Goal: Task Accomplishment & Management: Manage account settings

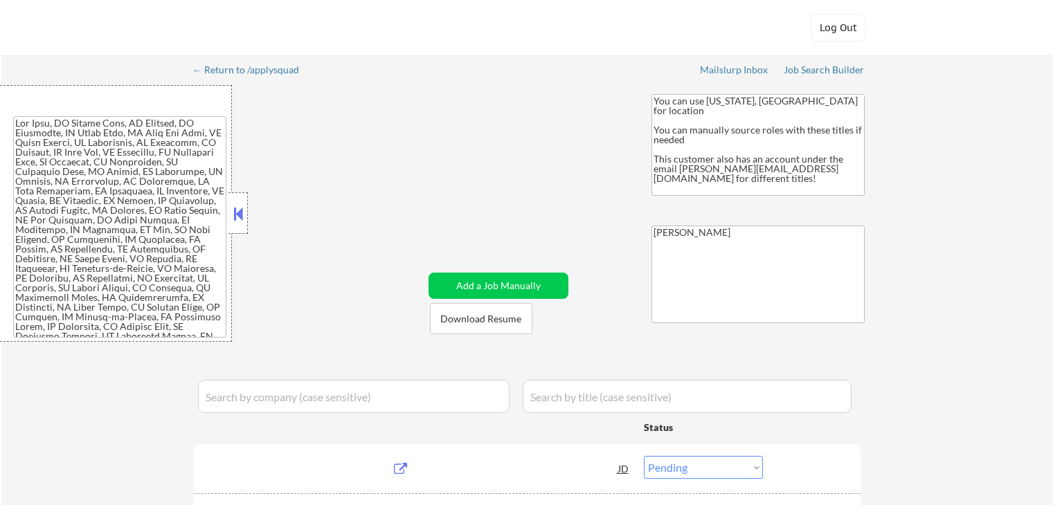
select select ""pending""
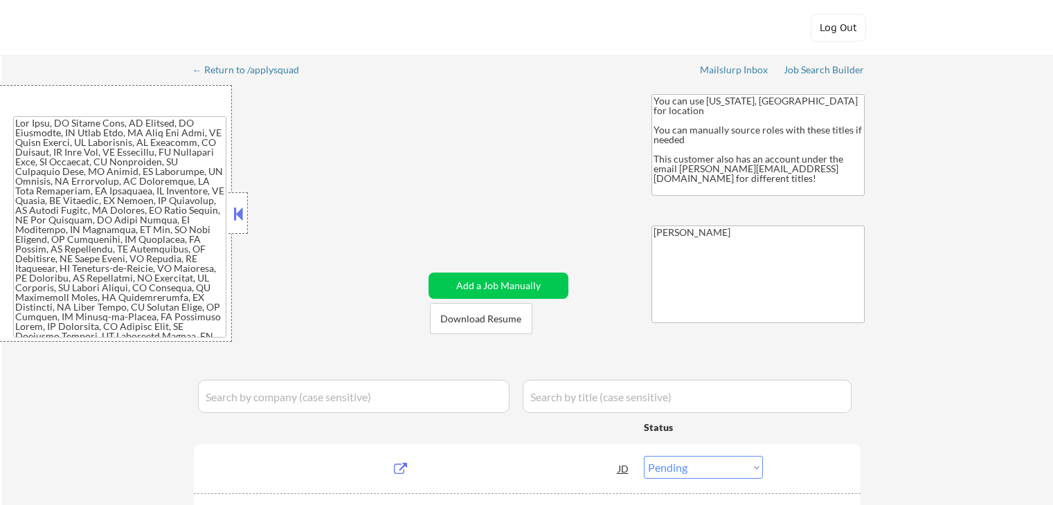
select select ""pending""
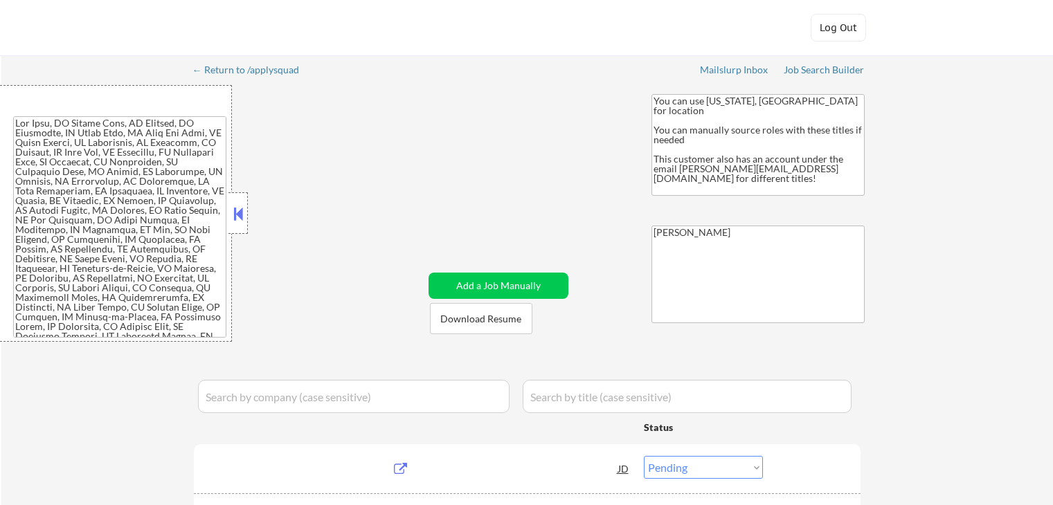
select select ""pending""
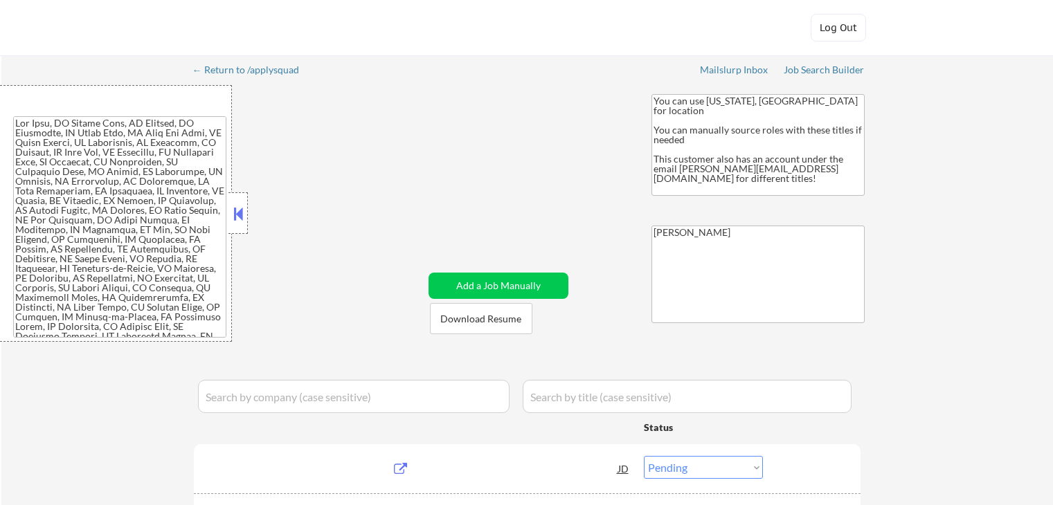
select select ""pending""
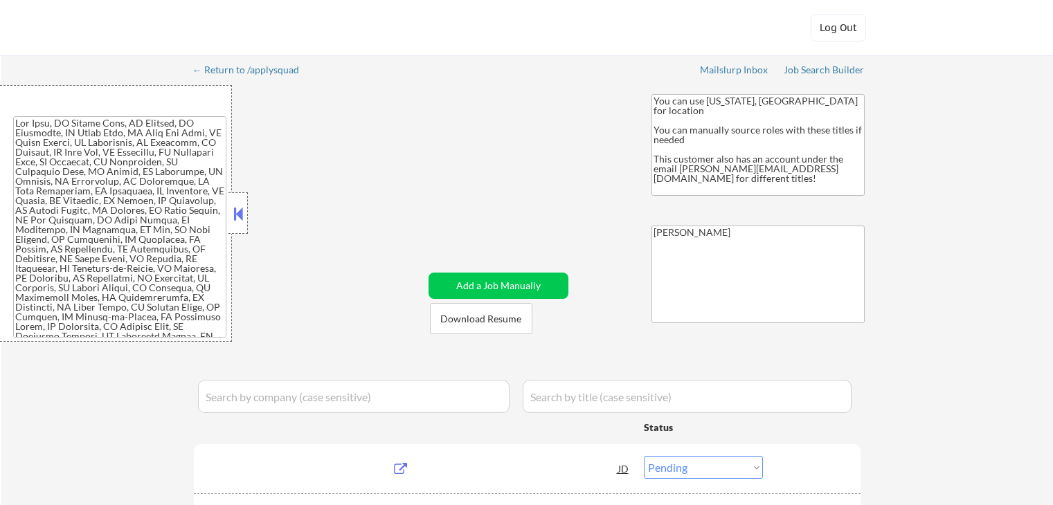
select select ""pending""
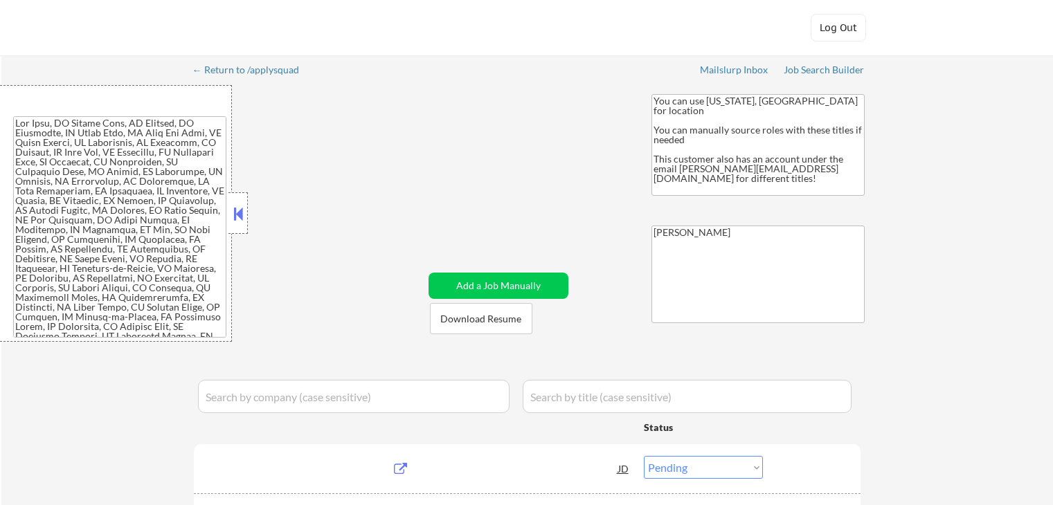
select select ""pending""
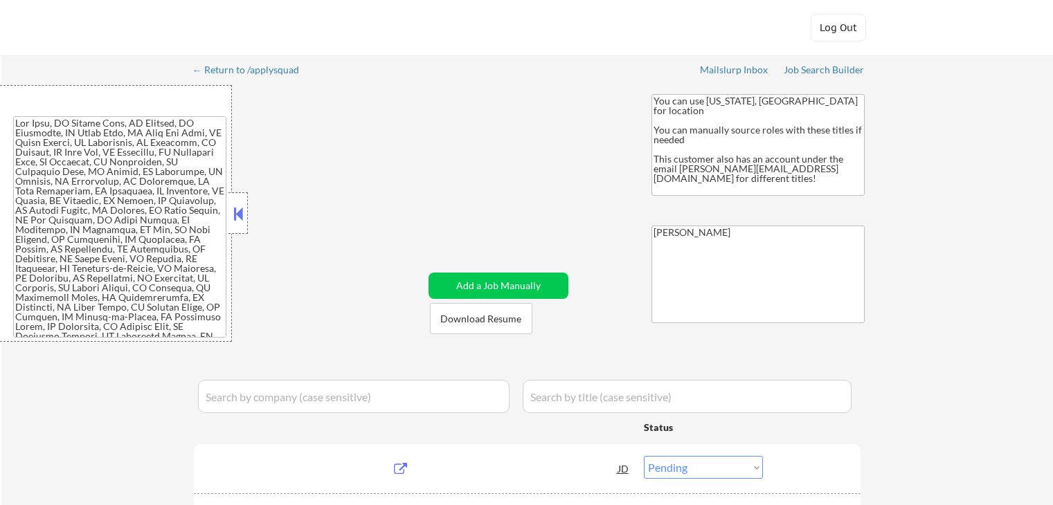
select select ""pending""
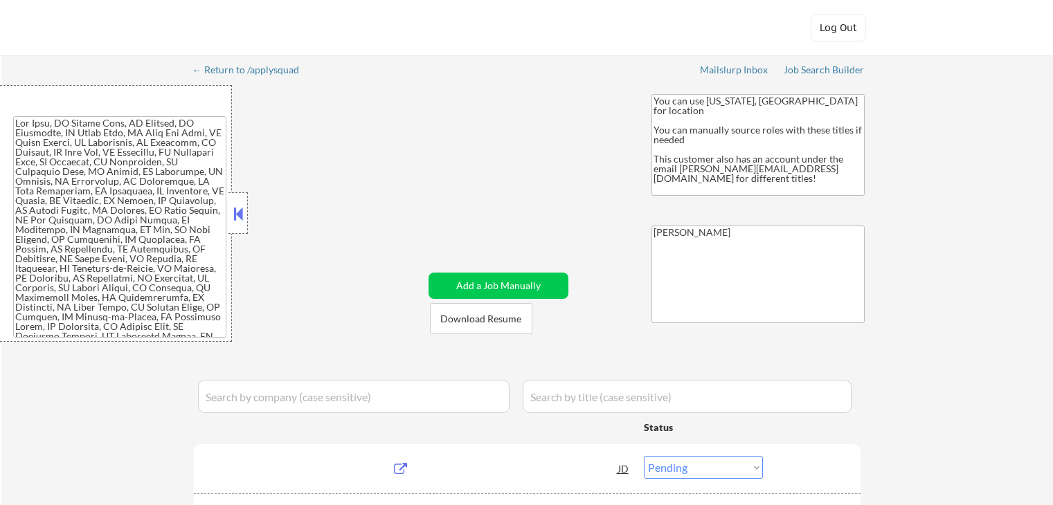
select select ""pending""
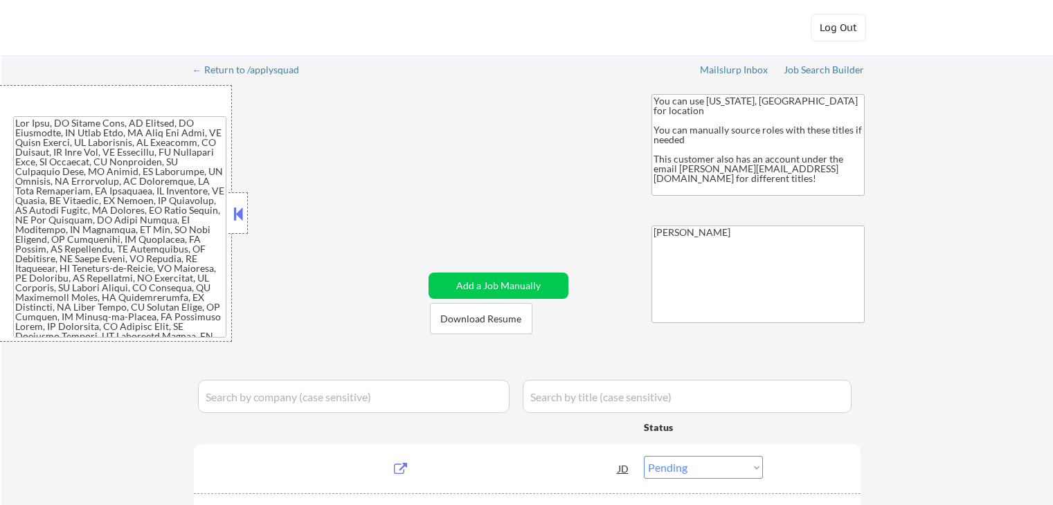
select select ""pending""
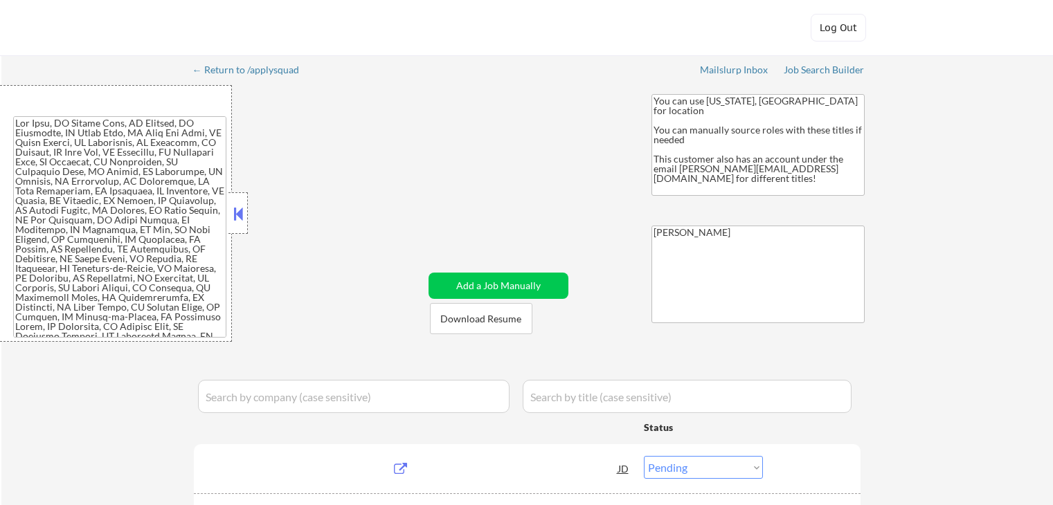
select select ""pending""
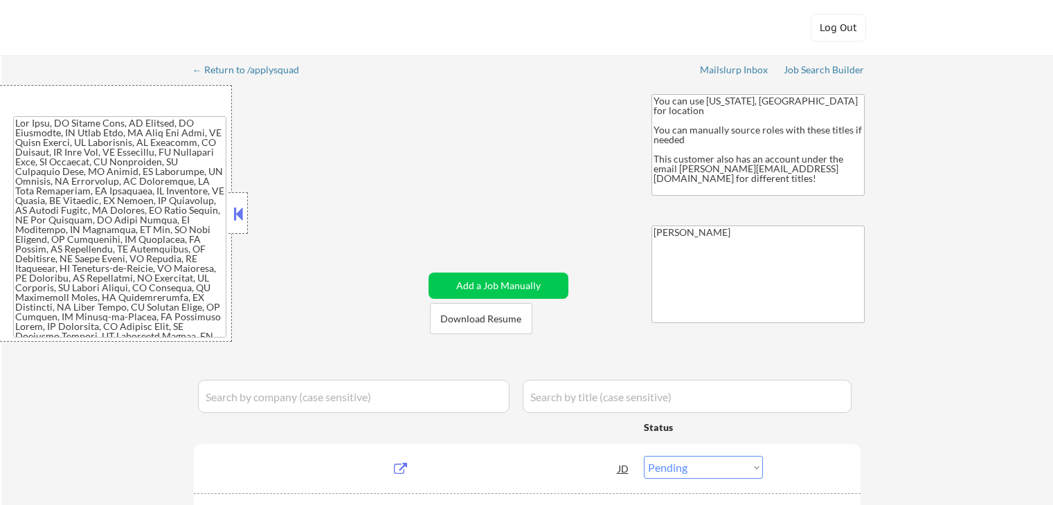
select select ""pending""
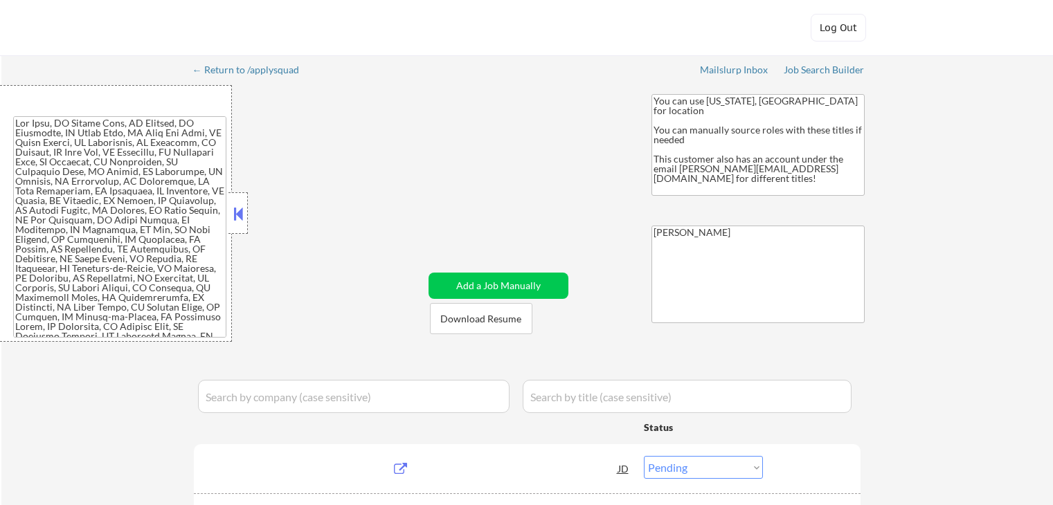
select select ""pending""
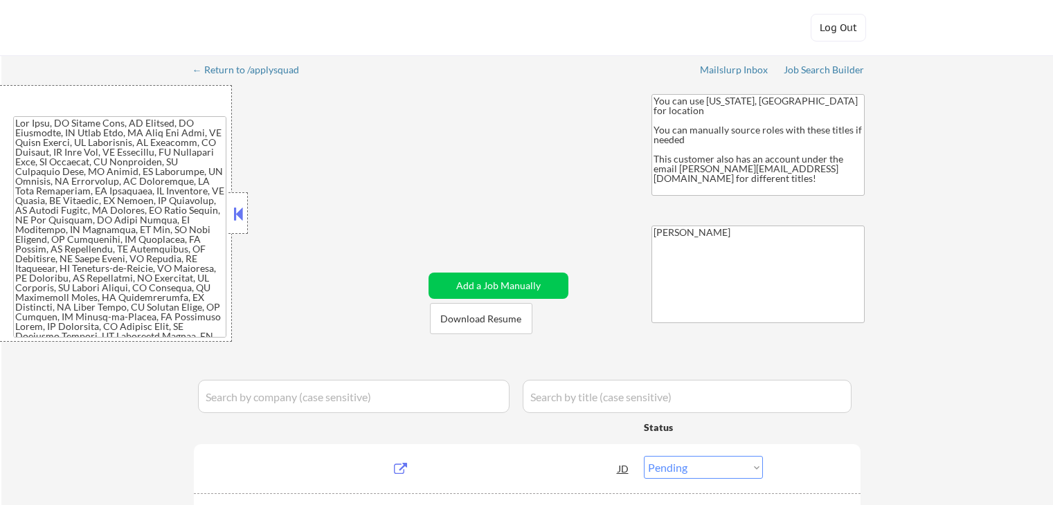
select select ""pending""
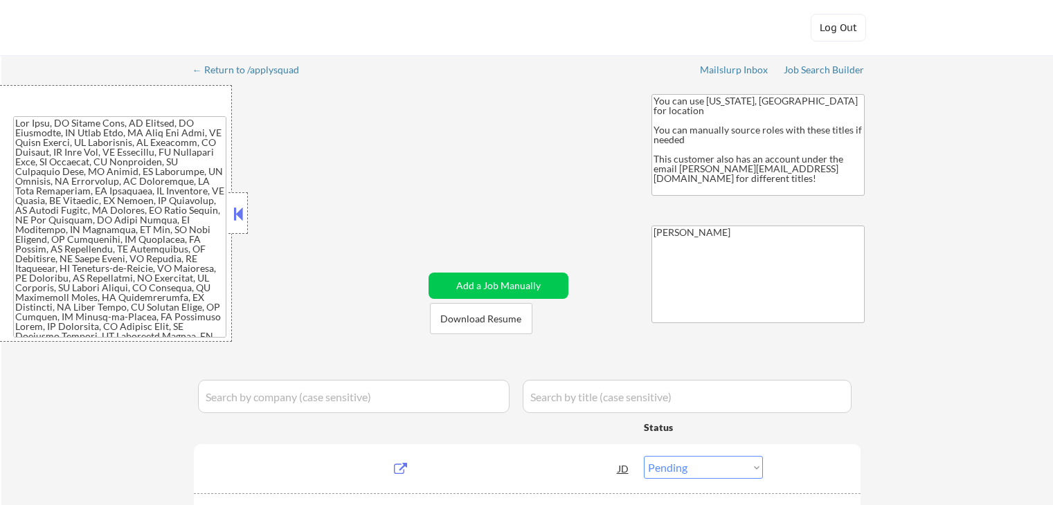
select select ""pending""
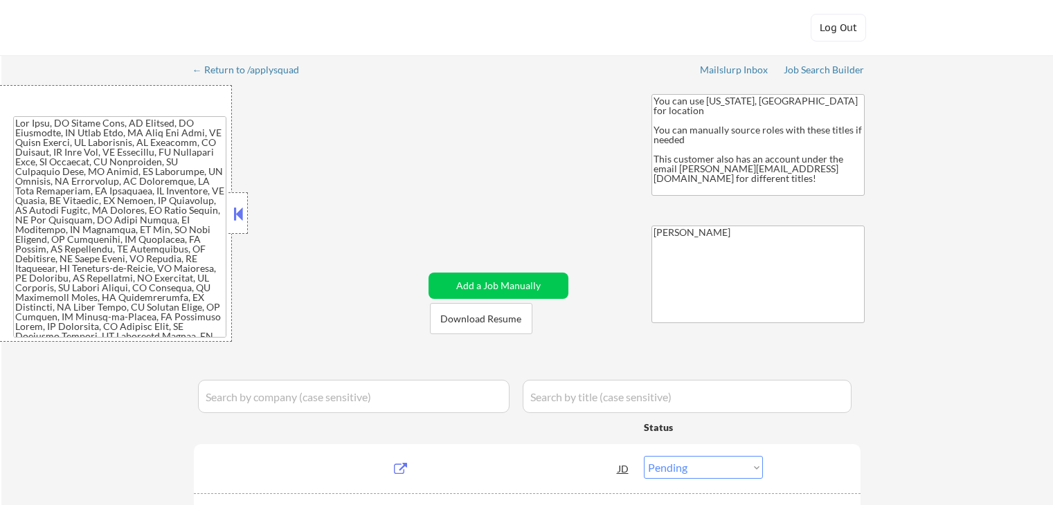
select select ""pending""
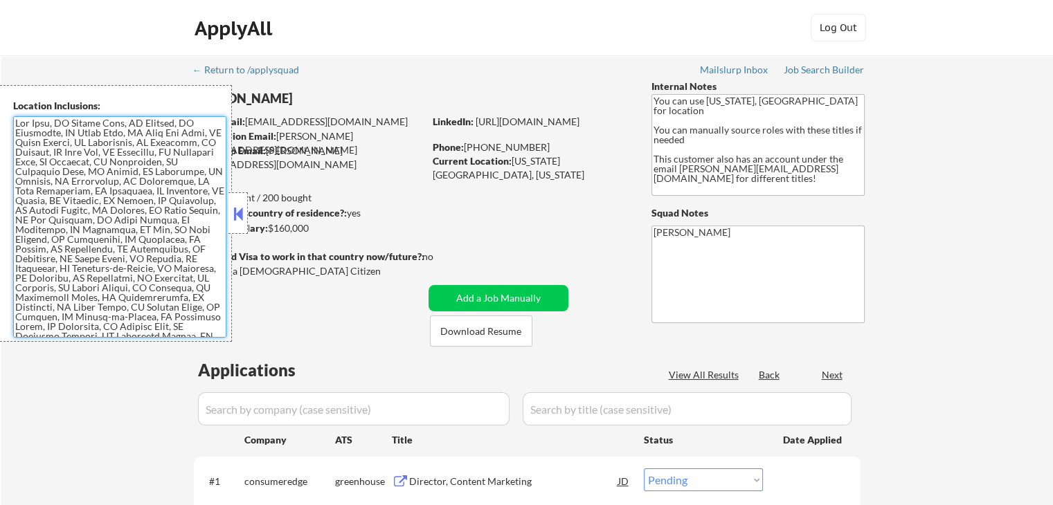
click at [185, 254] on textarea at bounding box center [119, 226] width 213 height 221
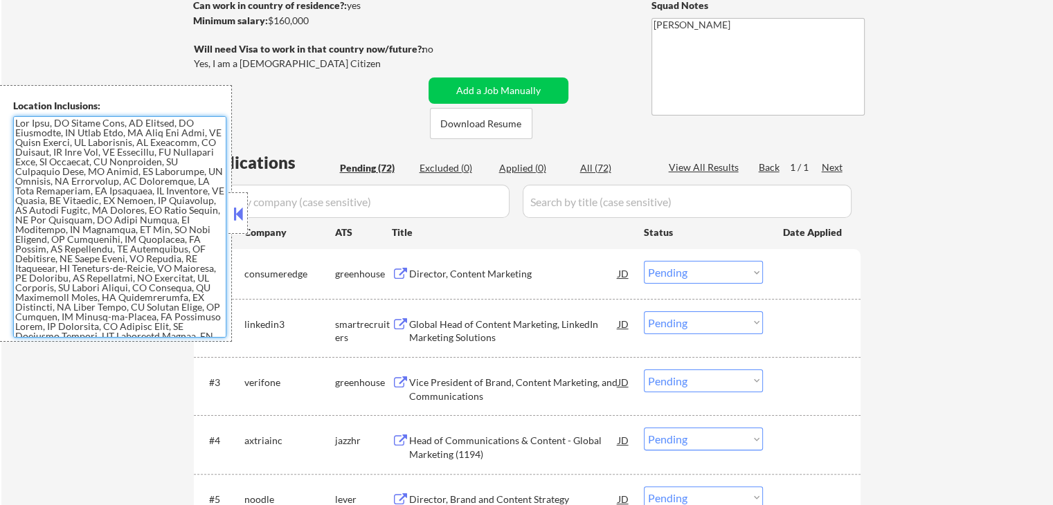
scroll to position [346, 0]
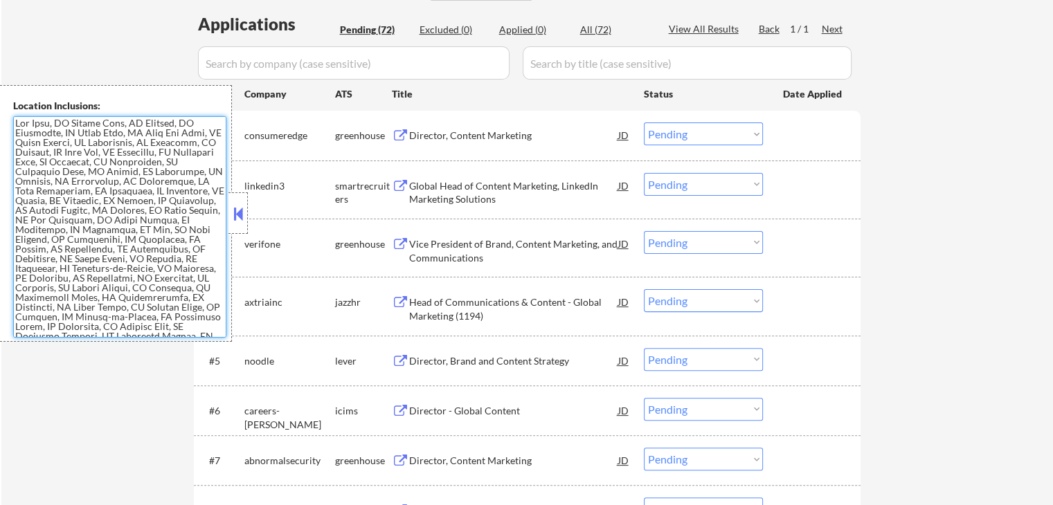
click at [241, 219] on button at bounding box center [237, 213] width 15 height 21
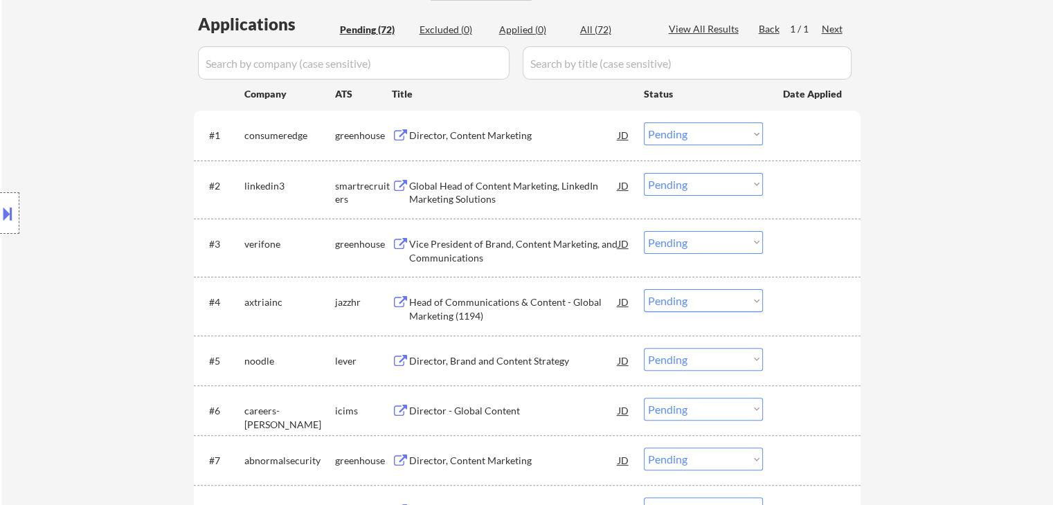
click at [8, 219] on button at bounding box center [7, 213] width 15 height 23
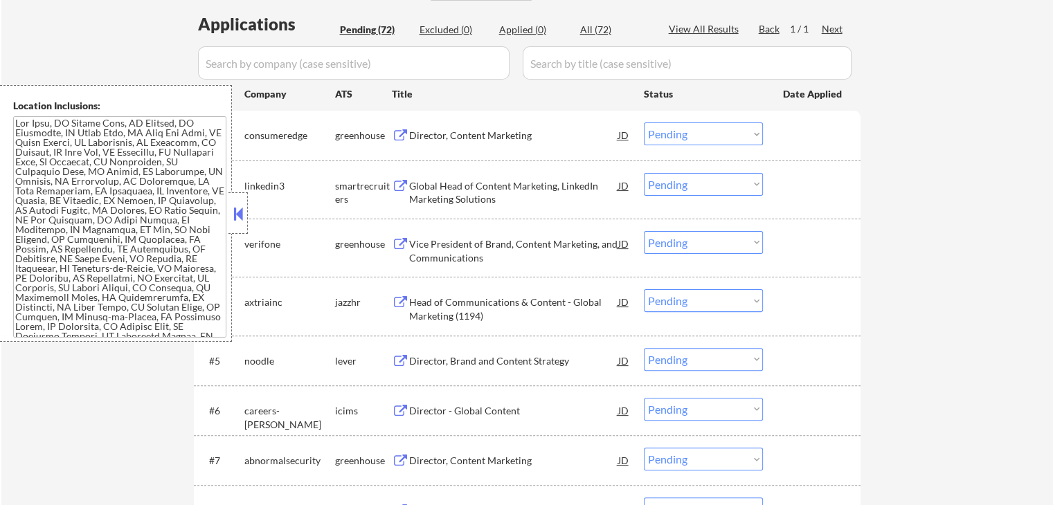
click at [116, 308] on textarea at bounding box center [119, 226] width 213 height 221
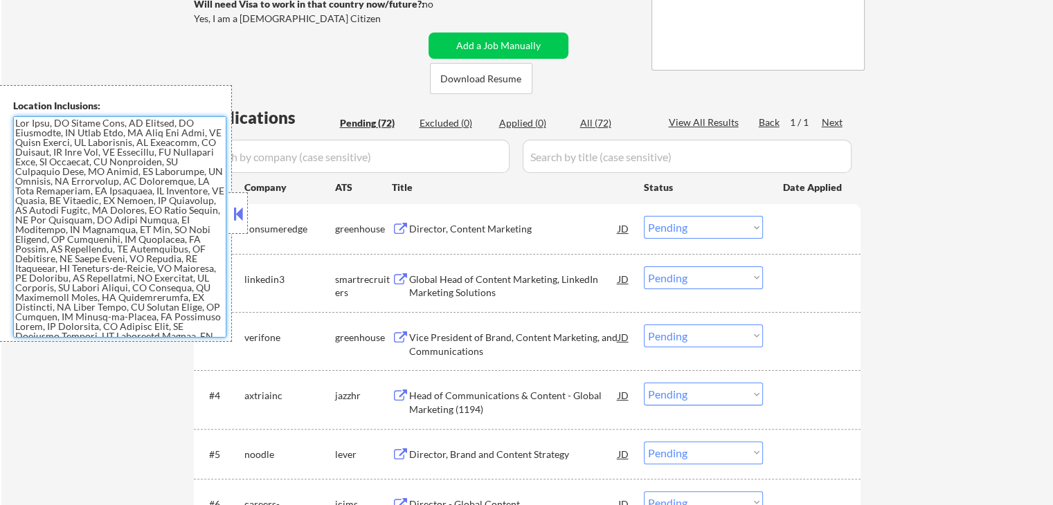
scroll to position [277, 0]
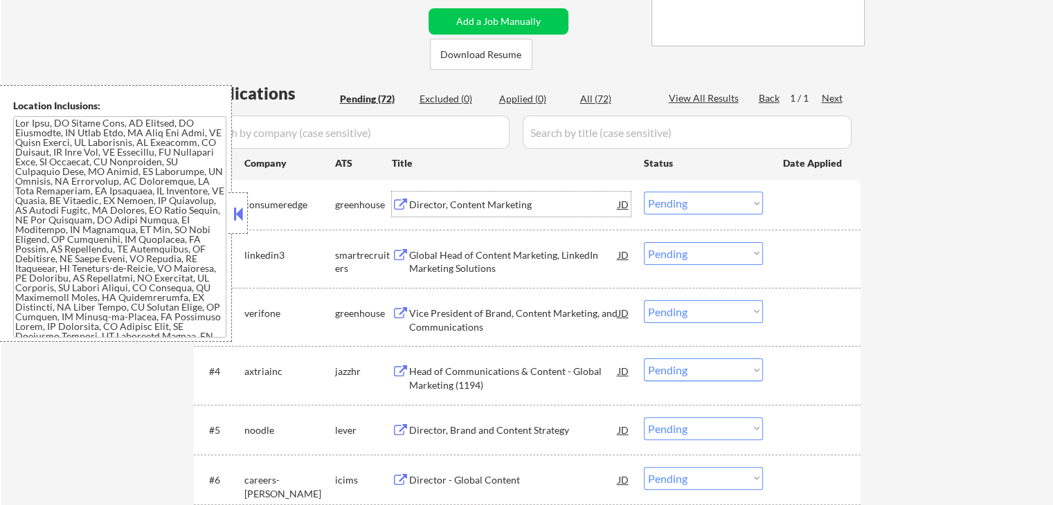
click at [475, 204] on div "Director, Content Marketing" at bounding box center [513, 205] width 209 height 14
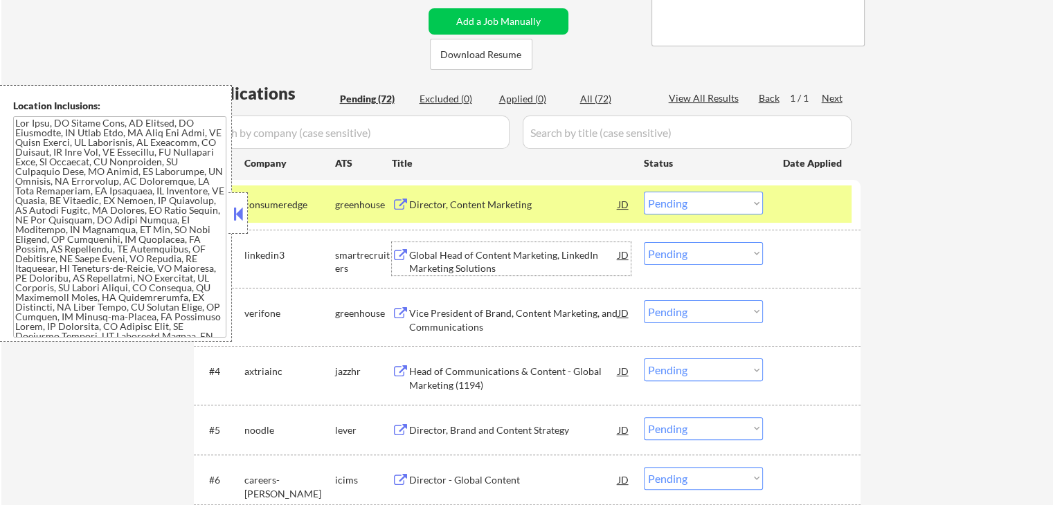
click at [469, 257] on div "Global Head of Content Marketing, LinkedIn Marketing Solutions" at bounding box center [513, 261] width 209 height 27
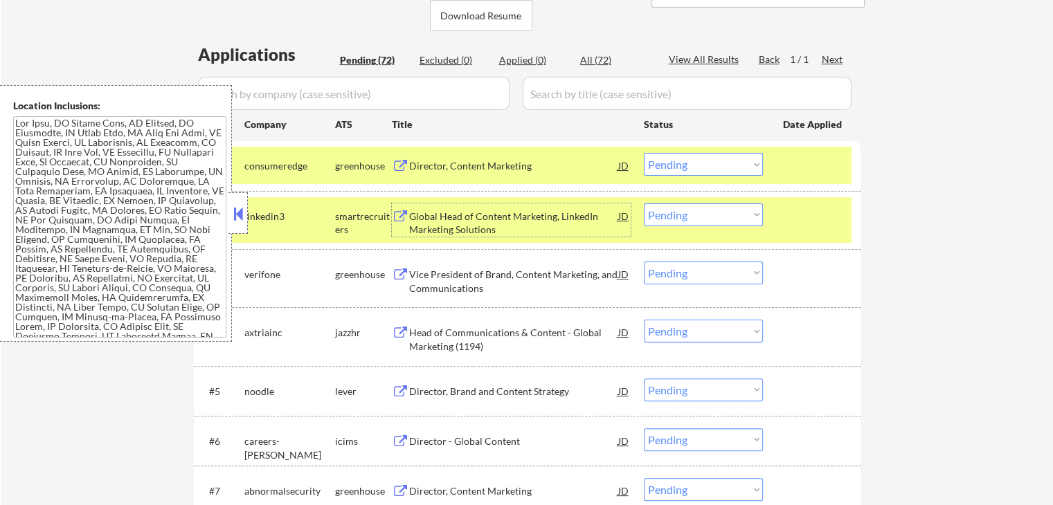
scroll to position [346, 0]
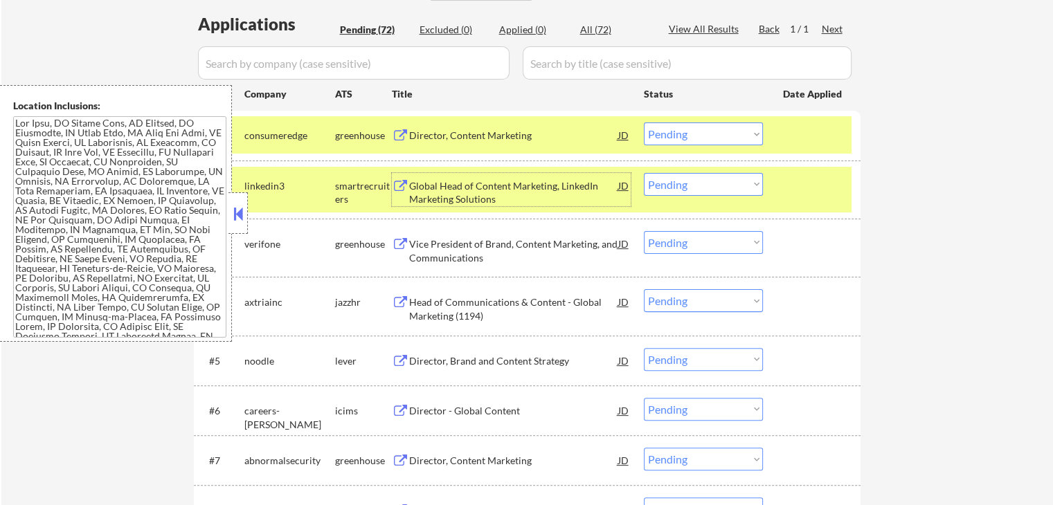
click at [727, 181] on select "Choose an option... Pending Applied Excluded (Questions) Excluded (Expired) Exc…" at bounding box center [703, 184] width 119 height 23
click at [644, 173] on select "Choose an option... Pending Applied Excluded (Questions) Excluded (Expired) Exc…" at bounding box center [703, 184] width 119 height 23
select select ""pending""
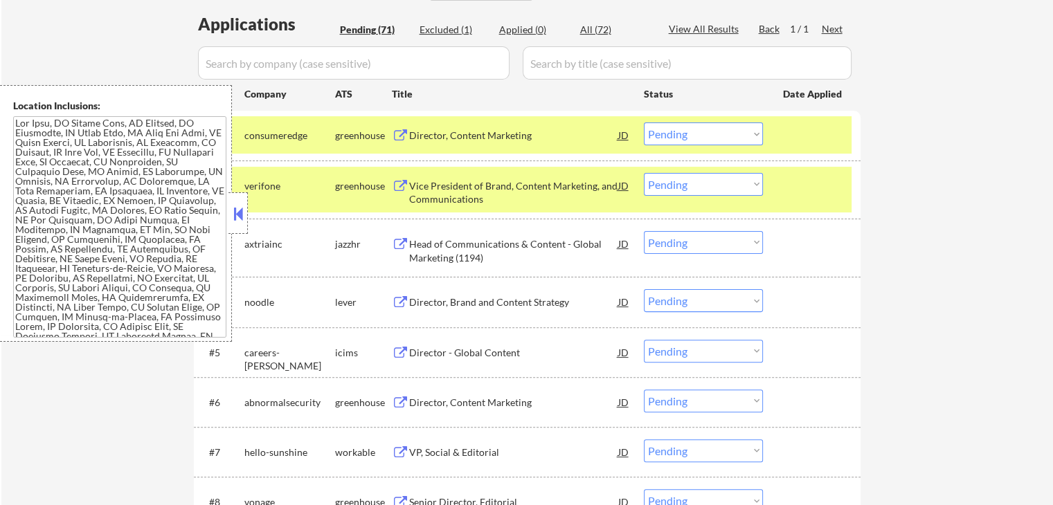
click at [442, 189] on div "Vice President of Brand, Content Marketing, and Communications" at bounding box center [513, 192] width 209 height 27
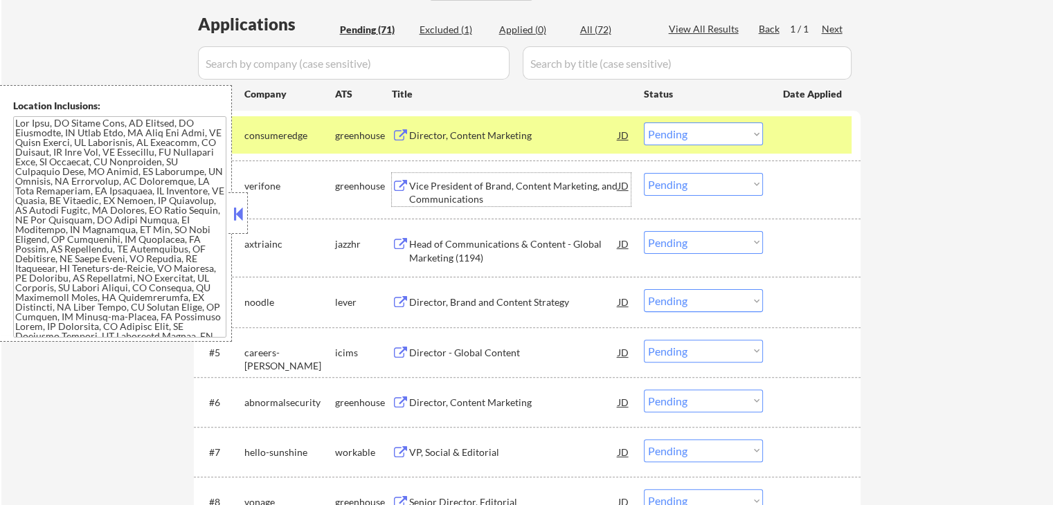
click at [698, 138] on select "Choose an option... Pending Applied Excluded (Questions) Excluded (Expired) Exc…" at bounding box center [703, 133] width 119 height 23
click at [644, 122] on select "Choose an option... Pending Applied Excluded (Questions) Excluded (Expired) Exc…" at bounding box center [703, 133] width 119 height 23
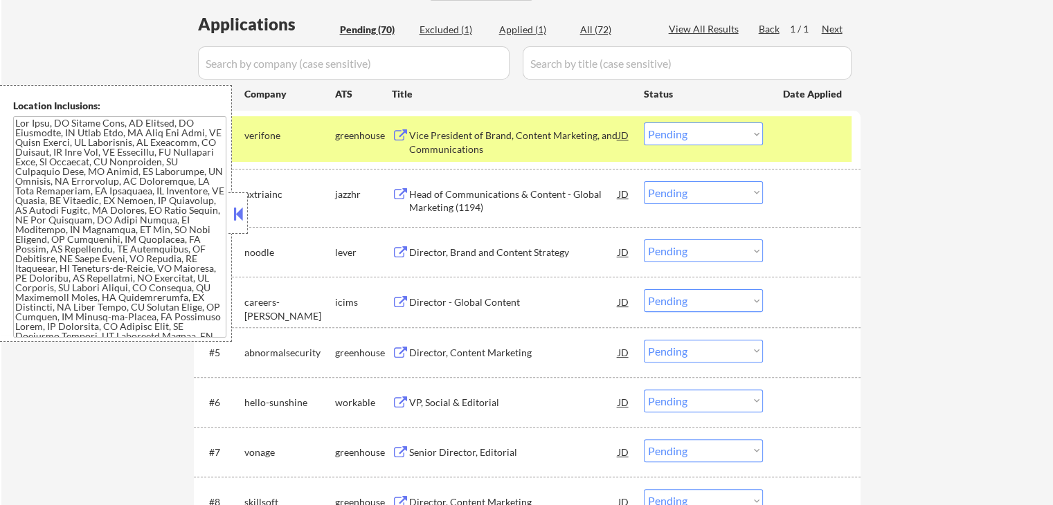
click at [674, 135] on select "Choose an option... Pending Applied Excluded (Questions) Excluded (Expired) Exc…" at bounding box center [703, 133] width 119 height 23
click at [644, 122] on select "Choose an option... Pending Applied Excluded (Questions) Excluded (Expired) Exc…" at bounding box center [703, 133] width 119 height 23
select select ""pending""
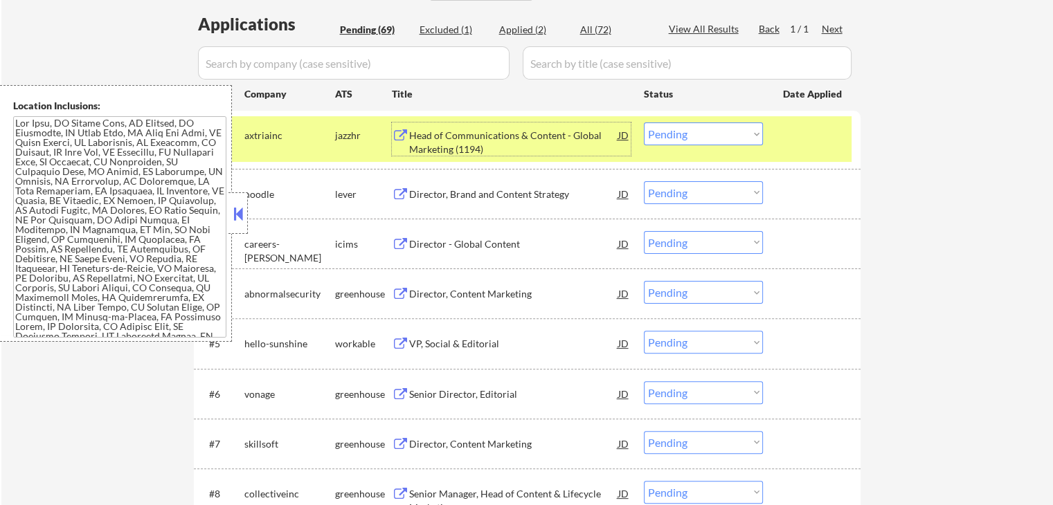
click at [462, 143] on div "Head of Communications & Content - Global Marketing (1194)" at bounding box center [513, 142] width 209 height 27
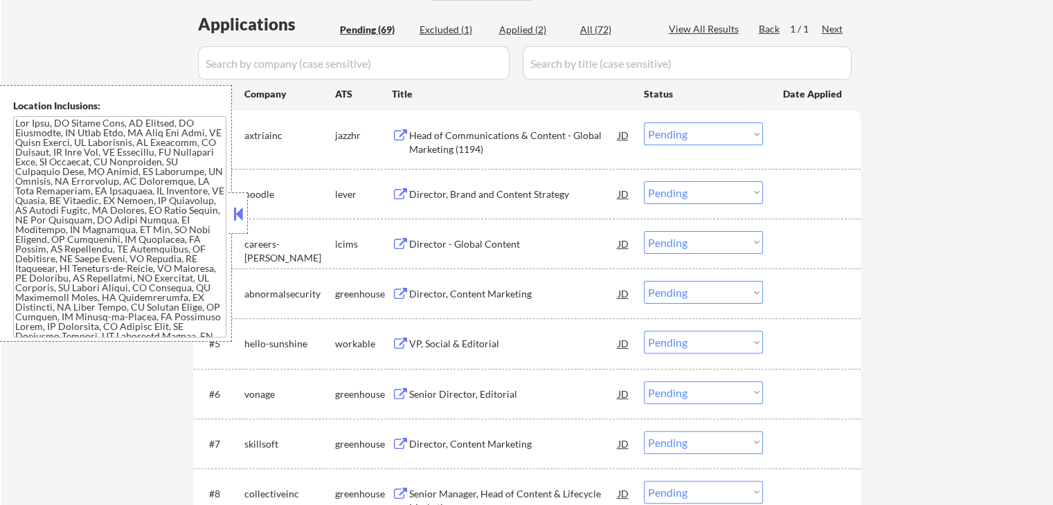
click at [445, 194] on div "Director, Brand and Content Strategy" at bounding box center [513, 195] width 209 height 14
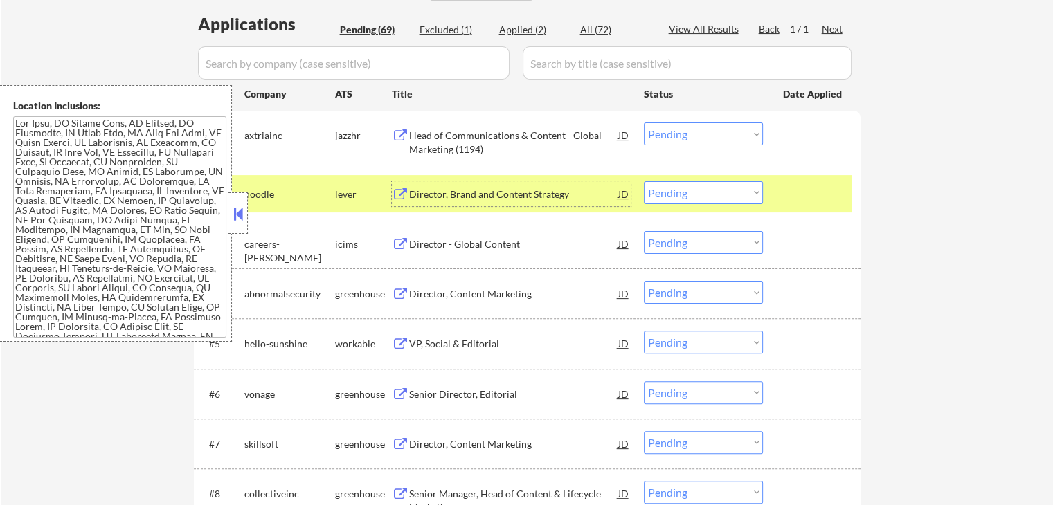
click at [721, 186] on select "Choose an option... Pending Applied Excluded (Questions) Excluded (Expired) Exc…" at bounding box center [703, 192] width 119 height 23
click at [644, 181] on select "Choose an option... Pending Applied Excluded (Questions) Excluded (Expired) Exc…" at bounding box center [703, 192] width 119 height 23
select select ""pending""
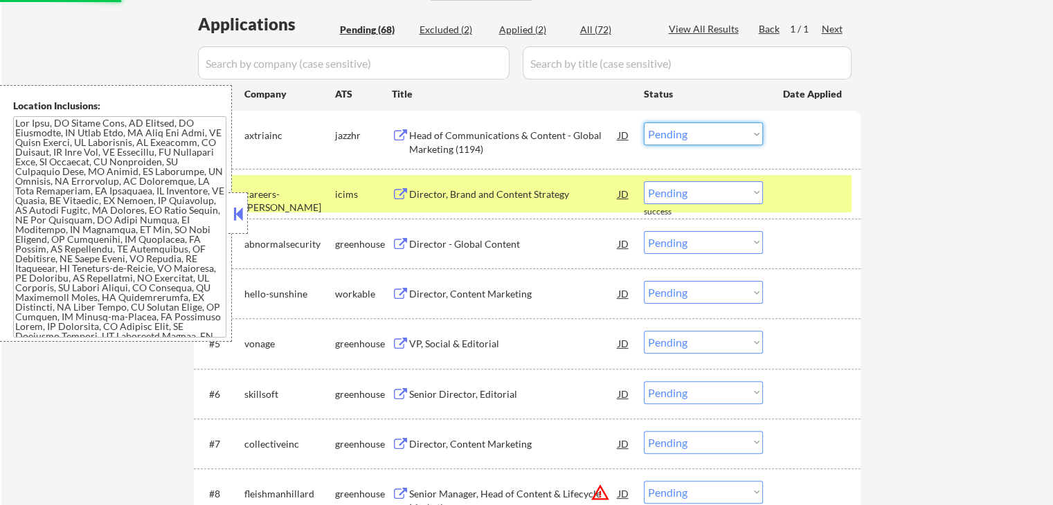
click at [700, 128] on select "Choose an option... Pending Applied Excluded (Questions) Excluded (Expired) Exc…" at bounding box center [703, 133] width 119 height 23
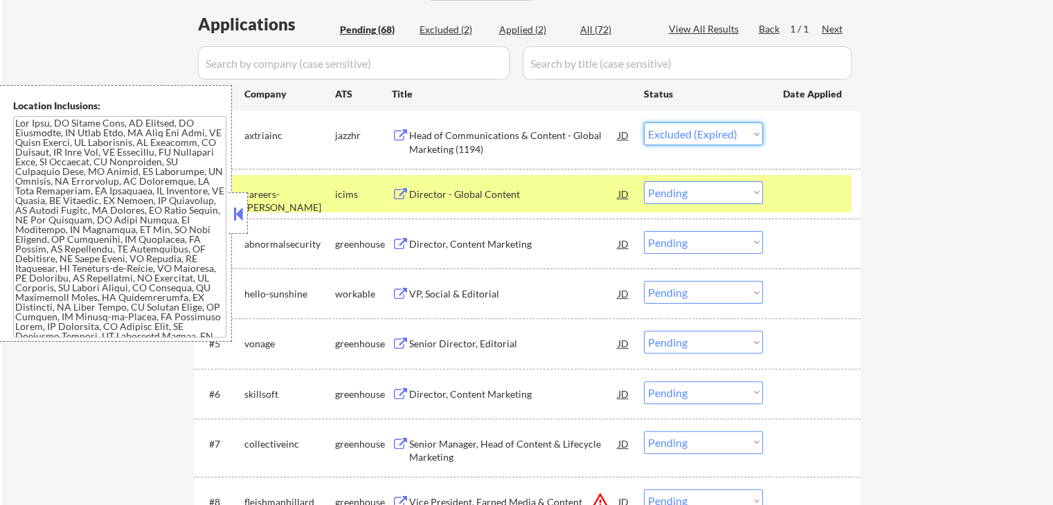
click at [644, 122] on select "Choose an option... Pending Applied Excluded (Questions) Excluded (Expired) Exc…" at bounding box center [703, 133] width 119 height 23
select select ""pending""
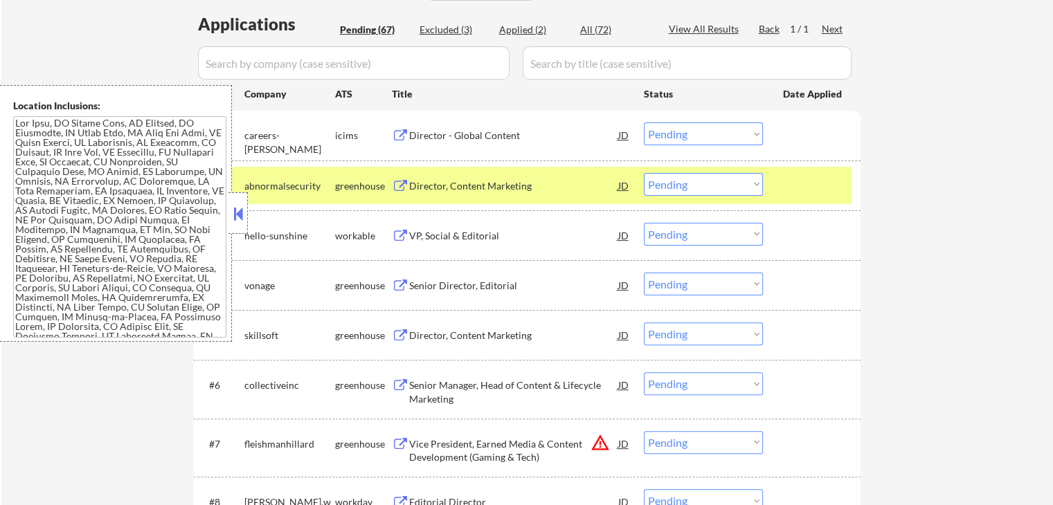
click at [435, 183] on div "Director, Content Marketing" at bounding box center [513, 186] width 209 height 14
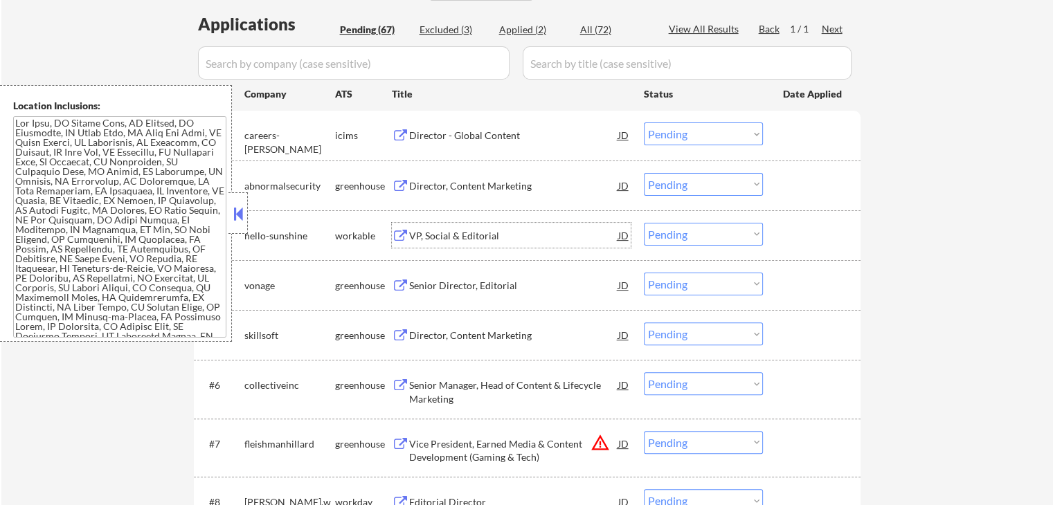
click at [435, 230] on div "VP, Social & Editorial" at bounding box center [513, 236] width 209 height 14
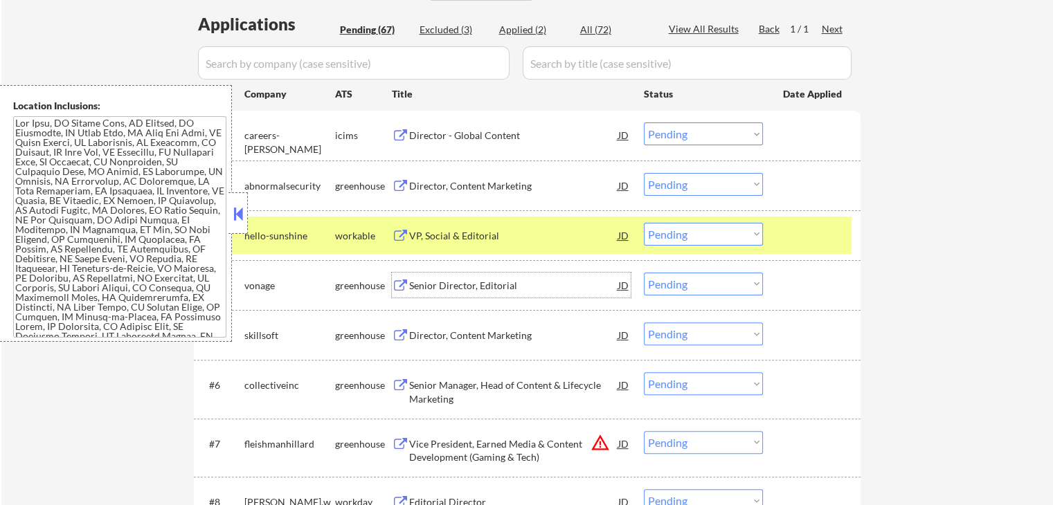
click at [426, 282] on div "Senior Director, Editorial" at bounding box center [513, 286] width 209 height 14
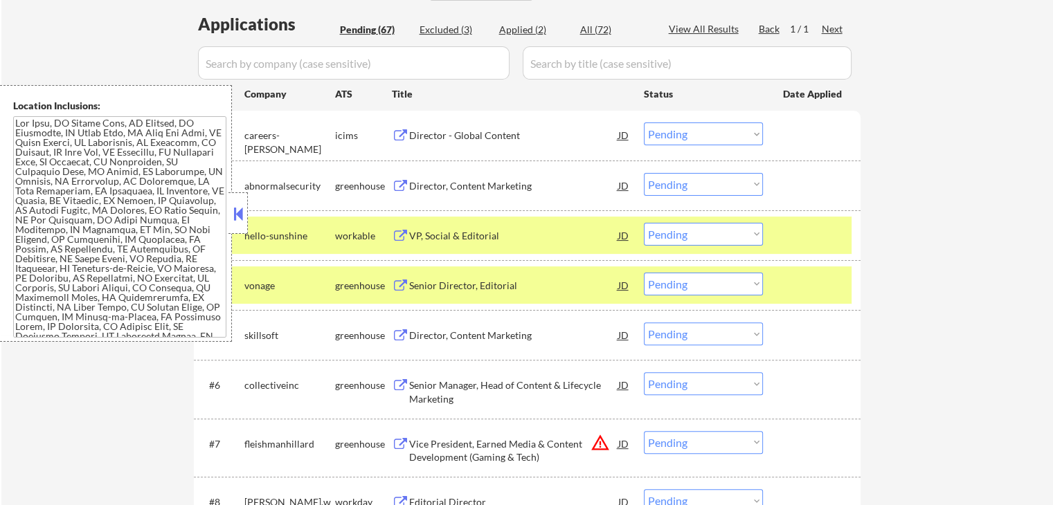
click at [392, 331] on button at bounding box center [400, 335] width 17 height 13
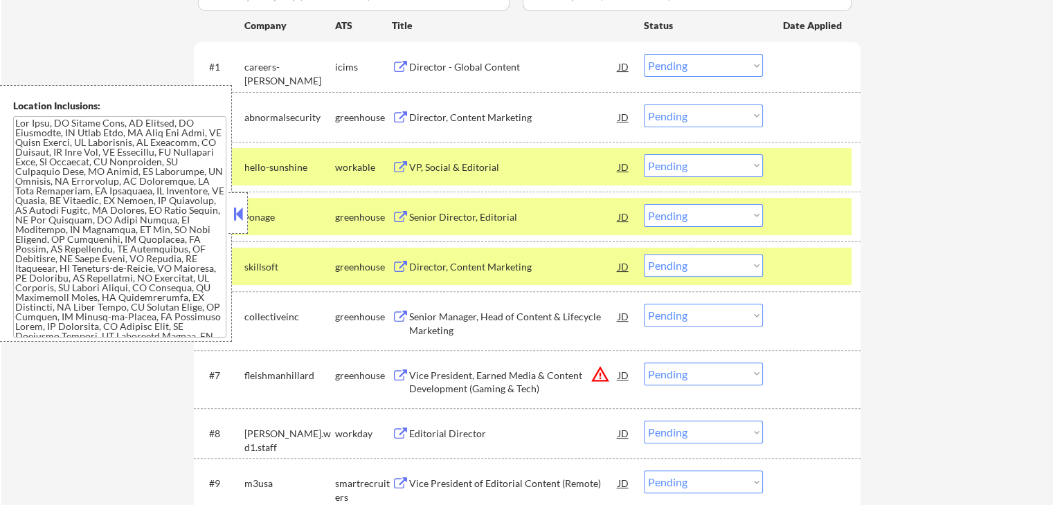
scroll to position [415, 0]
click at [707, 167] on select "Choose an option... Pending Applied Excluded (Questions) Excluded (Expired) Exc…" at bounding box center [703, 165] width 119 height 23
click at [644, 154] on select "Choose an option... Pending Applied Excluded (Questions) Excluded (Expired) Exc…" at bounding box center [703, 165] width 119 height 23
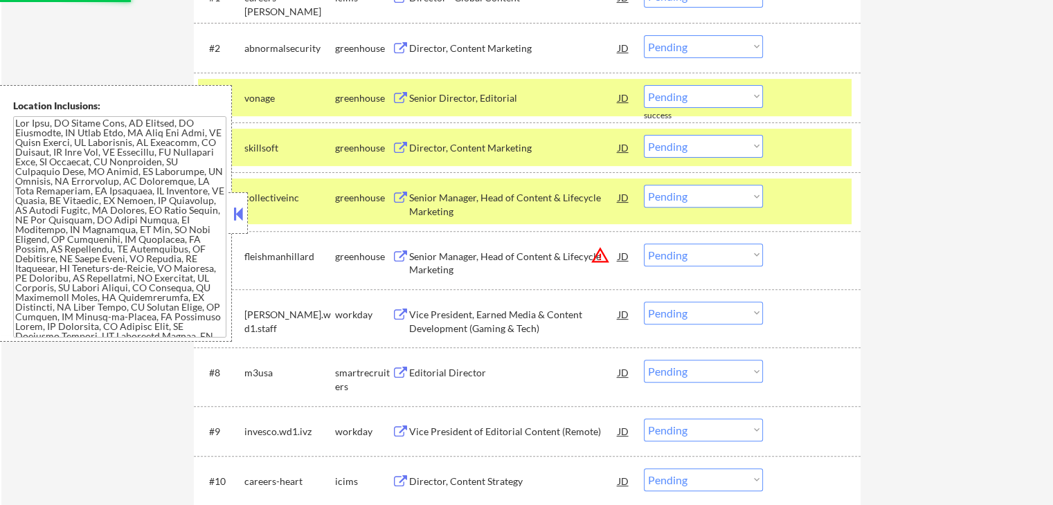
scroll to position [484, 0]
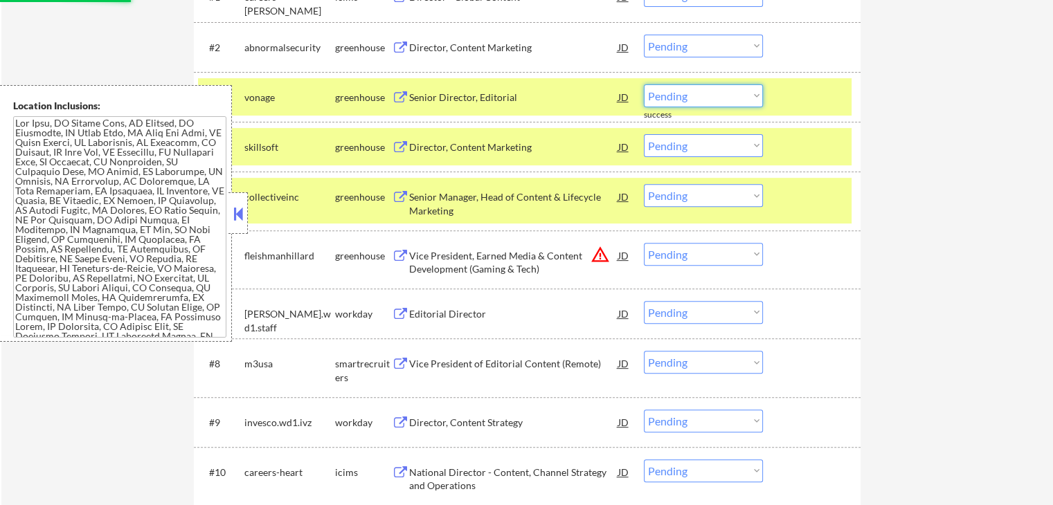
click at [684, 96] on select "Choose an option... Pending Applied Excluded (Questions) Excluded (Expired) Exc…" at bounding box center [703, 95] width 119 height 23
click at [644, 84] on select "Choose an option... Pending Applied Excluded (Questions) Excluded (Expired) Exc…" at bounding box center [703, 95] width 119 height 23
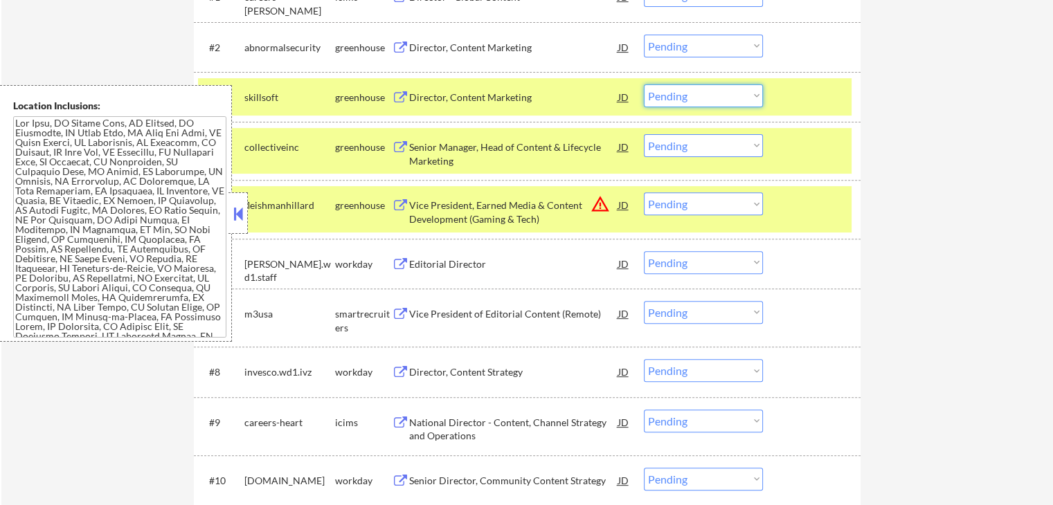
click at [719, 95] on select "Choose an option... Pending Applied Excluded (Questions) Excluded (Expired) Exc…" at bounding box center [703, 95] width 119 height 23
click at [644, 84] on select "Choose an option... Pending Applied Excluded (Questions) Excluded (Expired) Exc…" at bounding box center [703, 95] width 119 height 23
select select ""pending""
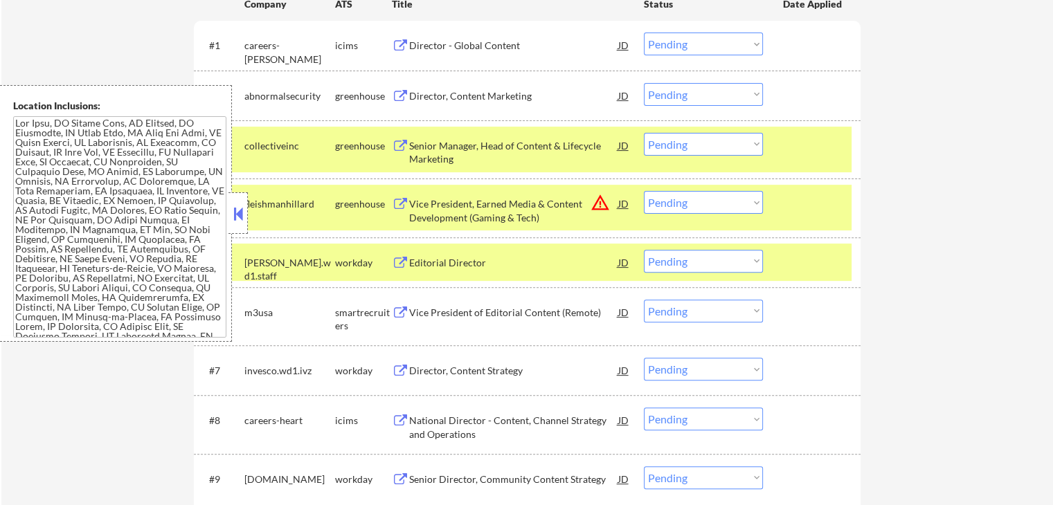
scroll to position [415, 0]
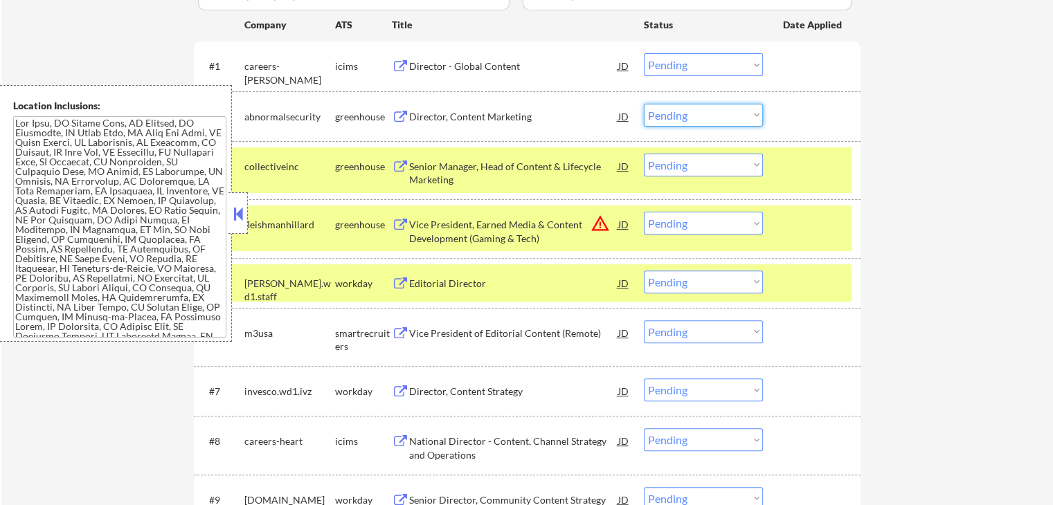
click at [673, 121] on select "Choose an option... Pending Applied Excluded (Questions) Excluded (Expired) Exc…" at bounding box center [703, 115] width 119 height 23
click at [644, 104] on select "Choose an option... Pending Applied Excluded (Questions) Excluded (Expired) Exc…" at bounding box center [703, 115] width 119 height 23
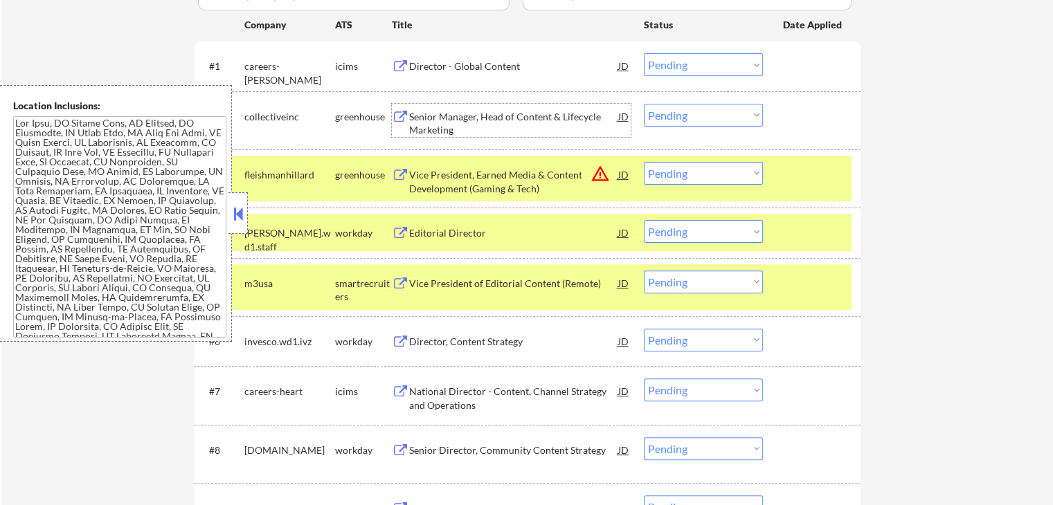
click at [412, 111] on div "Senior Manager, Head of Content & Lifecycle Marketing" at bounding box center [513, 123] width 209 height 27
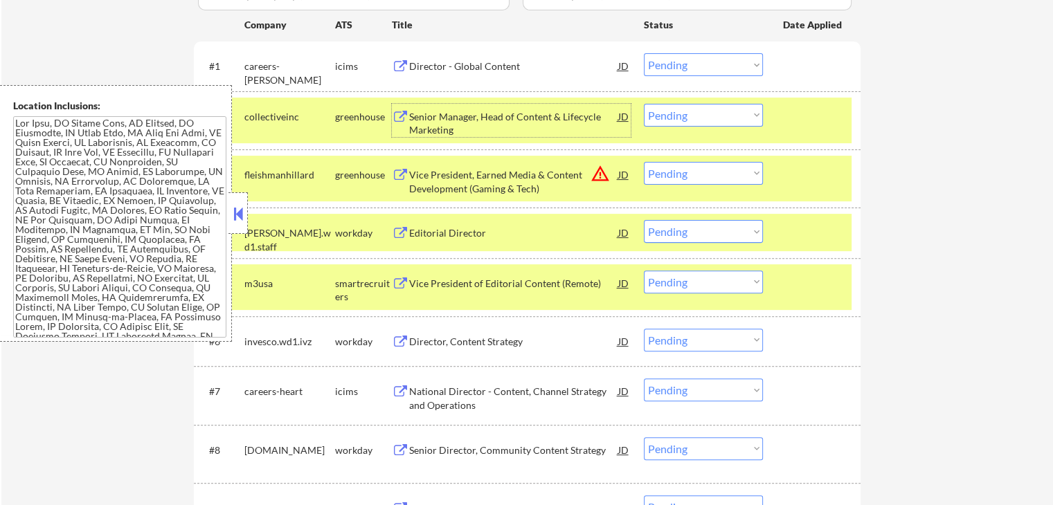
click at [682, 116] on select "Choose an option... Pending Applied Excluded (Questions) Excluded (Expired) Exc…" at bounding box center [703, 115] width 119 height 23
click at [644, 104] on select "Choose an option... Pending Applied Excluded (Questions) Excluded (Expired) Exc…" at bounding box center [703, 115] width 119 height 23
click at [443, 182] on div "Vice President, Earned Media & Content Development (Gaming & Tech)" at bounding box center [513, 181] width 209 height 27
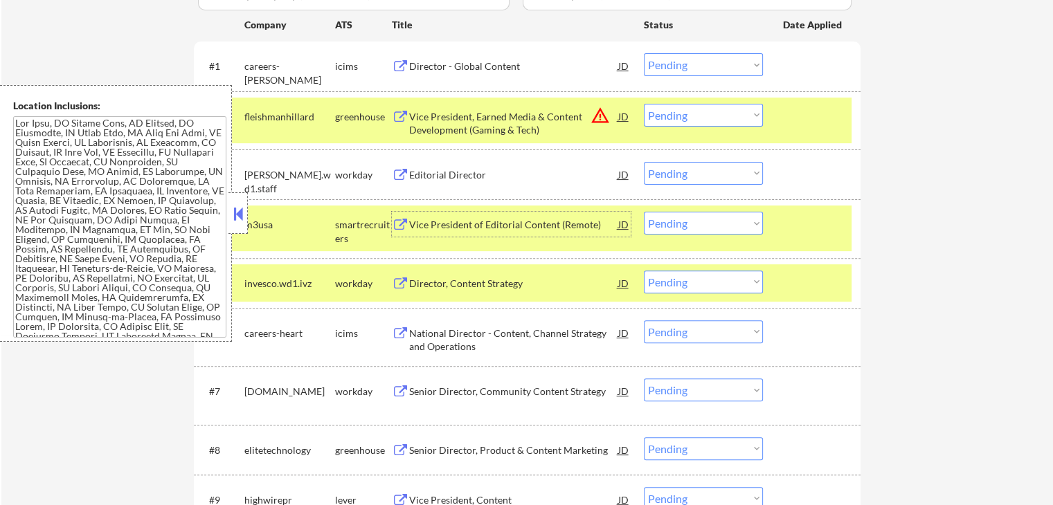
click at [437, 231] on div "Vice President of Editorial Content (Remote)" at bounding box center [513, 224] width 209 height 25
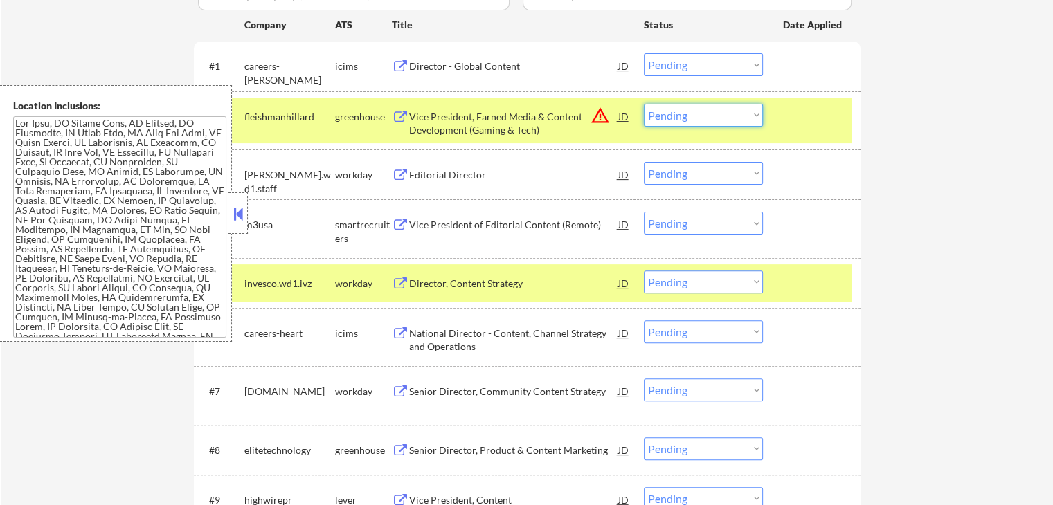
click at [681, 118] on select "Choose an option... Pending Applied Excluded (Questions) Excluded (Expired) Exc…" at bounding box center [703, 115] width 119 height 23
click at [644, 104] on select "Choose an option... Pending Applied Excluded (Questions) Excluded (Expired) Exc…" at bounding box center [703, 115] width 119 height 23
select select ""pending""
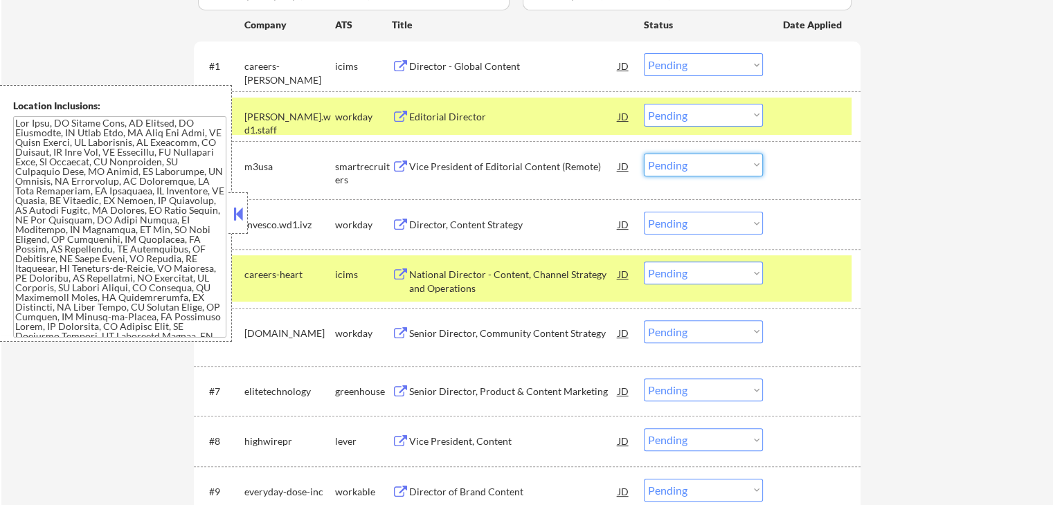
drag, startPoint x: 692, startPoint y: 158, endPoint x: 706, endPoint y: 173, distance: 20.1
click at [692, 158] on select "Choose an option... Pending Applied Excluded (Questions) Excluded (Expired) Exc…" at bounding box center [703, 165] width 119 height 23
click at [644, 154] on select "Choose an option... Pending Applied Excluded (Questions) Excluded (Expired) Exc…" at bounding box center [703, 165] width 119 height 23
select select ""pending""
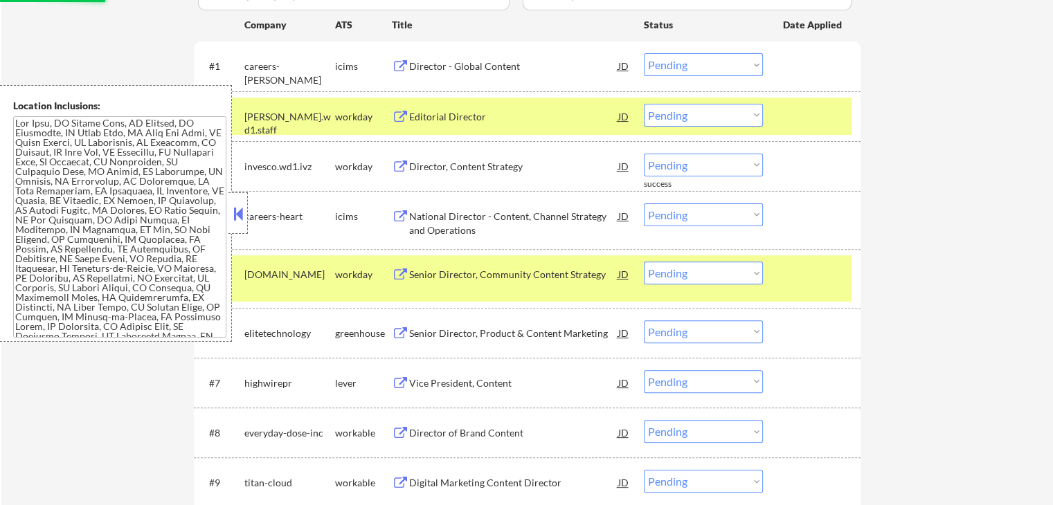
click at [437, 331] on div "Senior Director, Product & Content Marketing" at bounding box center [513, 334] width 209 height 14
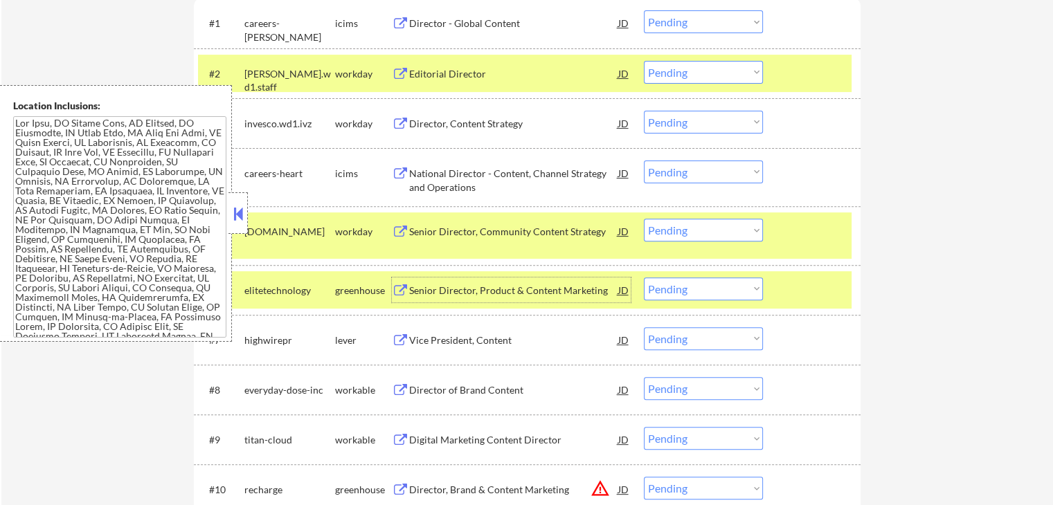
scroll to position [623, 0]
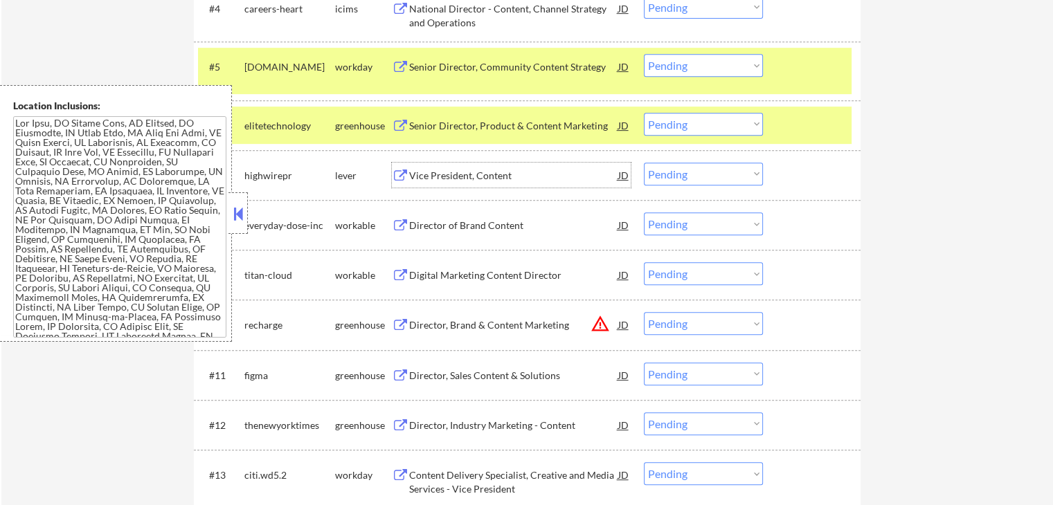
click at [415, 170] on div "Vice President, Content" at bounding box center [513, 176] width 209 height 14
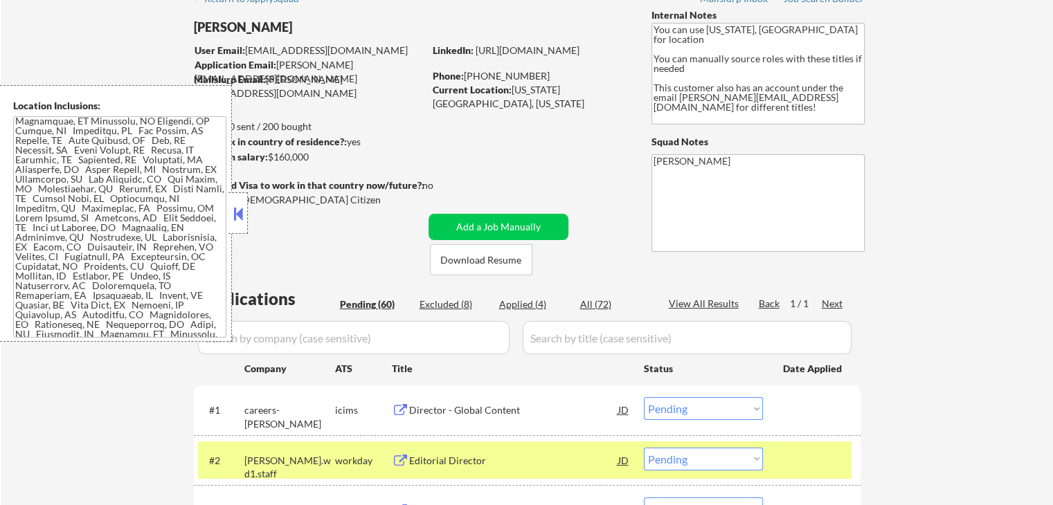
scroll to position [486, 0]
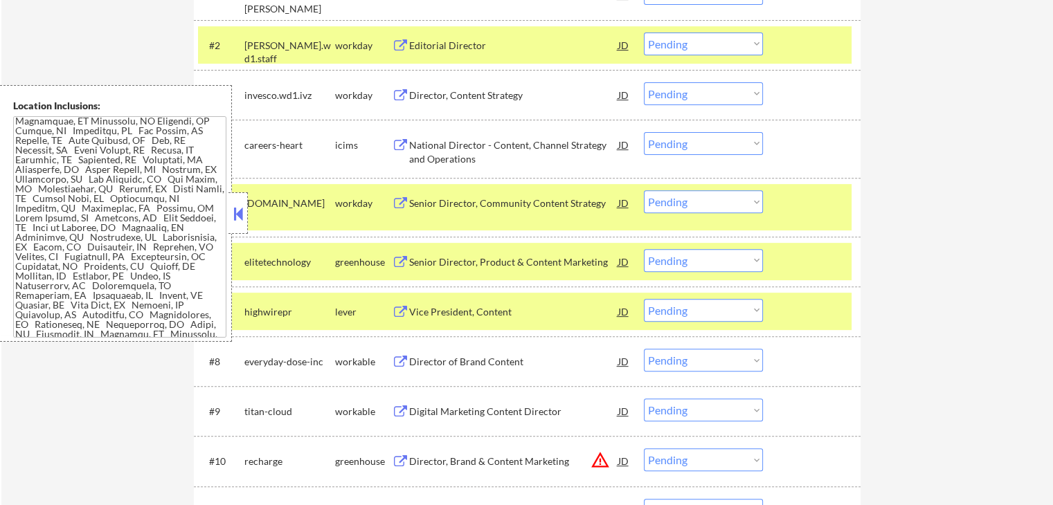
click at [834, 215] on div at bounding box center [813, 202] width 61 height 25
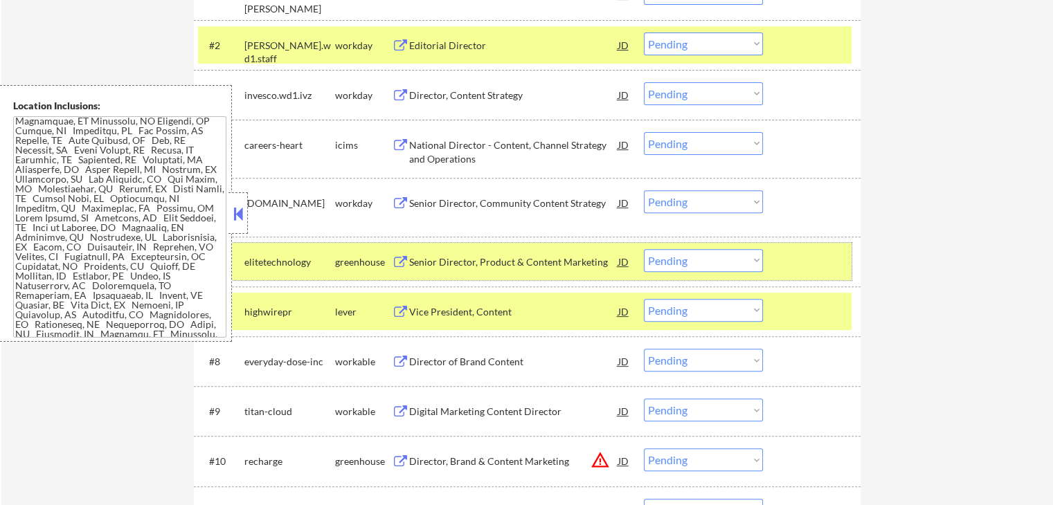
drag, startPoint x: 829, startPoint y: 253, endPoint x: 830, endPoint y: 313, distance: 60.2
click at [829, 255] on div at bounding box center [813, 261] width 61 height 25
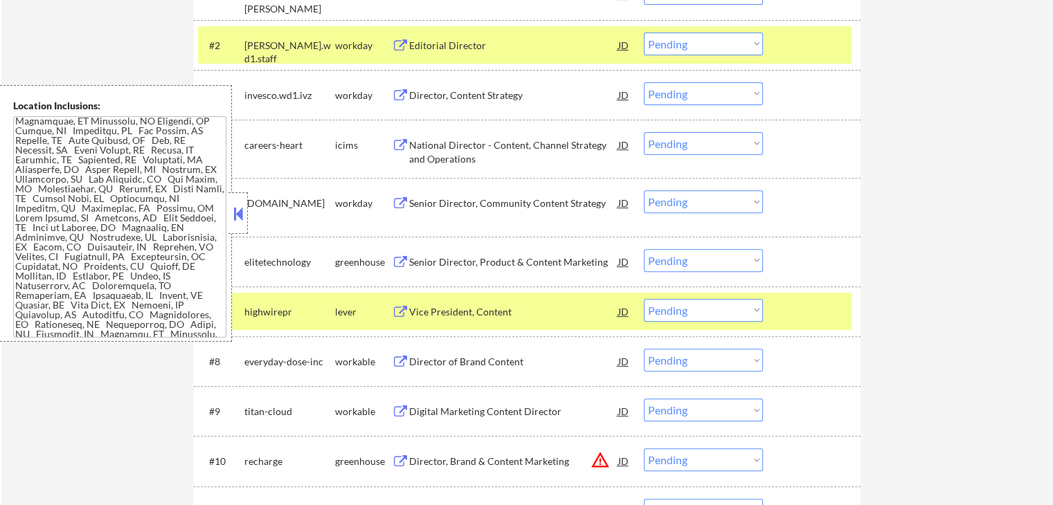
drag, startPoint x: 830, startPoint y: 313, endPoint x: 842, endPoint y: 242, distance: 72.9
click at [830, 313] on div at bounding box center [813, 311] width 61 height 25
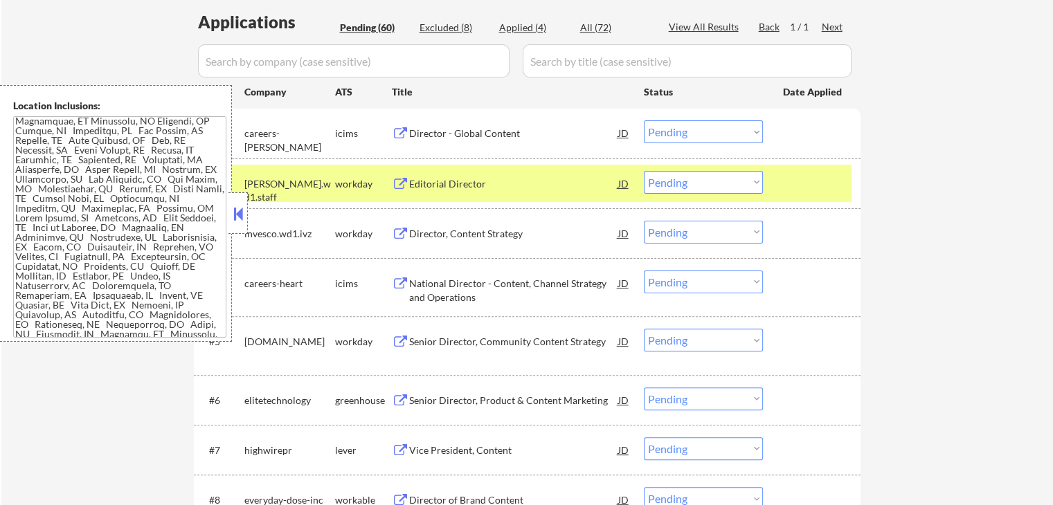
click at [827, 185] on div at bounding box center [813, 183] width 61 height 25
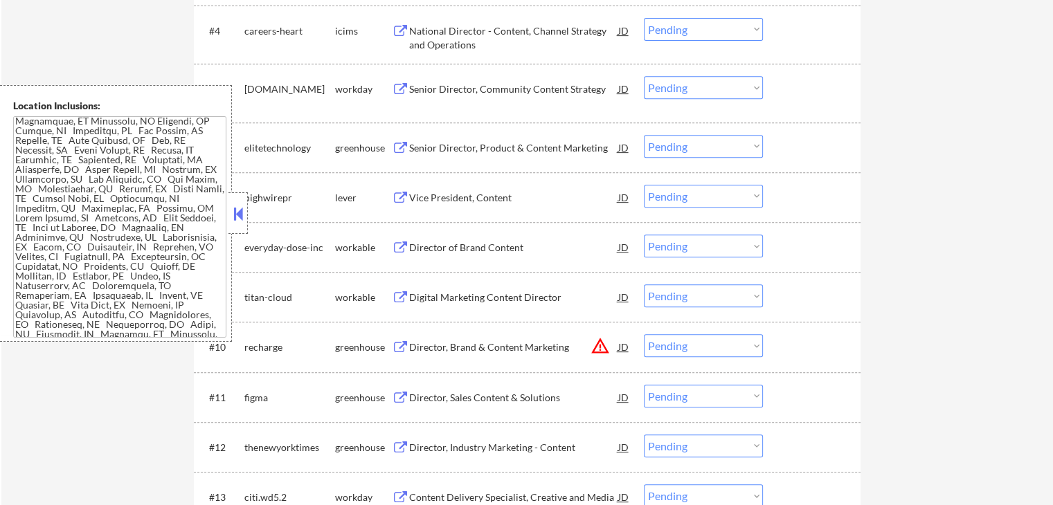
scroll to position [625, 0]
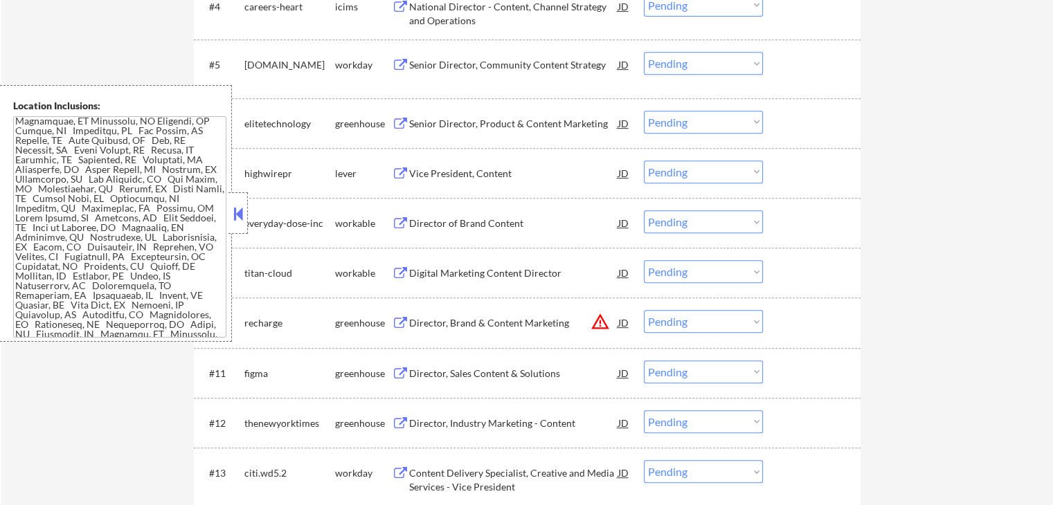
click at [729, 169] on select "Choose an option... Pending Applied Excluded (Questions) Excluded (Expired) Exc…" at bounding box center [703, 172] width 119 height 23
click at [644, 161] on select "Choose an option... Pending Applied Excluded (Questions) Excluded (Expired) Exc…" at bounding box center [703, 172] width 119 height 23
select select ""pending""
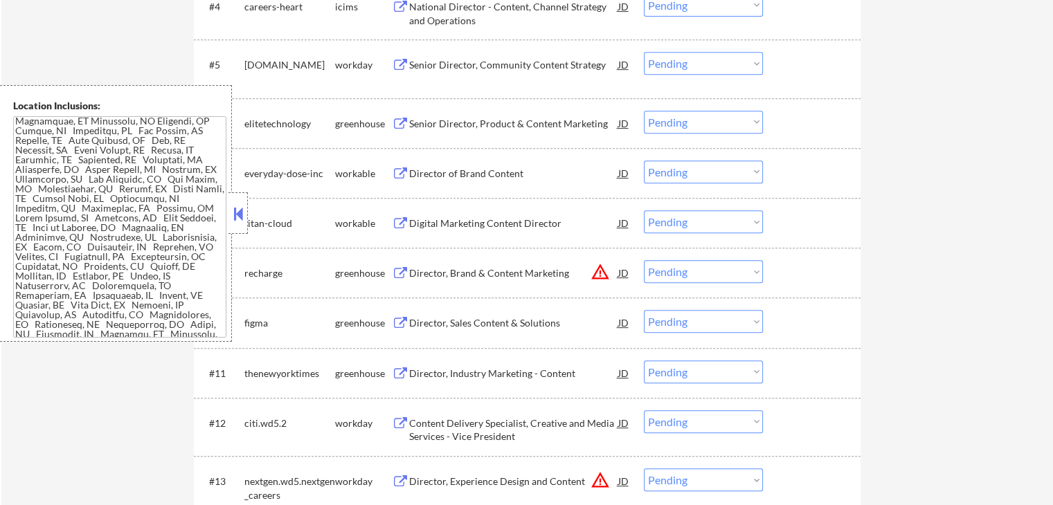
click at [708, 125] on select "Choose an option... Pending Applied Excluded (Questions) Excluded (Expired) Exc…" at bounding box center [703, 122] width 119 height 23
click at [644, 111] on select "Choose an option... Pending Applied Excluded (Questions) Excluded (Expired) Exc…" at bounding box center [703, 122] width 119 height 23
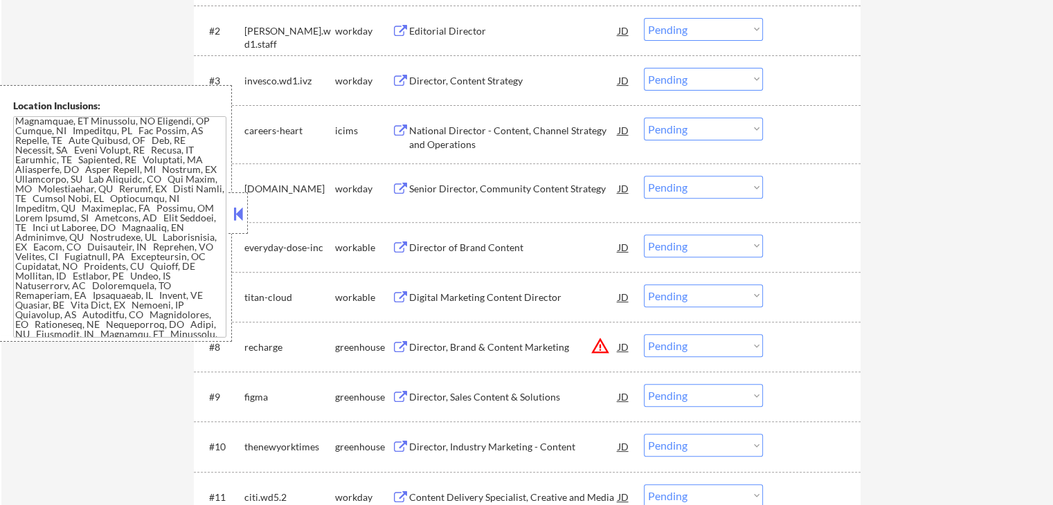
scroll to position [556, 0]
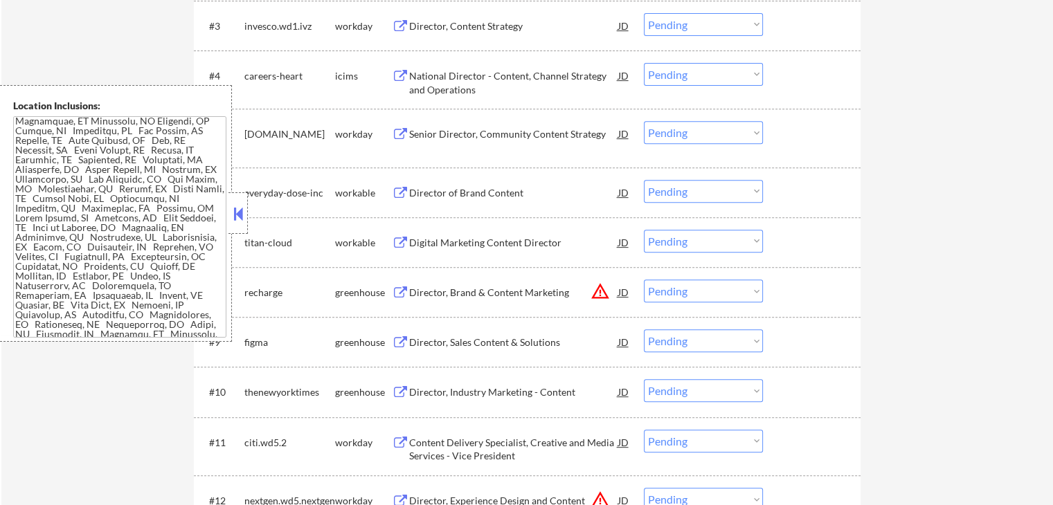
drag, startPoint x: 441, startPoint y: 192, endPoint x: 435, endPoint y: 212, distance: 21.7
click at [440, 192] on div "Director of Brand Content" at bounding box center [513, 193] width 209 height 14
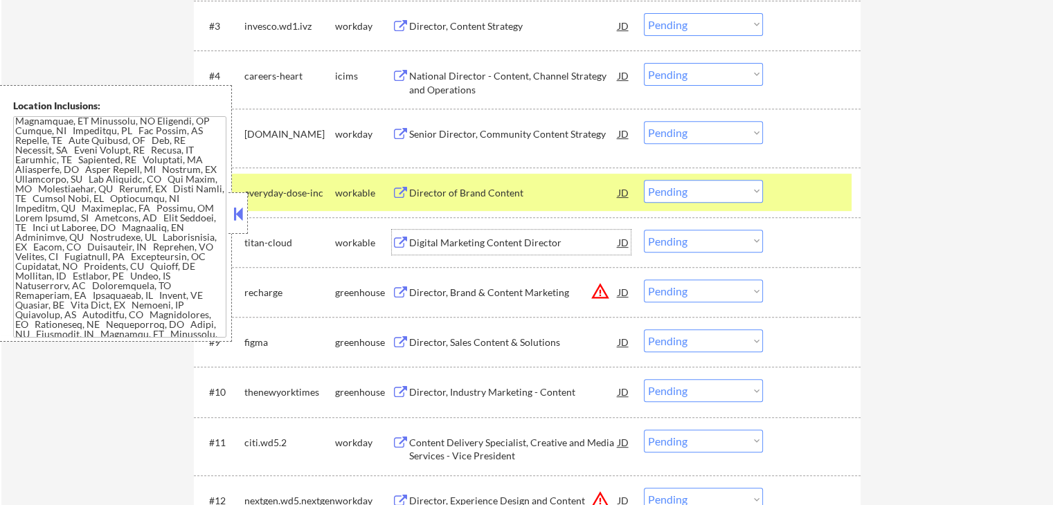
click at [427, 240] on div "Digital Marketing Content Director" at bounding box center [513, 243] width 209 height 14
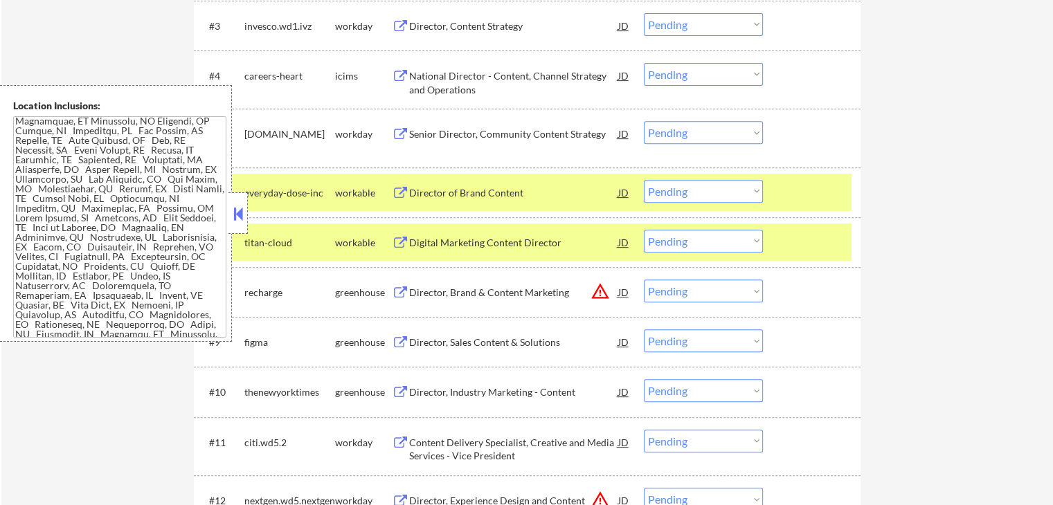
click at [410, 340] on div "Director, Sales Content & Solutions" at bounding box center [513, 343] width 209 height 14
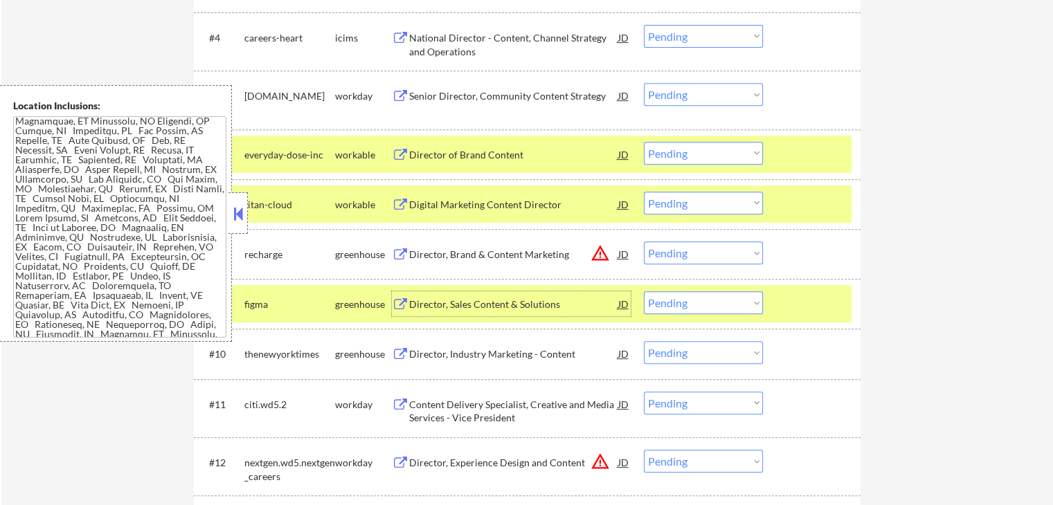
scroll to position [625, 0]
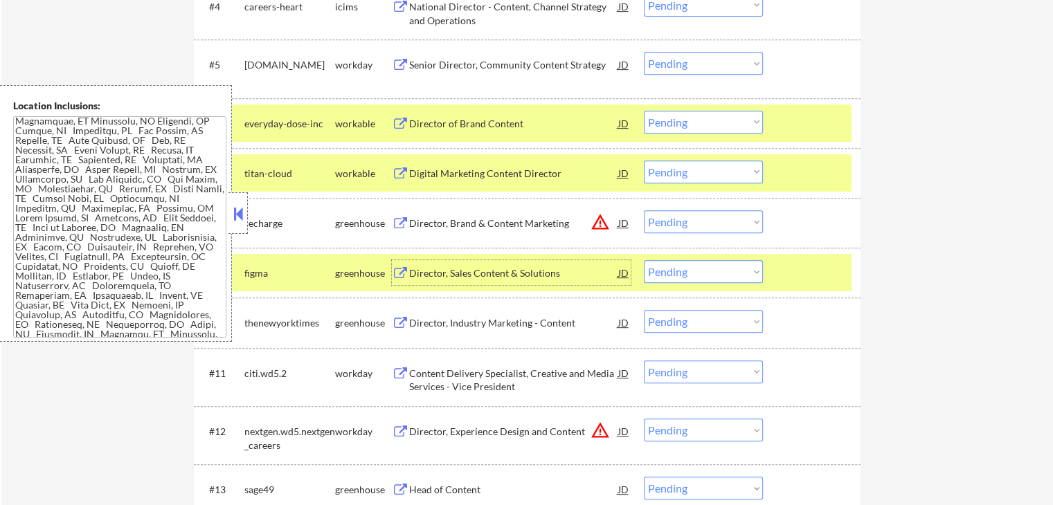
click at [689, 127] on select "Choose an option... Pending Applied Excluded (Questions) Excluded (Expired) Exc…" at bounding box center [703, 122] width 119 height 23
click at [644, 111] on select "Choose an option... Pending Applied Excluded (Questions) Excluded (Expired) Exc…" at bounding box center [703, 122] width 119 height 23
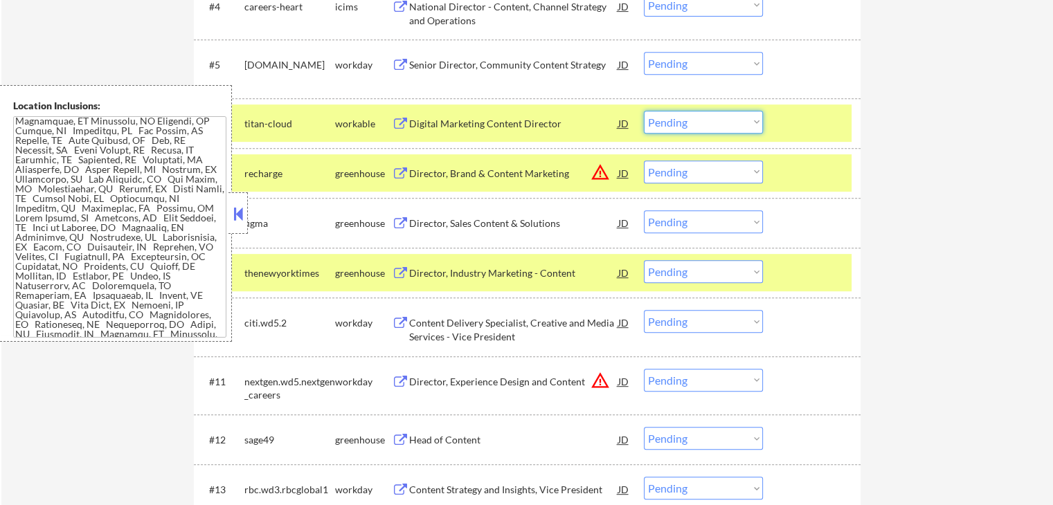
drag, startPoint x: 683, startPoint y: 125, endPoint x: 688, endPoint y: 131, distance: 7.4
click at [684, 125] on select "Choose an option... Pending Applied Excluded (Questions) Excluded (Expired) Exc…" at bounding box center [703, 122] width 119 height 23
click at [644, 111] on select "Choose an option... Pending Applied Excluded (Questions) Excluded (Expired) Exc…" at bounding box center [703, 122] width 119 height 23
select select ""pending""
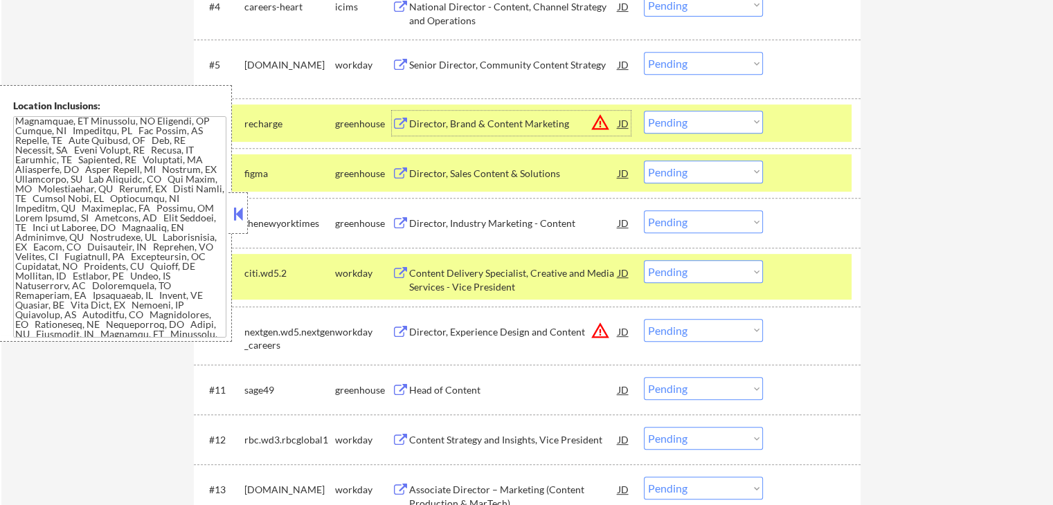
click at [421, 120] on div "Director, Brand & Content Marketing" at bounding box center [513, 124] width 209 height 14
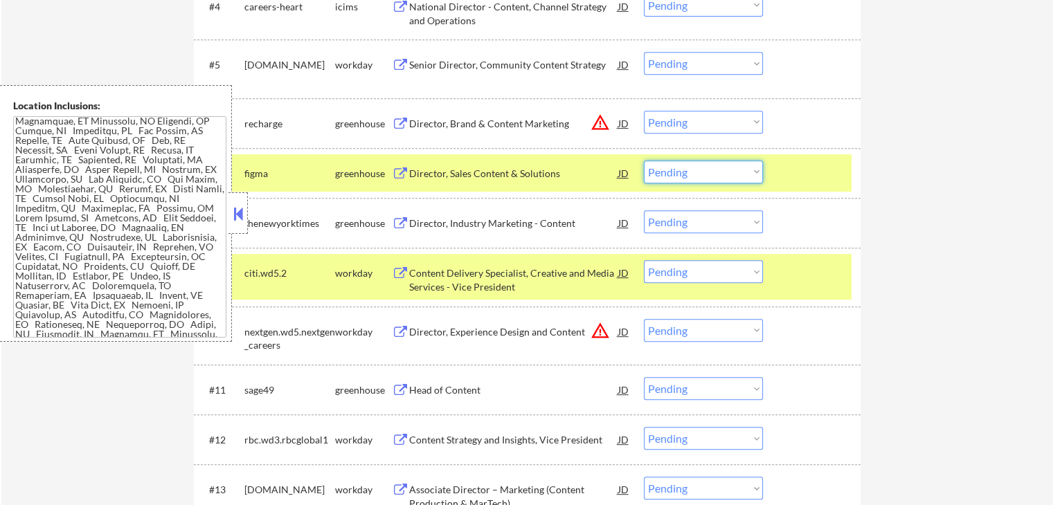
drag, startPoint x: 688, startPoint y: 170, endPoint x: 695, endPoint y: 177, distance: 10.3
click at [690, 170] on select "Choose an option... Pending Applied Excluded (Questions) Excluded (Expired) Exc…" at bounding box center [703, 172] width 119 height 23
select select ""excluded""
click at [644, 161] on select "Choose an option... Pending Applied Excluded (Questions) Excluded (Expired) Exc…" at bounding box center [703, 172] width 119 height 23
click at [691, 119] on select "Choose an option... Pending Applied Excluded (Questions) Excluded (Expired) Exc…" at bounding box center [703, 122] width 119 height 23
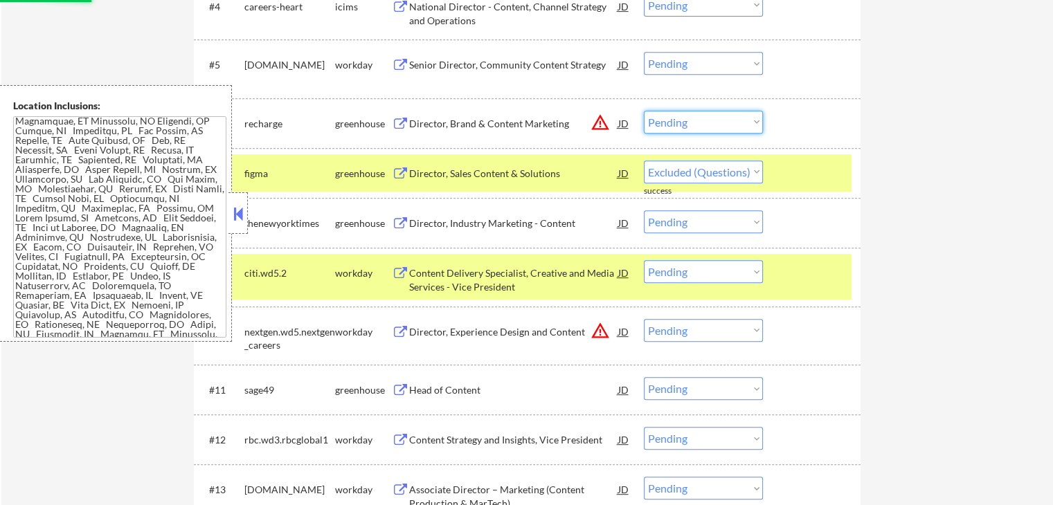
select select ""excluded__location_""
click at [644, 111] on select "Choose an option... Pending Applied Excluded (Questions) Excluded (Expired) Exc…" at bounding box center [703, 122] width 119 height 23
click at [464, 226] on div "Director, Industry Marketing - Content" at bounding box center [513, 224] width 209 height 14
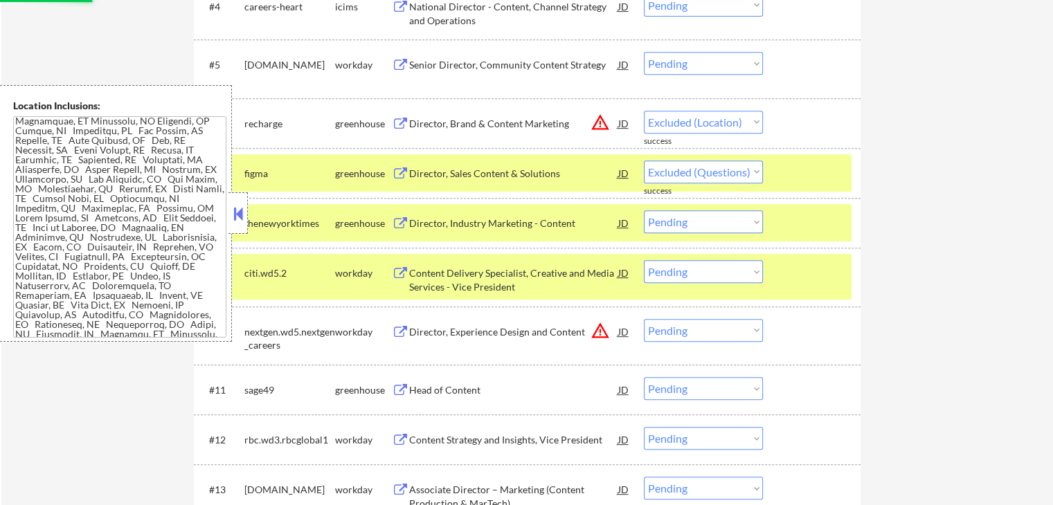
select select ""pending""
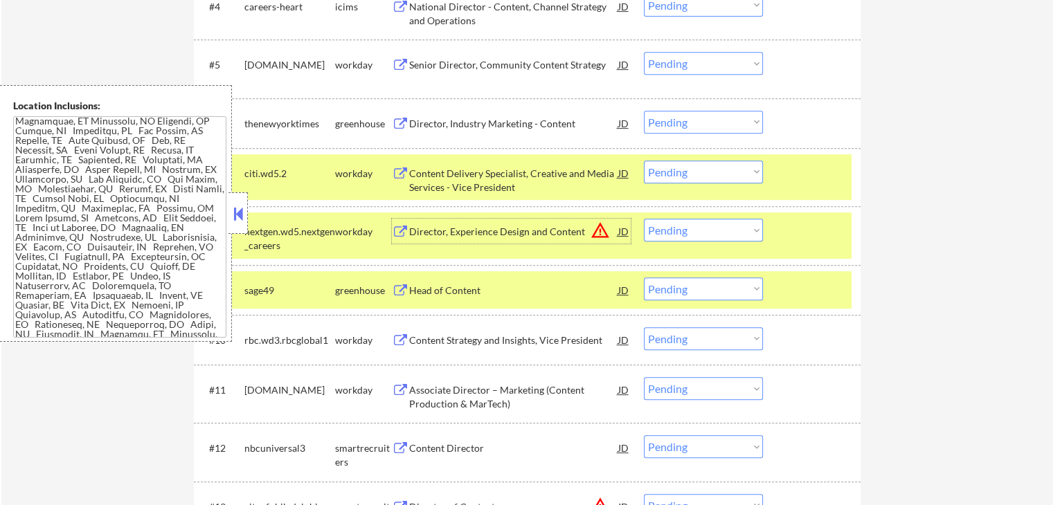
click at [428, 294] on div "Head of Content" at bounding box center [513, 291] width 209 height 14
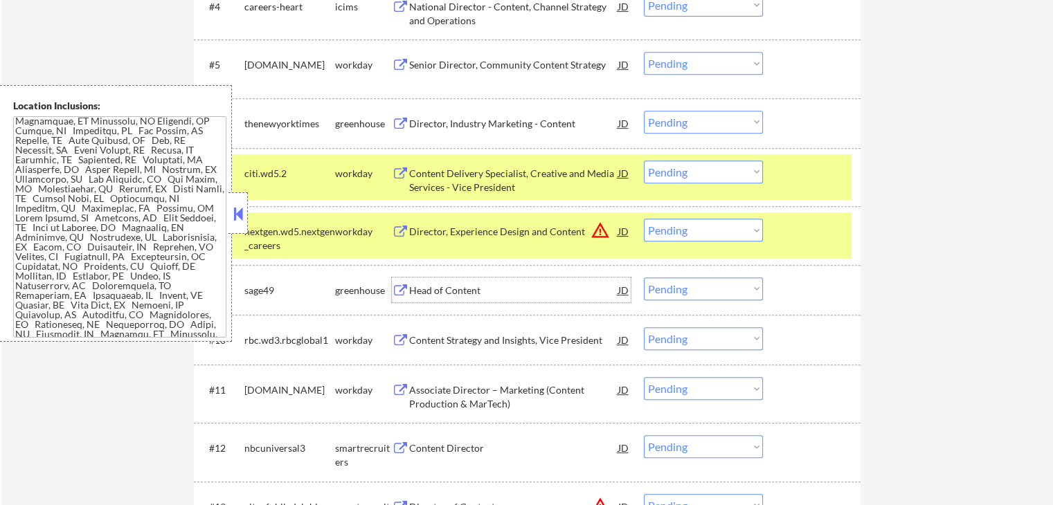
click at [708, 289] on select "Choose an option... Pending Applied Excluded (Questions) Excluded (Expired) Exc…" at bounding box center [703, 289] width 119 height 23
click at [644, 278] on select "Choose an option... Pending Applied Excluded (Questions) Excluded (Expired) Exc…" at bounding box center [703, 289] width 119 height 23
click at [688, 170] on select "Choose an option... Pending Applied Excluded (Questions) Excluded (Expired) Exc…" at bounding box center [703, 172] width 119 height 23
drag, startPoint x: 905, startPoint y: 197, endPoint x: 882, endPoint y: 194, distance: 23.6
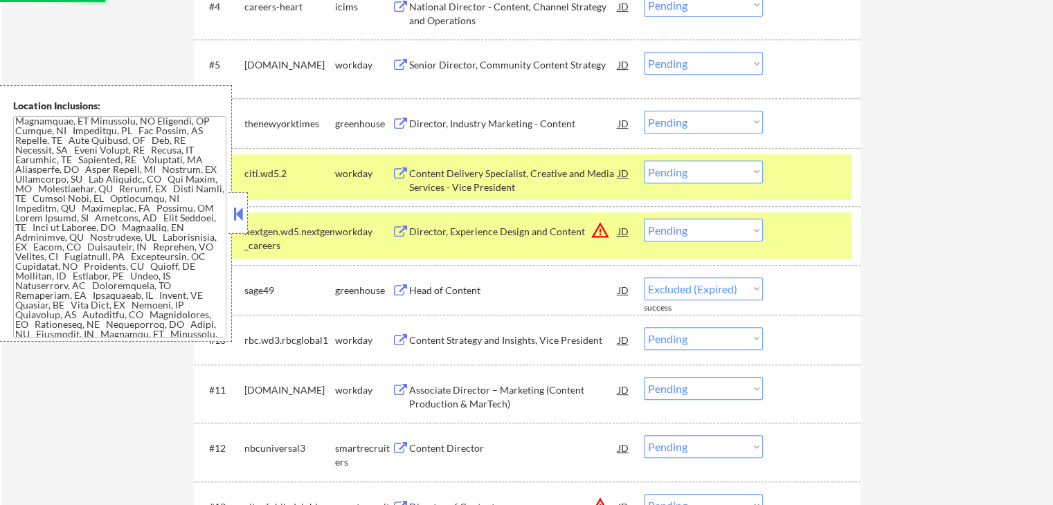
select select ""pending""
click at [692, 127] on select "Choose an option... Pending Applied Excluded (Questions) Excluded (Expired) Exc…" at bounding box center [703, 122] width 119 height 23
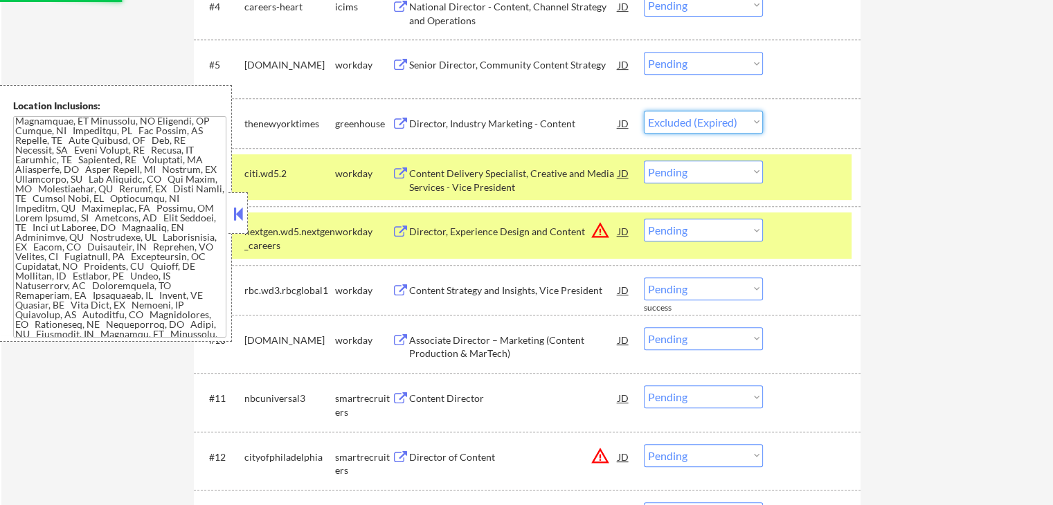
click at [644, 111] on select "Choose an option... Pending Applied Excluded (Questions) Excluded (Expired) Exc…" at bounding box center [703, 122] width 119 height 23
select select ""pending""
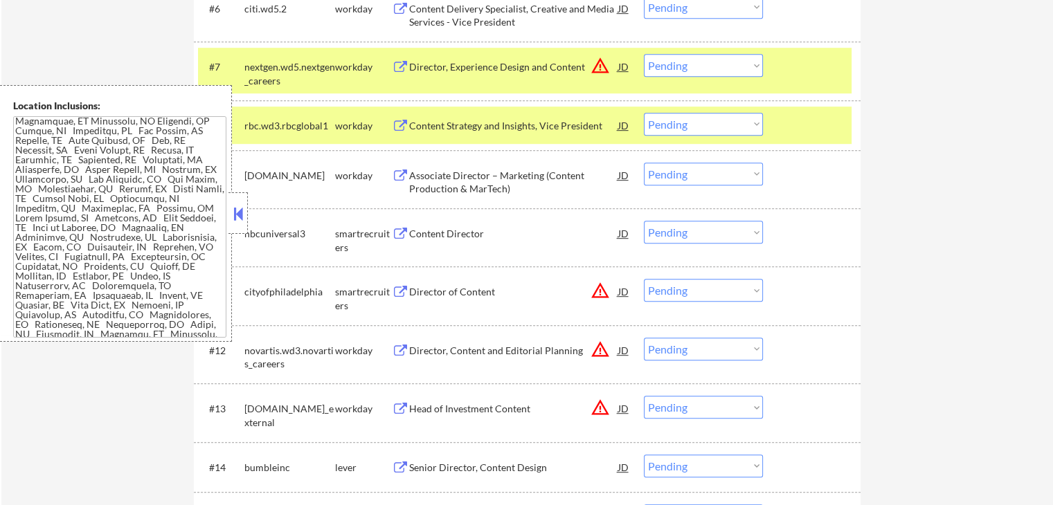
scroll to position [763, 0]
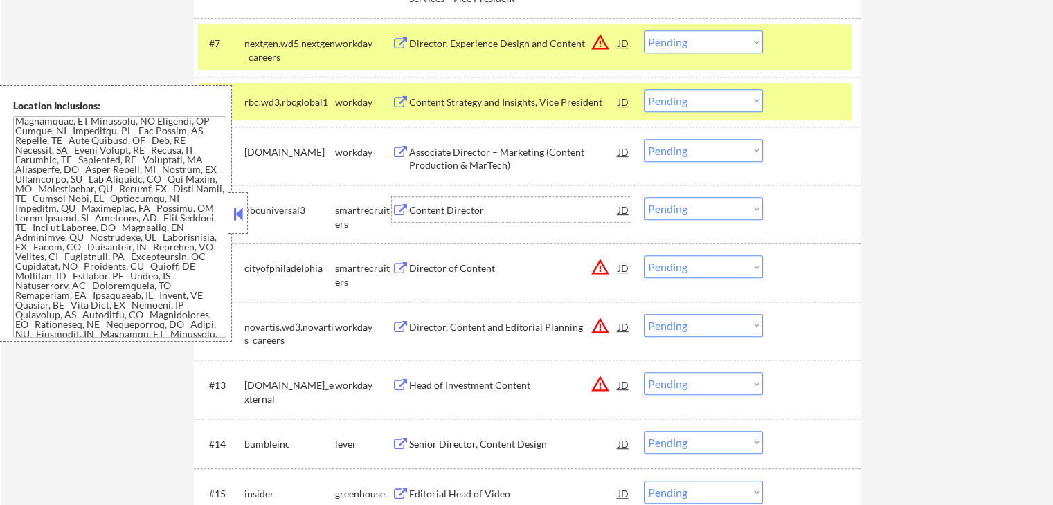
click at [415, 207] on div "Content Director" at bounding box center [513, 210] width 209 height 14
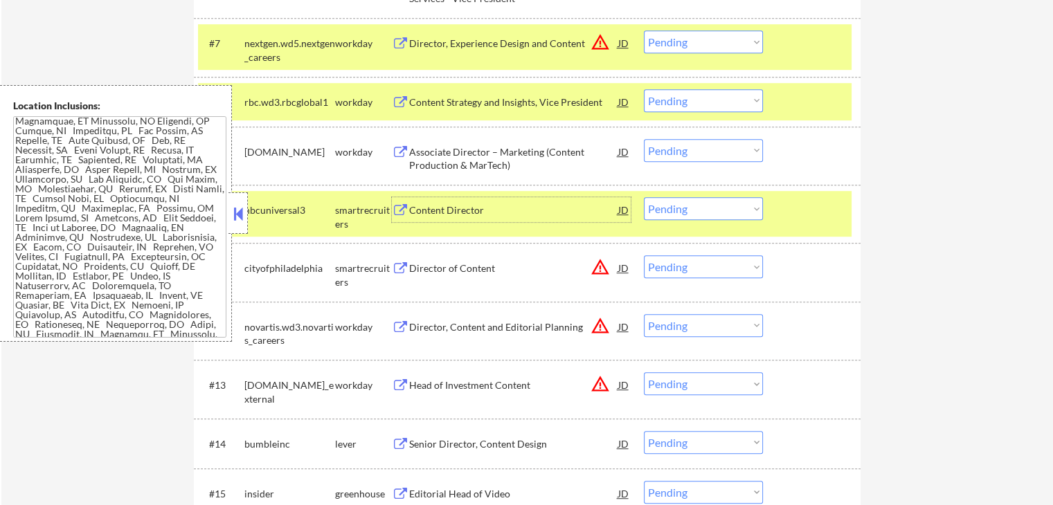
click at [443, 266] on div "Director of Content" at bounding box center [513, 269] width 209 height 14
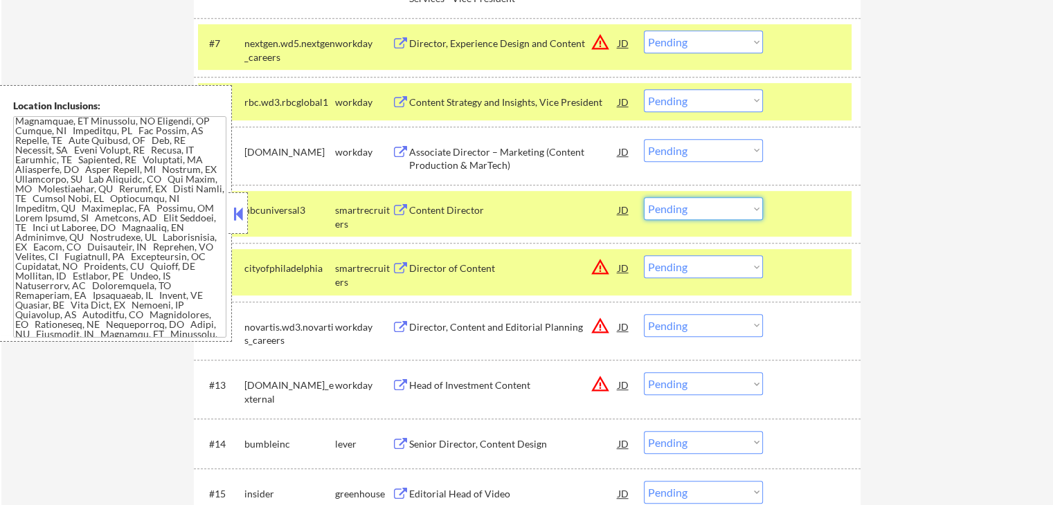
click at [695, 206] on select "Choose an option... Pending Applied Excluded (Questions) Excluded (Expired) Exc…" at bounding box center [703, 208] width 119 height 23
click at [644, 197] on select "Choose an option... Pending Applied Excluded (Questions) Excluded (Expired) Exc…" at bounding box center [703, 208] width 119 height 23
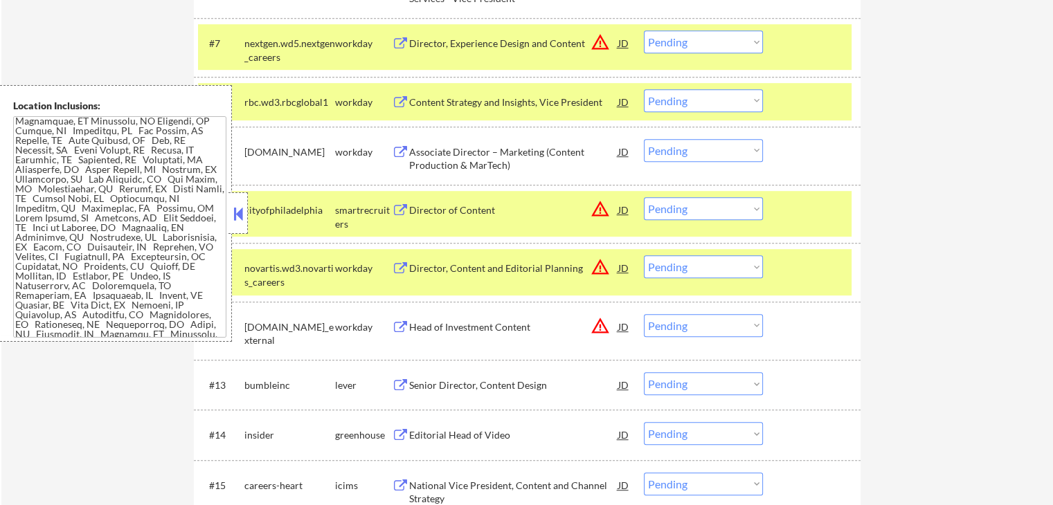
scroll to position [833, 0]
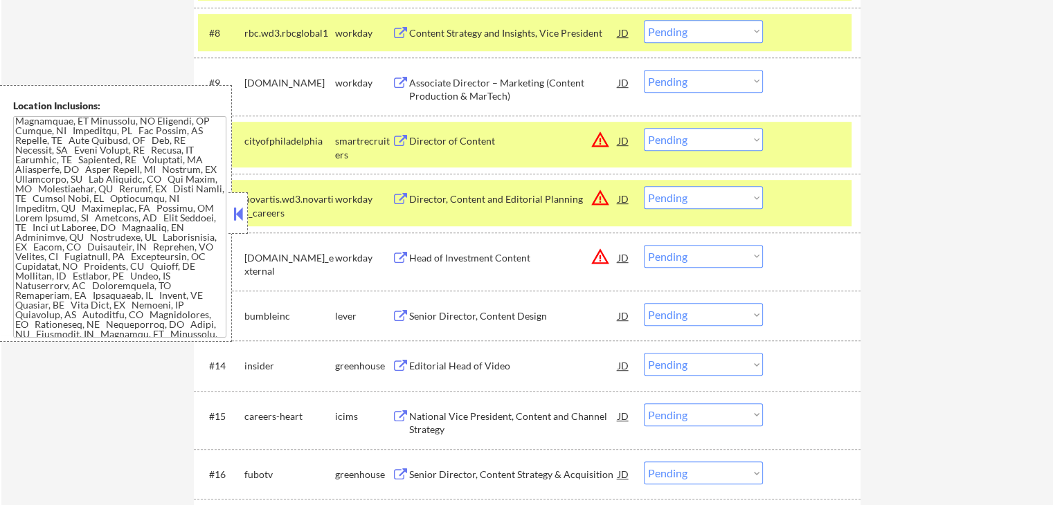
drag, startPoint x: 695, startPoint y: 140, endPoint x: 698, endPoint y: 149, distance: 9.9
click at [695, 140] on select "Choose an option... Pending Applied Excluded (Questions) Excluded (Expired) Exc…" at bounding box center [703, 139] width 119 height 23
click at [644, 128] on select "Choose an option... Pending Applied Excluded (Questions) Excluded (Expired) Exc…" at bounding box center [703, 139] width 119 height 23
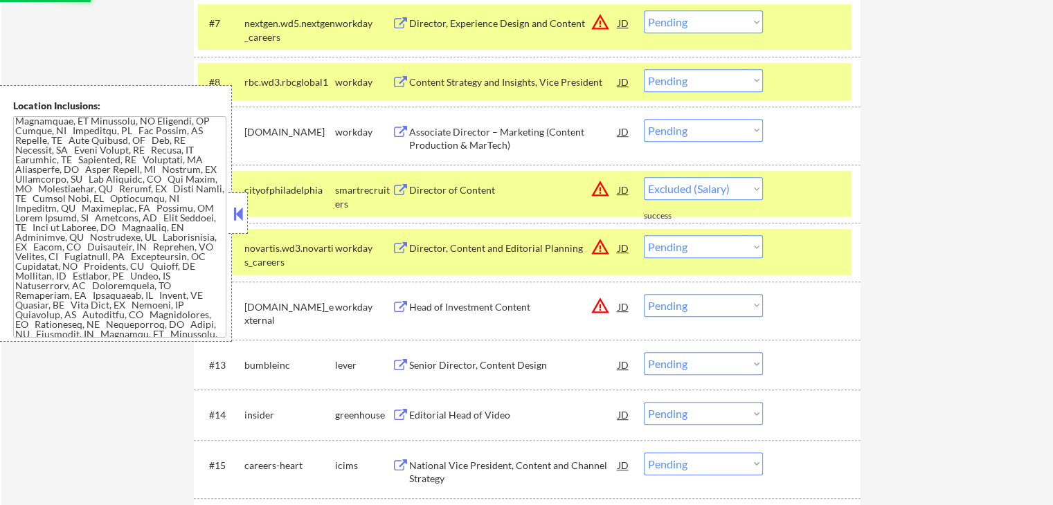
scroll to position [694, 0]
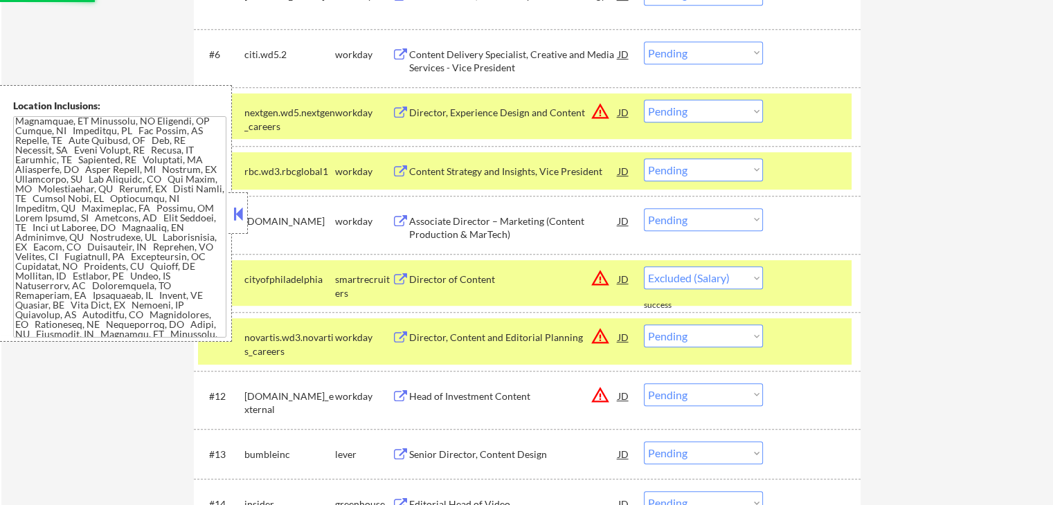
select select ""pending""
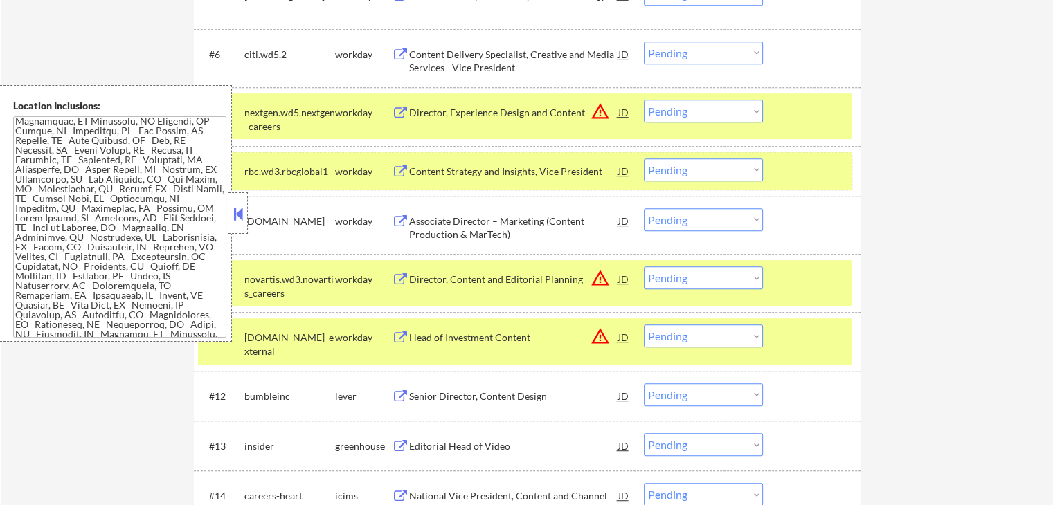
drag, startPoint x: 776, startPoint y: 177, endPoint x: 804, endPoint y: 123, distance: 61.0
click at [777, 177] on div "#8 rbc.wd3.rbcglobal1 workday Content Strategy and Insights, Vice President JD …" at bounding box center [524, 170] width 653 height 37
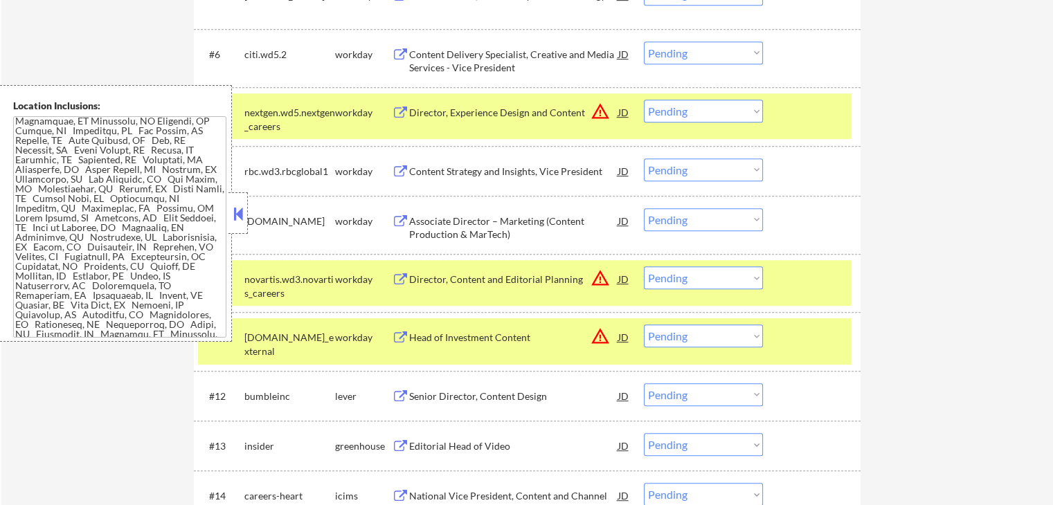
click at [804, 122] on div at bounding box center [813, 112] width 61 height 25
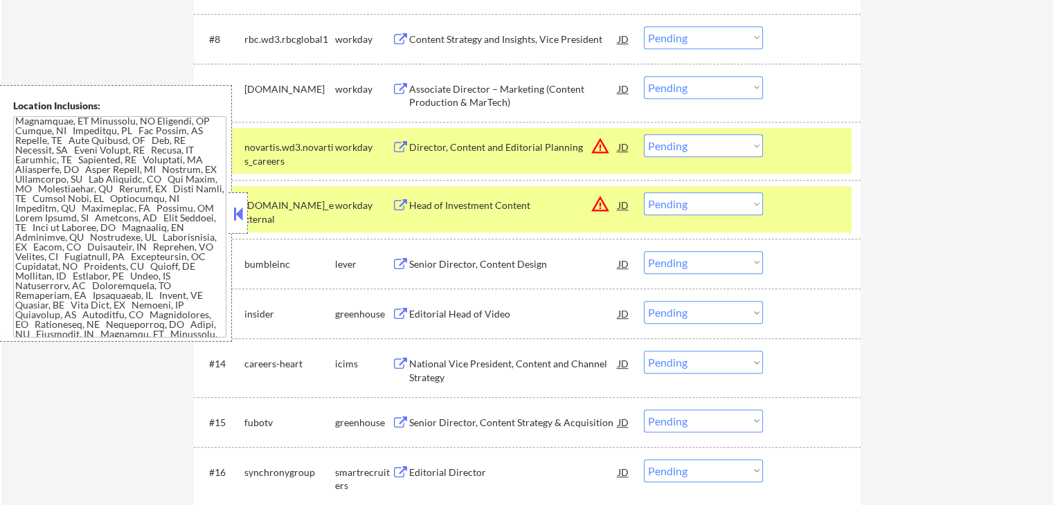
scroll to position [833, 0]
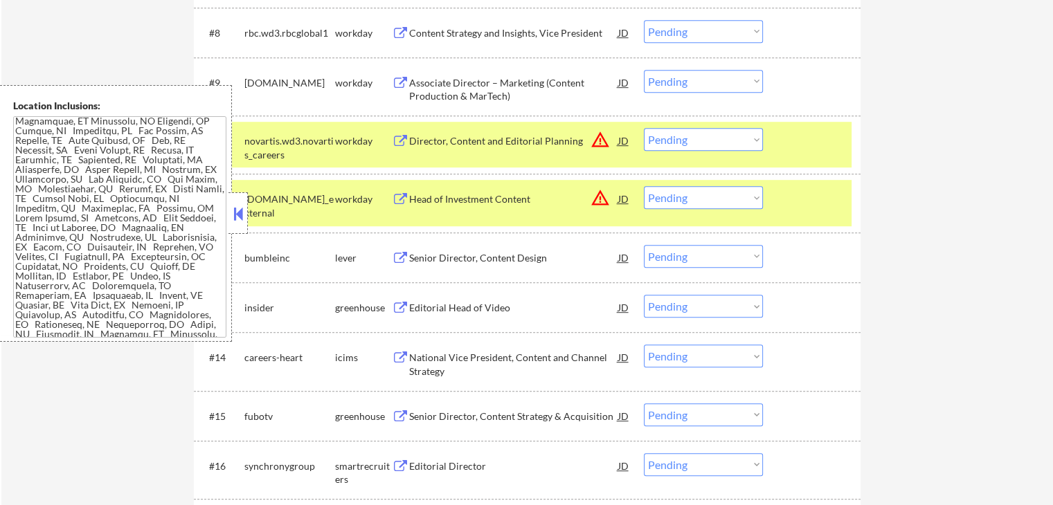
click at [821, 135] on div at bounding box center [813, 140] width 61 height 25
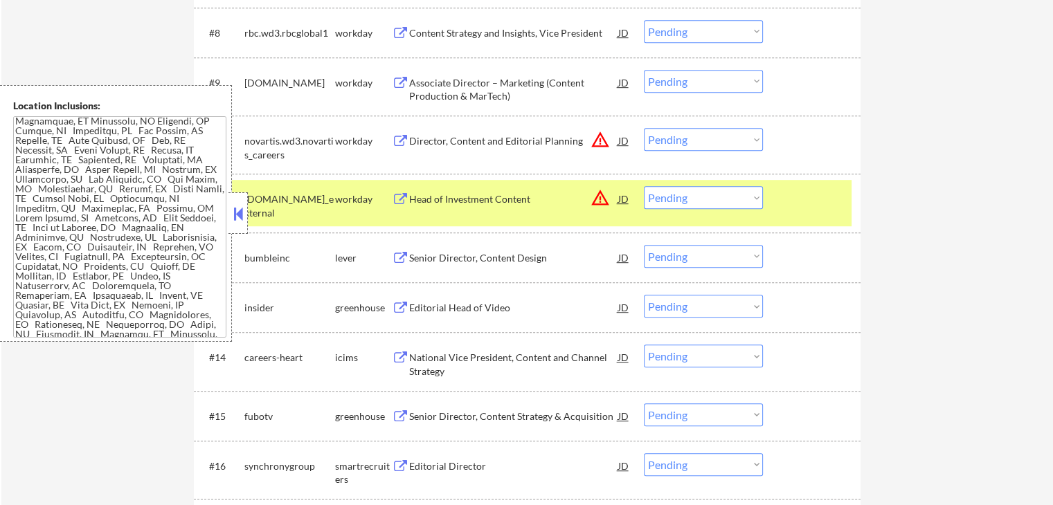
click at [830, 214] on div "#11 vanguard.wd5.vanguard_external workday Head of Investment Content JD warnin…" at bounding box center [524, 203] width 653 height 46
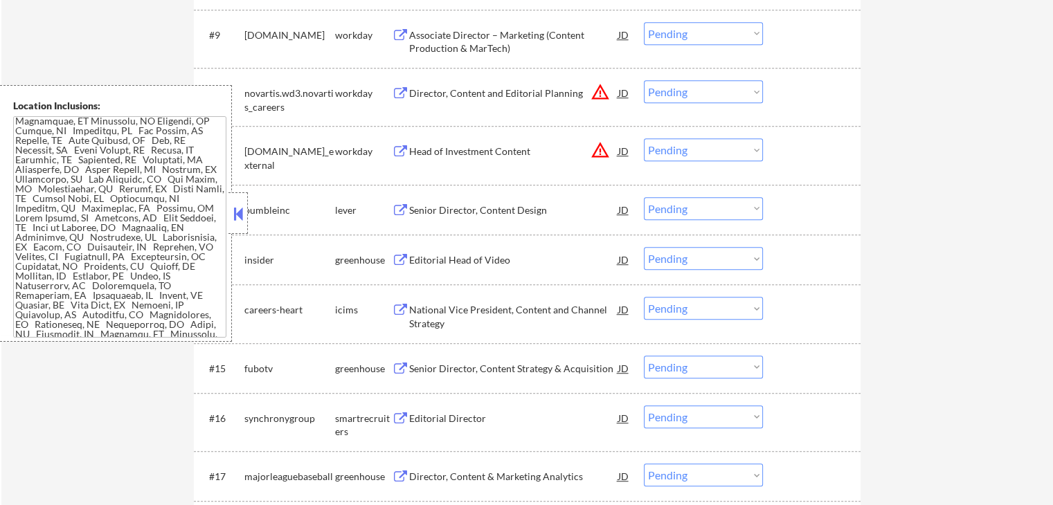
scroll to position [902, 0]
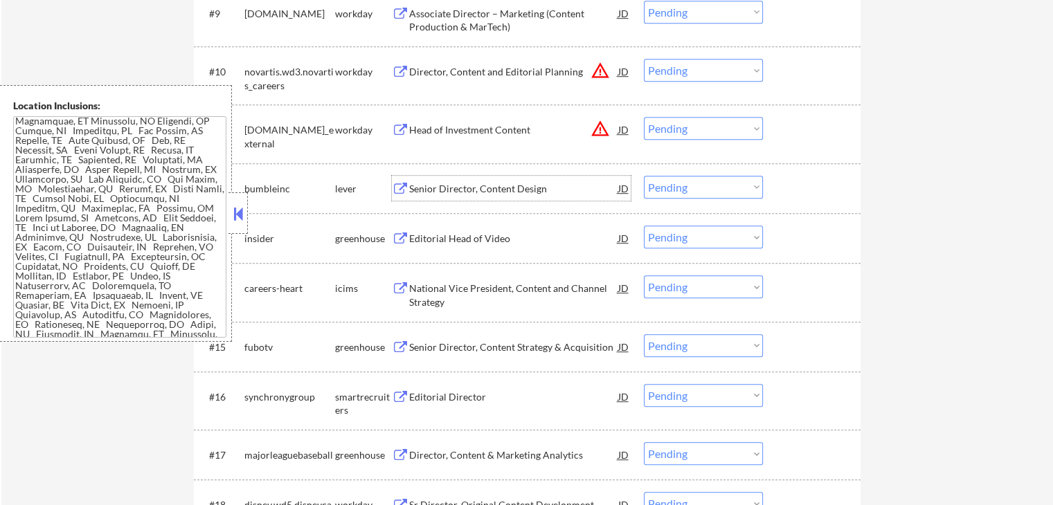
click at [418, 185] on div "Senior Director, Content Design" at bounding box center [513, 189] width 209 height 14
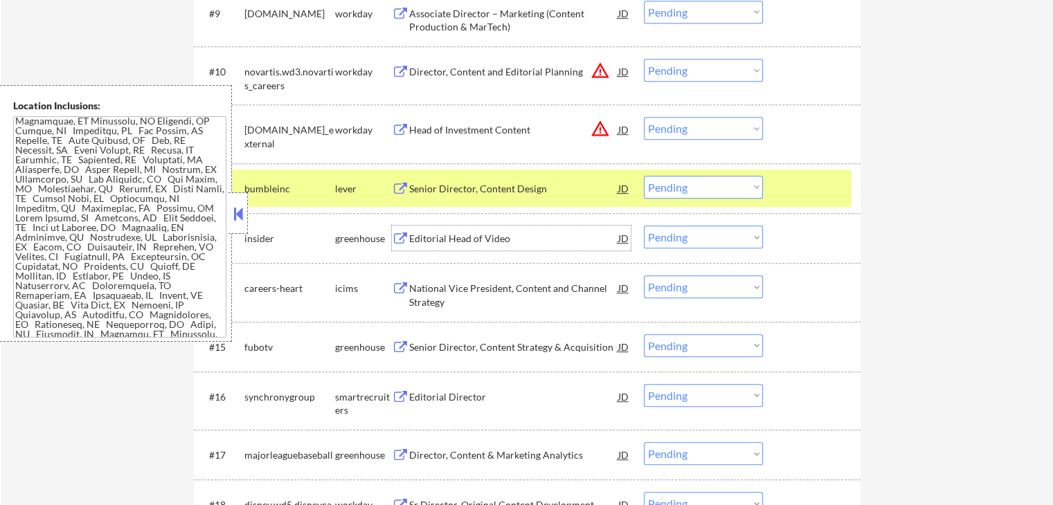
click at [453, 244] on div "Editorial Head of Video" at bounding box center [513, 239] width 209 height 14
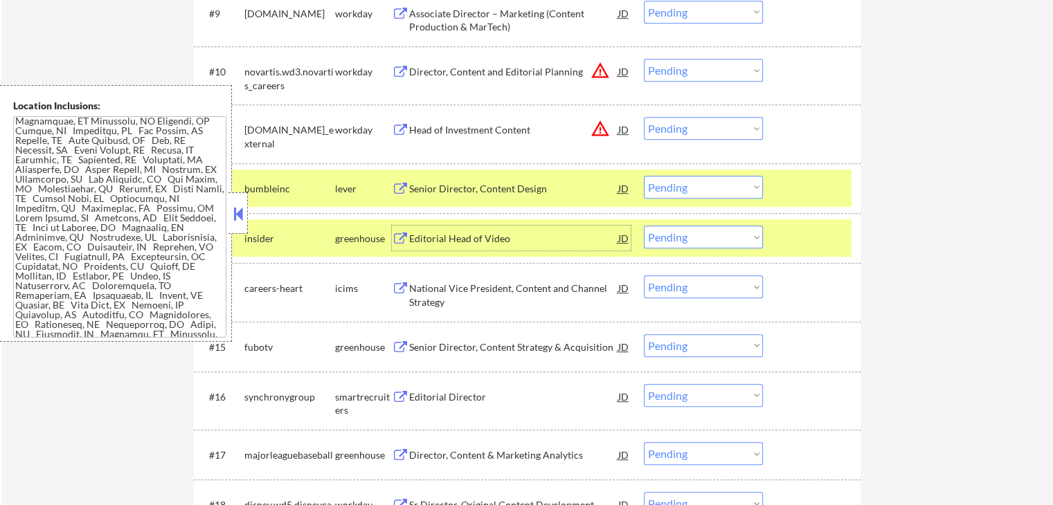
drag, startPoint x: 707, startPoint y: 236, endPoint x: 713, endPoint y: 247, distance: 13.1
click at [709, 241] on select "Choose an option... Pending Applied Excluded (Questions) Excluded (Expired) Exc…" at bounding box center [703, 237] width 119 height 23
click at [644, 226] on select "Choose an option... Pending Applied Excluded (Questions) Excluded (Expired) Exc…" at bounding box center [703, 237] width 119 height 23
select select ""pending""
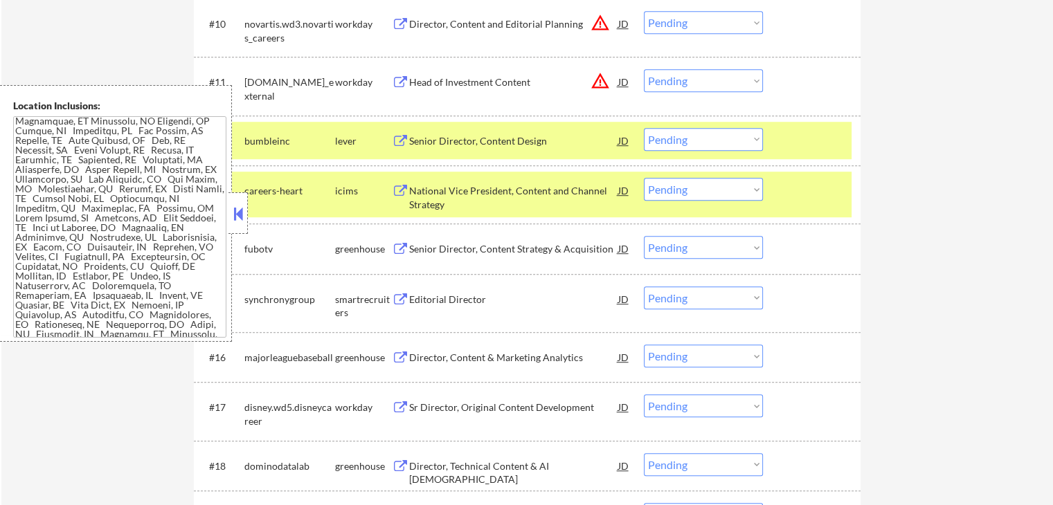
scroll to position [971, 0]
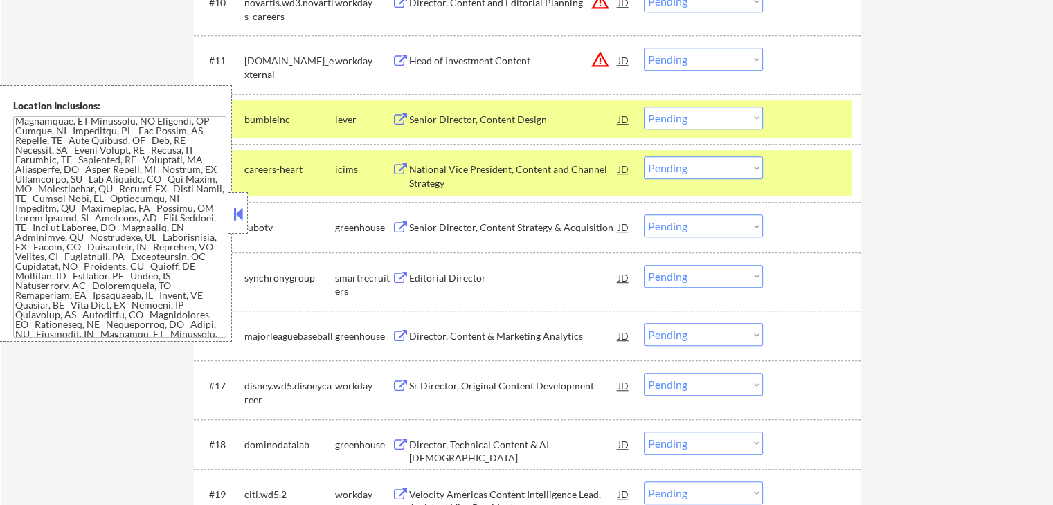
click at [442, 224] on div "Senior Director, Content Strategy & Acquisition" at bounding box center [513, 228] width 209 height 14
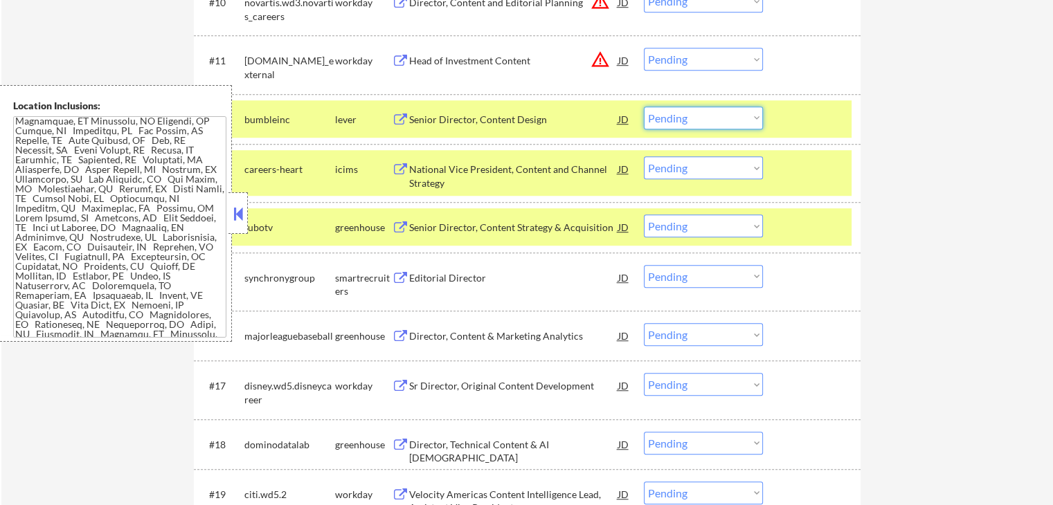
click at [671, 122] on select "Choose an option... Pending Applied Excluded (Questions) Excluded (Expired) Exc…" at bounding box center [703, 118] width 119 height 23
click at [644, 107] on select "Choose an option... Pending Applied Excluded (Questions) Excluded (Expired) Exc…" at bounding box center [703, 118] width 119 height 23
select select ""pending""
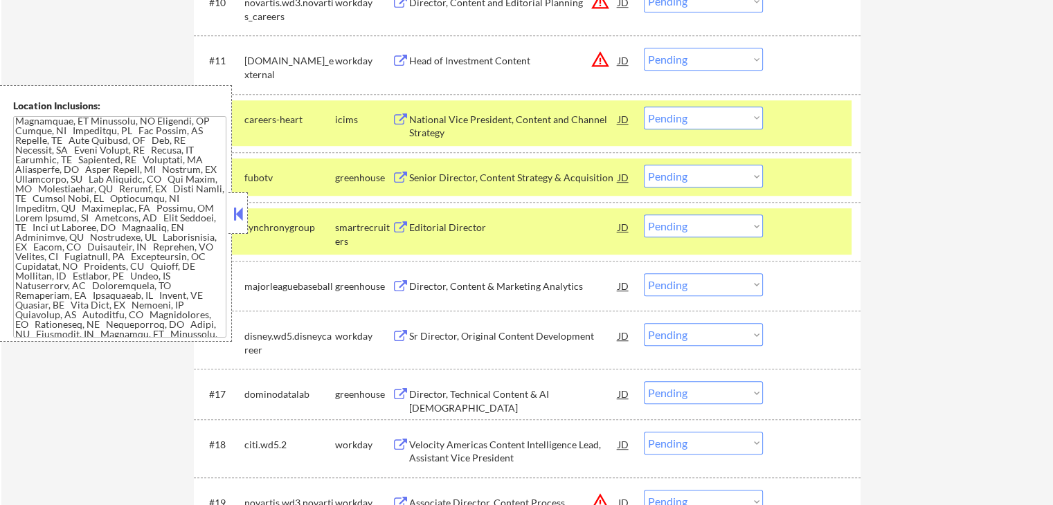
click at [695, 181] on select "Choose an option... Pending Applied Excluded (Questions) Excluded (Expired) Exc…" at bounding box center [703, 176] width 119 height 23
click at [644, 165] on select "Choose an option... Pending Applied Excluded (Questions) Excluded (Expired) Exc…" at bounding box center [703, 176] width 119 height 23
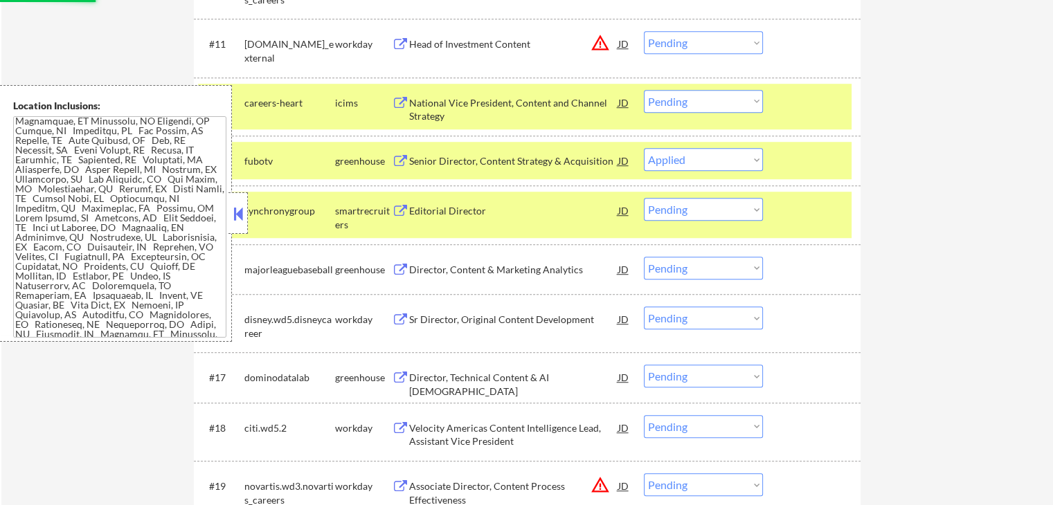
scroll to position [1040, 0]
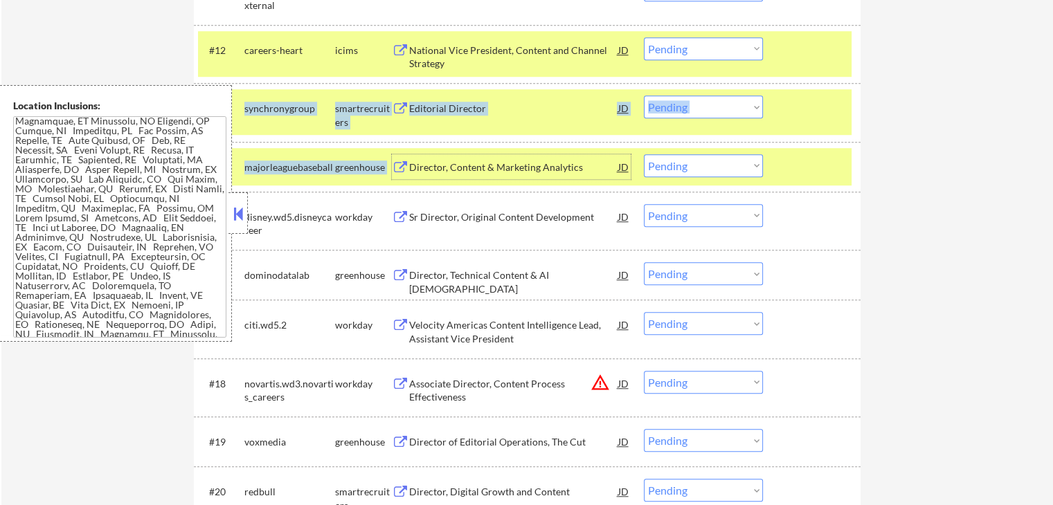
drag, startPoint x: 411, startPoint y: 159, endPoint x: 419, endPoint y: 139, distance: 21.7
click at [417, 116] on div "Editorial Director" at bounding box center [513, 107] width 209 height 25
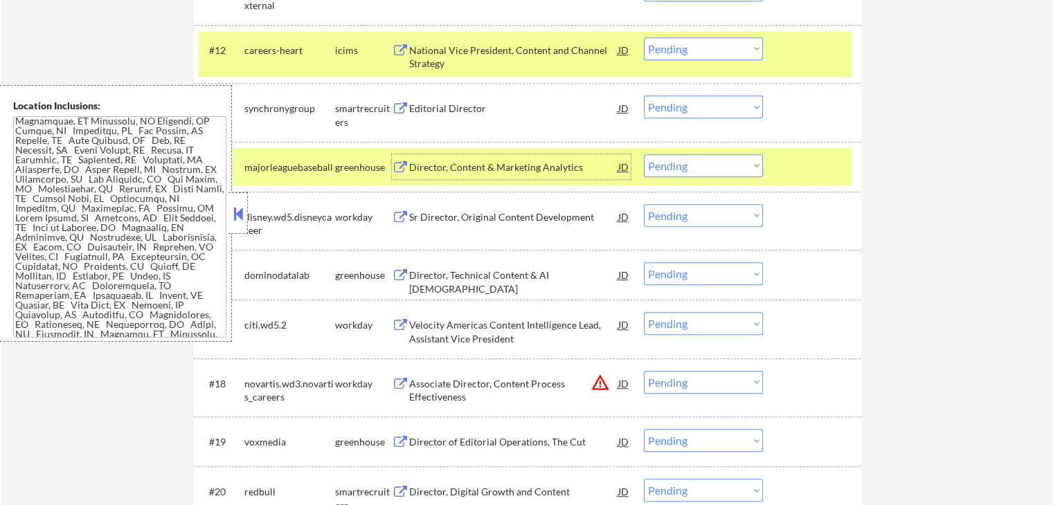
click at [418, 163] on div "Director, Content & Marketing Analytics" at bounding box center [513, 168] width 209 height 14
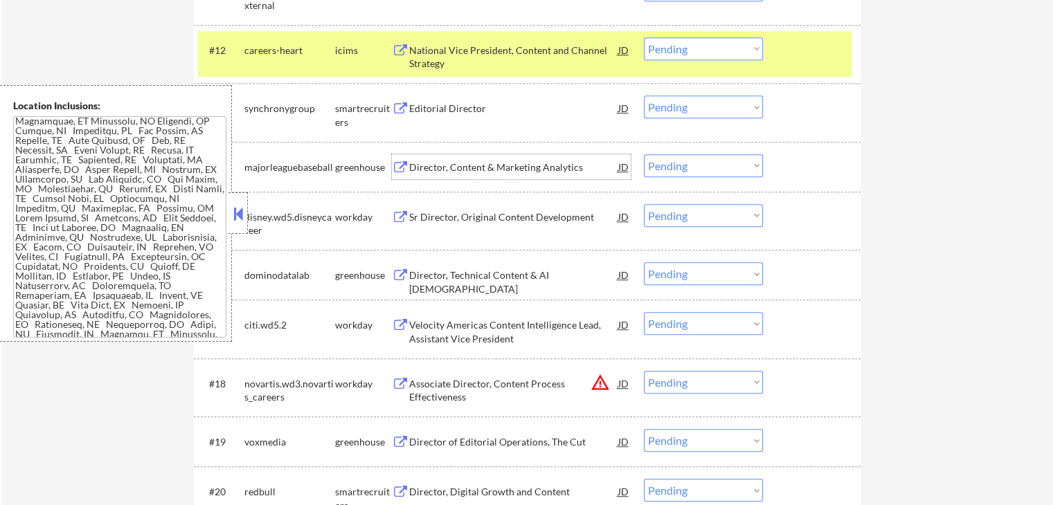
click at [729, 105] on select "Choose an option... Pending Applied Excluded (Questions) Excluded (Expired) Exc…" at bounding box center [703, 106] width 119 height 23
click at [644, 95] on select "Choose an option... Pending Applied Excluded (Questions) Excluded (Expired) Exc…" at bounding box center [703, 106] width 119 height 23
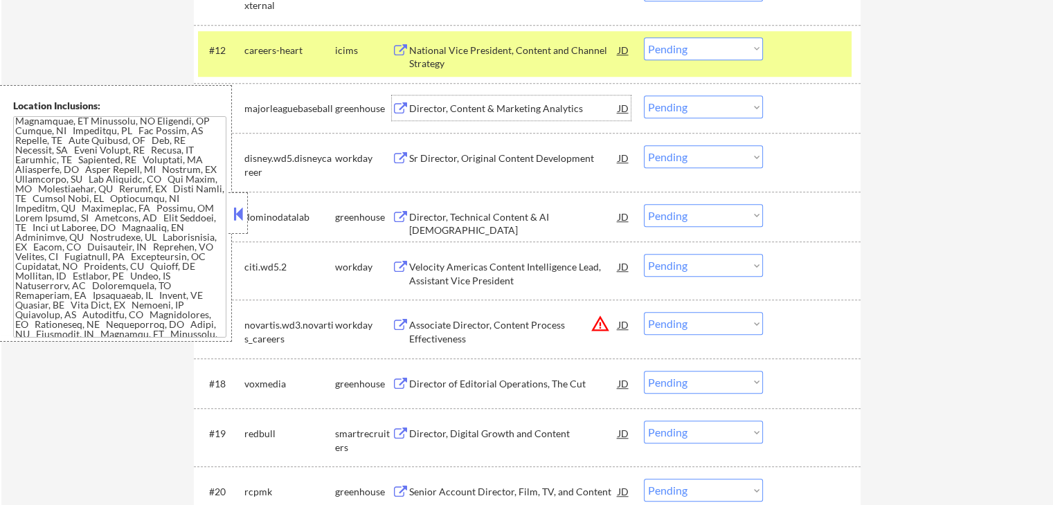
click at [426, 103] on div "Director, Content & Marketing Analytics" at bounding box center [513, 109] width 209 height 14
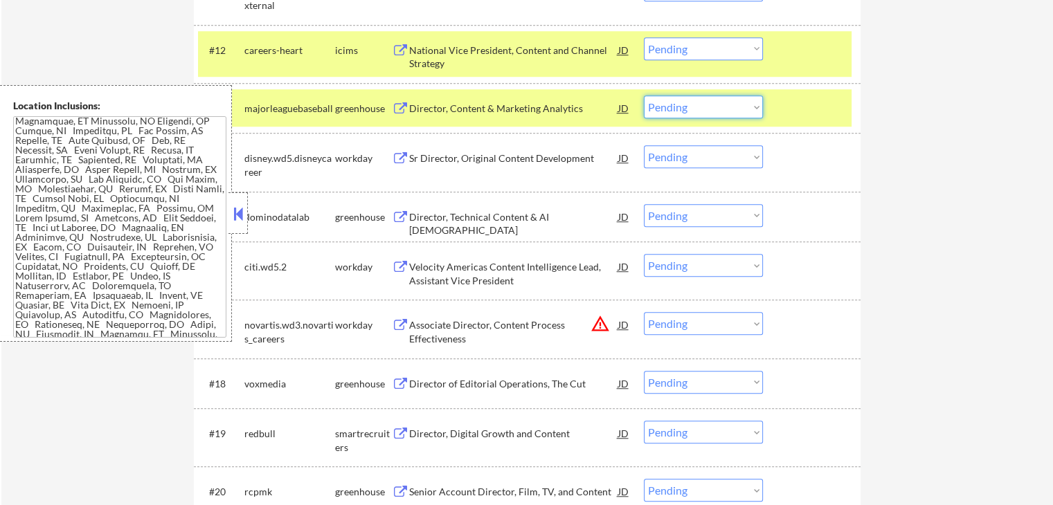
click at [685, 109] on select "Choose an option... Pending Applied Excluded (Questions) Excluded (Expired) Exc…" at bounding box center [703, 106] width 119 height 23
click at [644, 95] on select "Choose an option... Pending Applied Excluded (Questions) Excluded (Expired) Exc…" at bounding box center [703, 106] width 119 height 23
click at [436, 219] on div "Director, Technical Content & AI Evangelism" at bounding box center [513, 223] width 209 height 27
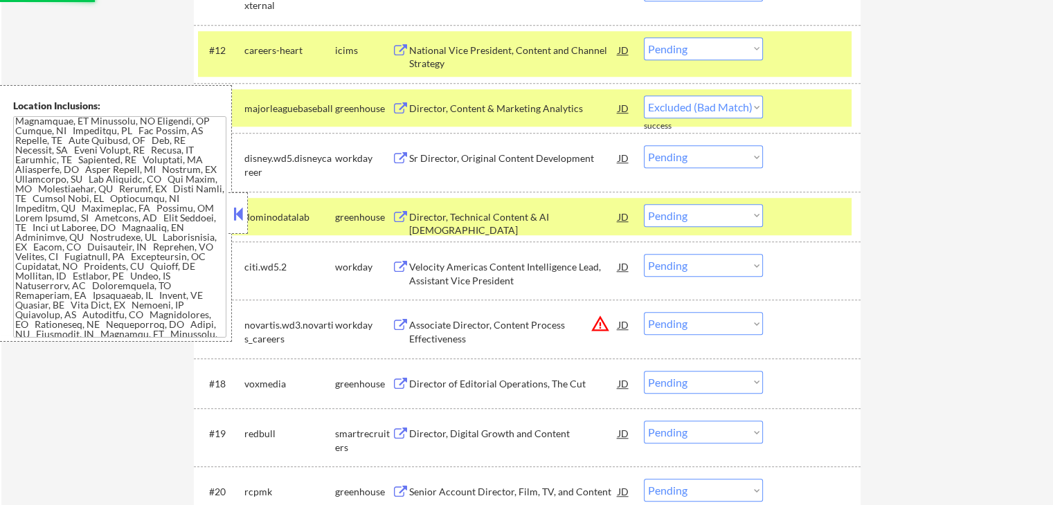
select select ""pending""
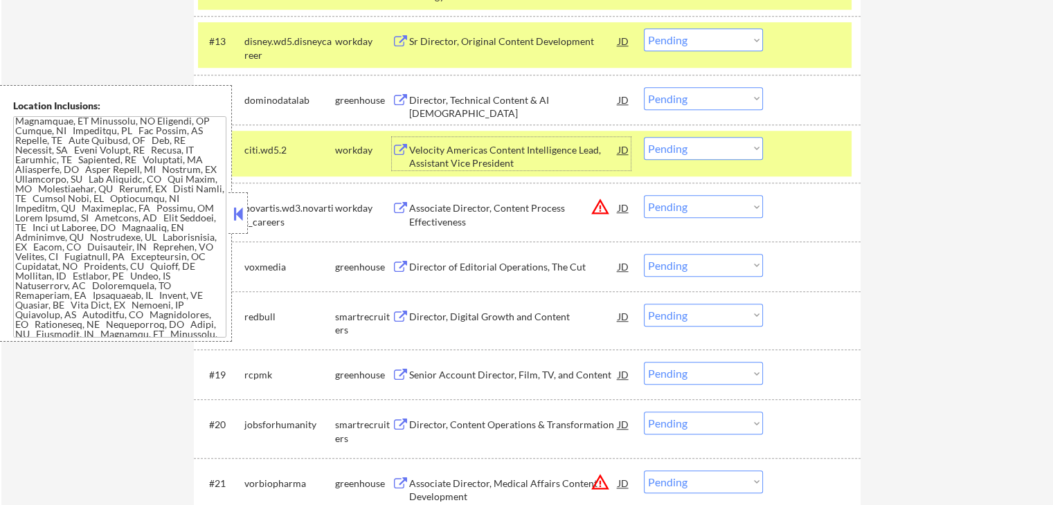
scroll to position [1109, 0]
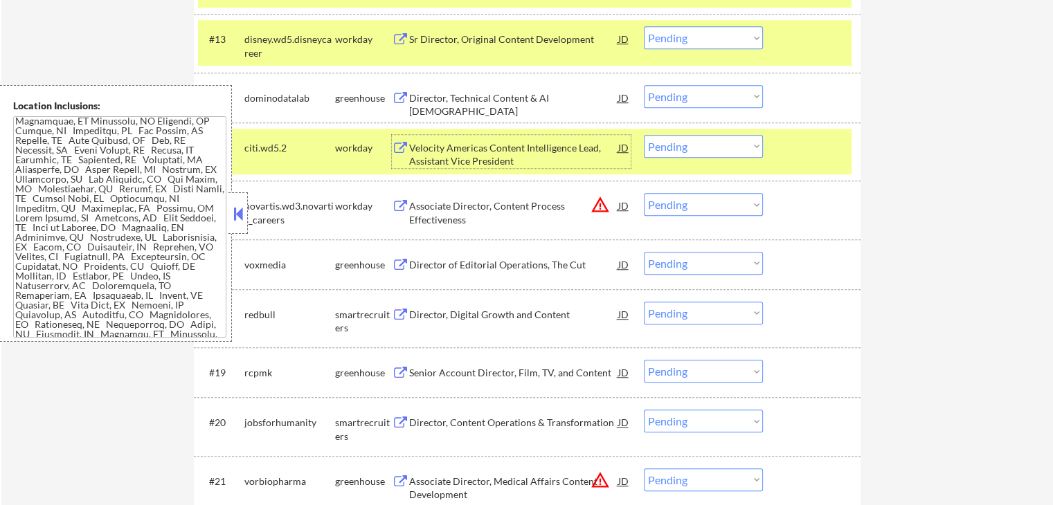
click at [423, 269] on div "Director of Editorial Operations, The Cut" at bounding box center [513, 265] width 209 height 14
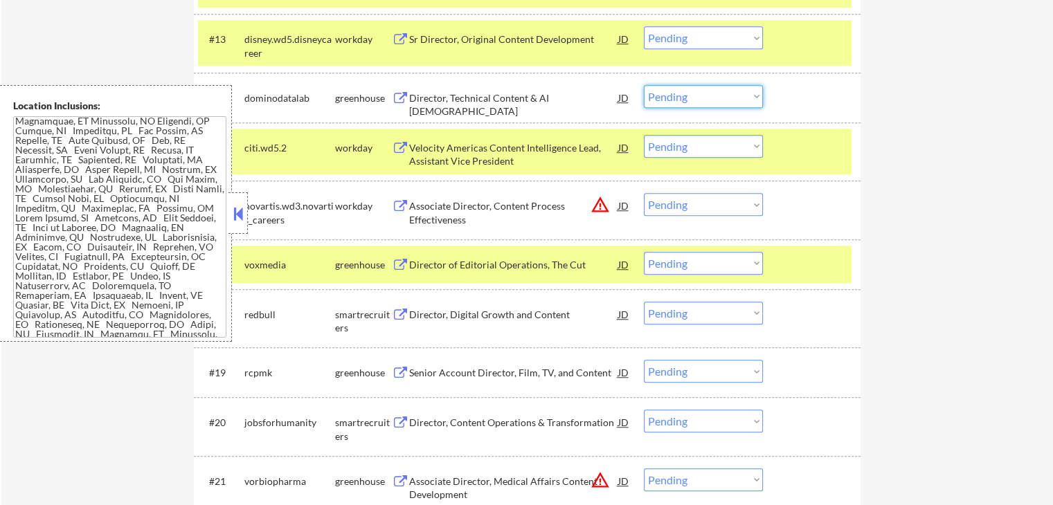
click at [693, 93] on select "Choose an option... Pending Applied Excluded (Questions) Excluded (Expired) Exc…" at bounding box center [703, 96] width 119 height 23
click at [644, 85] on select "Choose an option... Pending Applied Excluded (Questions) Excluded (Expired) Exc…" at bounding box center [703, 96] width 119 height 23
select select ""pending""
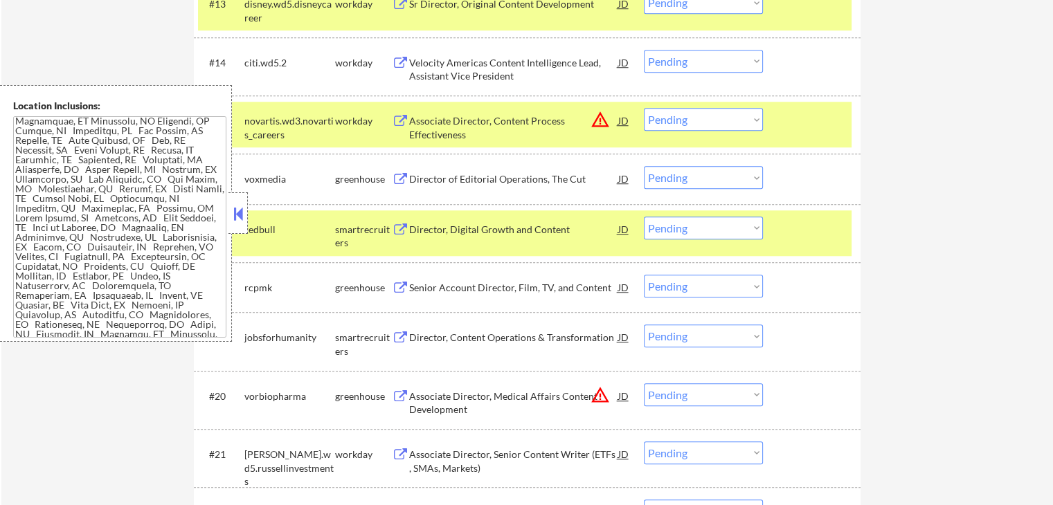
scroll to position [1179, 0]
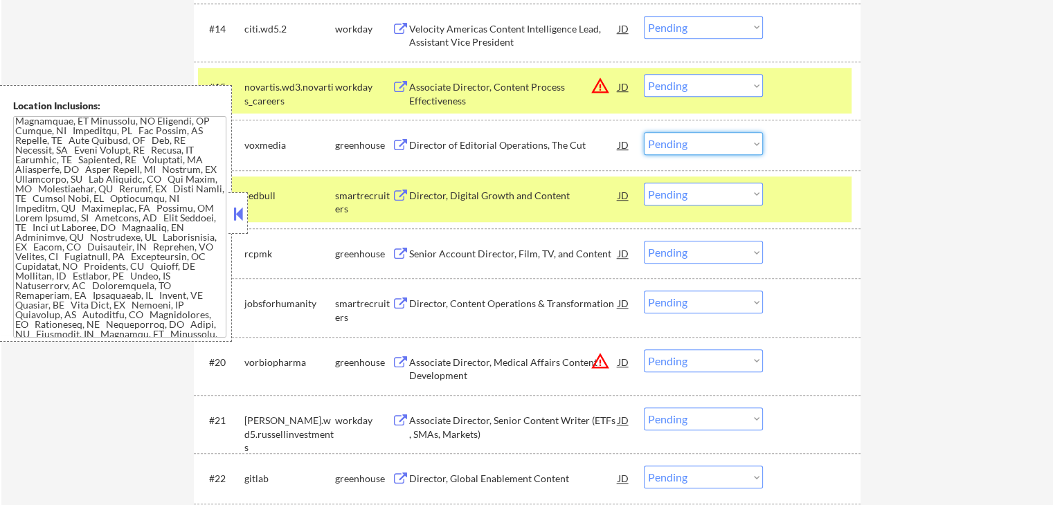
click at [710, 146] on select "Choose an option... Pending Applied Excluded (Questions) Excluded (Expired) Exc…" at bounding box center [703, 143] width 119 height 23
click at [644, 132] on select "Choose an option... Pending Applied Excluded (Questions) Excluded (Expired) Exc…" at bounding box center [703, 143] width 119 height 23
click at [489, 200] on div "Director, Digital Growth and Content" at bounding box center [513, 196] width 209 height 14
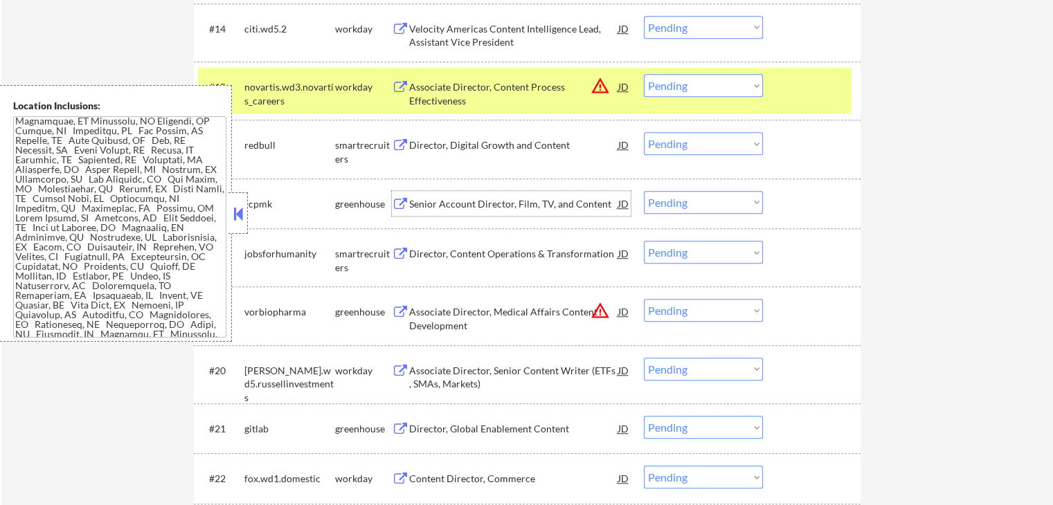
click at [686, 147] on select "Choose an option... Pending Applied Excluded (Questions) Excluded (Expired) Exc…" at bounding box center [703, 143] width 119 height 23
click at [644, 132] on select "Choose an option... Pending Applied Excluded (Questions) Excluded (Expired) Exc…" at bounding box center [703, 143] width 119 height 23
click at [433, 206] on div "Senior Account Director, Film, TV, and Content" at bounding box center [513, 204] width 209 height 14
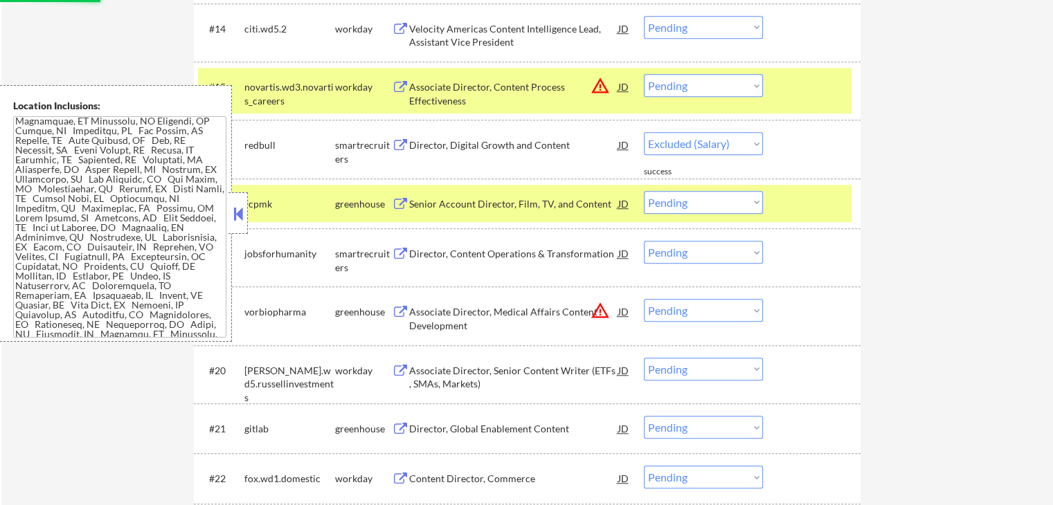
select select ""pending""
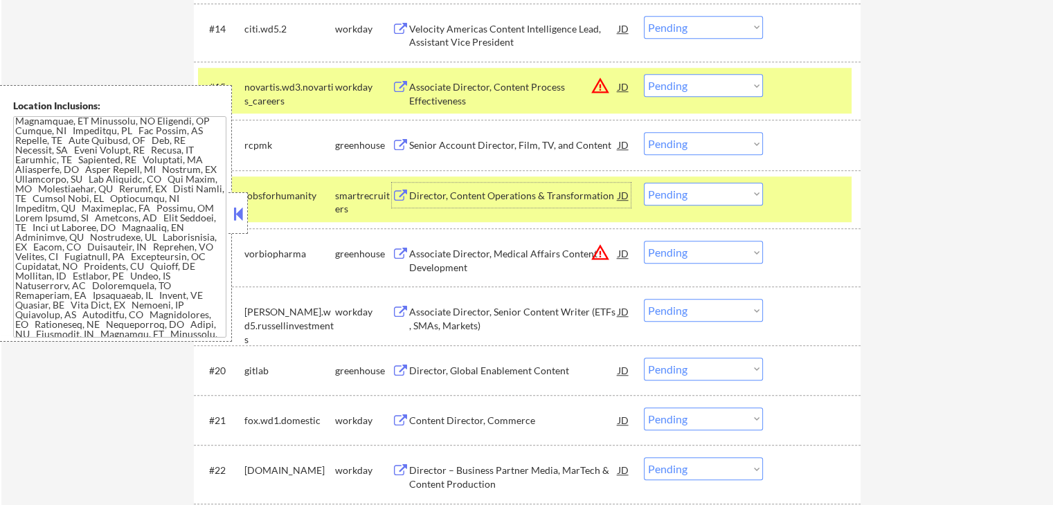
click at [457, 152] on div "Senior Account Director, Film, TV, and Content" at bounding box center [513, 144] width 209 height 25
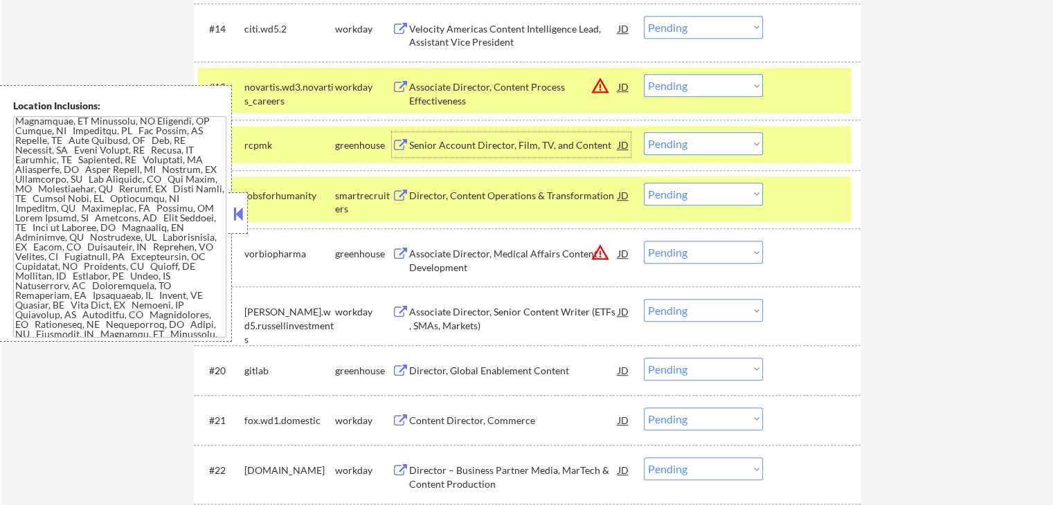
click at [463, 204] on div "Director, Content Operations & Transformation" at bounding box center [513, 195] width 209 height 25
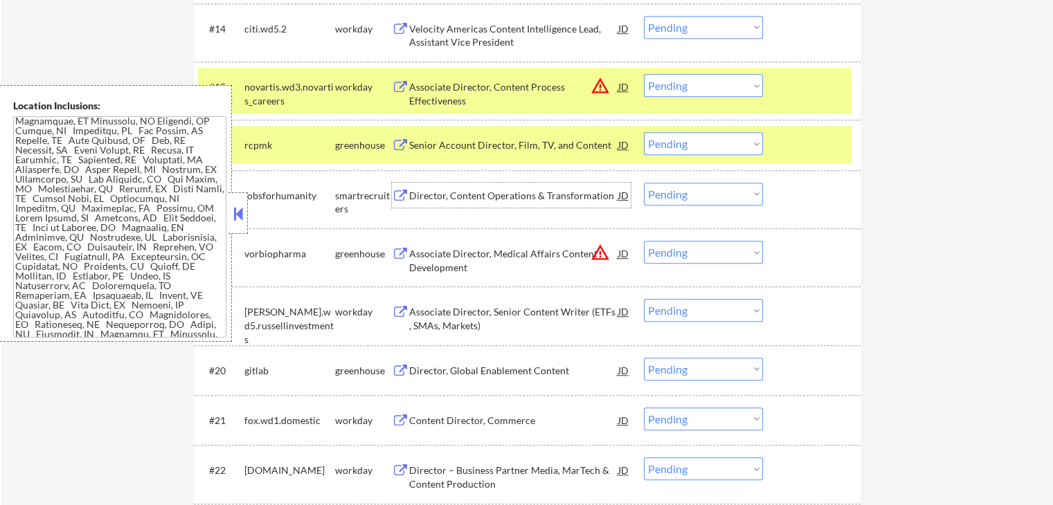
click at [687, 190] on select "Choose an option... Pending Applied Excluded (Questions) Excluded (Expired) Exc…" at bounding box center [703, 194] width 119 height 23
click at [644, 183] on select "Choose an option... Pending Applied Excluded (Questions) Excluded (Expired) Exc…" at bounding box center [703, 194] width 119 height 23
select select ""pending""
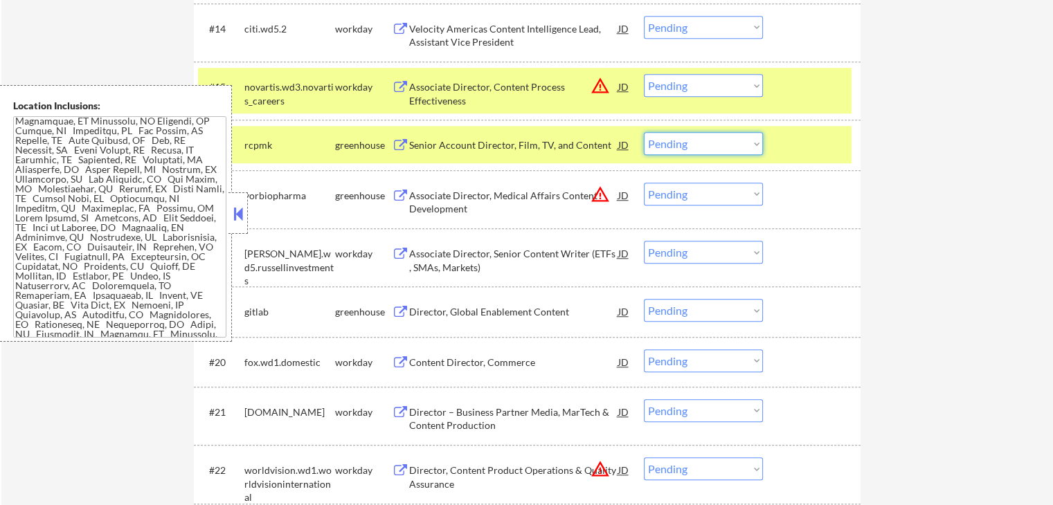
click at [662, 141] on select "Choose an option... Pending Applied Excluded (Questions) Excluded (Expired) Exc…" at bounding box center [703, 143] width 119 height 23
click at [644, 132] on select "Choose an option... Pending Applied Excluded (Questions) Excluded (Expired) Exc…" at bounding box center [703, 143] width 119 height 23
select select ""pending""
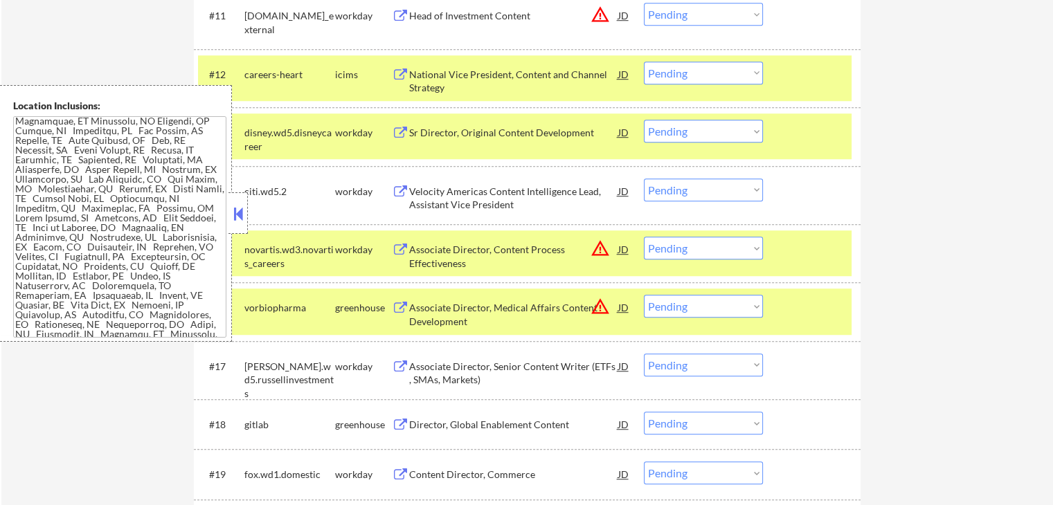
scroll to position [1109, 0]
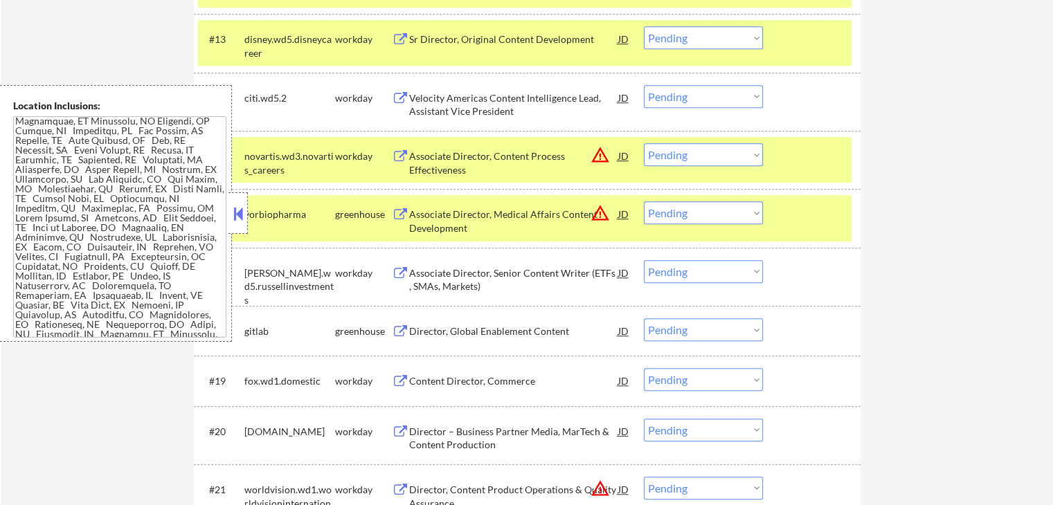
click at [429, 223] on div "Associate Director, Medical Affairs Content Development" at bounding box center [513, 221] width 209 height 27
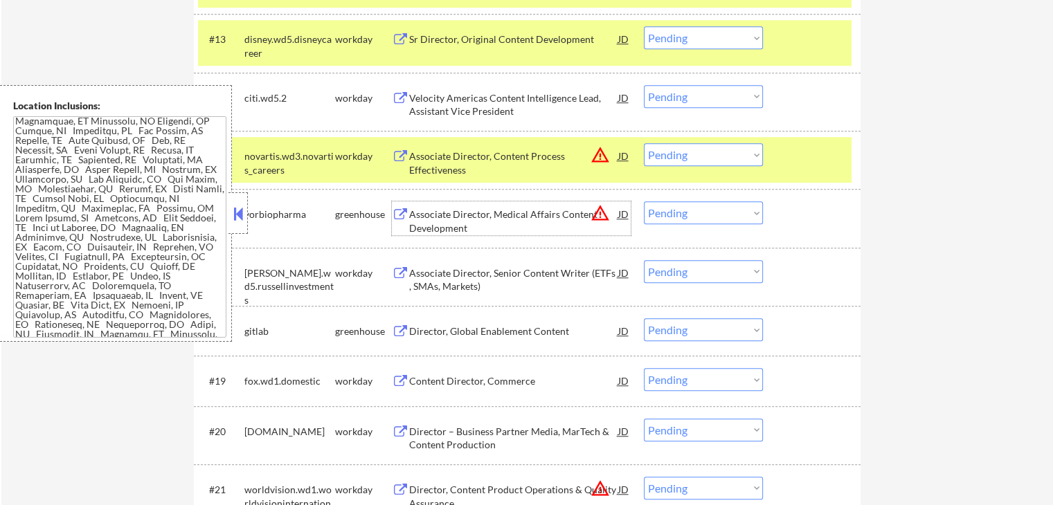
click at [428, 330] on div "Director, Global Enablement Content" at bounding box center [513, 332] width 209 height 14
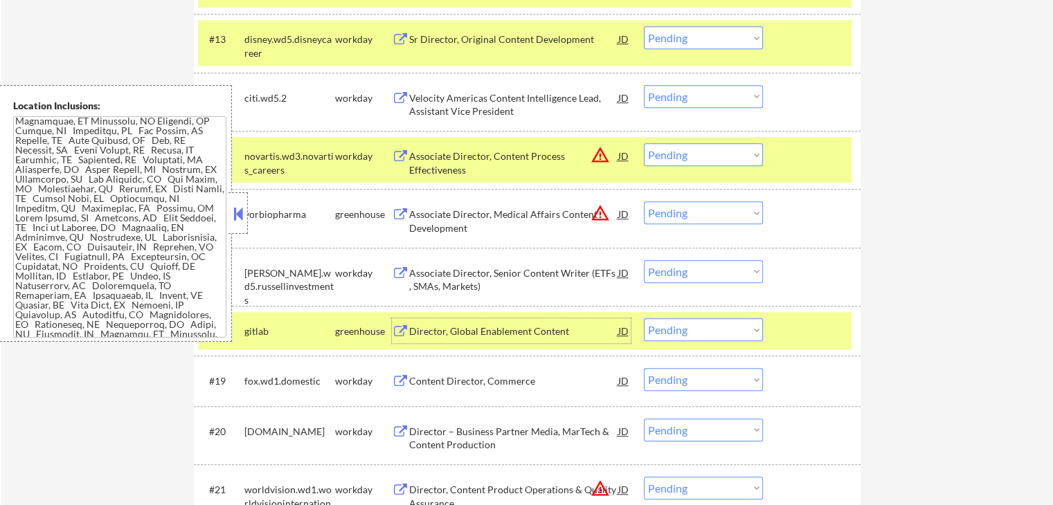
drag, startPoint x: 685, startPoint y: 329, endPoint x: 702, endPoint y: 342, distance: 21.3
click at [686, 329] on select "Choose an option... Pending Applied Excluded (Questions) Excluded (Expired) Exc…" at bounding box center [703, 329] width 119 height 23
click at [644, 318] on select "Choose an option... Pending Applied Excluded (Questions) Excluded (Expired) Exc…" at bounding box center [703, 329] width 119 height 23
select select ""pending""
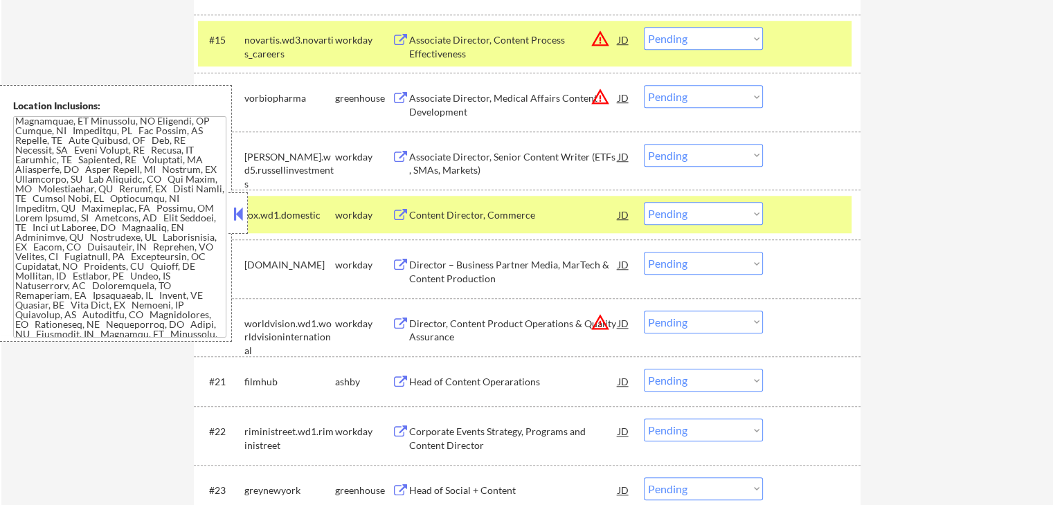
scroll to position [1248, 0]
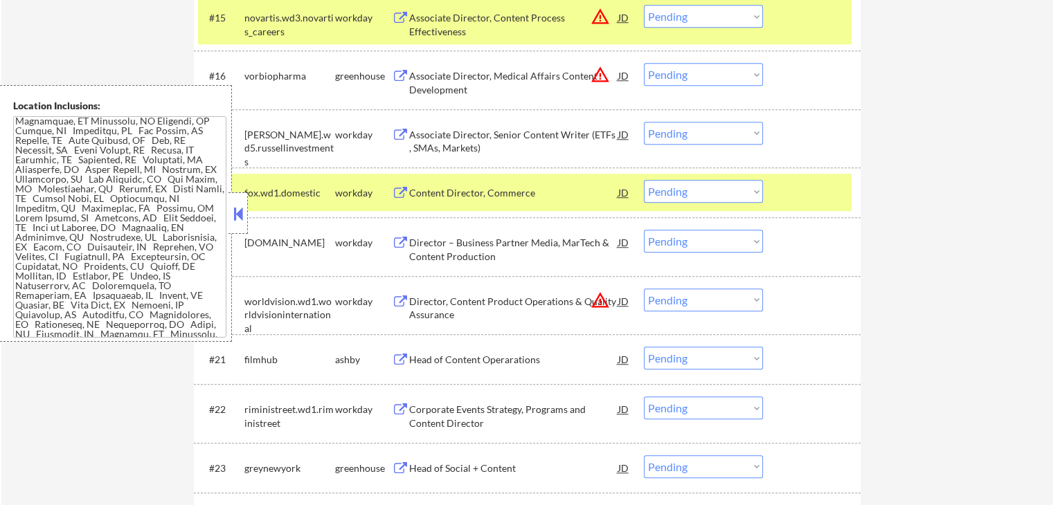
click at [415, 361] on div "Head of Content Operarations" at bounding box center [513, 360] width 209 height 14
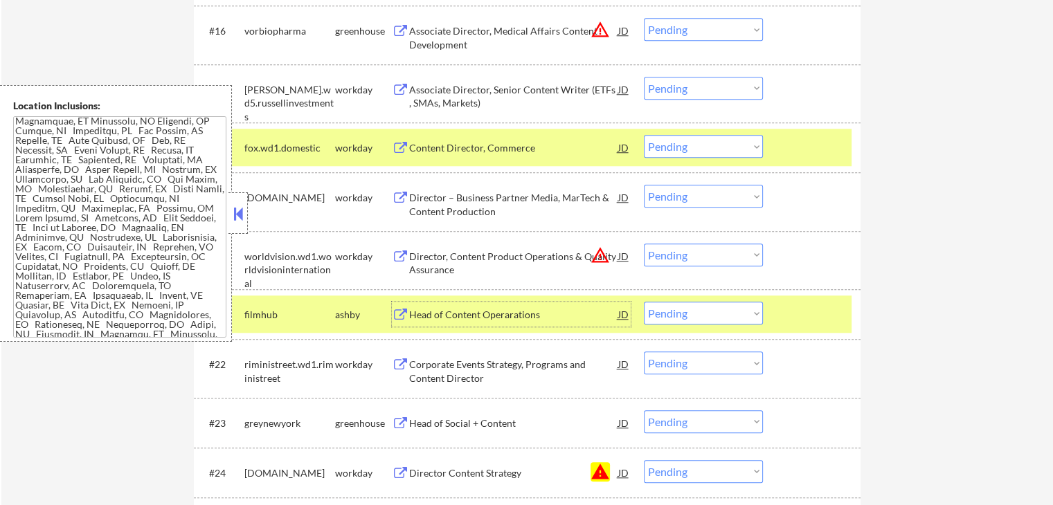
scroll to position [1317, 0]
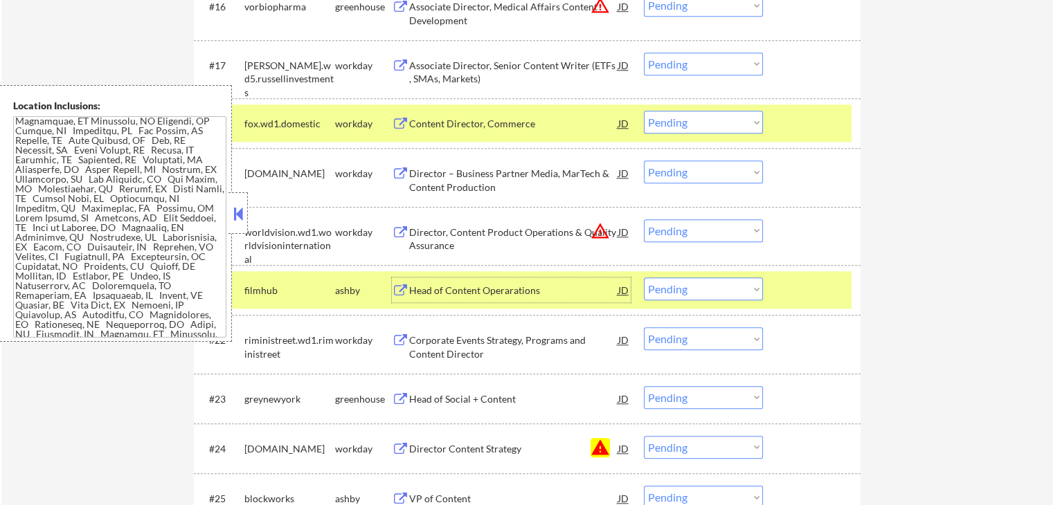
click at [701, 296] on select "Choose an option... Pending Applied Excluded (Questions) Excluded (Expired) Exc…" at bounding box center [703, 289] width 119 height 23
click at [644, 278] on select "Choose an option... Pending Applied Excluded (Questions) Excluded (Expired) Exc…" at bounding box center [703, 289] width 119 height 23
select select ""pending""
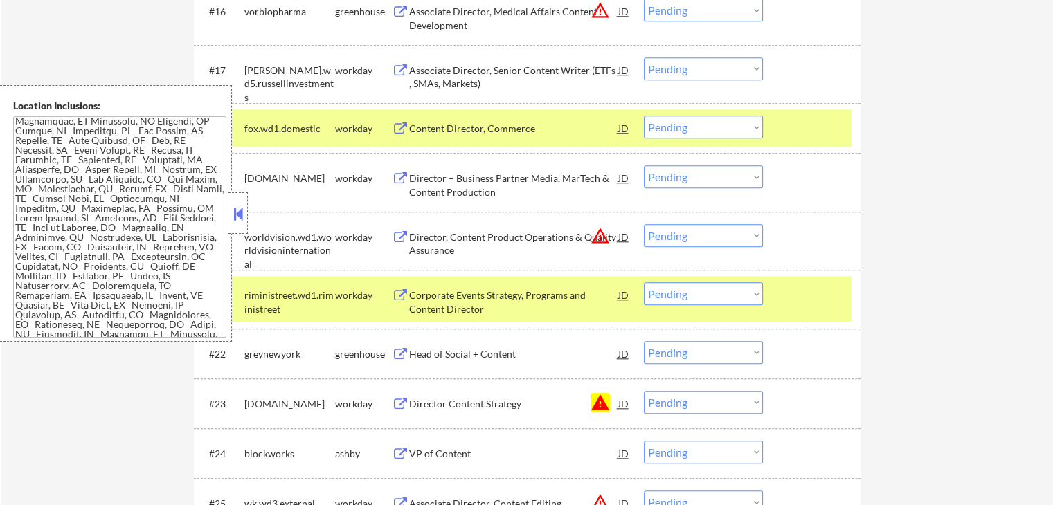
scroll to position [1248, 0]
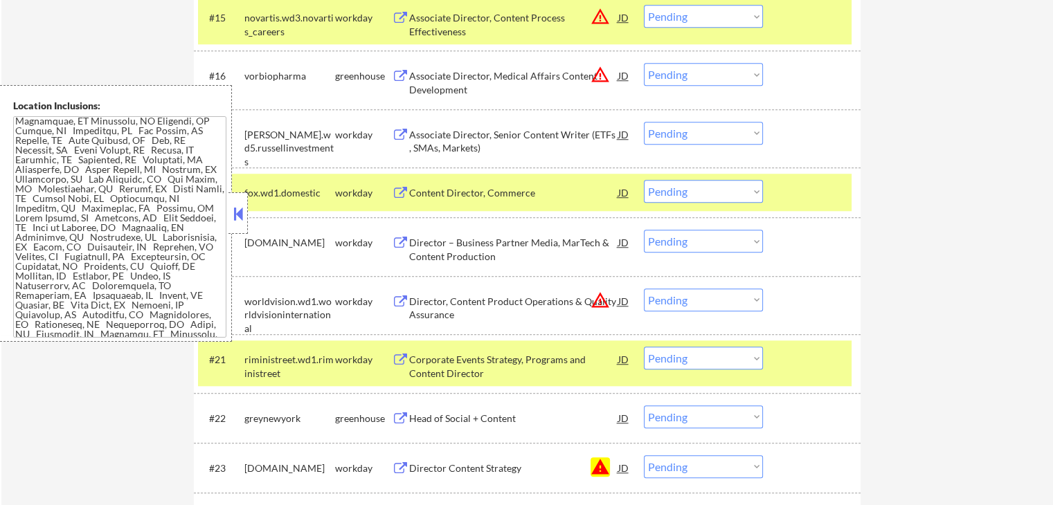
drag, startPoint x: 661, startPoint y: 73, endPoint x: 666, endPoint y: 78, distance: 7.8
click at [662, 73] on select "Choose an option... Pending Applied Excluded (Questions) Excluded (Expired) Exc…" at bounding box center [703, 74] width 119 height 23
click at [644, 63] on select "Choose an option... Pending Applied Excluded (Questions) Excluded (Expired) Exc…" at bounding box center [703, 74] width 119 height 23
select select ""pending""
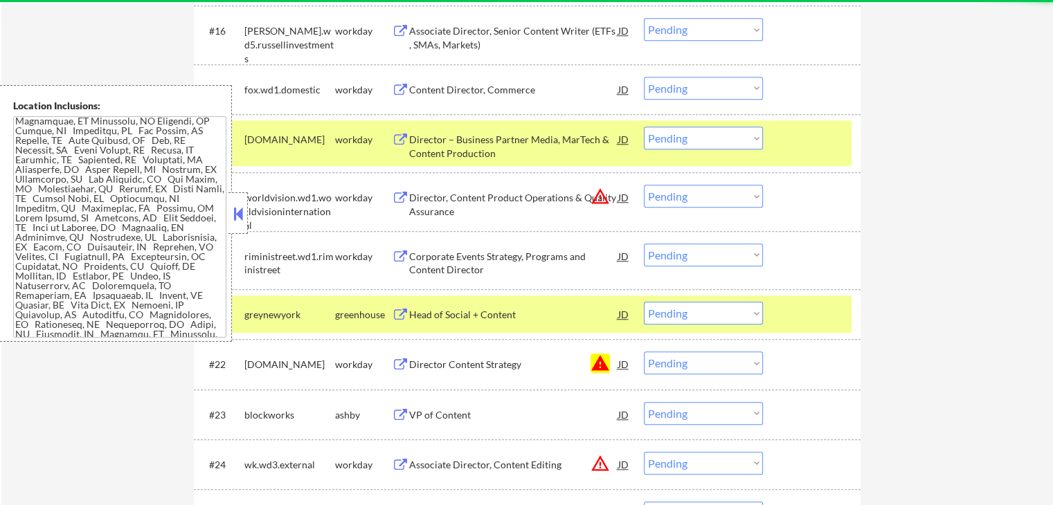
scroll to position [1317, 0]
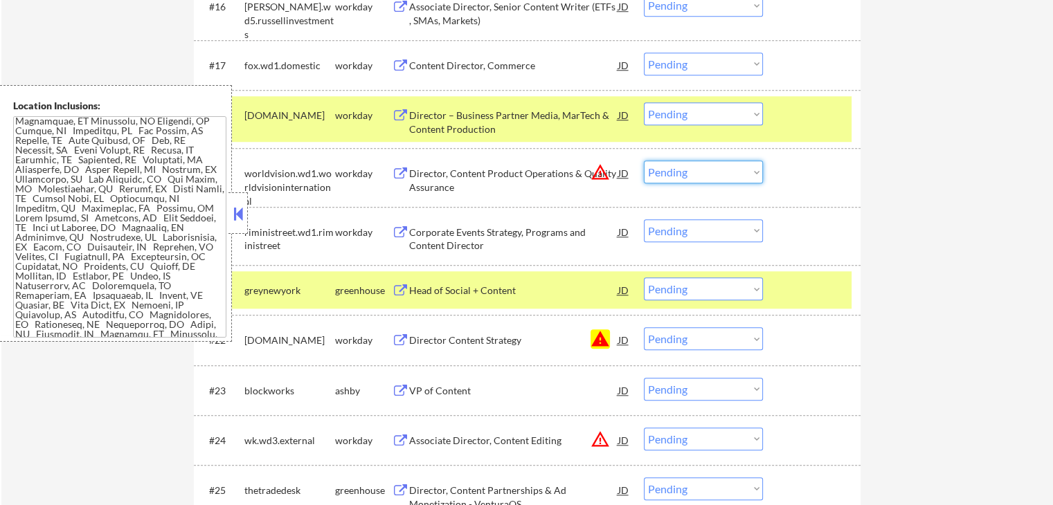
click at [694, 172] on select "Choose an option... Pending Applied Excluded (Questions) Excluded (Expired) Exc…" at bounding box center [703, 172] width 119 height 23
click at [482, 175] on div "Director, Content Product Operations & Quality Assurance" at bounding box center [513, 180] width 209 height 27
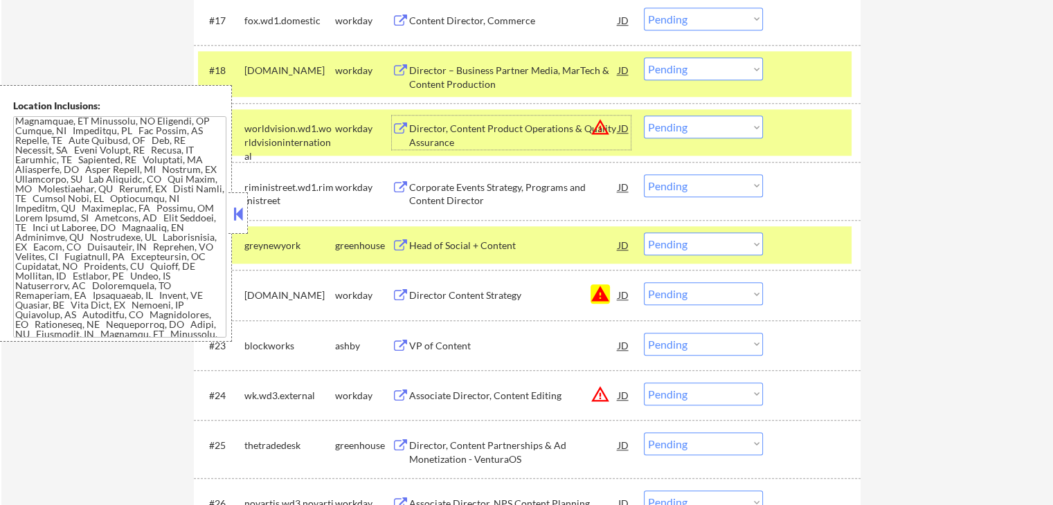
scroll to position [1386, 0]
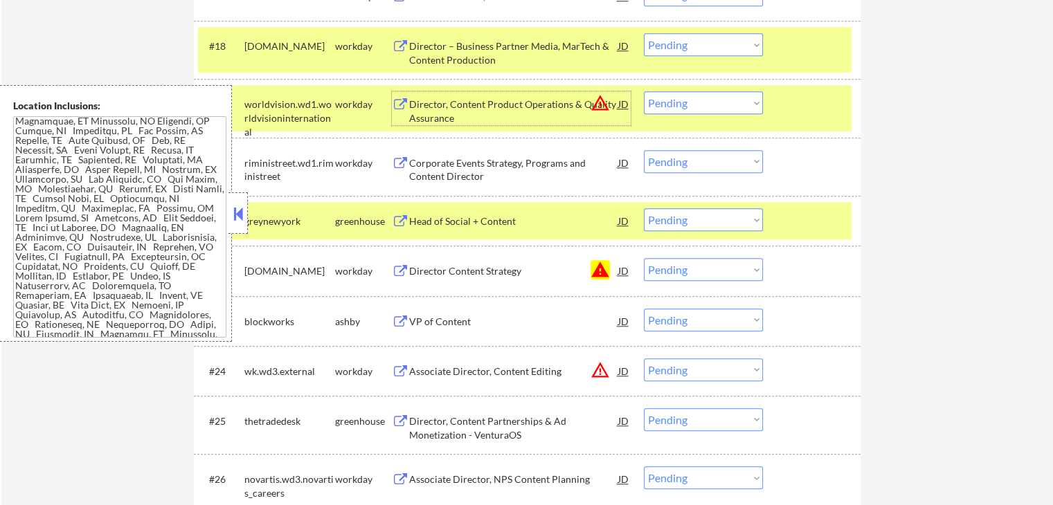
click at [682, 271] on select "Choose an option... Pending Applied Excluded (Questions) Excluded (Expired) Exc…" at bounding box center [703, 269] width 119 height 23
click at [644, 258] on select "Choose an option... Pending Applied Excluded (Questions) Excluded (Expired) Exc…" at bounding box center [703, 269] width 119 height 23
select select ""pending""
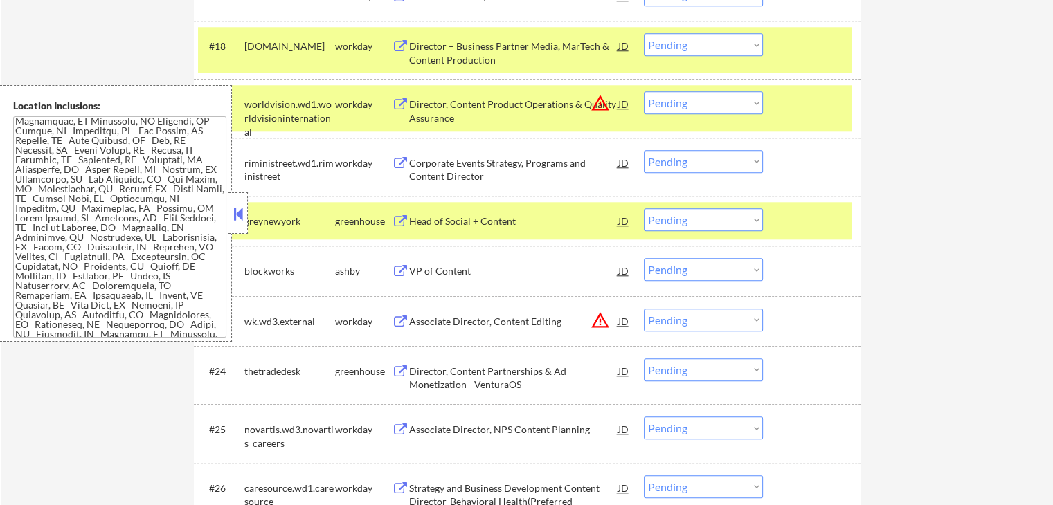
drag, startPoint x: 689, startPoint y: 97, endPoint x: 692, endPoint y: 106, distance: 9.6
click at [689, 98] on select "Choose an option... Pending Applied Excluded (Questions) Excluded (Expired) Exc…" at bounding box center [703, 102] width 119 height 23
click at [644, 91] on select "Choose an option... Pending Applied Excluded (Questions) Excluded (Expired) Exc…" at bounding box center [703, 102] width 119 height 23
click at [448, 226] on div "Head of Social + Content" at bounding box center [513, 222] width 209 height 14
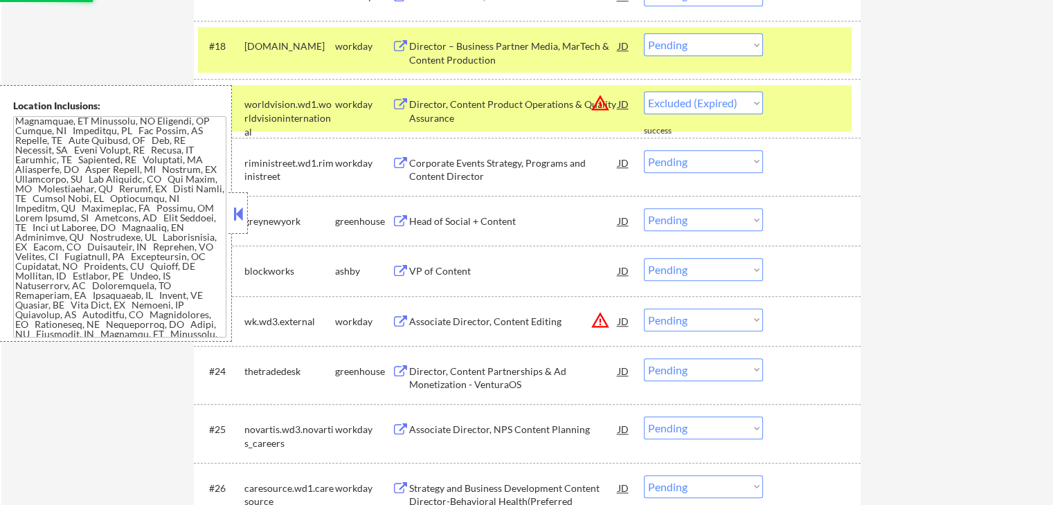
select select ""pending""
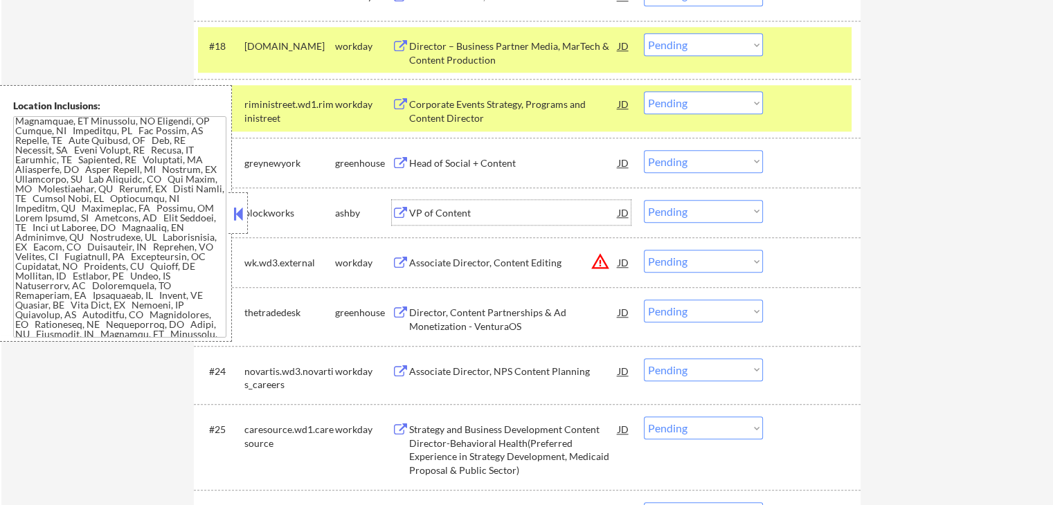
scroll to position [1455, 0]
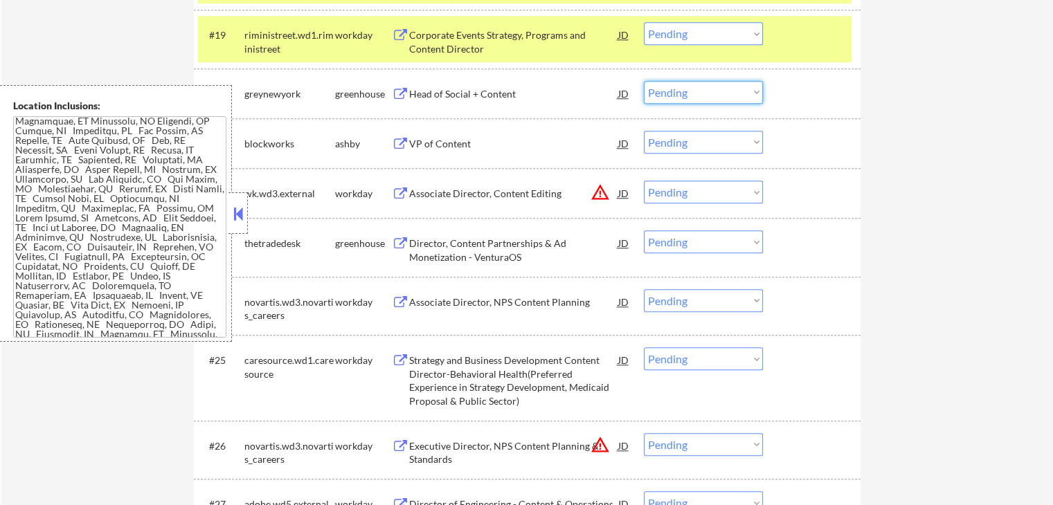
click at [700, 82] on select "Choose an option... Pending Applied Excluded (Questions) Excluded (Expired) Exc…" at bounding box center [703, 92] width 119 height 23
click at [644, 81] on select "Choose an option... Pending Applied Excluded (Questions) Excluded (Expired) Exc…" at bounding box center [703, 92] width 119 height 23
click at [428, 141] on div "VP of Content" at bounding box center [513, 144] width 209 height 14
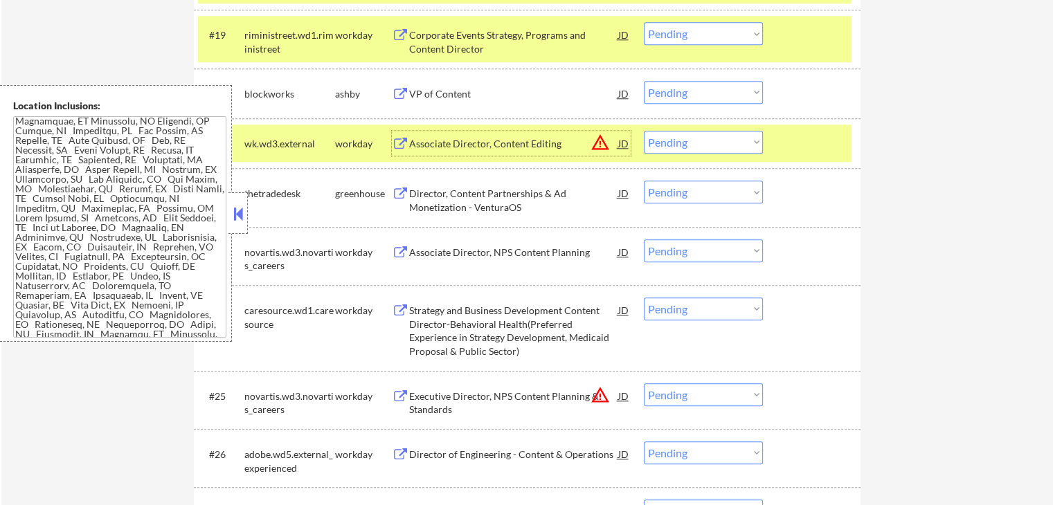
click at [439, 155] on div "Associate Director, Content Editing" at bounding box center [513, 143] width 209 height 25
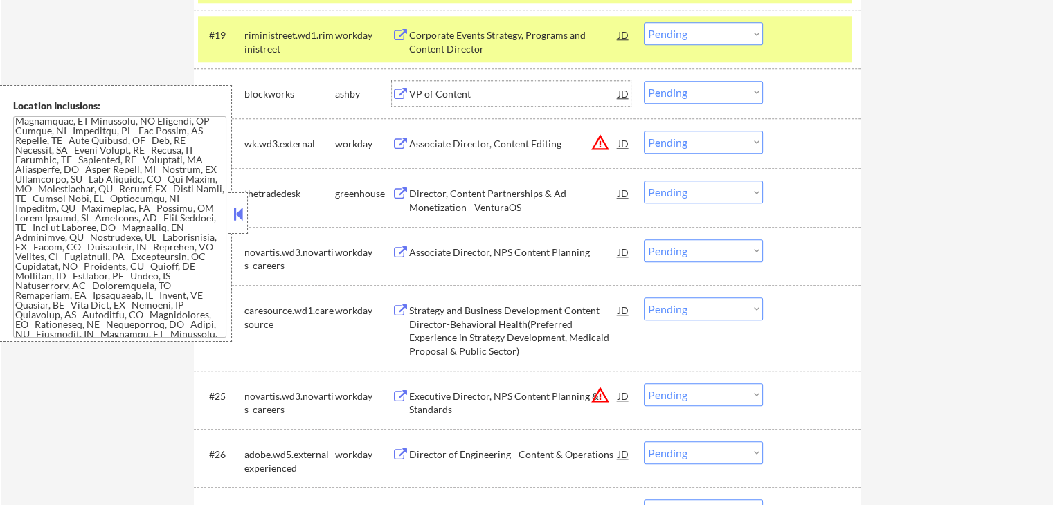
click at [512, 101] on div "VP of Content" at bounding box center [513, 93] width 209 height 25
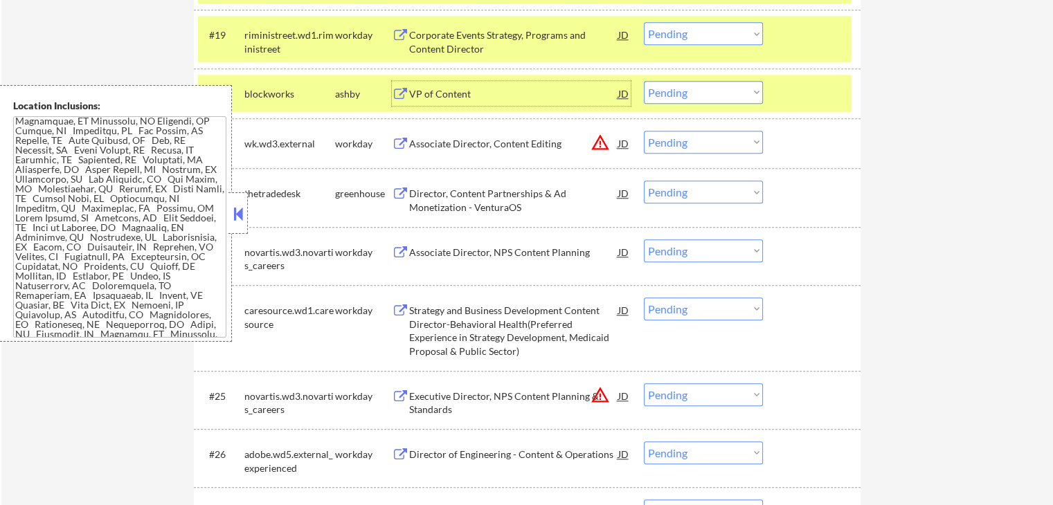
click at [685, 87] on select "Choose an option... Pending Applied Excluded (Questions) Excluded (Expired) Exc…" at bounding box center [703, 92] width 119 height 23
click at [644, 81] on select "Choose an option... Pending Applied Excluded (Questions) Excluded (Expired) Exc…" at bounding box center [703, 92] width 119 height 23
select select ""pending""
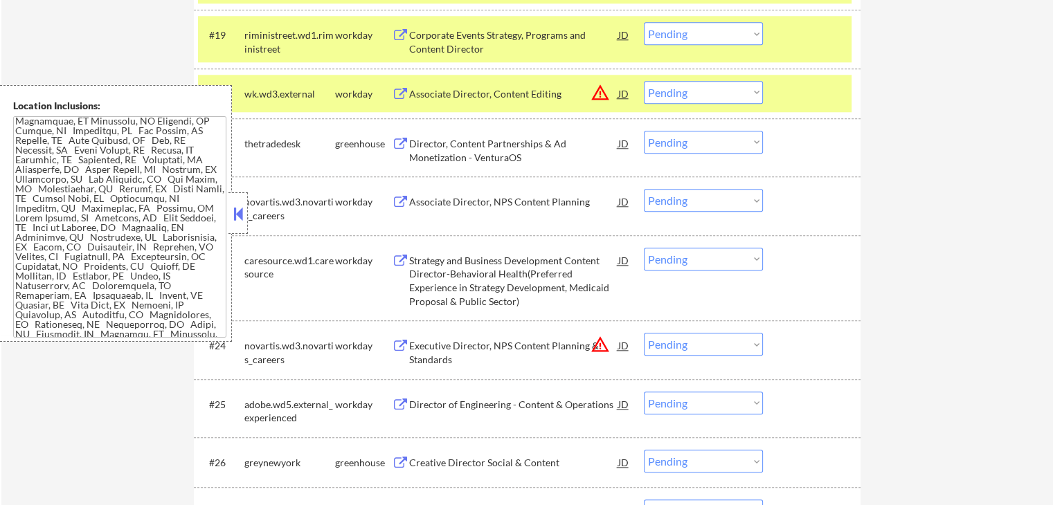
click at [432, 155] on div "Director, Content Partnerships & Ad Monetization - VenturaOS" at bounding box center [513, 150] width 209 height 27
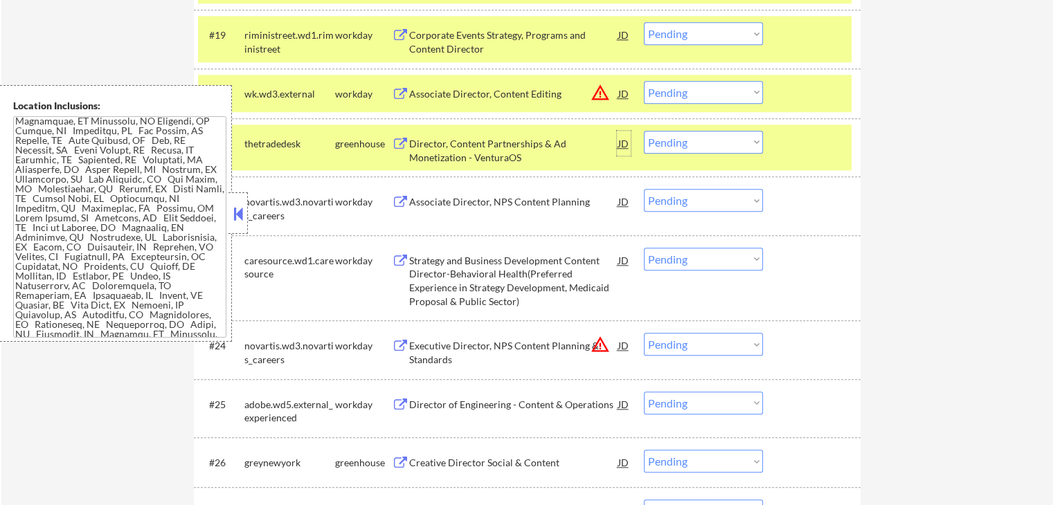
click at [623, 146] on div "JD" at bounding box center [624, 143] width 14 height 25
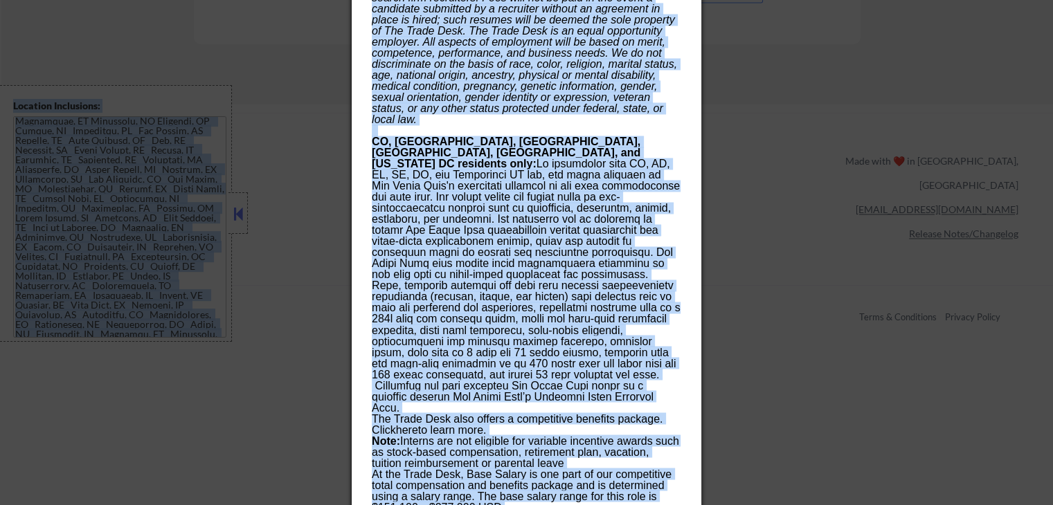
scroll to position [2609, 0]
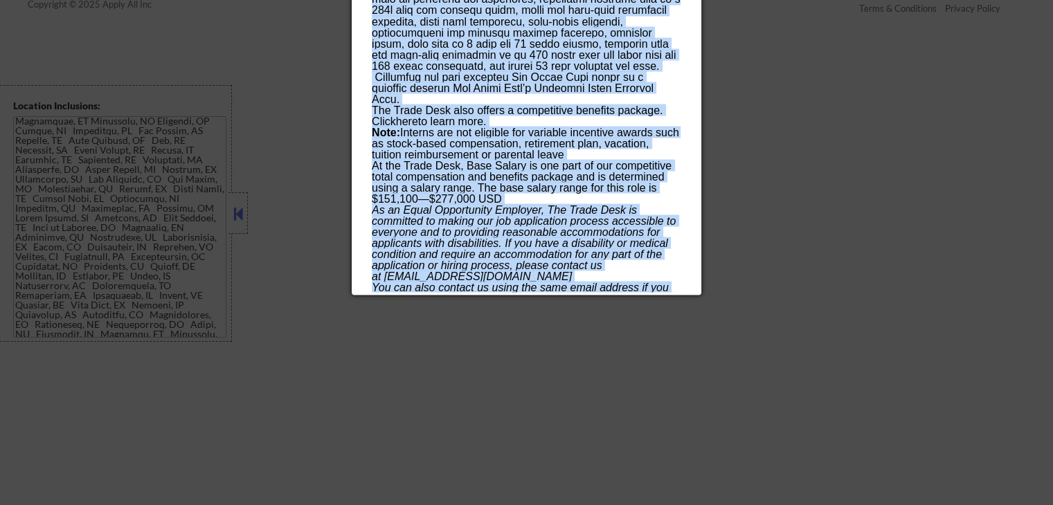
drag, startPoint x: 368, startPoint y: 55, endPoint x: 625, endPoint y: 289, distance: 347.8
copy div "AI Blocklist Check ✅: Not listed in user's blocklisted companies. Who We Are Ve…"
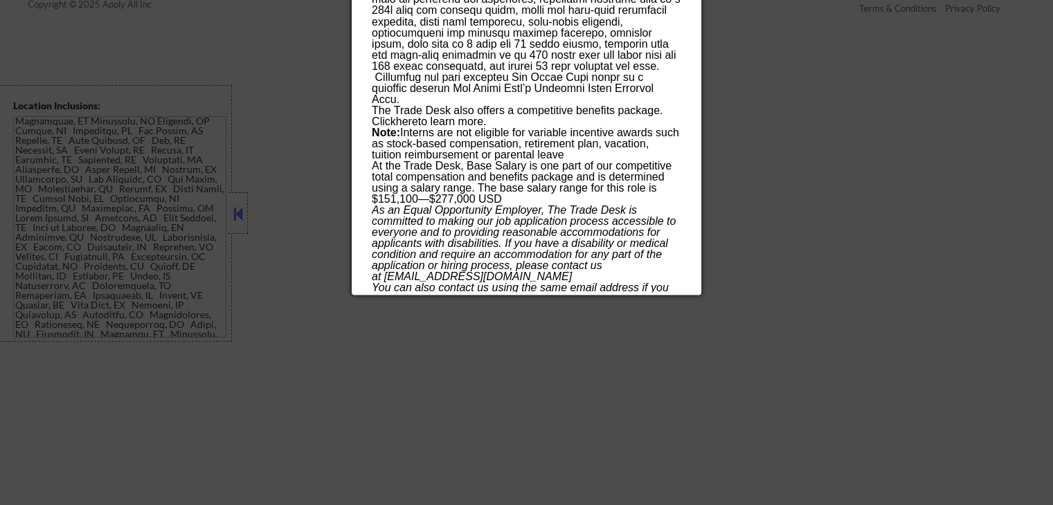
click at [783, 208] on div at bounding box center [526, 252] width 1053 height 505
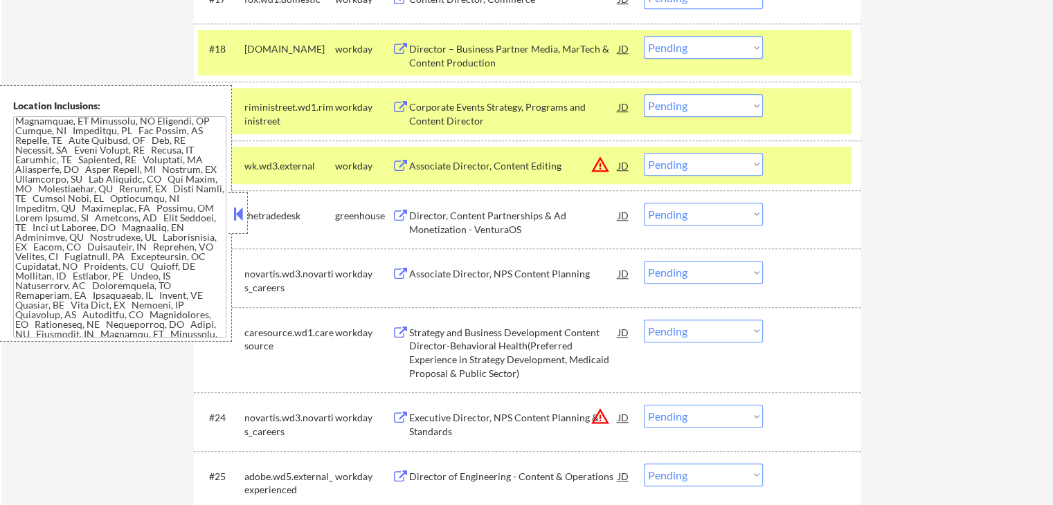
scroll to position [1363, 0]
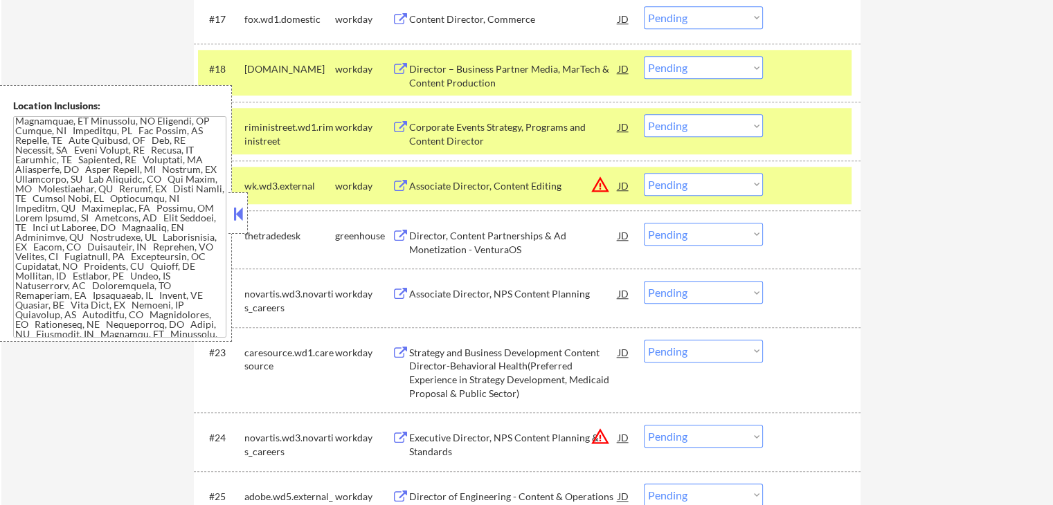
click at [623, 228] on div "JD" at bounding box center [624, 235] width 14 height 25
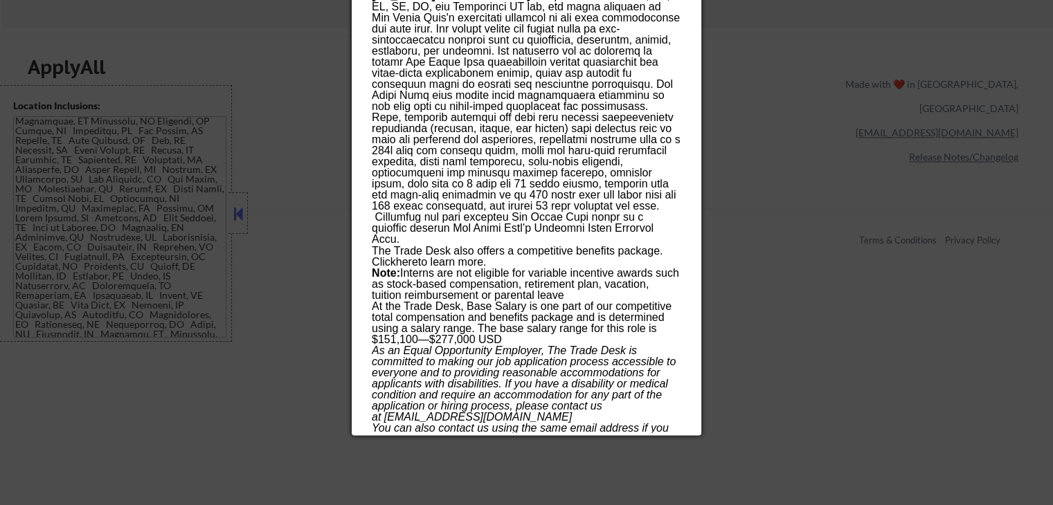
scroll to position [2401, 0]
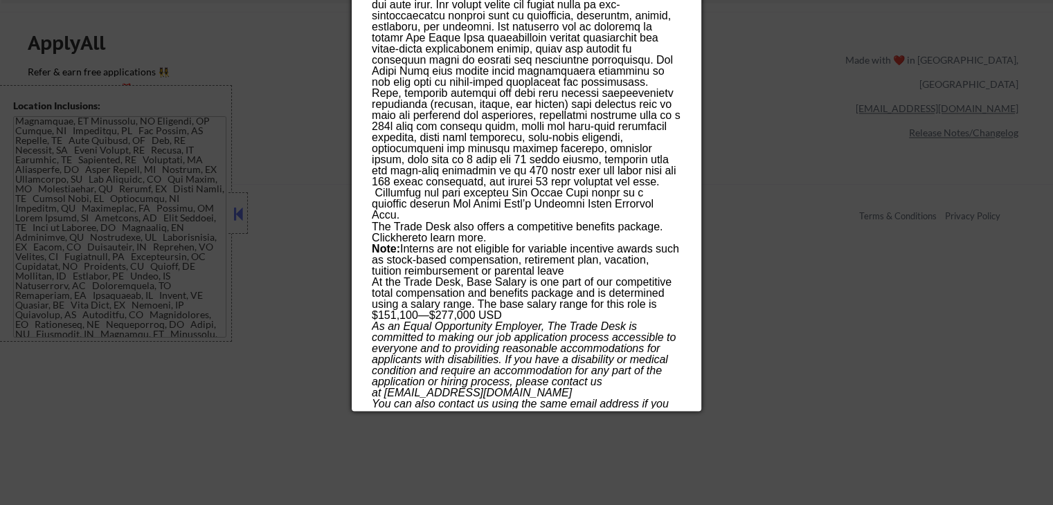
click at [782, 221] on div at bounding box center [526, 252] width 1053 height 505
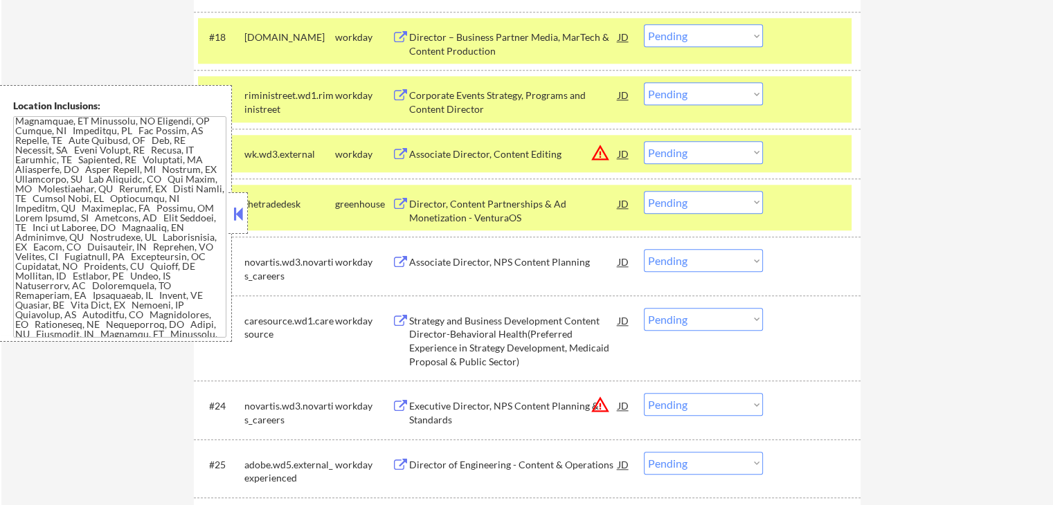
scroll to position [1294, 0]
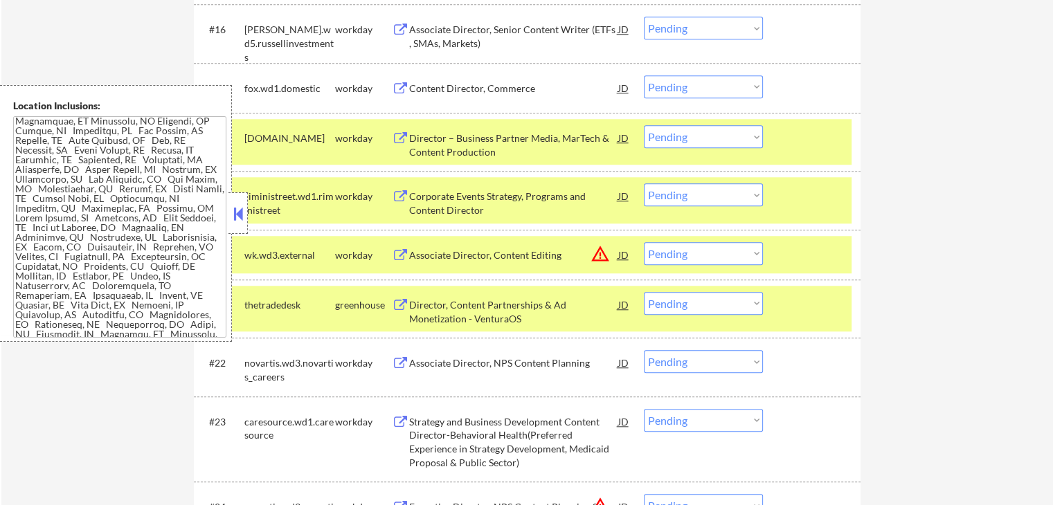
drag, startPoint x: 738, startPoint y: 289, endPoint x: 725, endPoint y: 313, distance: 28.2
click at [738, 289] on div "#21 thetradedesk greenhouse Director, Content Partnerships & Ad Monetization - …" at bounding box center [524, 309] width 653 height 46
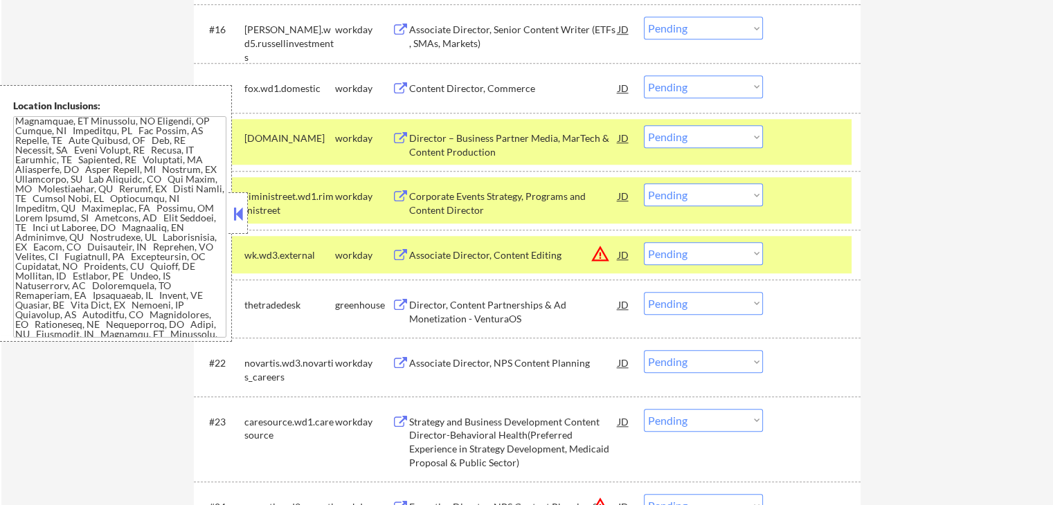
click at [723, 305] on select "Choose an option... Pending Applied Excluded (Questions) Excluded (Expired) Exc…" at bounding box center [703, 303] width 119 height 23
click at [644, 292] on select "Choose an option... Pending Applied Excluded (Questions) Excluded (Expired) Exc…" at bounding box center [703, 303] width 119 height 23
select select ""pending""
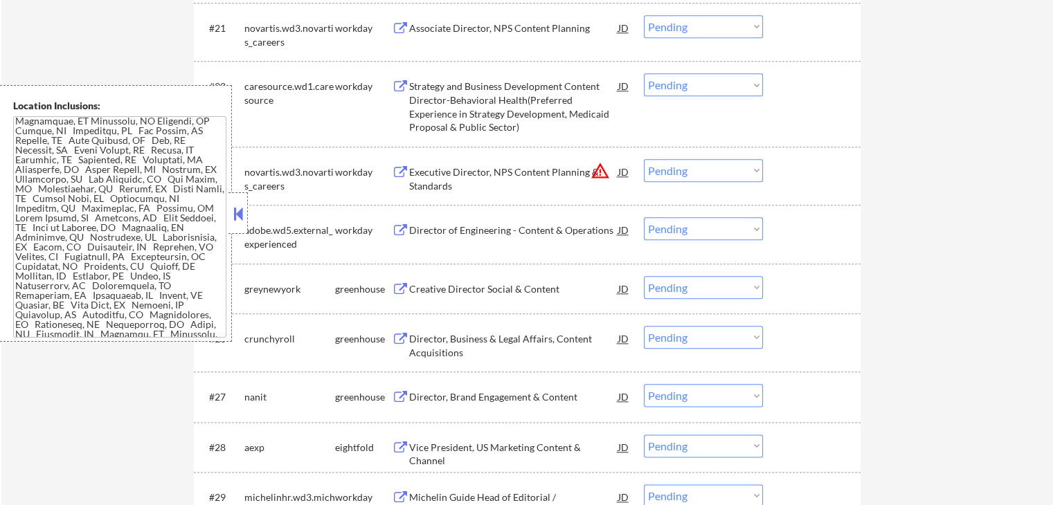
scroll to position [1640, 0]
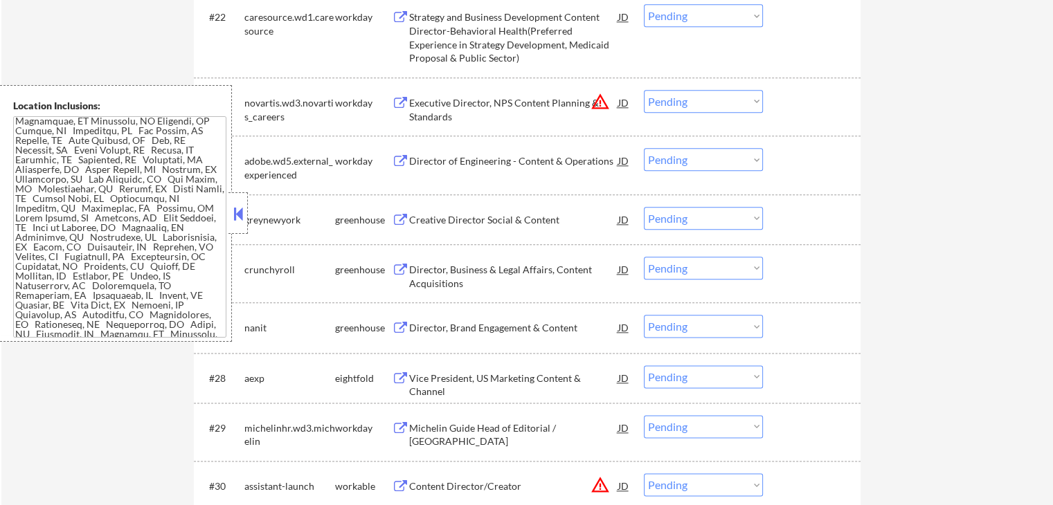
click at [448, 217] on div "Creative Director Social & Content" at bounding box center [513, 220] width 209 height 14
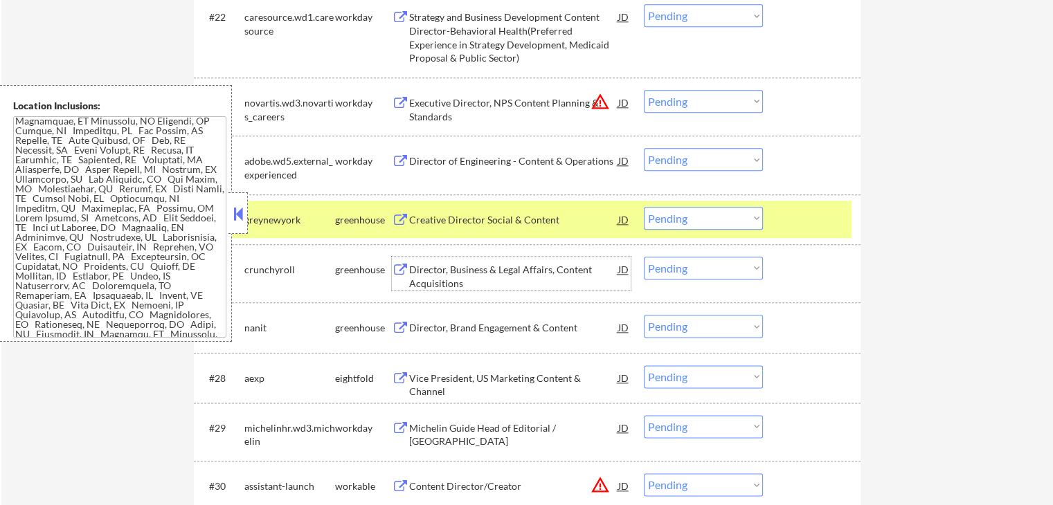
click at [445, 275] on div "Director, Business & Legal Affairs, Content Acquisitions" at bounding box center [513, 276] width 209 height 27
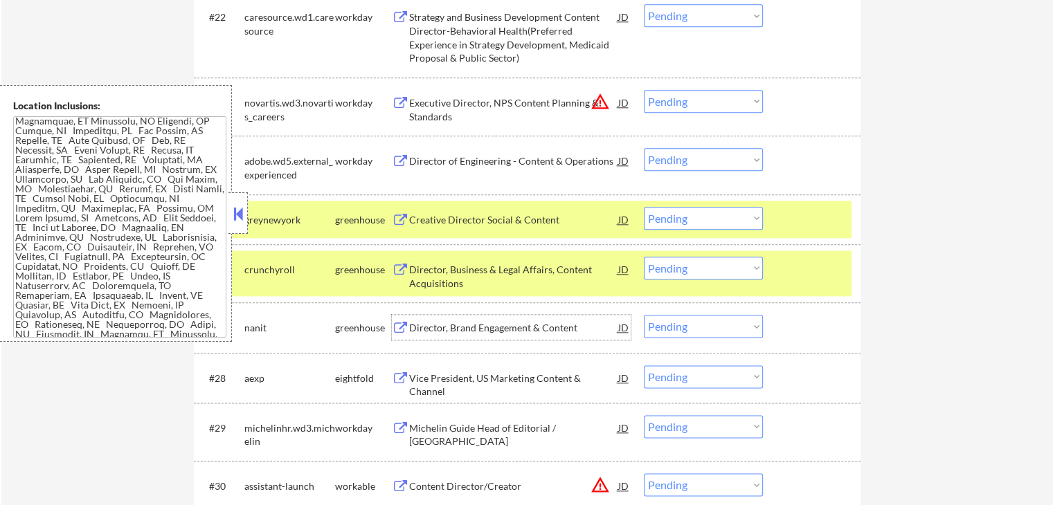
click at [434, 328] on div "Director, Brand Engagement & Content" at bounding box center [513, 328] width 209 height 14
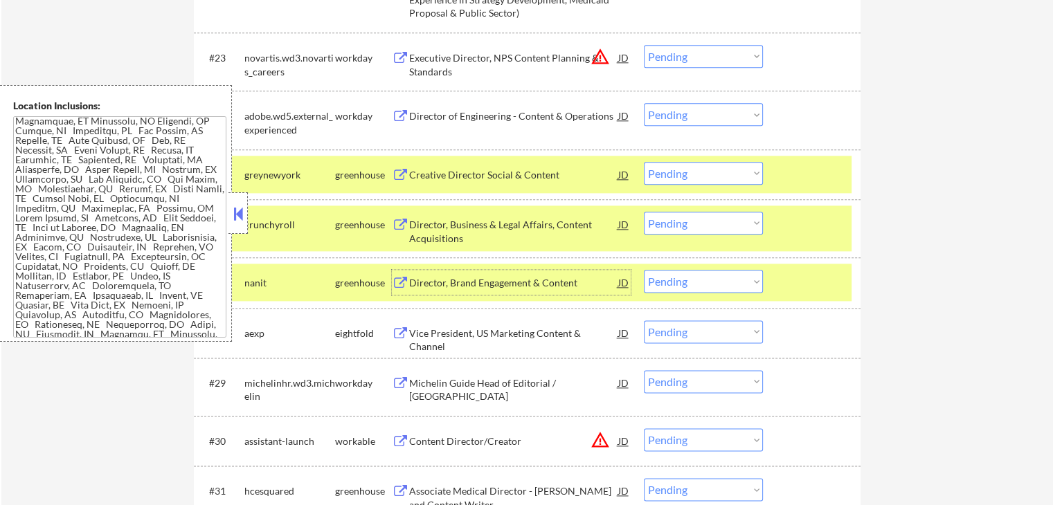
scroll to position [1709, 0]
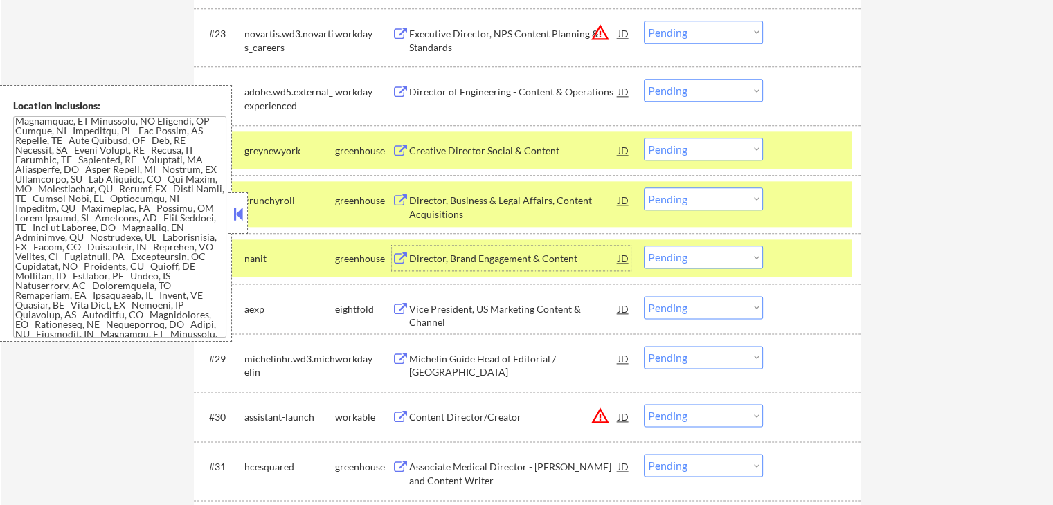
drag, startPoint x: 683, startPoint y: 190, endPoint x: 687, endPoint y: 197, distance: 8.1
click at [686, 192] on select "Choose an option... Pending Applied Excluded (Questions) Excluded (Expired) Exc…" at bounding box center [703, 199] width 119 height 23
click at [644, 188] on select "Choose an option... Pending Applied Excluded (Questions) Excluded (Expired) Exc…" at bounding box center [703, 199] width 119 height 23
select select ""pending""
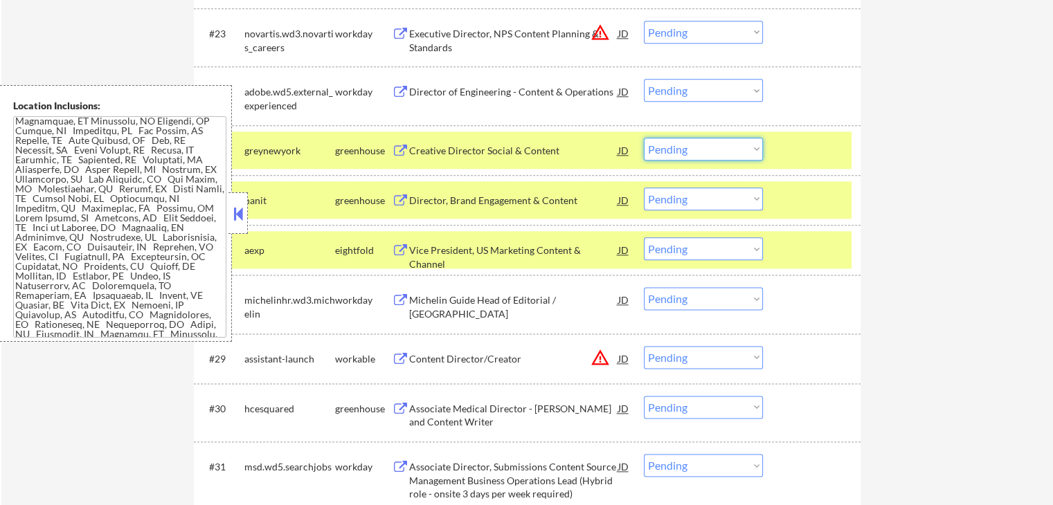
click at [688, 158] on select "Choose an option... Pending Applied Excluded (Questions) Excluded (Expired) Exc…" at bounding box center [703, 149] width 119 height 23
click at [644, 138] on select "Choose an option... Pending Applied Excluded (Questions) Excluded (Expired) Exc…" at bounding box center [703, 149] width 119 height 23
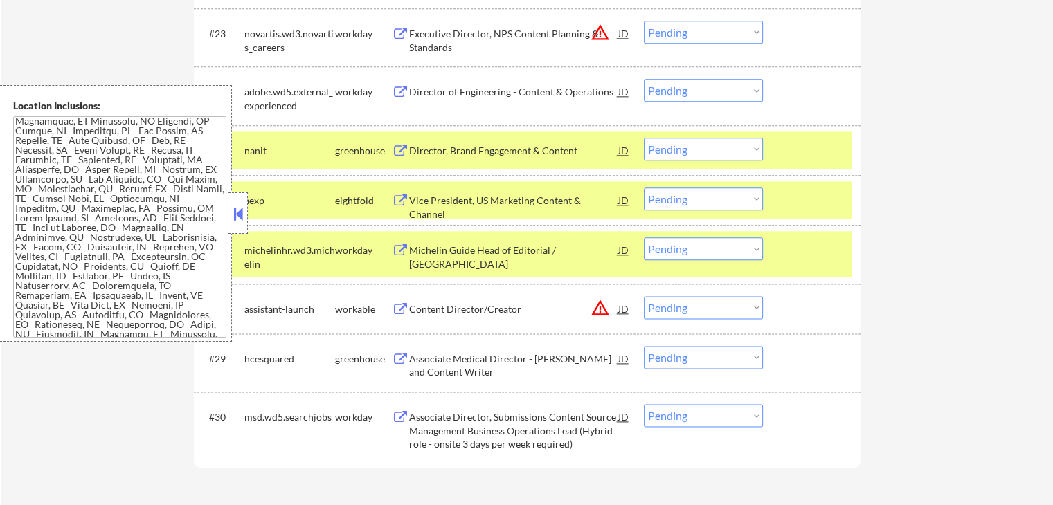
click at [542, 145] on div "Director, Brand Engagement & Content" at bounding box center [513, 151] width 209 height 14
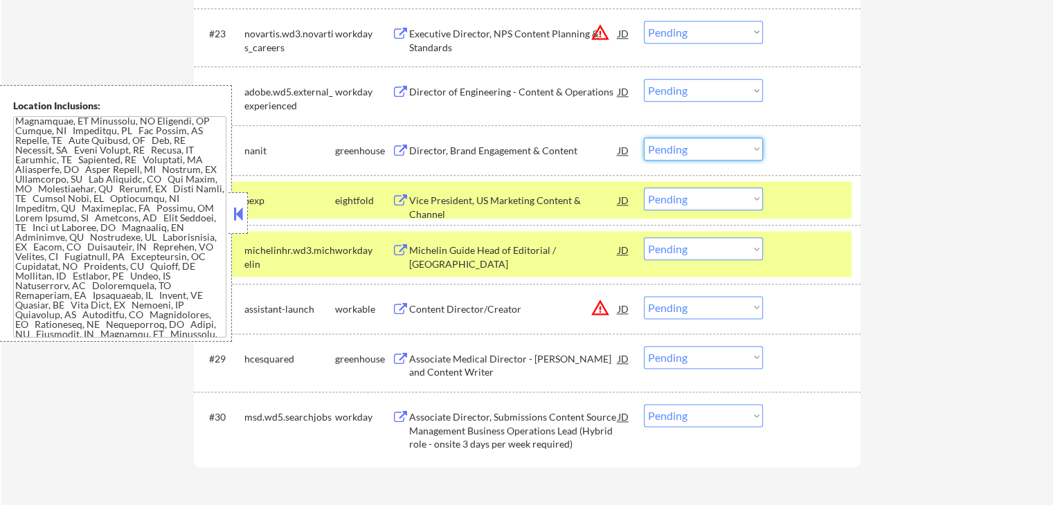
drag, startPoint x: 696, startPoint y: 143, endPoint x: 698, endPoint y: 157, distance: 14.0
click at [698, 145] on select "Choose an option... Pending Applied Excluded (Questions) Excluded (Expired) Exc…" at bounding box center [703, 149] width 119 height 23
click at [644, 138] on select "Choose an option... Pending Applied Excluded (Questions) Excluded (Expired) Exc…" at bounding box center [703, 149] width 119 height 23
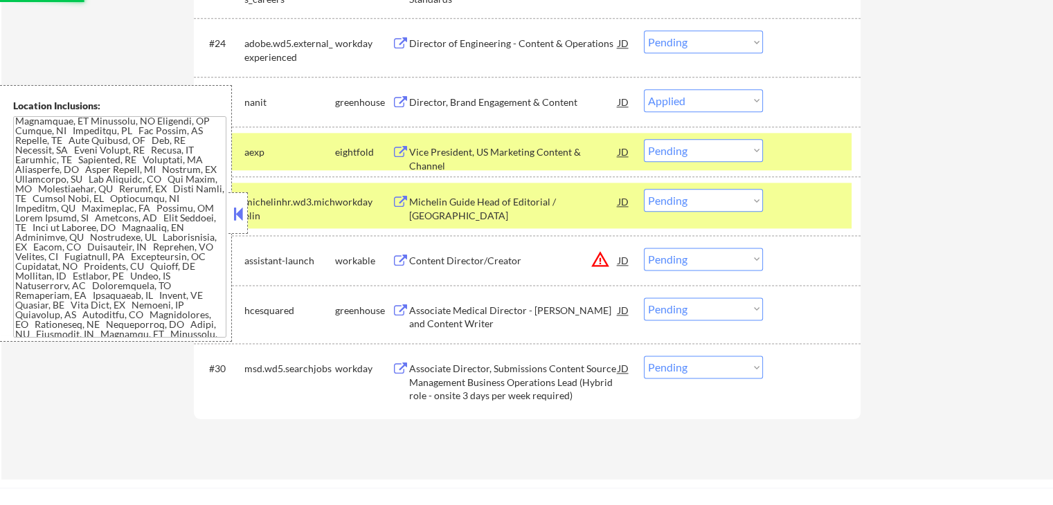
scroll to position [1779, 0]
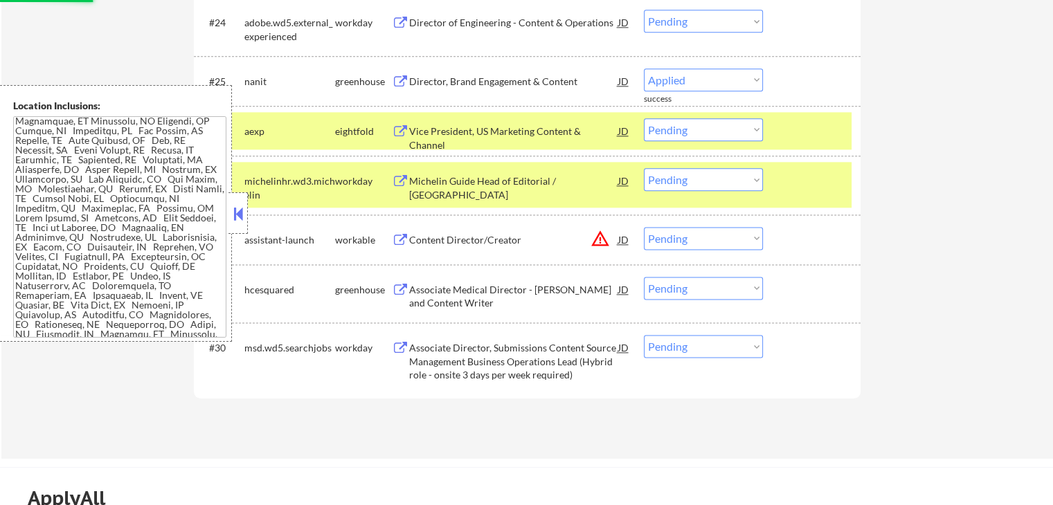
select select ""pending""
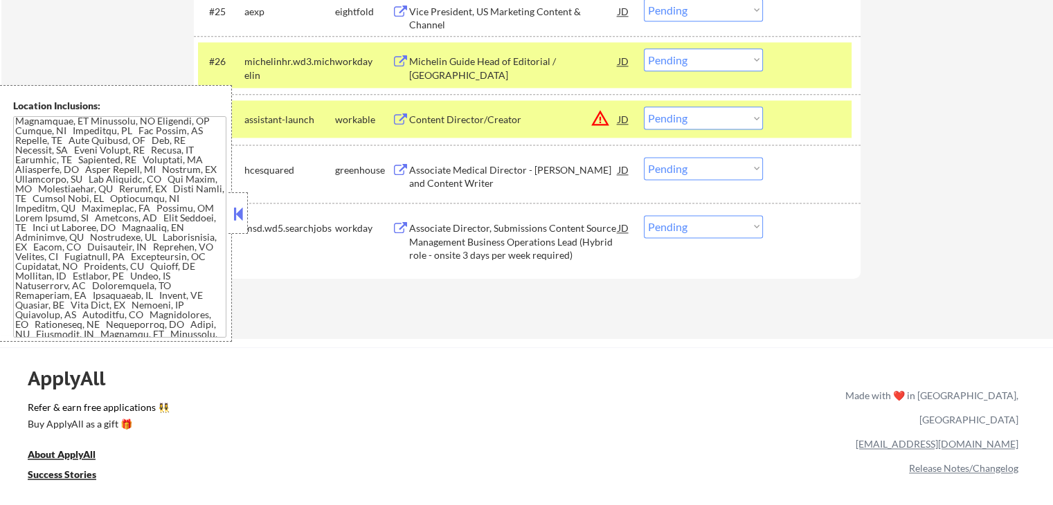
scroll to position [1848, 0]
click at [425, 181] on div "Associate Medical Director - Grant and Content Writer" at bounding box center [513, 177] width 209 height 27
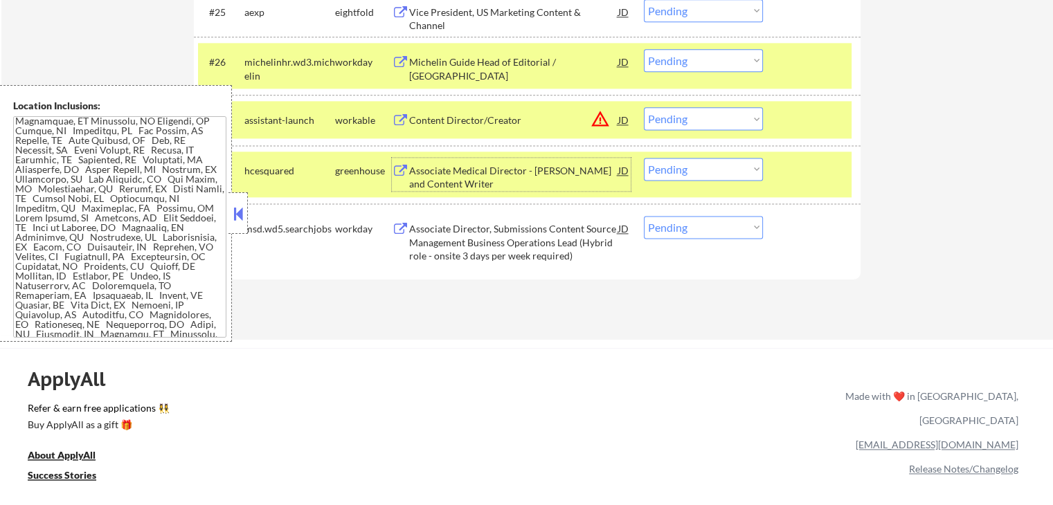
click at [686, 171] on select "Choose an option... Pending Applied Excluded (Questions) Excluded (Expired) Exc…" at bounding box center [703, 169] width 119 height 23
click at [644, 158] on select "Choose an option... Pending Applied Excluded (Questions) Excluded (Expired) Exc…" at bounding box center [703, 169] width 119 height 23
select select ""pending""
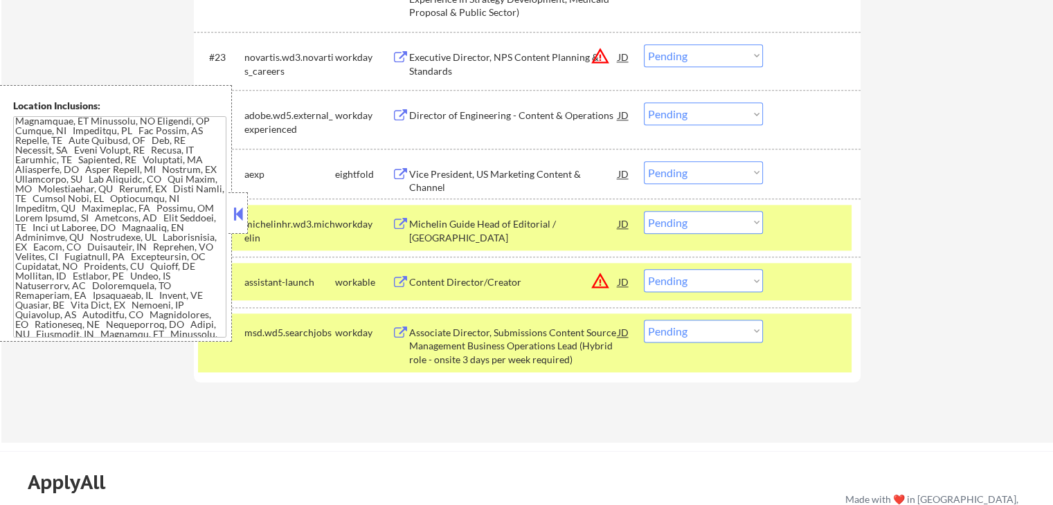
scroll to position [1709, 0]
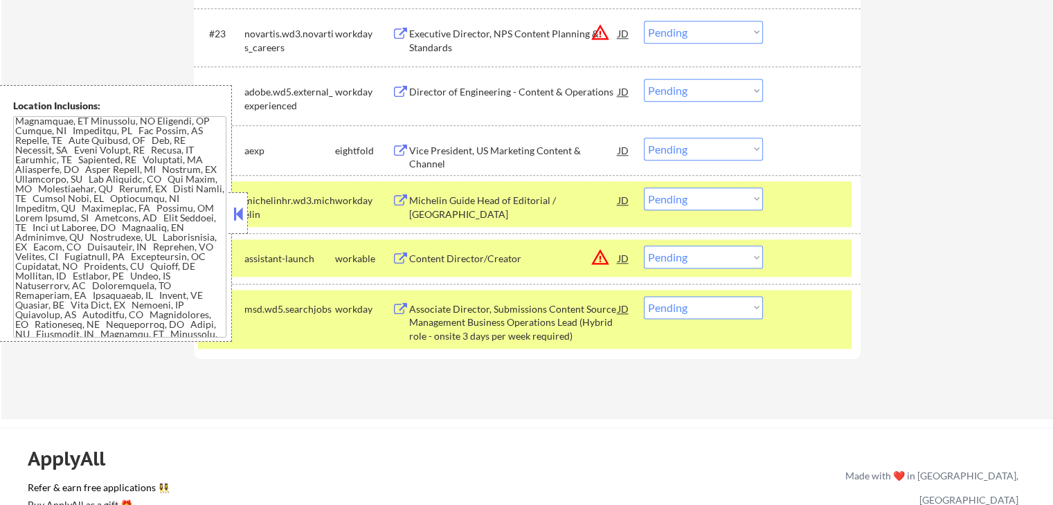
click at [436, 255] on div "Content Director/Creator" at bounding box center [513, 259] width 209 height 14
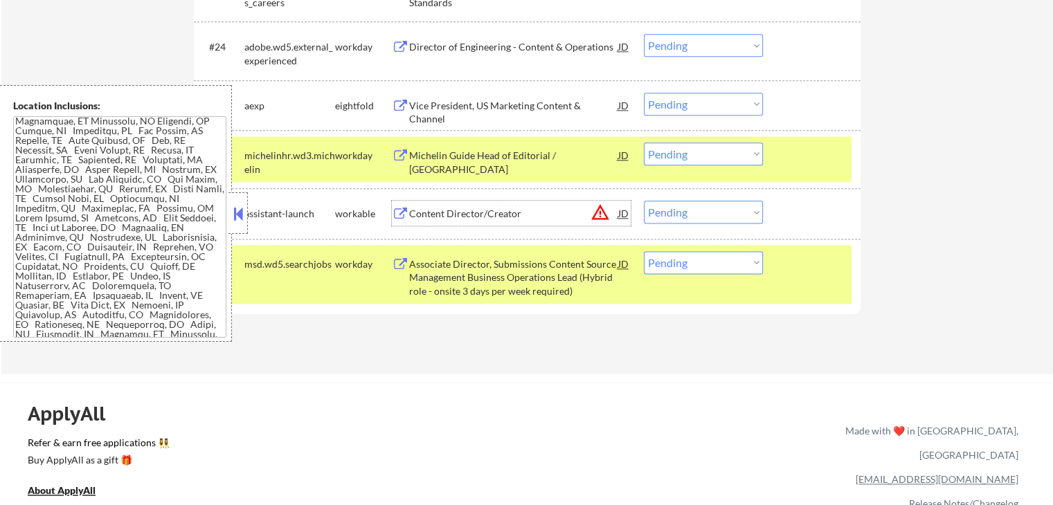
scroll to position [1779, 0]
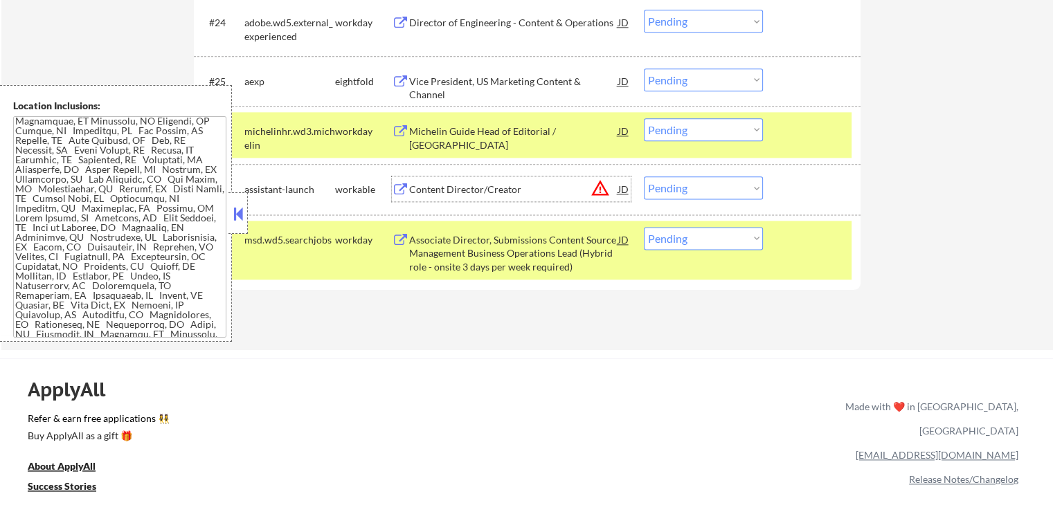
click at [696, 191] on select "Choose an option... Pending Applied Excluded (Questions) Excluded (Expired) Exc…" at bounding box center [703, 187] width 119 height 23
click at [644, 176] on select "Choose an option... Pending Applied Excluded (Questions) Excluded (Expired) Exc…" at bounding box center [703, 187] width 119 height 23
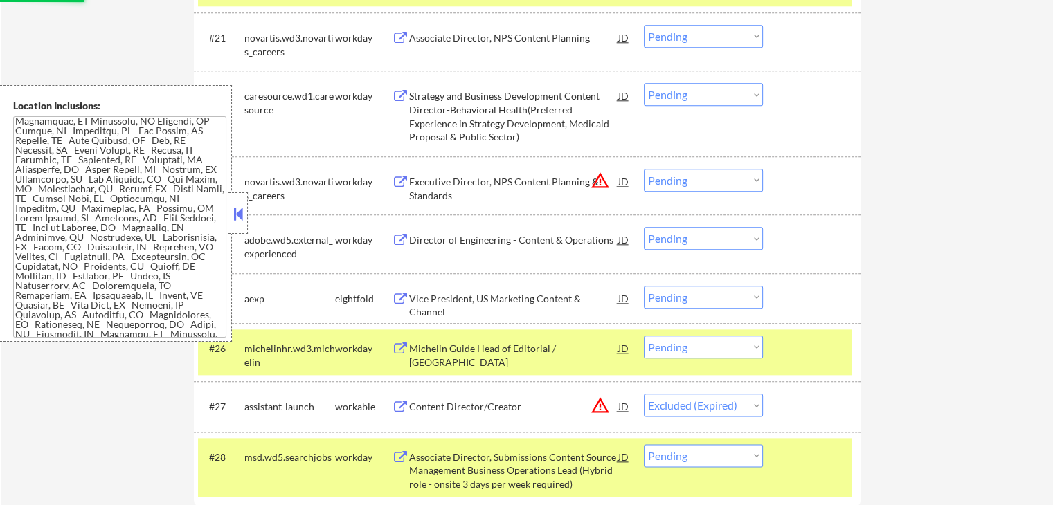
scroll to position [1502, 0]
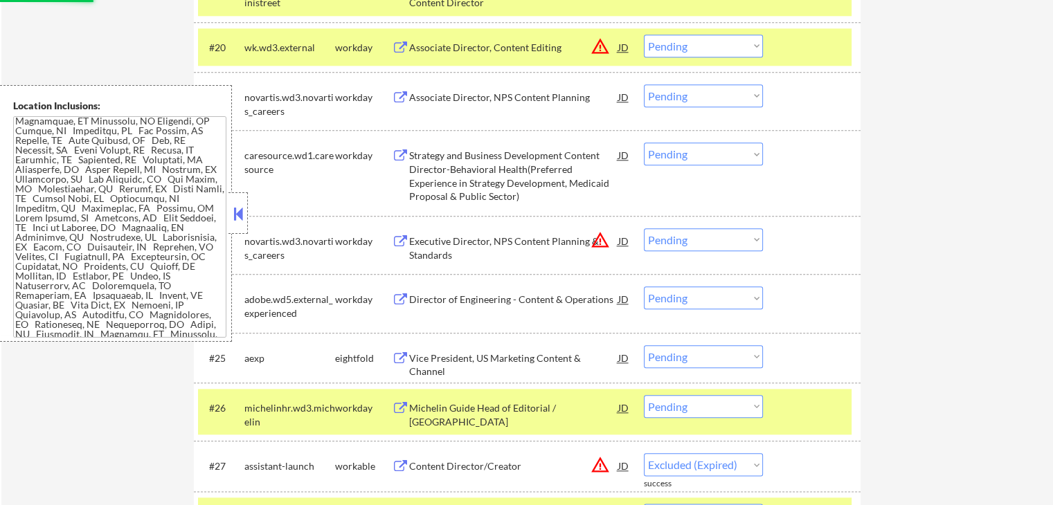
select select ""pending""
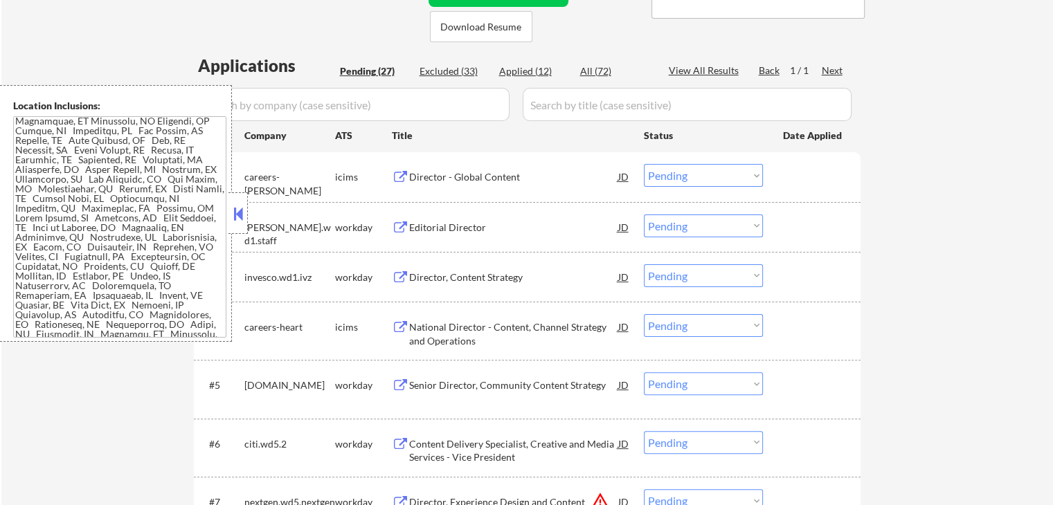
scroll to position [325, 0]
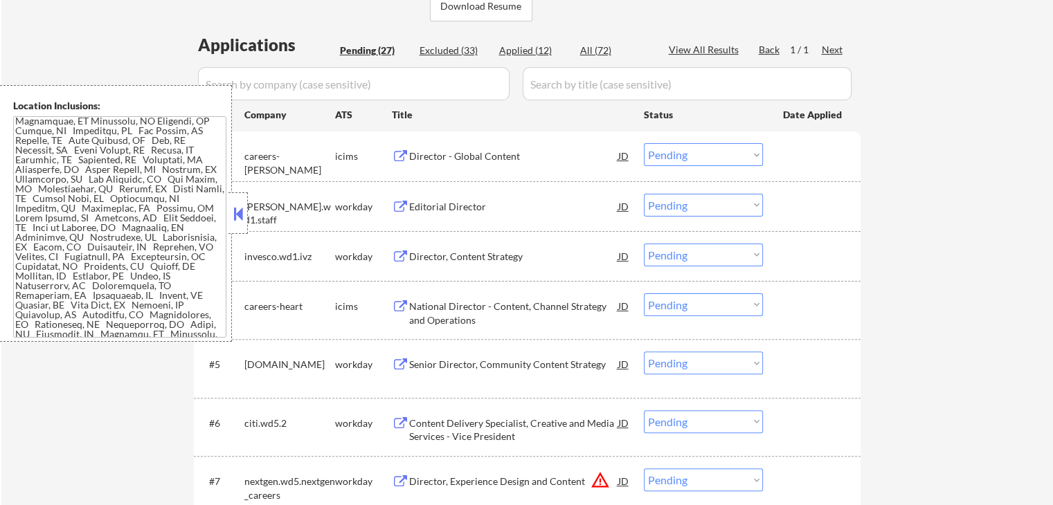
click at [428, 208] on div "Editorial Director" at bounding box center [513, 207] width 209 height 14
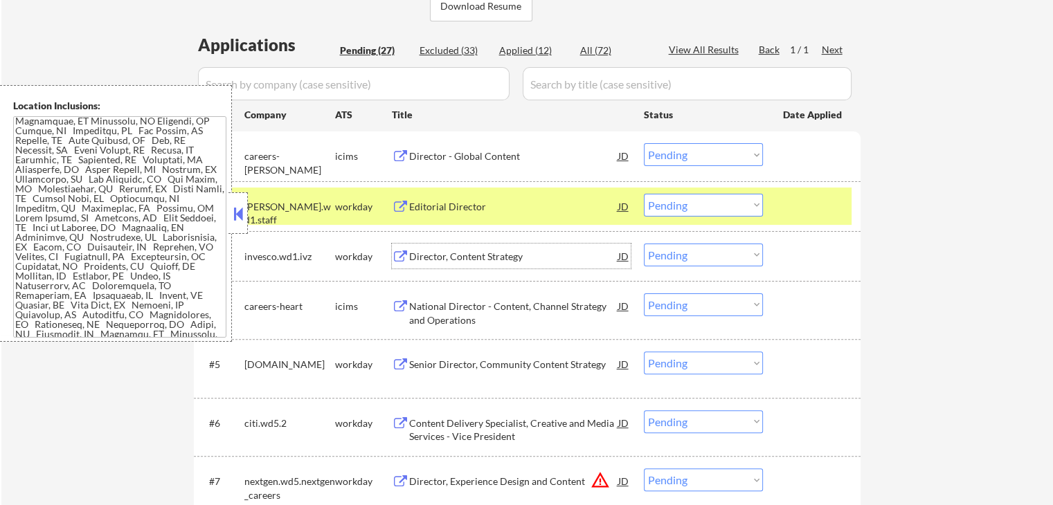
click at [423, 256] on div "Director, Content Strategy" at bounding box center [513, 257] width 209 height 14
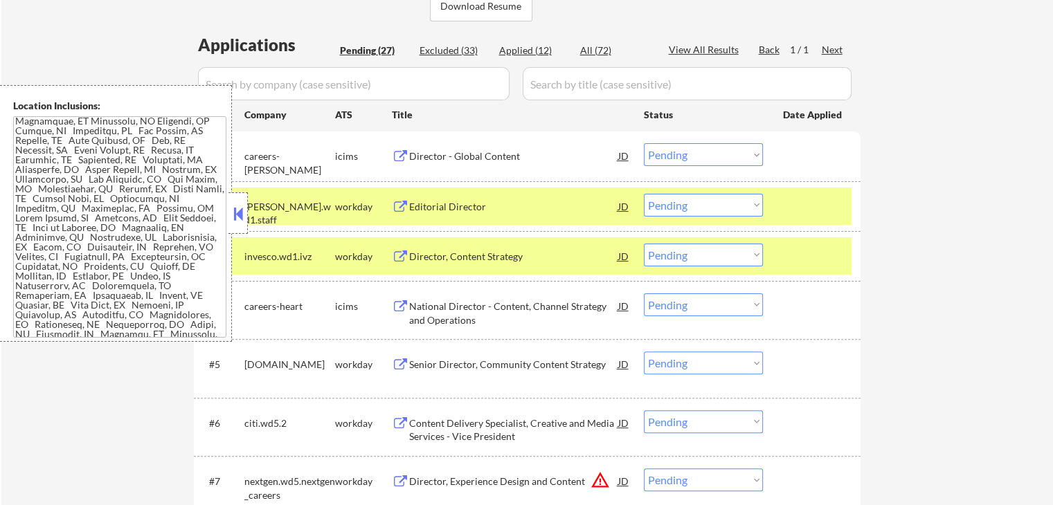
click at [426, 363] on div "Senior Director, Community Content Strategy" at bounding box center [513, 365] width 209 height 14
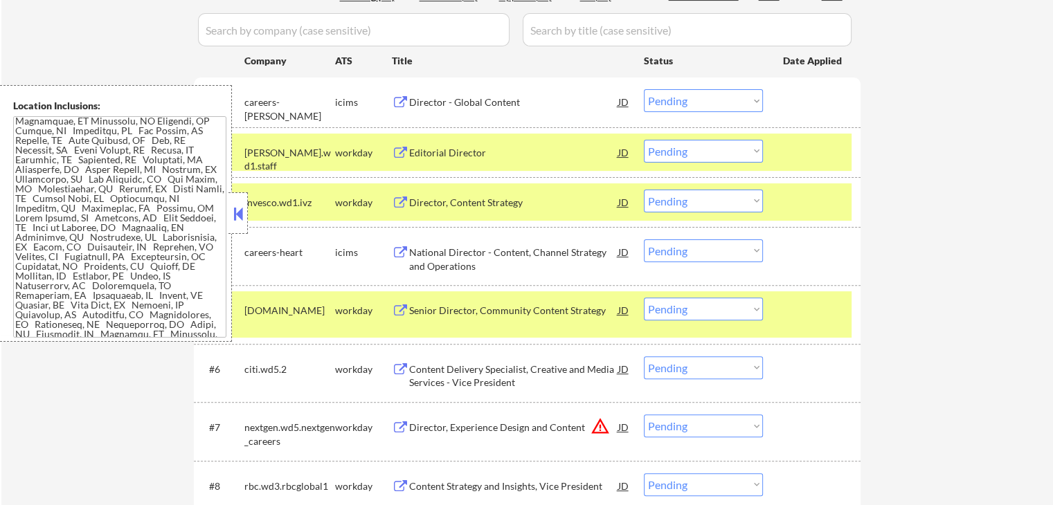
scroll to position [394, 0]
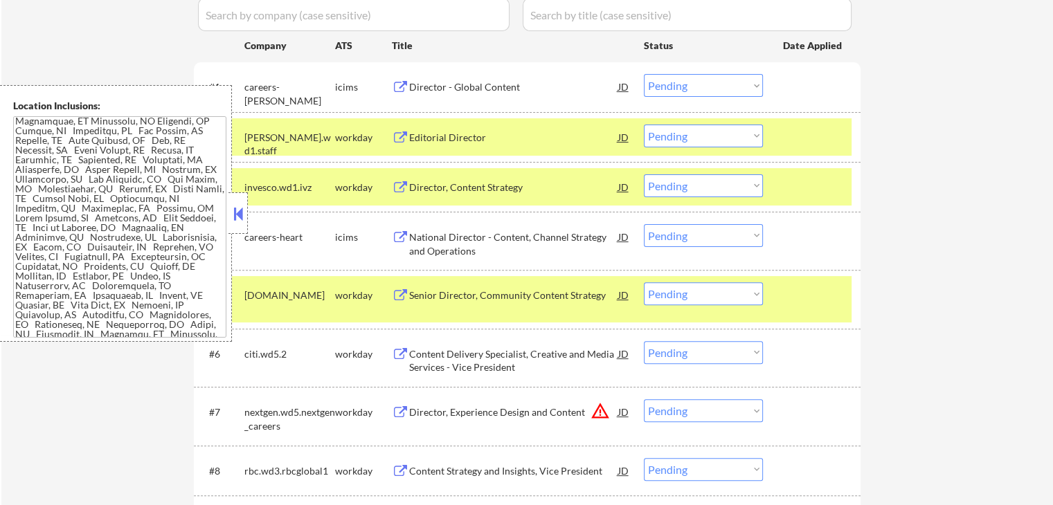
click at [436, 356] on div "Content Delivery Specialist, Creative and Media Services - Vice President" at bounding box center [513, 360] width 209 height 27
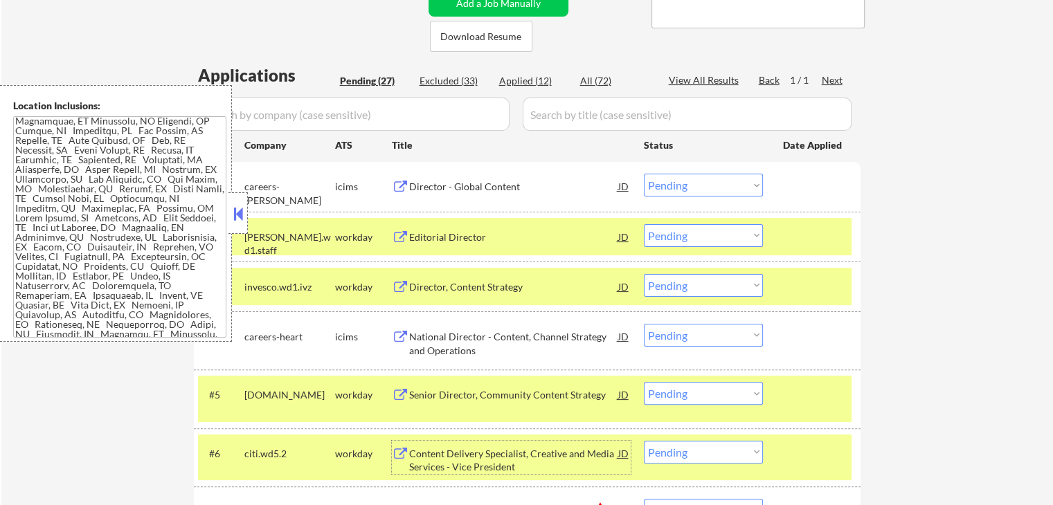
scroll to position [325, 0]
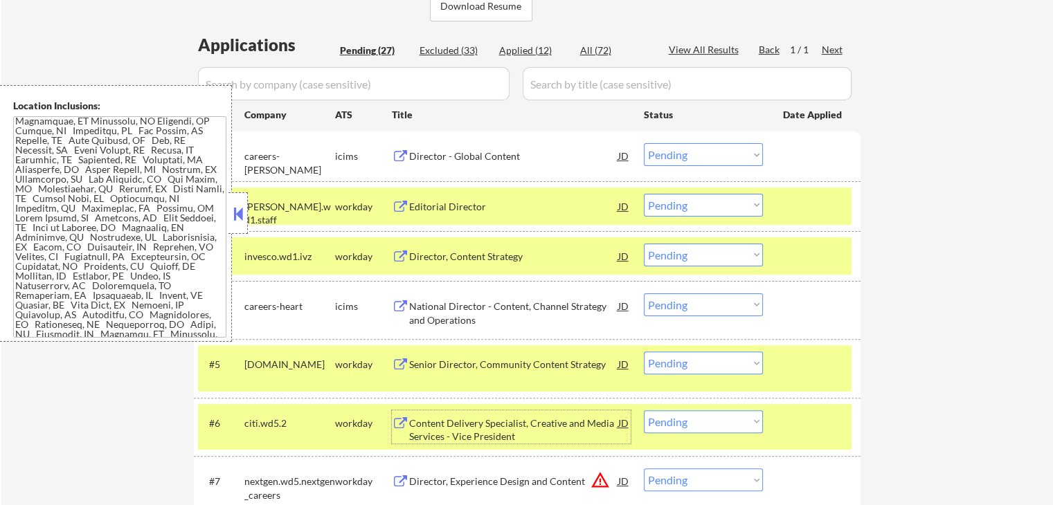
drag, startPoint x: 709, startPoint y: 253, endPoint x: 709, endPoint y: 263, distance: 10.4
click at [709, 254] on select "Choose an option... Pending Applied Excluded (Questions) Excluded (Expired) Exc…" at bounding box center [703, 255] width 119 height 23
click at [644, 244] on select "Choose an option... Pending Applied Excluded (Questions) Excluded (Expired) Exc…" at bounding box center [703, 255] width 119 height 23
select select ""pending""
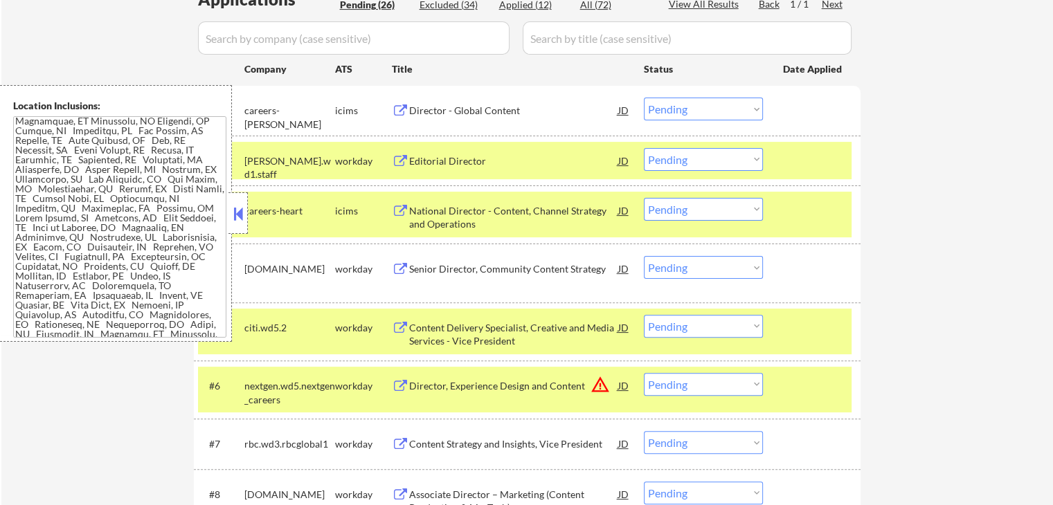
scroll to position [394, 0]
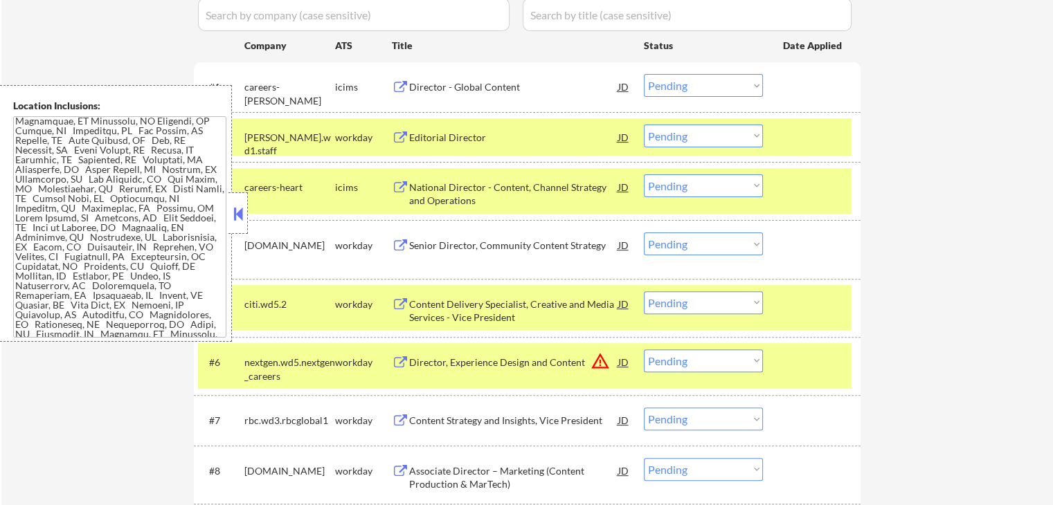
click at [699, 140] on select "Choose an option... Pending Applied Excluded (Questions) Excluded (Expired) Exc…" at bounding box center [703, 136] width 119 height 23
click at [644, 125] on select "Choose an option... Pending Applied Excluded (Questions) Excluded (Expired) Exc…" at bounding box center [703, 136] width 119 height 23
select select ""pending""
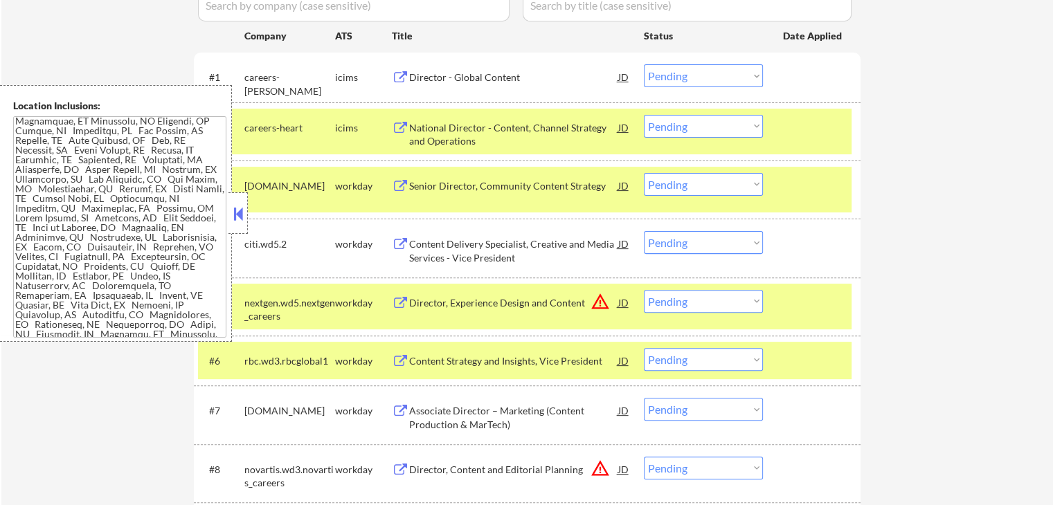
scroll to position [464, 0]
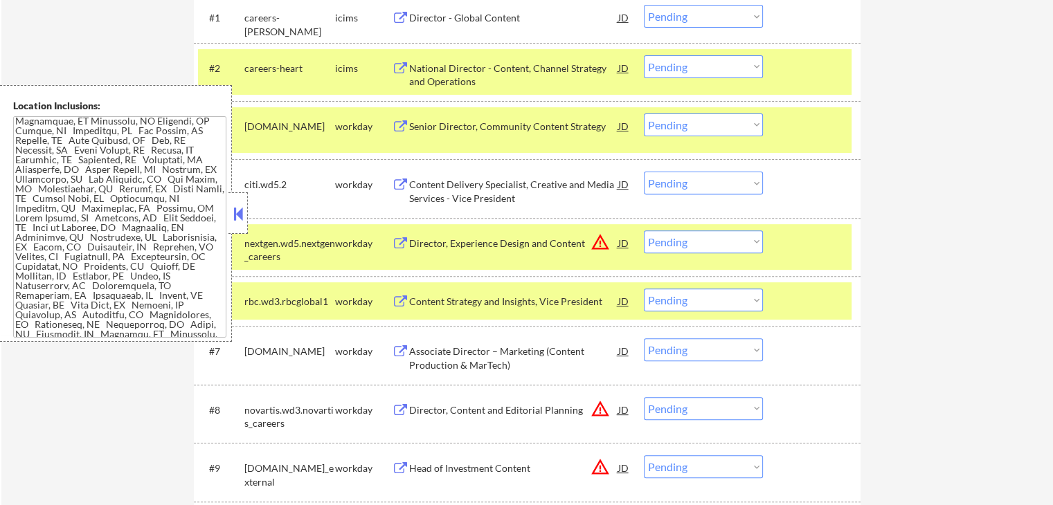
drag, startPoint x: 689, startPoint y: 125, endPoint x: 693, endPoint y: 131, distance: 7.5
click at [691, 125] on select "Choose an option... Pending Applied Excluded (Questions) Excluded (Expired) Exc…" at bounding box center [703, 124] width 119 height 23
click at [644, 113] on select "Choose an option... Pending Applied Excluded (Questions) Excluded (Expired) Exc…" at bounding box center [703, 124] width 119 height 23
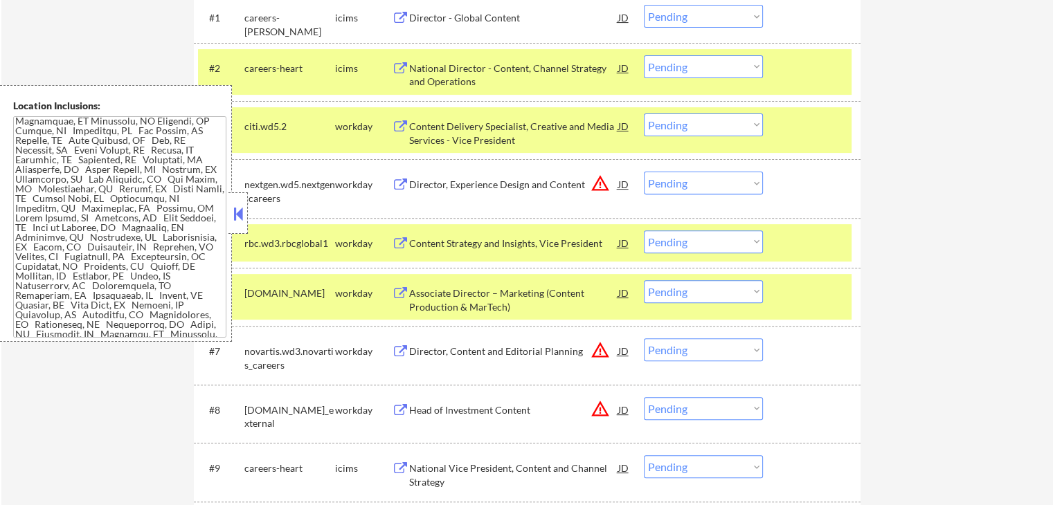
click at [684, 134] on select "Choose an option... Pending Applied Excluded (Questions) Excluded (Expired) Exc…" at bounding box center [703, 124] width 119 height 23
click at [644, 113] on select "Choose an option... Pending Applied Excluded (Questions) Excluded (Expired) Exc…" at bounding box center [703, 124] width 119 height 23
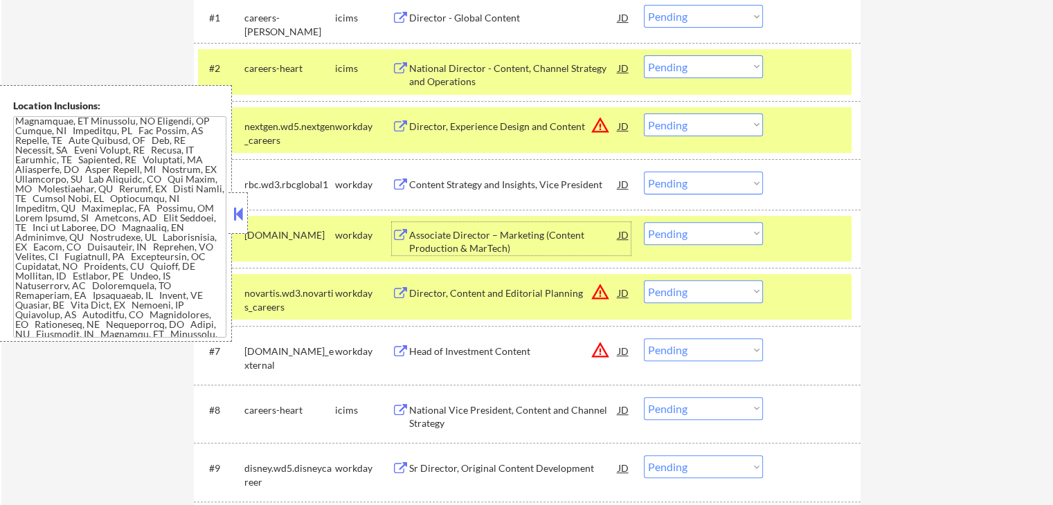
click at [470, 241] on div "Associate Director – Marketing (Content Production & MarTech)" at bounding box center [513, 241] width 209 height 27
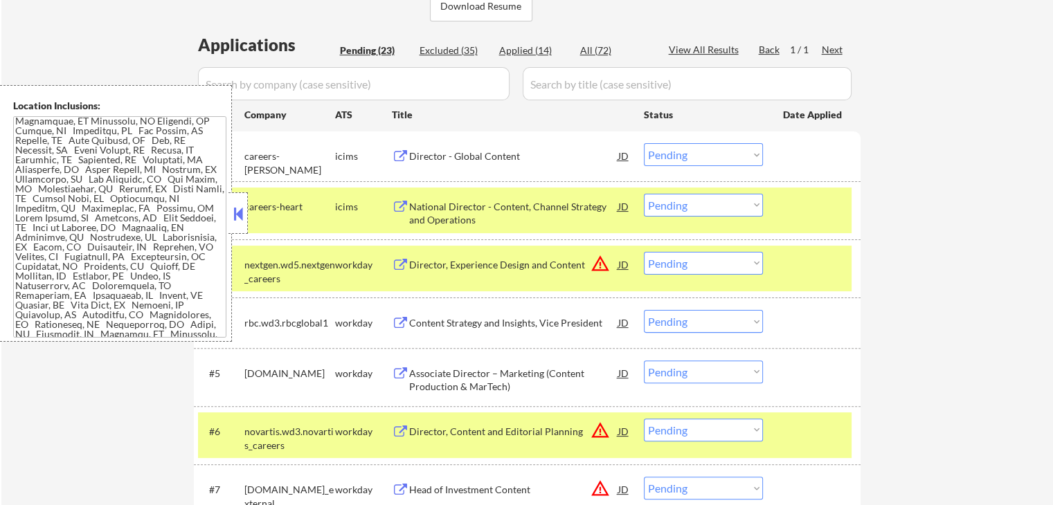
scroll to position [394, 0]
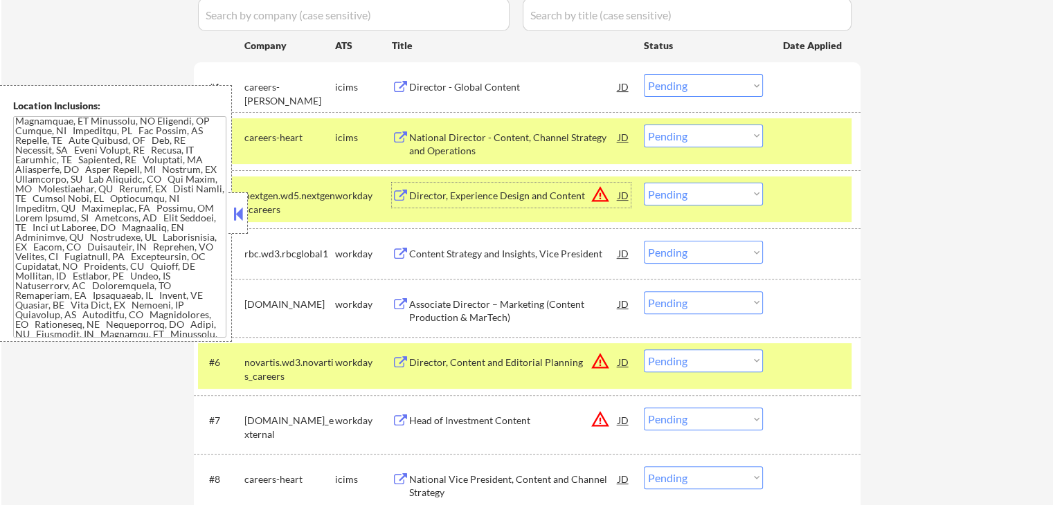
click at [424, 195] on div "Director, Experience Design and Content" at bounding box center [513, 196] width 209 height 14
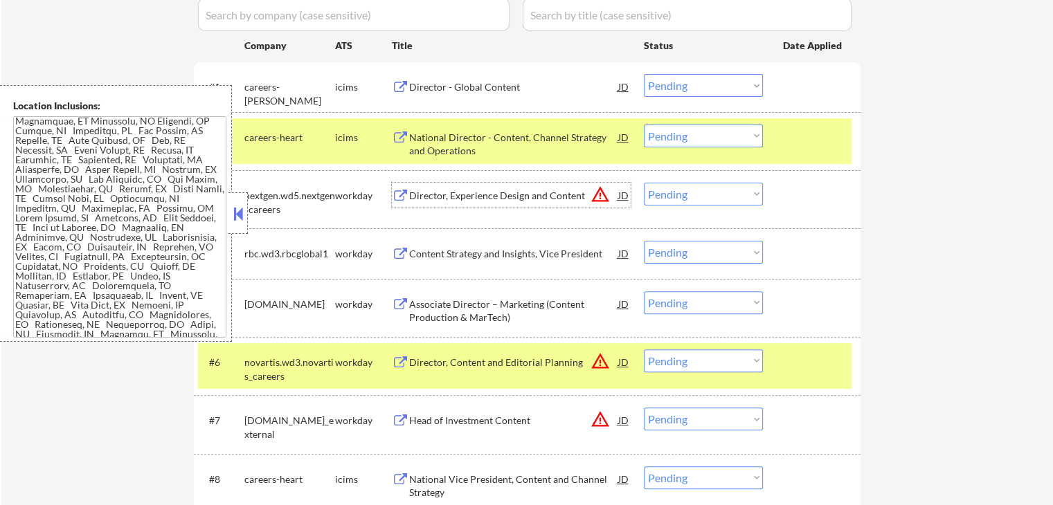
click at [681, 190] on select "Choose an option... Pending Applied Excluded (Questions) Excluded (Expired) Exc…" at bounding box center [703, 194] width 119 height 23
click at [644, 183] on select "Choose an option... Pending Applied Excluded (Questions) Excluded (Expired) Exc…" at bounding box center [703, 194] width 119 height 23
select select ""pending""
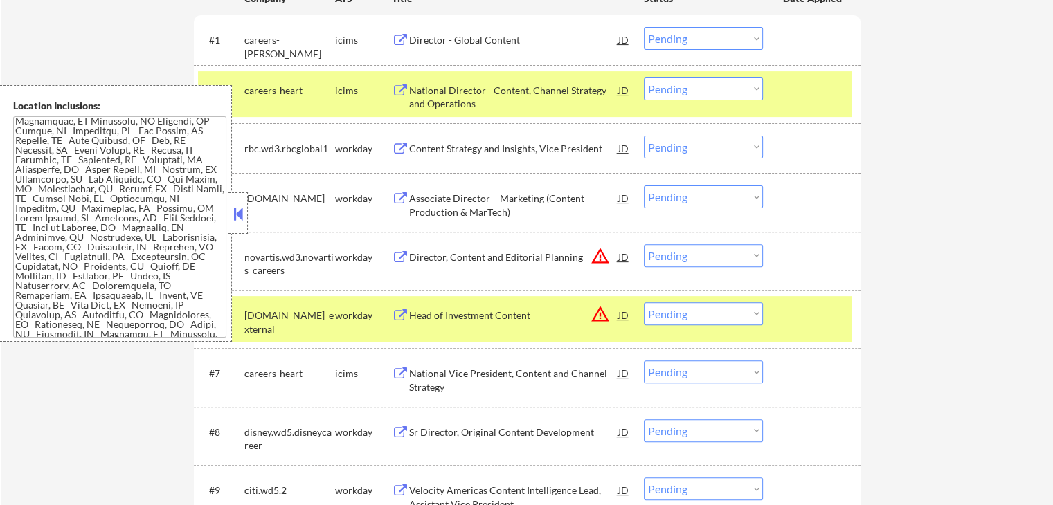
scroll to position [464, 0]
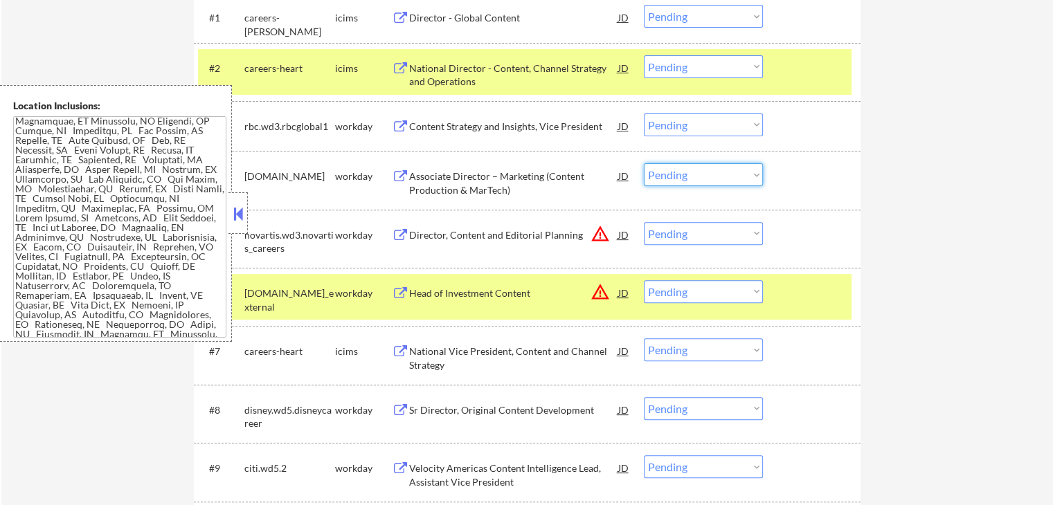
drag, startPoint x: 704, startPoint y: 175, endPoint x: 706, endPoint y: 183, distance: 7.9
click at [706, 175] on select "Choose an option... Pending Applied Excluded (Questions) Excluded (Expired) Exc…" at bounding box center [703, 174] width 119 height 23
click at [644, 163] on select "Choose an option... Pending Applied Excluded (Questions) Excluded (Expired) Exc…" at bounding box center [703, 174] width 119 height 23
select select ""pending""
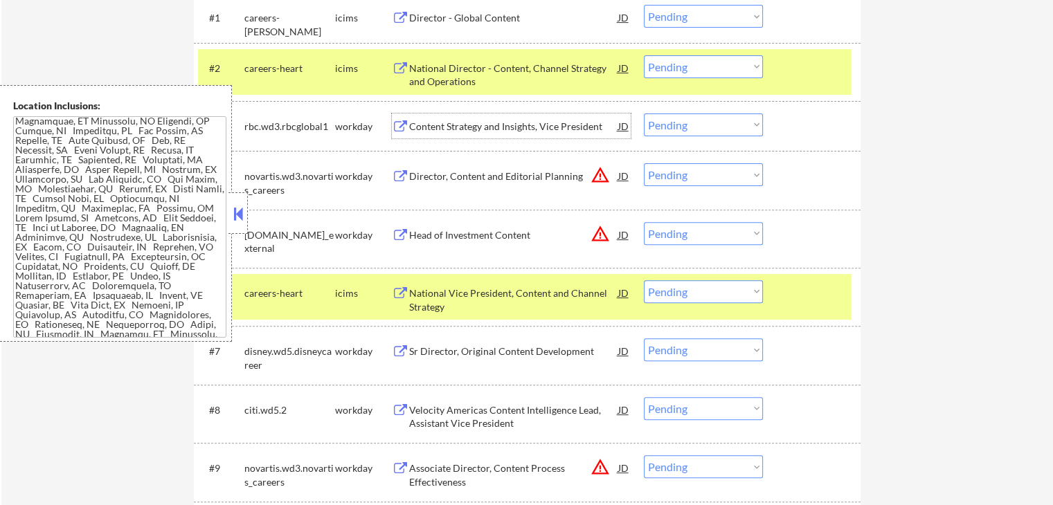
click at [452, 127] on div "Content Strategy and Insights, Vice President" at bounding box center [513, 127] width 209 height 14
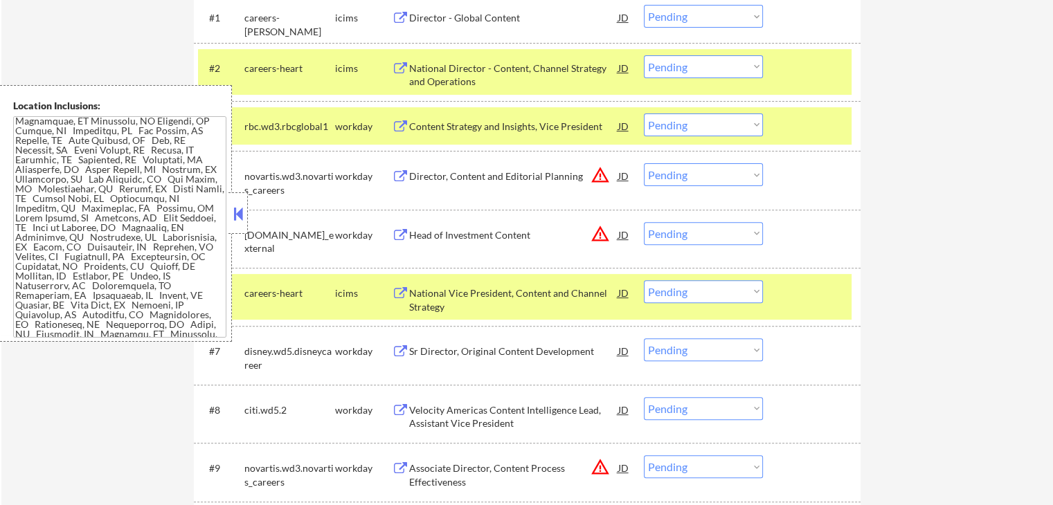
click at [433, 172] on div "Director, Content and Editorial Planning" at bounding box center [513, 177] width 209 height 14
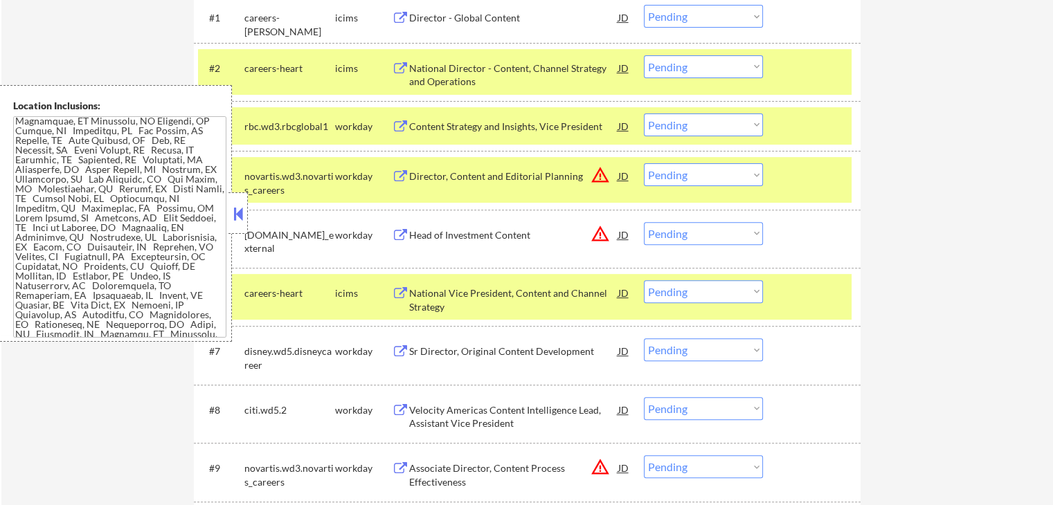
click at [426, 232] on div "Head of Investment Content" at bounding box center [513, 235] width 209 height 14
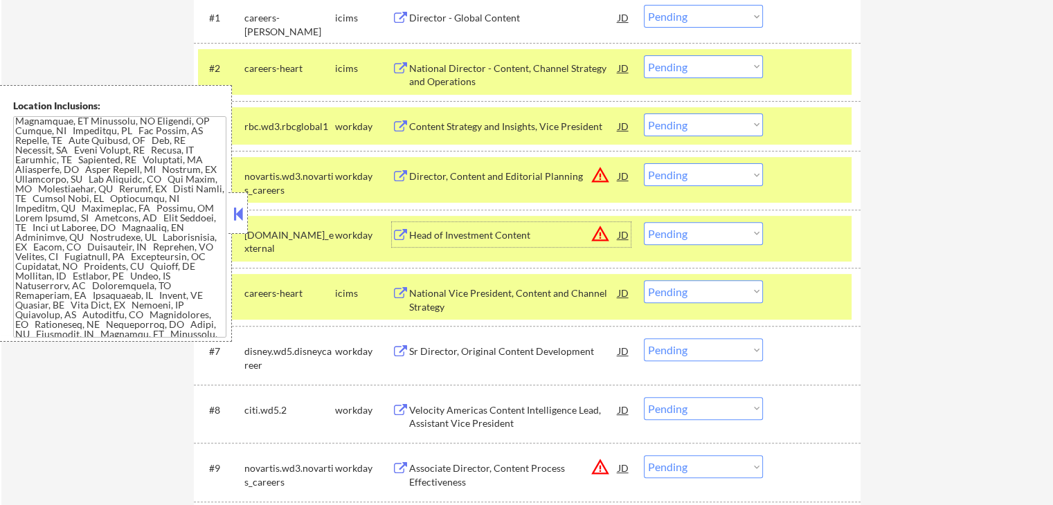
click at [689, 125] on select "Choose an option... Pending Applied Excluded (Questions) Excluded (Expired) Exc…" at bounding box center [703, 124] width 119 height 23
click at [644, 113] on select "Choose an option... Pending Applied Excluded (Questions) Excluded (Expired) Exc…" at bounding box center [703, 124] width 119 height 23
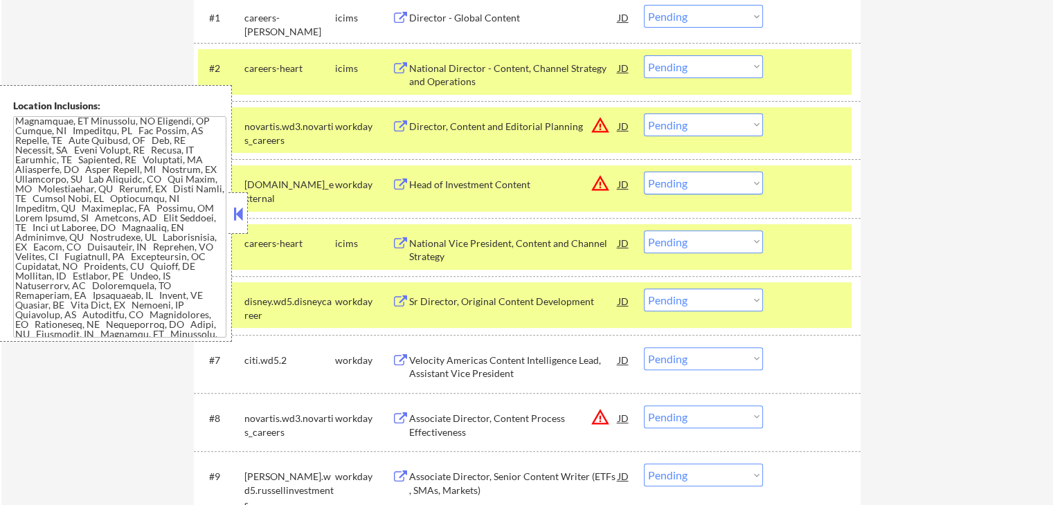
drag, startPoint x: 654, startPoint y: 124, endPoint x: 665, endPoint y: 134, distance: 15.2
click at [655, 124] on select "Choose an option... Pending Applied Excluded (Questions) Excluded (Expired) Exc…" at bounding box center [703, 124] width 119 height 23
click at [644, 113] on select "Choose an option... Pending Applied Excluded (Questions) Excluded (Expired) Exc…" at bounding box center [703, 124] width 119 height 23
select select ""pending""
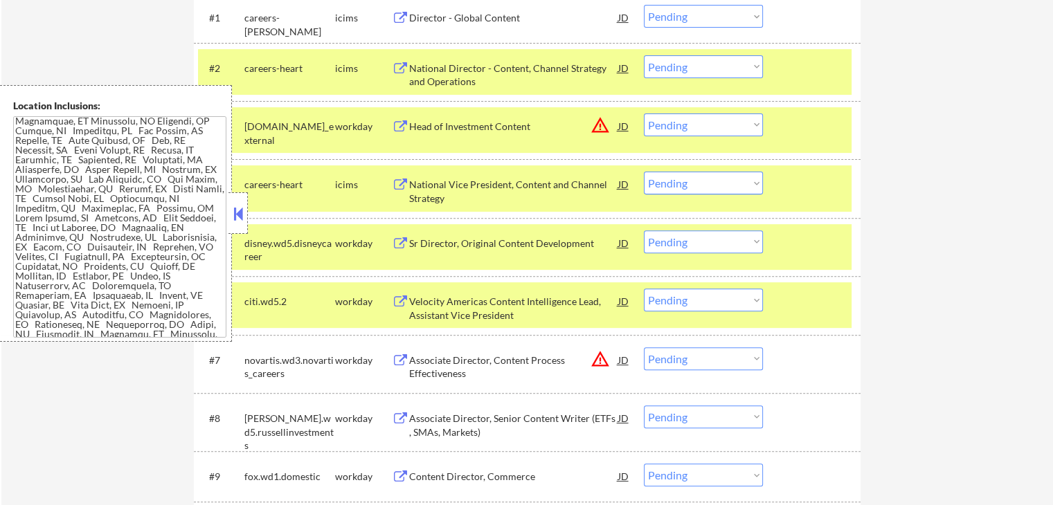
click at [664, 123] on select "Choose an option... Pending Applied Excluded (Questions) Excluded (Expired) Exc…" at bounding box center [703, 124] width 119 height 23
click at [477, 128] on div "Head of Investment Content" at bounding box center [513, 127] width 209 height 14
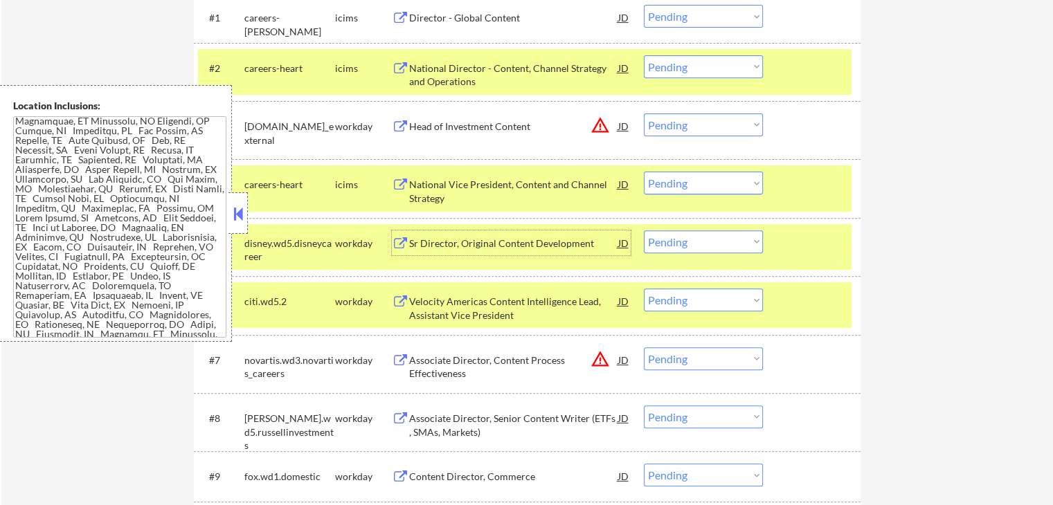
click at [446, 242] on div "Sr Director, Original Content Development" at bounding box center [513, 244] width 209 height 14
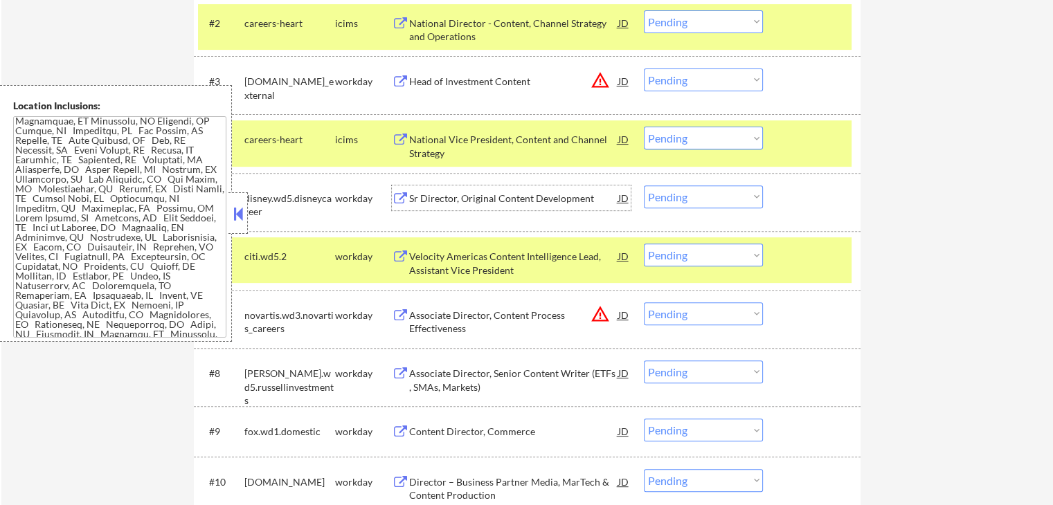
scroll to position [533, 0]
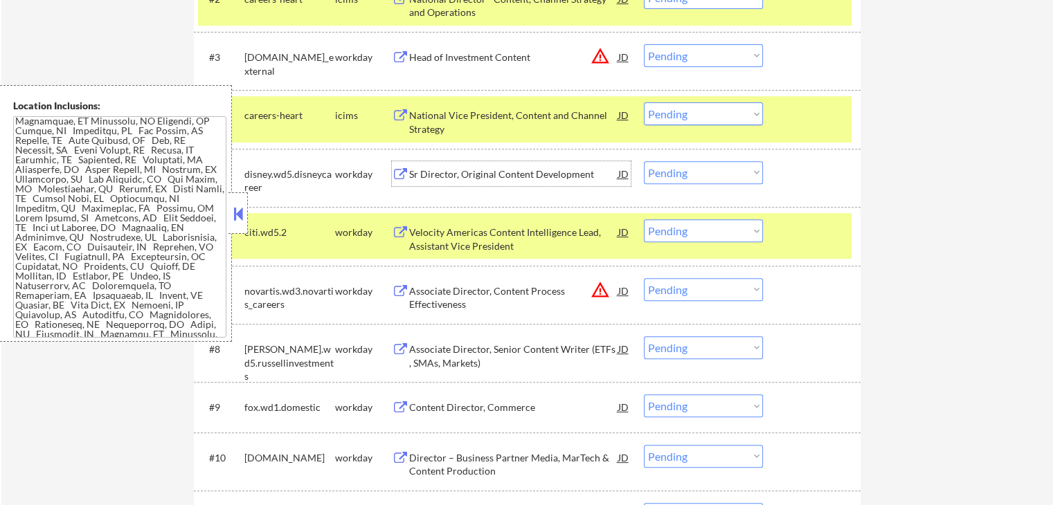
drag, startPoint x: 695, startPoint y: 170, endPoint x: 697, endPoint y: 181, distance: 11.3
click at [695, 170] on select "Choose an option... Pending Applied Excluded (Questions) Excluded (Expired) Exc…" at bounding box center [703, 172] width 119 height 23
click at [644, 161] on select "Choose an option... Pending Applied Excluded (Questions) Excluded (Expired) Exc…" at bounding box center [703, 172] width 119 height 23
select select ""pending""
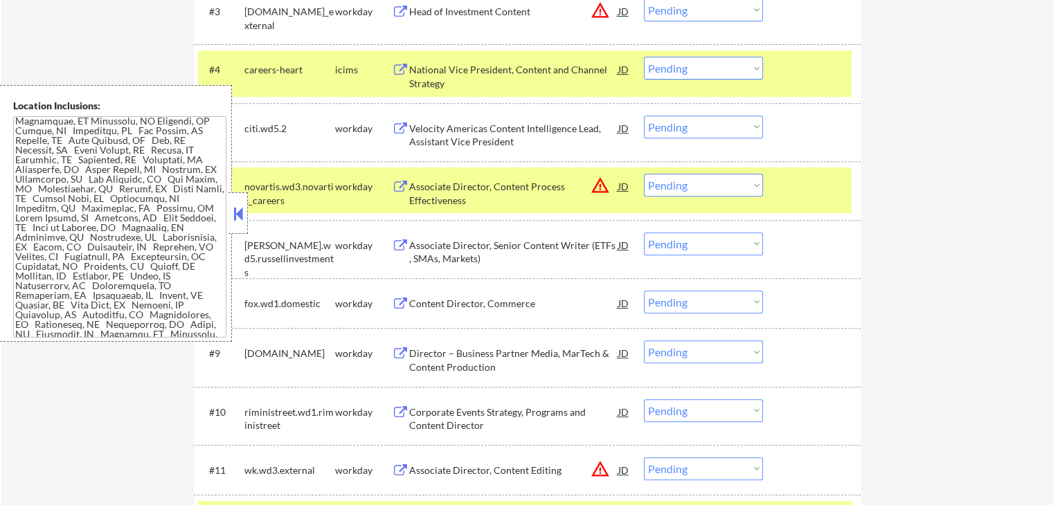
scroll to position [602, 0]
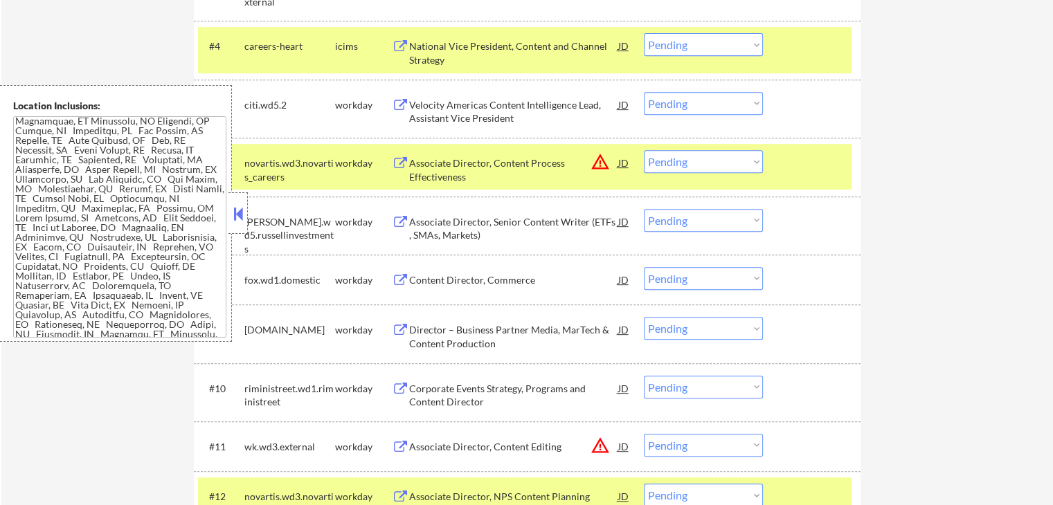
click at [455, 110] on div "Velocity Americas Content Intelligence Lead, Assistant Vice President" at bounding box center [513, 111] width 209 height 27
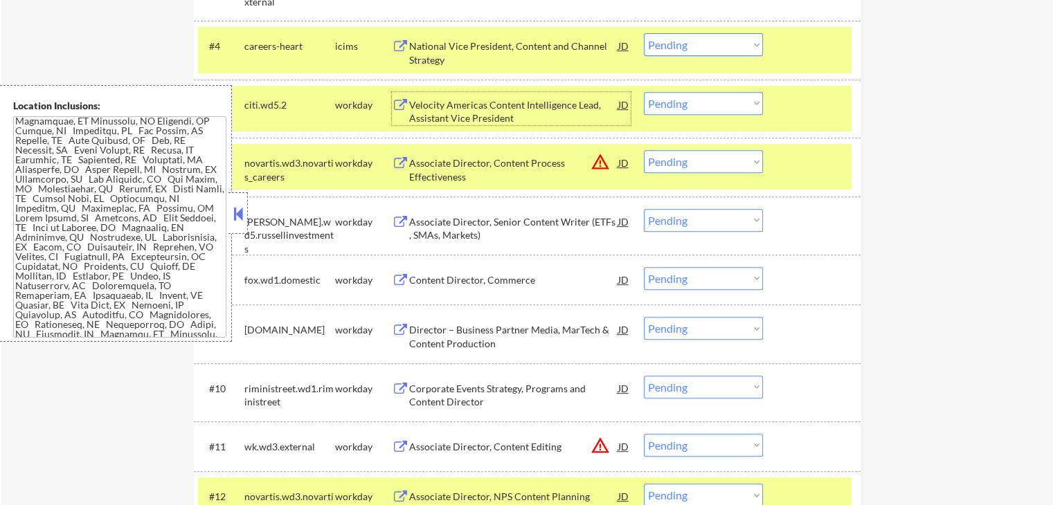
click at [433, 171] on div "Associate Director, Content Process Effectiveness" at bounding box center [513, 169] width 209 height 27
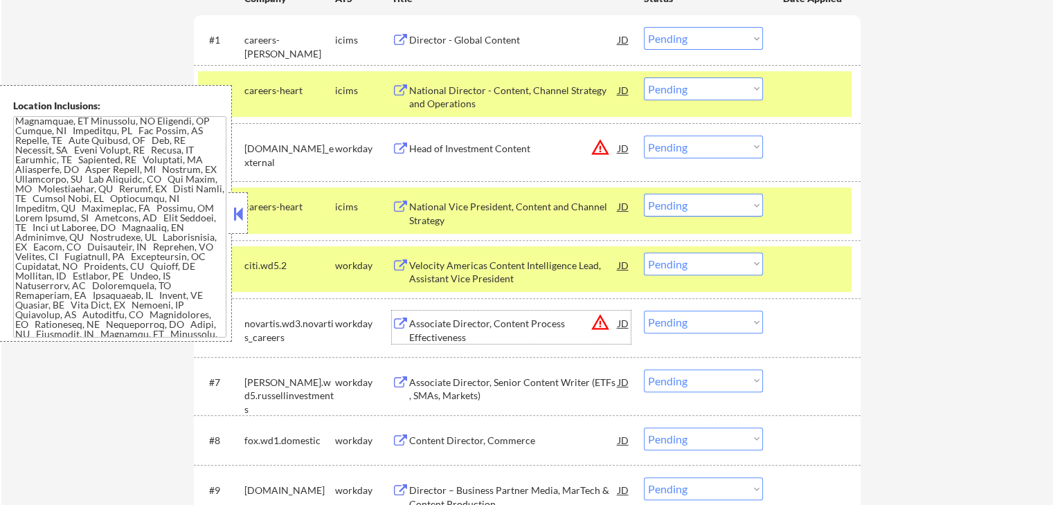
scroll to position [464, 0]
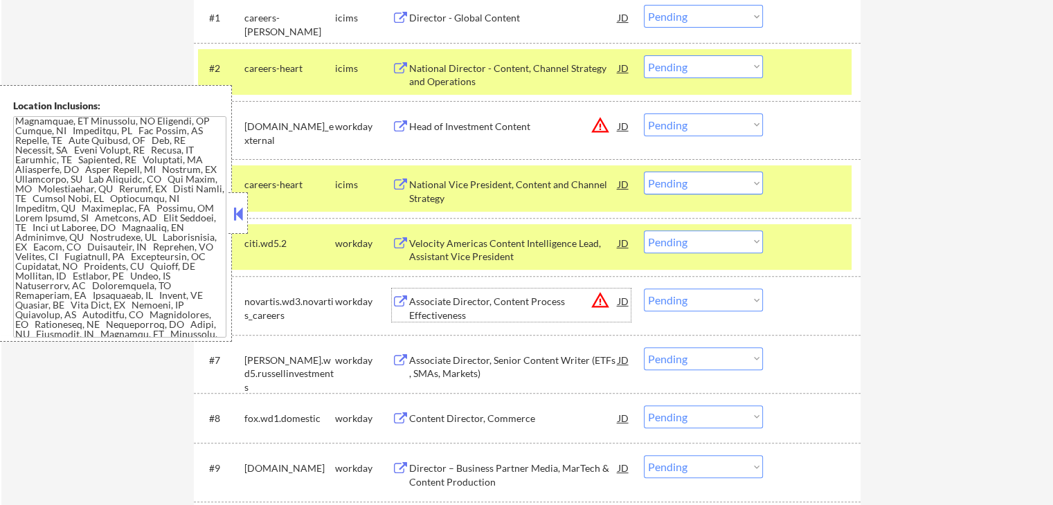
click at [703, 129] on select "Choose an option... Pending Applied Excluded (Questions) Excluded (Expired) Exc…" at bounding box center [703, 124] width 119 height 23
click at [644, 113] on select "Choose an option... Pending Applied Excluded (Questions) Excluded (Expired) Exc…" at bounding box center [703, 124] width 119 height 23
select select ""pending""
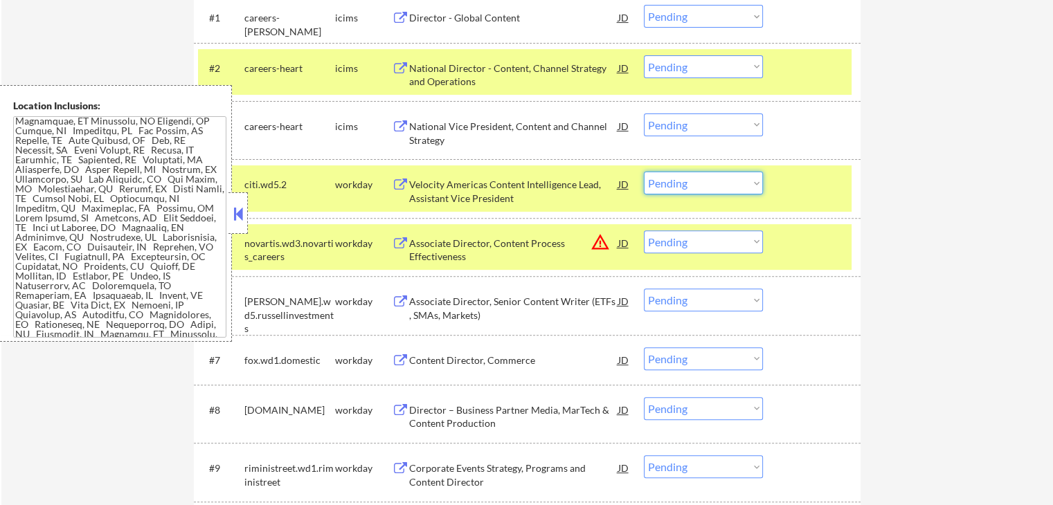
click at [693, 183] on select "Choose an option... Pending Applied Excluded (Questions) Excluded (Expired) Exc…" at bounding box center [703, 183] width 119 height 23
click at [644, 172] on select "Choose an option... Pending Applied Excluded (Questions) Excluded (Expired) Exc…" at bounding box center [703, 183] width 119 height 23
select select ""pending""
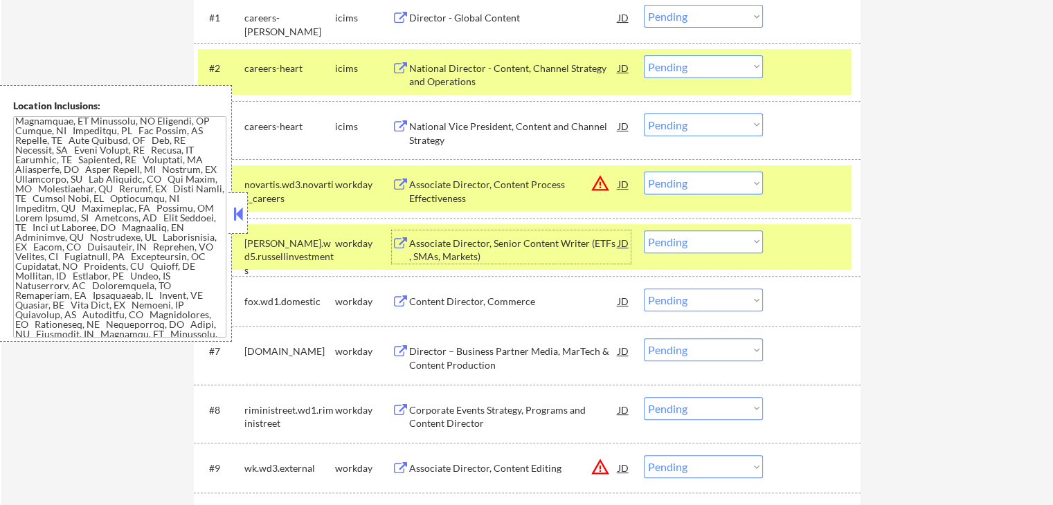
click at [448, 241] on div "Associate Director, Senior Content Writer (ETFs , SMAs, Markets)" at bounding box center [513, 250] width 209 height 27
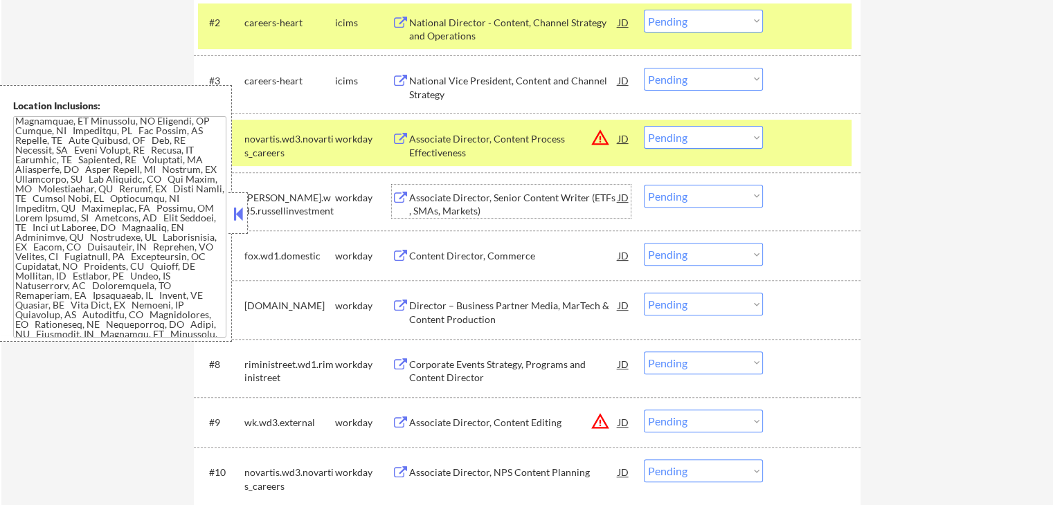
scroll to position [533, 0]
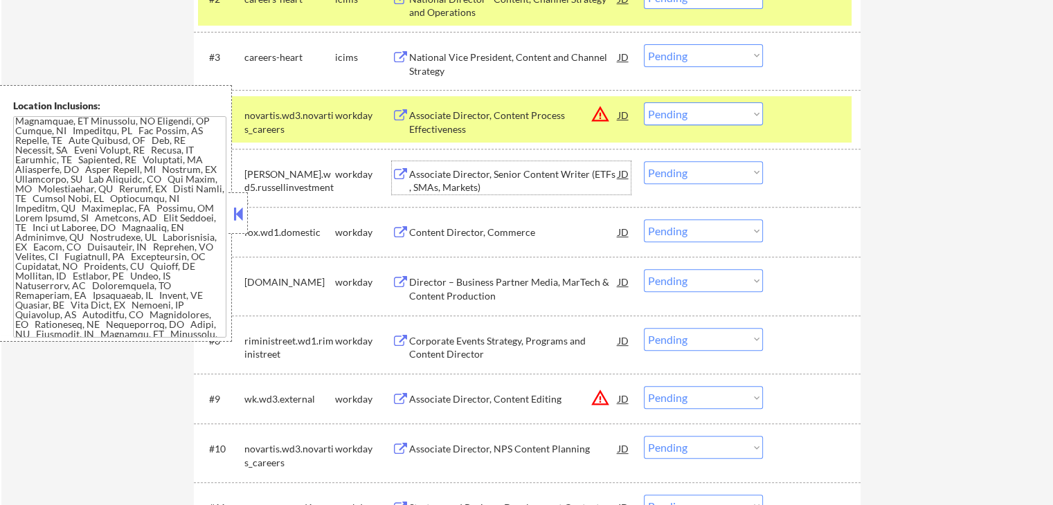
click at [703, 172] on select "Choose an option... Pending Applied Excluded (Questions) Excluded (Expired) Exc…" at bounding box center [703, 172] width 119 height 23
click at [644, 161] on select "Choose an option... Pending Applied Excluded (Questions) Excluded (Expired) Exc…" at bounding box center [703, 172] width 119 height 23
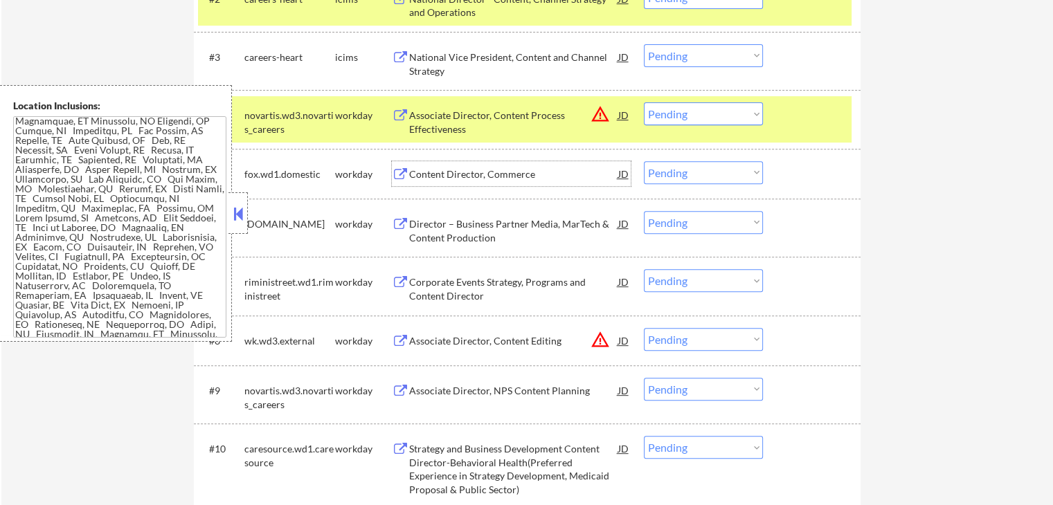
click at [460, 171] on div "Content Director, Commerce" at bounding box center [513, 174] width 209 height 14
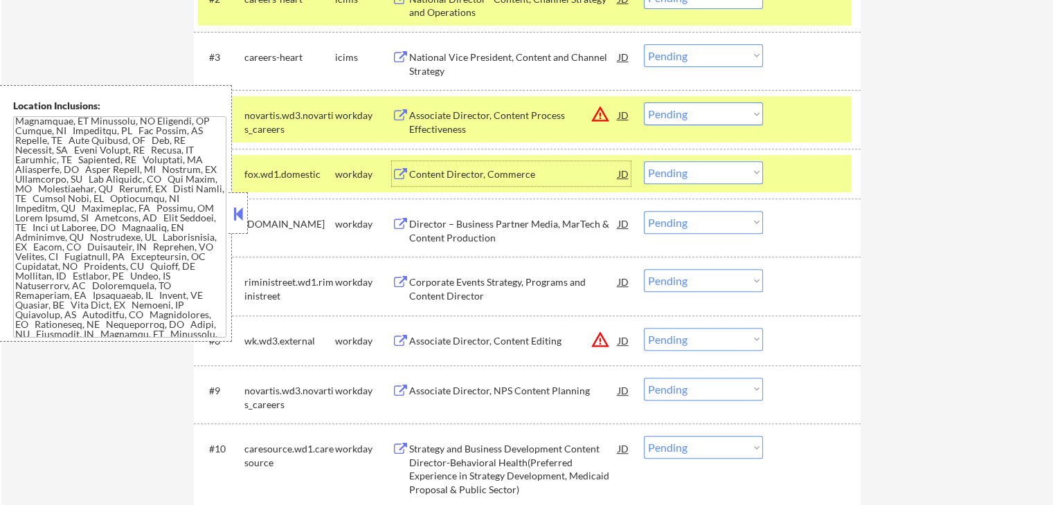
drag, startPoint x: 700, startPoint y: 176, endPoint x: 703, endPoint y: 182, distance: 7.1
click at [702, 180] on select "Choose an option... Pending Applied Excluded (Questions) Excluded (Expired) Exc…" at bounding box center [703, 172] width 119 height 23
click at [644, 161] on select "Choose an option... Pending Applied Excluded (Questions) Excluded (Expired) Exc…" at bounding box center [703, 172] width 119 height 23
select select ""pending""
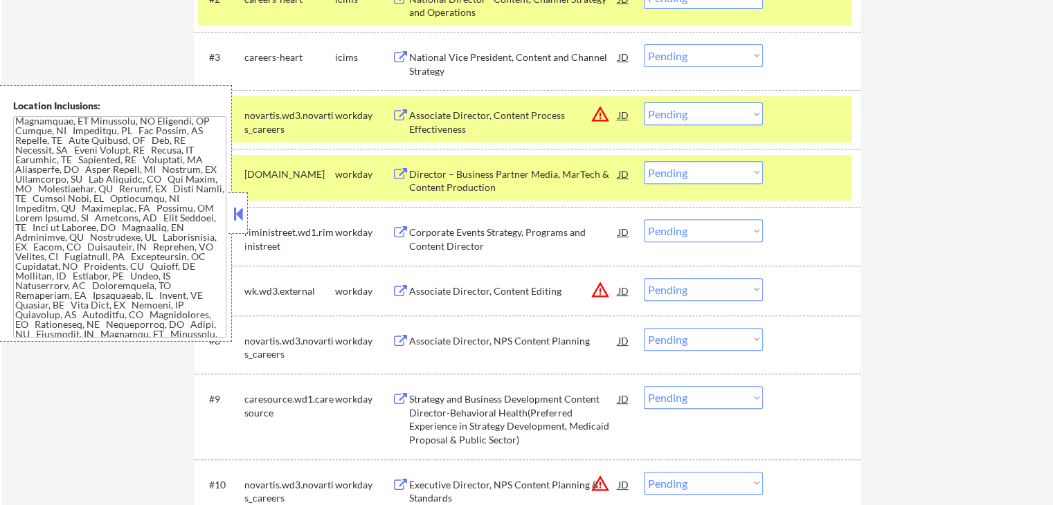
click at [664, 110] on select "Choose an option... Pending Applied Excluded (Questions) Excluded (Expired) Exc…" at bounding box center [703, 113] width 119 height 23
click at [644, 102] on select "Choose an option... Pending Applied Excluded (Questions) Excluded (Expired) Exc…" at bounding box center [703, 113] width 119 height 23
click at [453, 183] on div "Director – Business Partner Media, MarTech & Content Production" at bounding box center [513, 180] width 209 height 27
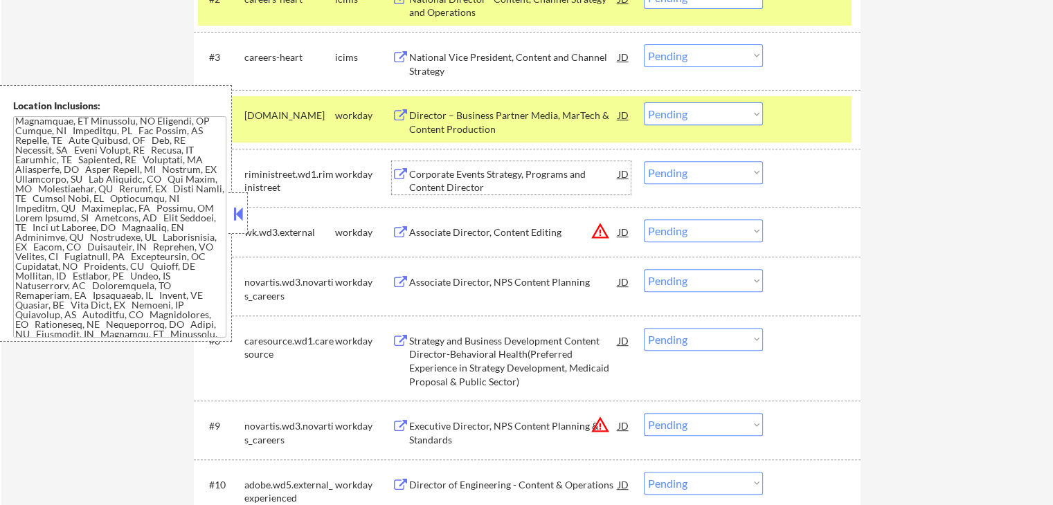
click at [721, 111] on select "Choose an option... Pending Applied Excluded (Questions) Excluded (Expired) Exc…" at bounding box center [703, 113] width 119 height 23
click at [644, 102] on select "Choose an option... Pending Applied Excluded (Questions) Excluded (Expired) Exc…" at bounding box center [703, 113] width 119 height 23
click at [473, 181] on div "Corporate Events Strategy, Programs and Content Director" at bounding box center [513, 180] width 209 height 27
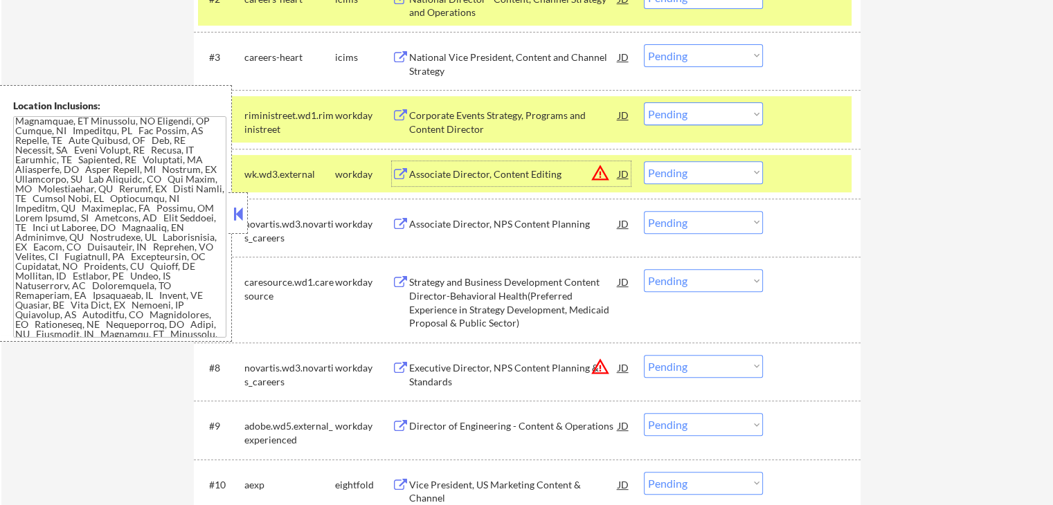
click at [412, 116] on div "Corporate Events Strategy, Programs and Content Director" at bounding box center [513, 122] width 209 height 27
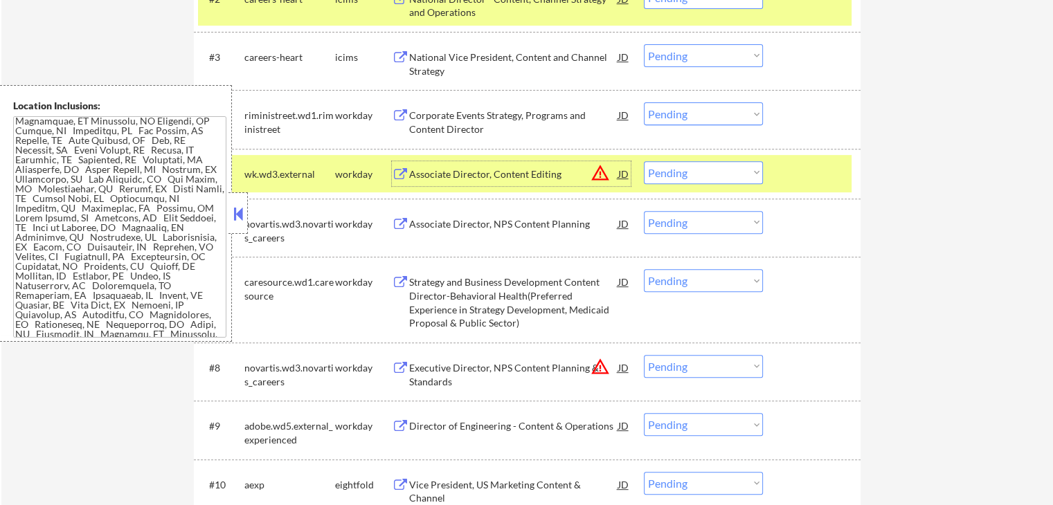
click at [421, 174] on div "Associate Director, Content Editing" at bounding box center [513, 174] width 209 height 14
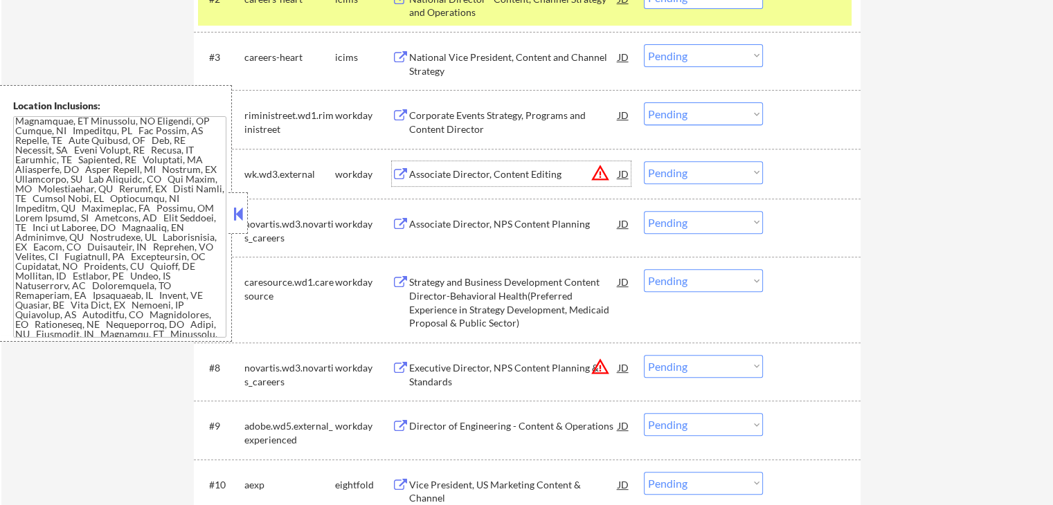
drag, startPoint x: 720, startPoint y: 113, endPoint x: 725, endPoint y: 120, distance: 7.9
click at [720, 113] on select "Choose an option... Pending Applied Excluded (Questions) Excluded (Expired) Exc…" at bounding box center [703, 113] width 119 height 23
click at [644, 102] on select "Choose an option... Pending Applied Excluded (Questions) Excluded (Expired) Exc…" at bounding box center [703, 113] width 119 height 23
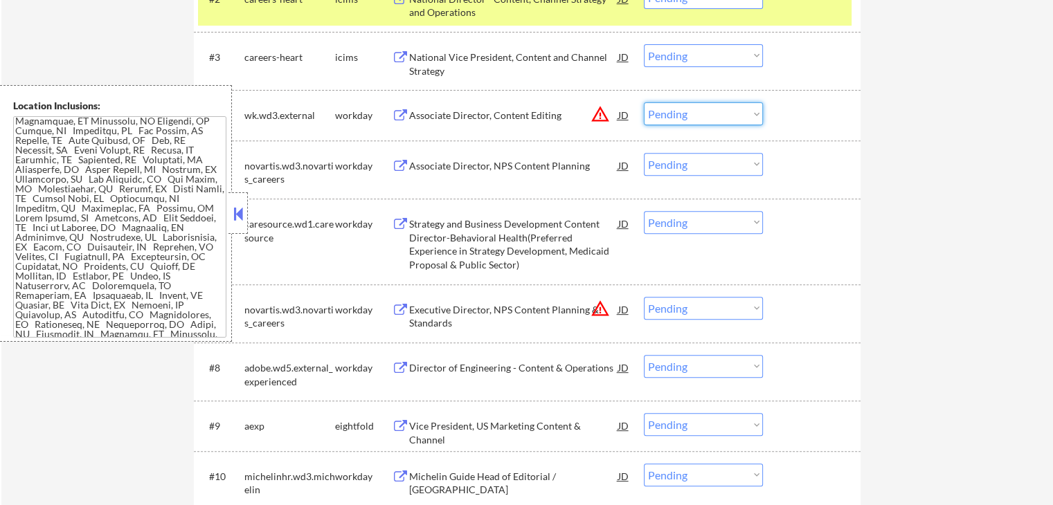
click at [697, 117] on select "Choose an option... Pending Applied Excluded (Questions) Excluded (Expired) Exc…" at bounding box center [703, 113] width 119 height 23
click at [644, 102] on select "Choose an option... Pending Applied Excluded (Questions) Excluded (Expired) Exc…" at bounding box center [703, 113] width 119 height 23
click at [446, 159] on div "Associate Director, NPS Content Planning" at bounding box center [513, 166] width 209 height 14
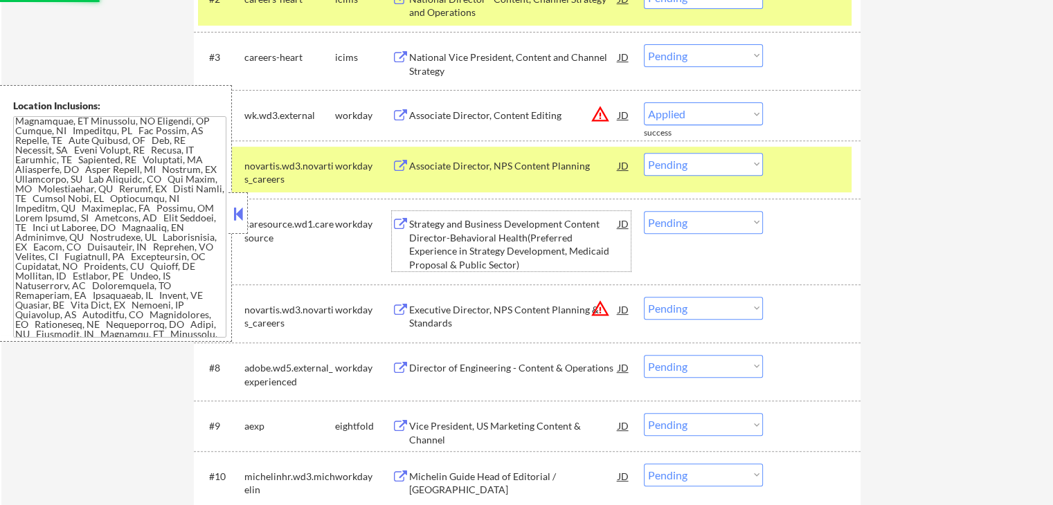
click at [453, 230] on div "Strategy and Business Development Content Director-Behavioral Health(Preferred …" at bounding box center [513, 244] width 209 height 54
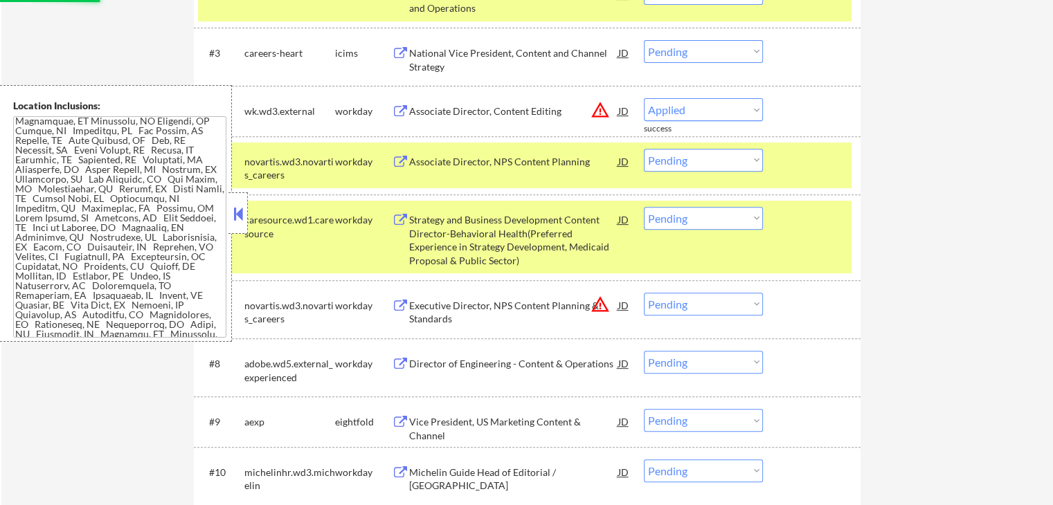
select select ""pending""
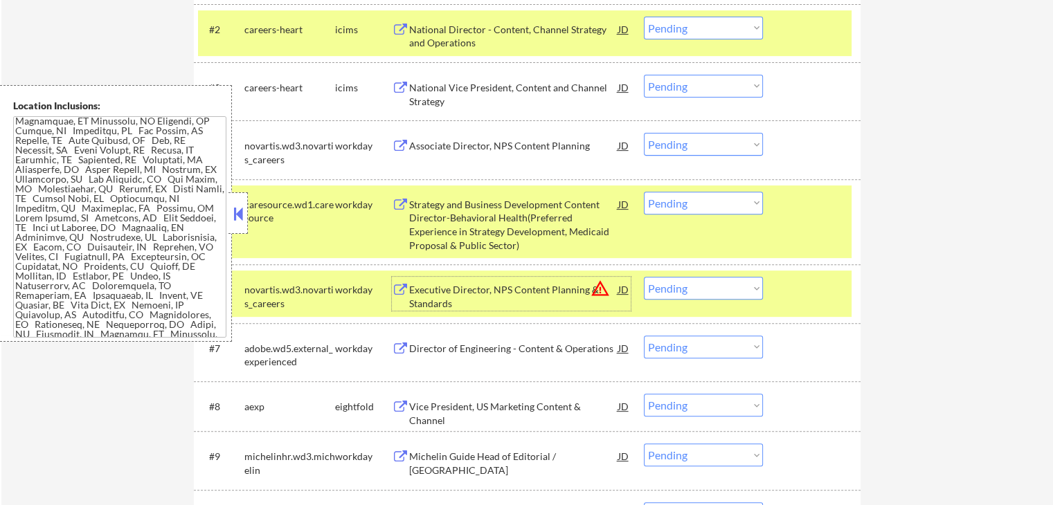
scroll to position [602, 0]
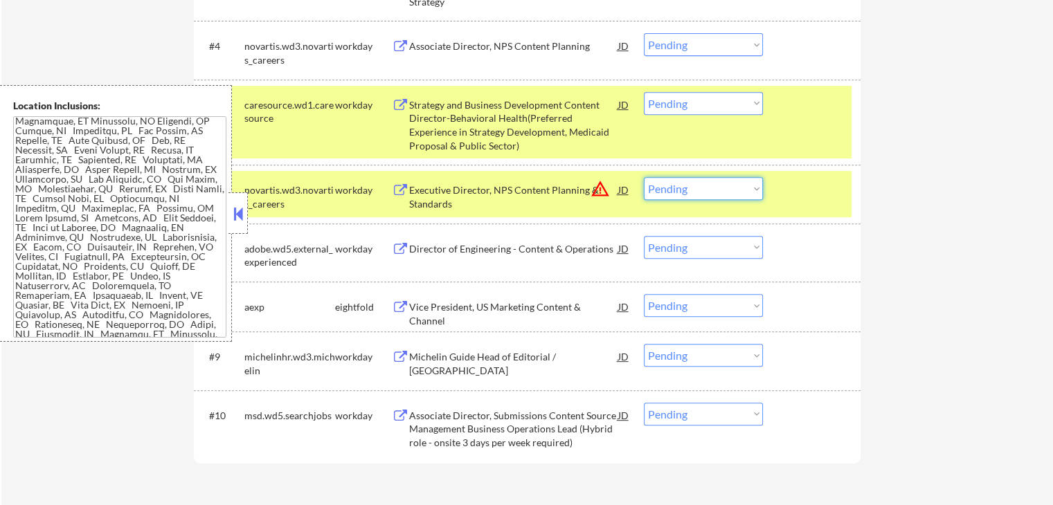
click at [684, 189] on select "Choose an option... Pending Applied Excluded (Questions) Excluded (Expired) Exc…" at bounding box center [703, 188] width 119 height 23
select select ""excluded__expired_""
click at [644, 177] on select "Choose an option... Pending Applied Excluded (Questions) Excluded (Expired) Exc…" at bounding box center [703, 188] width 119 height 23
click at [684, 93] on select "Choose an option... Pending Applied Excluded (Questions) Excluded (Expired) Exc…" at bounding box center [703, 103] width 119 height 23
click at [644, 92] on select "Choose an option... Pending Applied Excluded (Questions) Excluded (Expired) Exc…" at bounding box center [703, 103] width 119 height 23
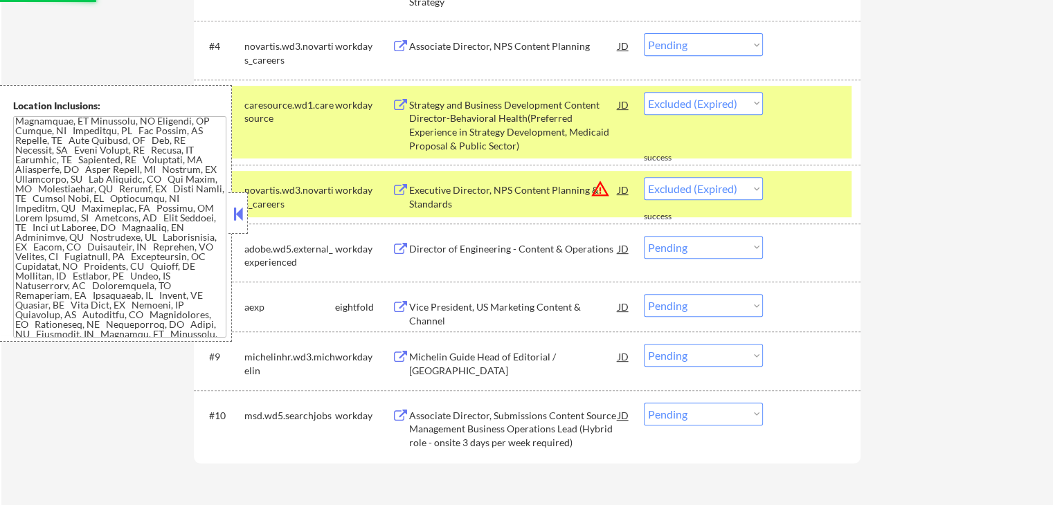
select select ""pending""
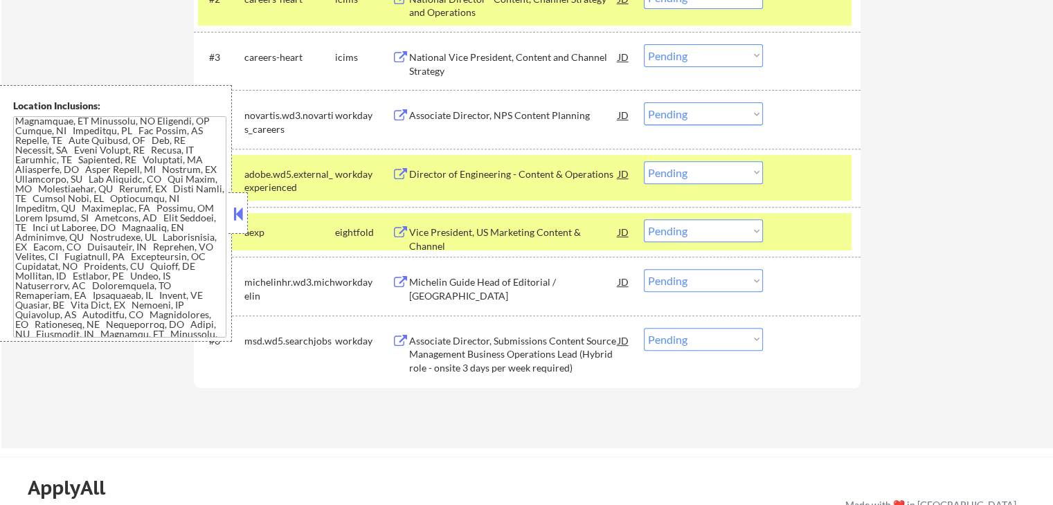
scroll to position [464, 0]
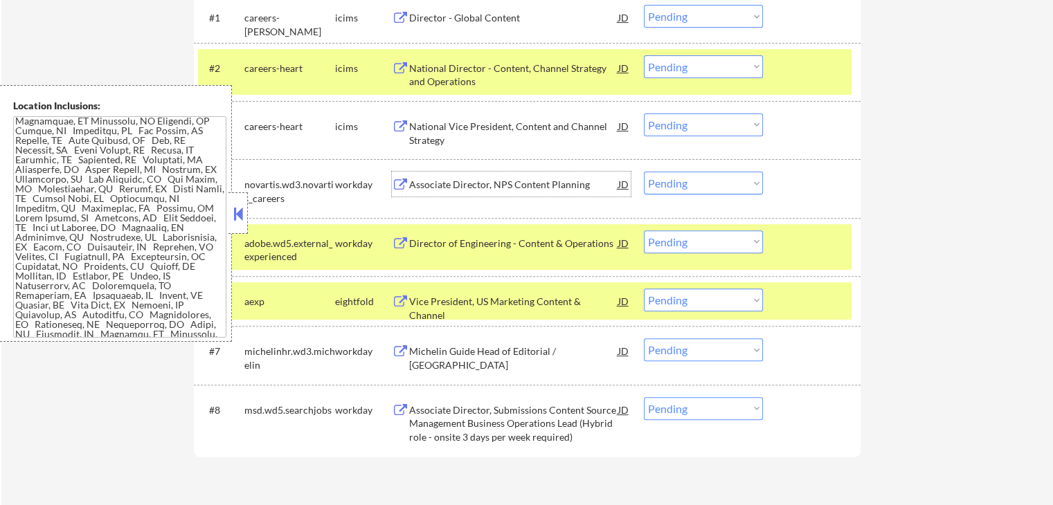
click at [464, 181] on div "Associate Director, NPS Content Planning" at bounding box center [513, 185] width 209 height 14
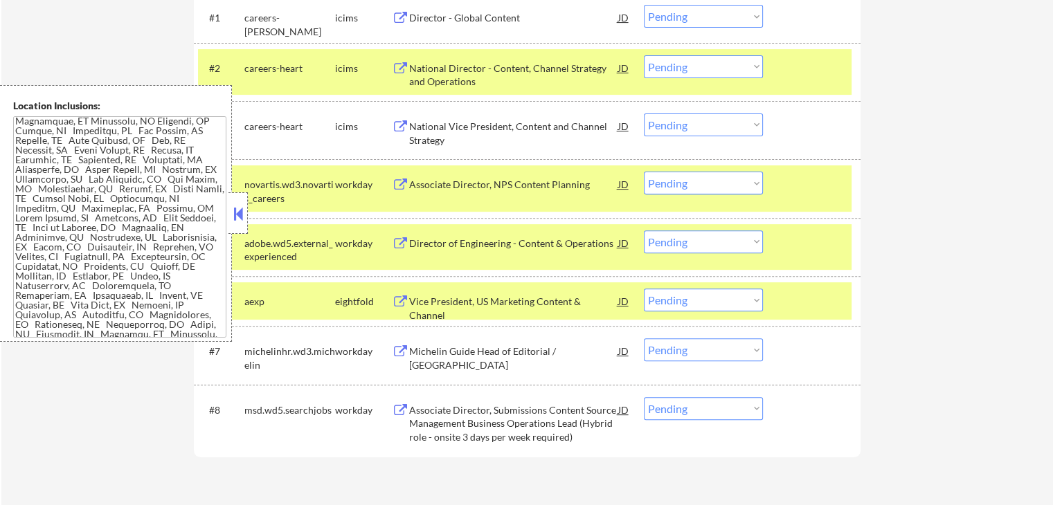
click at [447, 237] on div "Director of Engineering - Content & Operations" at bounding box center [513, 244] width 209 height 14
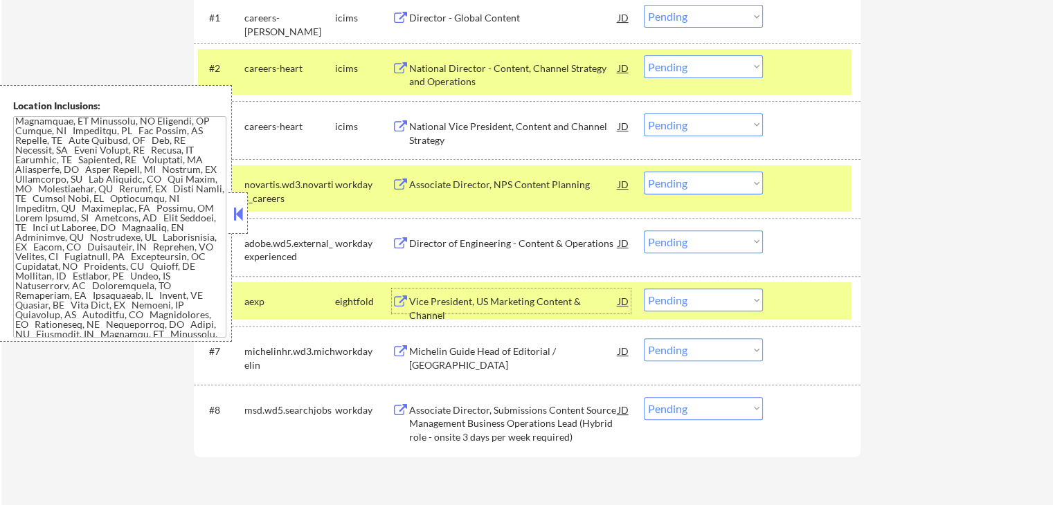
click at [448, 300] on div "Vice President, US Marketing Content & Channel" at bounding box center [513, 308] width 209 height 27
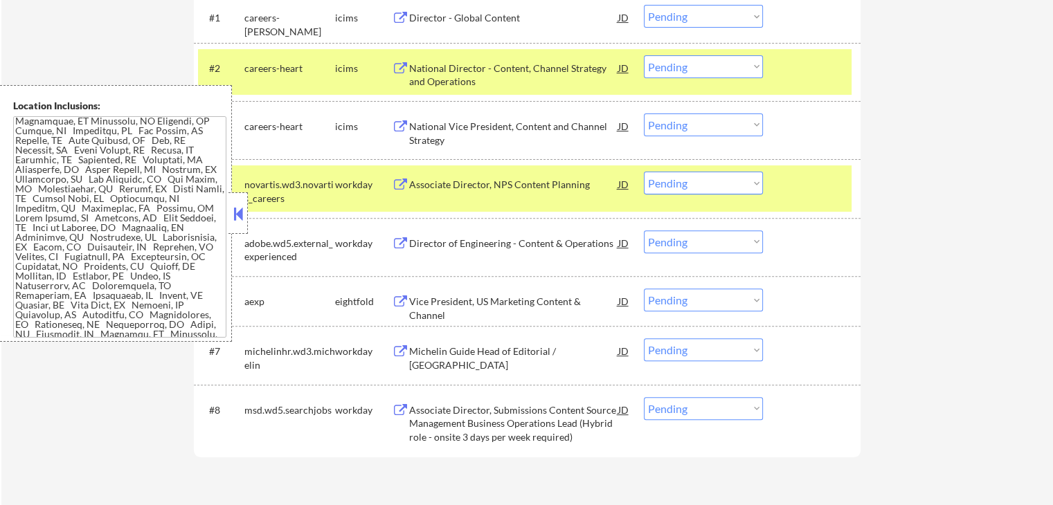
click at [429, 347] on div "Michelin Guide Head of Editorial / North America" at bounding box center [513, 358] width 209 height 27
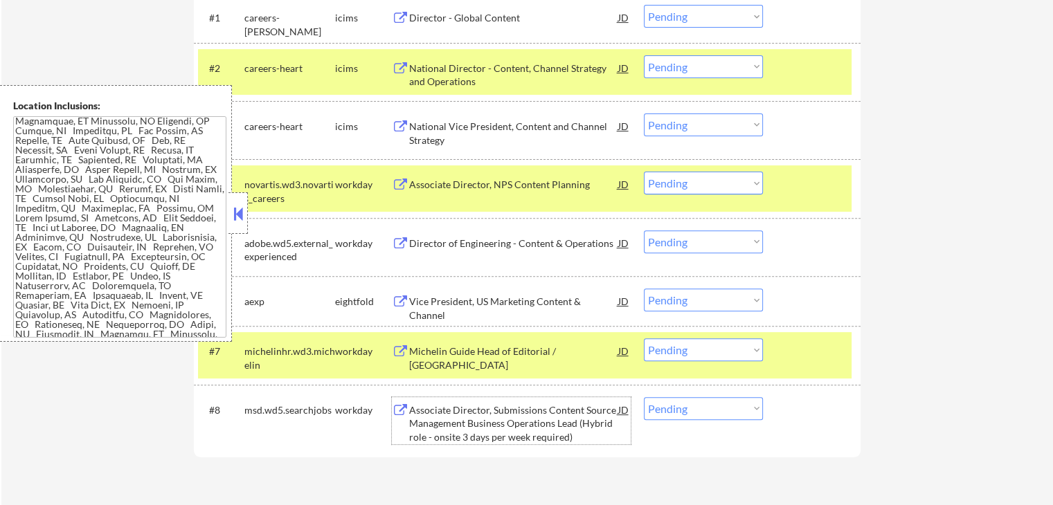
click at [426, 419] on div "Associate Director, Submissions Content Source Management Business Operations L…" at bounding box center [513, 423] width 209 height 41
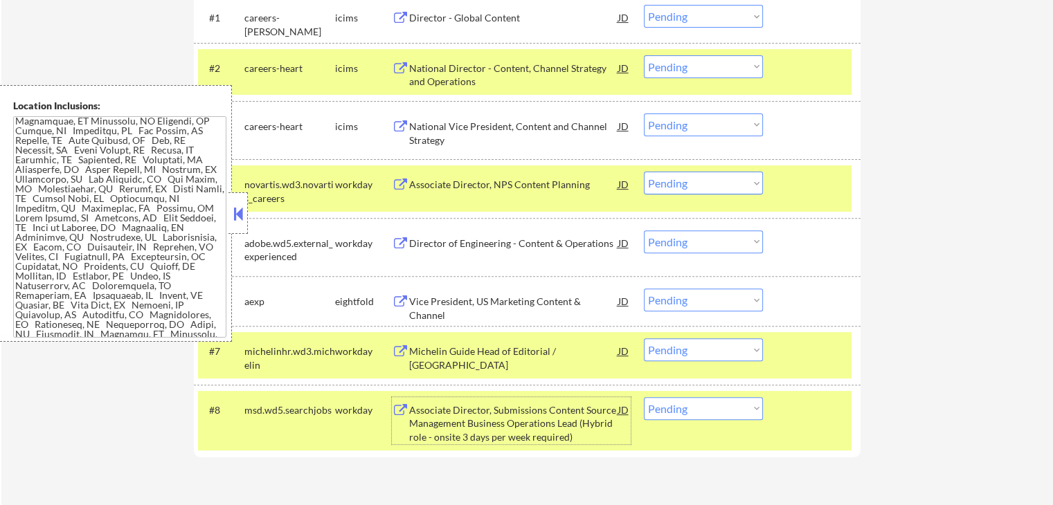
click at [704, 190] on select "Choose an option... Pending Applied Excluded (Questions) Excluded (Expired) Exc…" at bounding box center [703, 183] width 119 height 23
click at [644, 172] on select "Choose an option... Pending Applied Excluded (Questions) Excluded (Expired) Exc…" at bounding box center [703, 183] width 119 height 23
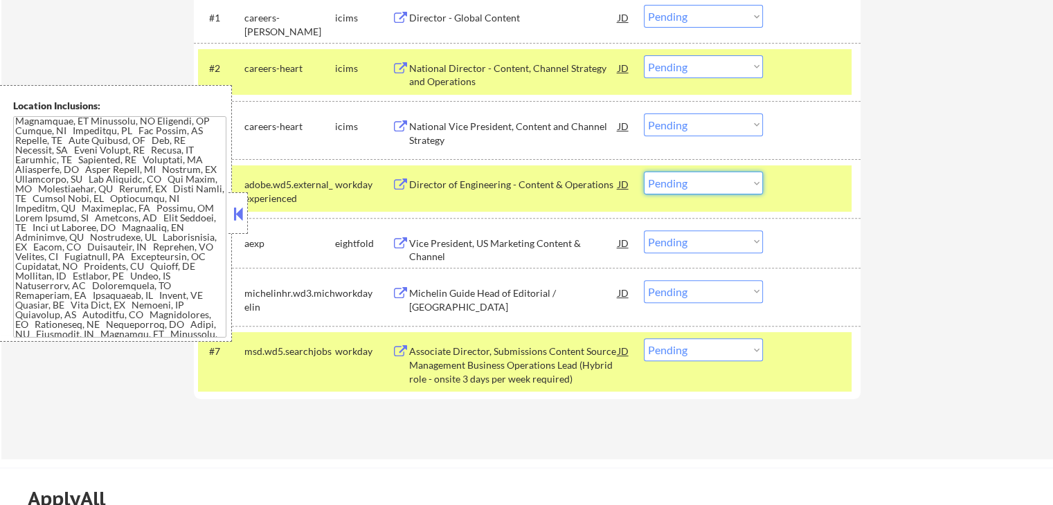
drag, startPoint x: 680, startPoint y: 177, endPoint x: 686, endPoint y: 190, distance: 14.9
click at [680, 177] on select "Choose an option... Pending Applied Excluded (Questions) Excluded (Expired) Exc…" at bounding box center [703, 183] width 119 height 23
click at [644, 172] on select "Choose an option... Pending Applied Excluded (Questions) Excluded (Expired) Exc…" at bounding box center [703, 183] width 119 height 23
select select ""pending""
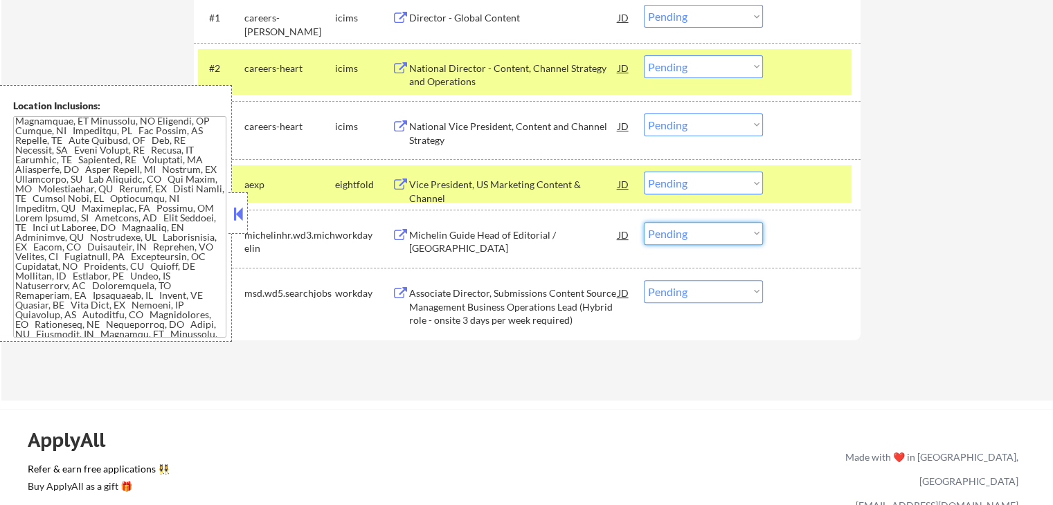
click at [701, 237] on select "Choose an option... Pending Applied Excluded (Questions) Excluded (Expired) Exc…" at bounding box center [703, 233] width 119 height 23
click at [644, 222] on select "Choose an option... Pending Applied Excluded (Questions) Excluded (Expired) Exc…" at bounding box center [703, 233] width 119 height 23
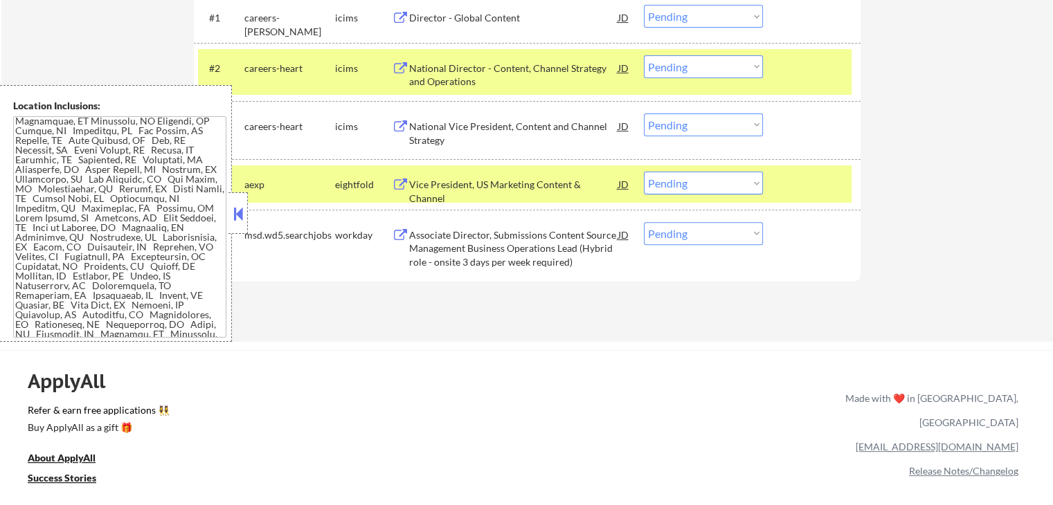
click at [689, 237] on select "Choose an option... Pending Applied Excluded (Questions) Excluded (Expired) Exc…" at bounding box center [703, 233] width 119 height 23
select select ""excluded__bad_match_""
click at [644, 222] on select "Choose an option... Pending Applied Excluded (Questions) Excluded (Expired) Exc…" at bounding box center [703, 233] width 119 height 23
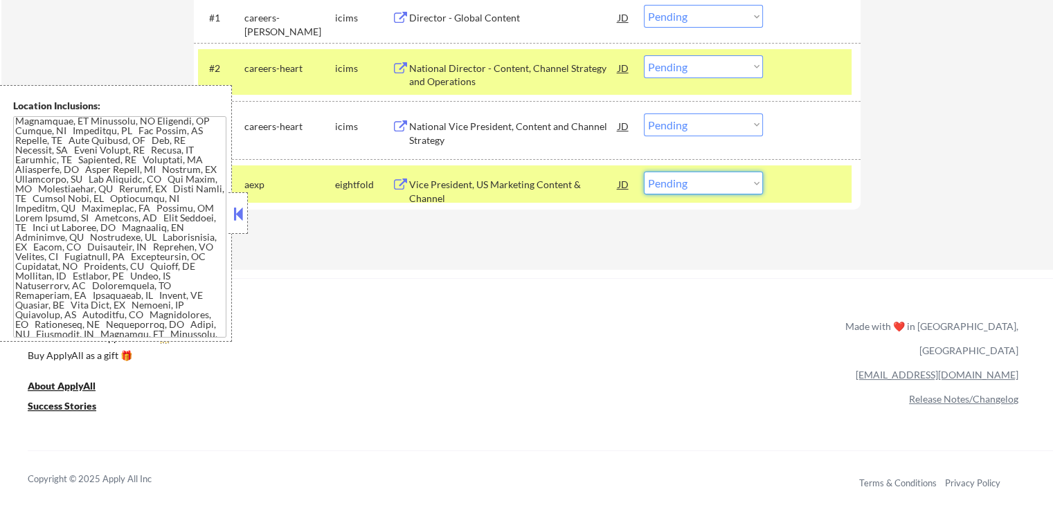
click at [725, 187] on select "Choose an option... Pending Applied Excluded (Questions) Excluded (Expired) Exc…" at bounding box center [703, 183] width 119 height 23
select select ""excluded__expired_""
click at [644, 172] on select "Choose an option... Pending Applied Excluded (Questions) Excluded (Expired) Exc…" at bounding box center [703, 183] width 119 height 23
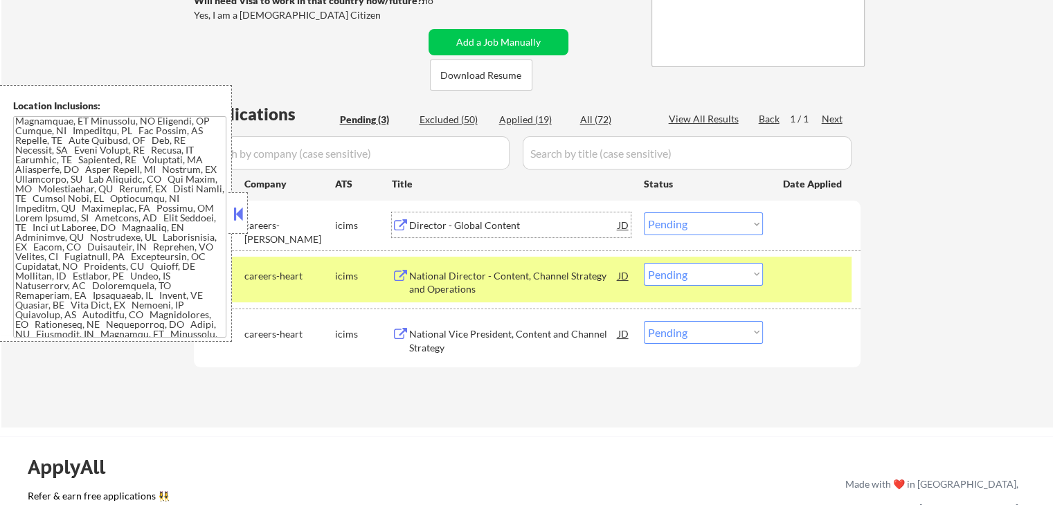
click at [449, 216] on div "Director - Global Content" at bounding box center [513, 224] width 209 height 25
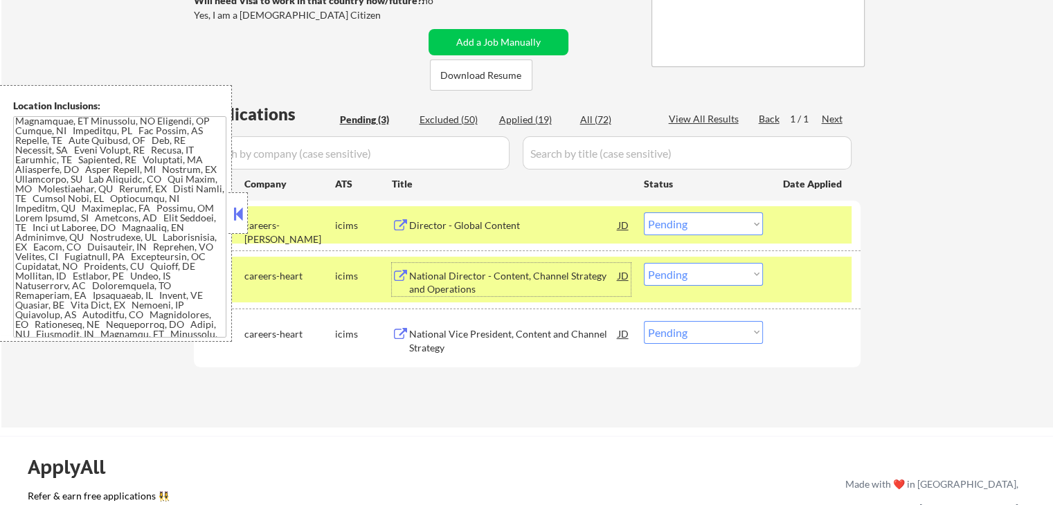
drag, startPoint x: 455, startPoint y: 275, endPoint x: 439, endPoint y: 336, distance: 62.5
click at [457, 277] on div "National Director - Content, Channel Strategy and Operations" at bounding box center [513, 282] width 209 height 27
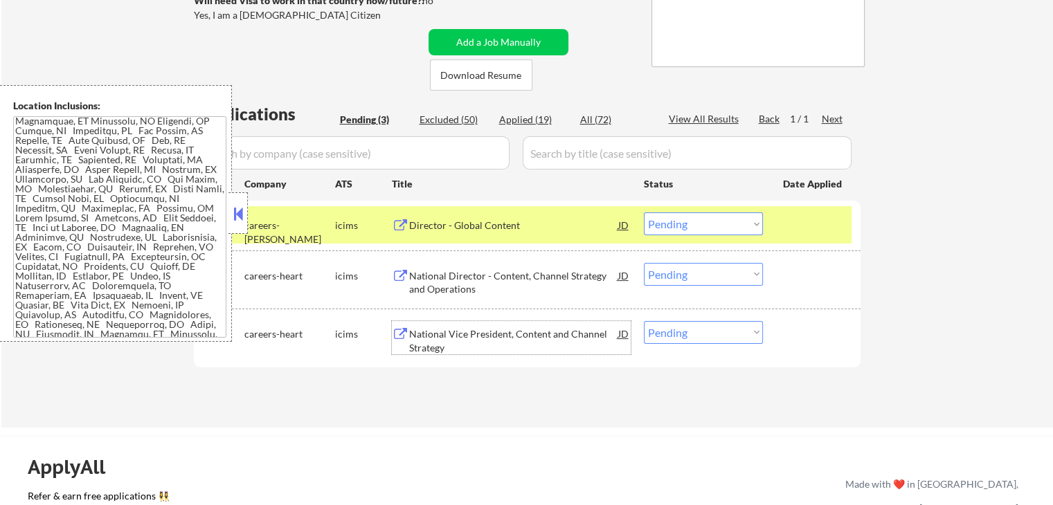
click at [439, 338] on div "National Vice President, Content and Channel Strategy" at bounding box center [513, 340] width 209 height 27
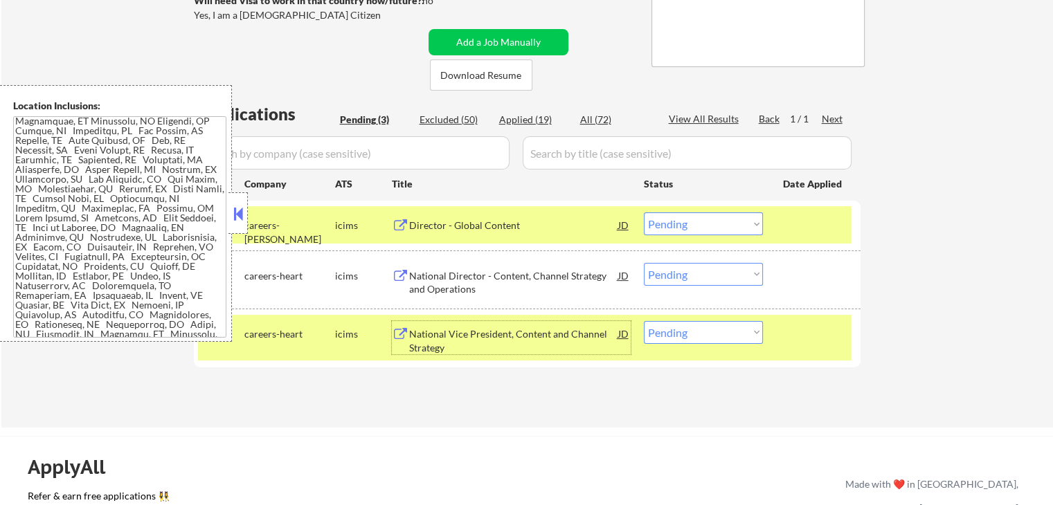
scroll to position [325, 0]
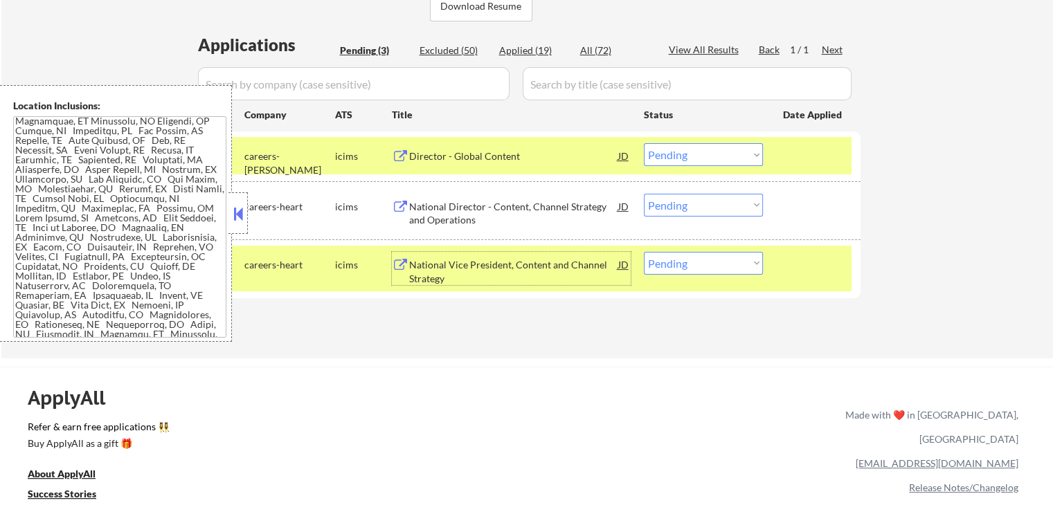
click at [678, 207] on select "Choose an option... Pending Applied Excluded (Questions) Excluded (Expired) Exc…" at bounding box center [703, 205] width 119 height 23
click at [644, 194] on select "Choose an option... Pending Applied Excluded (Questions) Excluded (Expired) Exc…" at bounding box center [703, 205] width 119 height 23
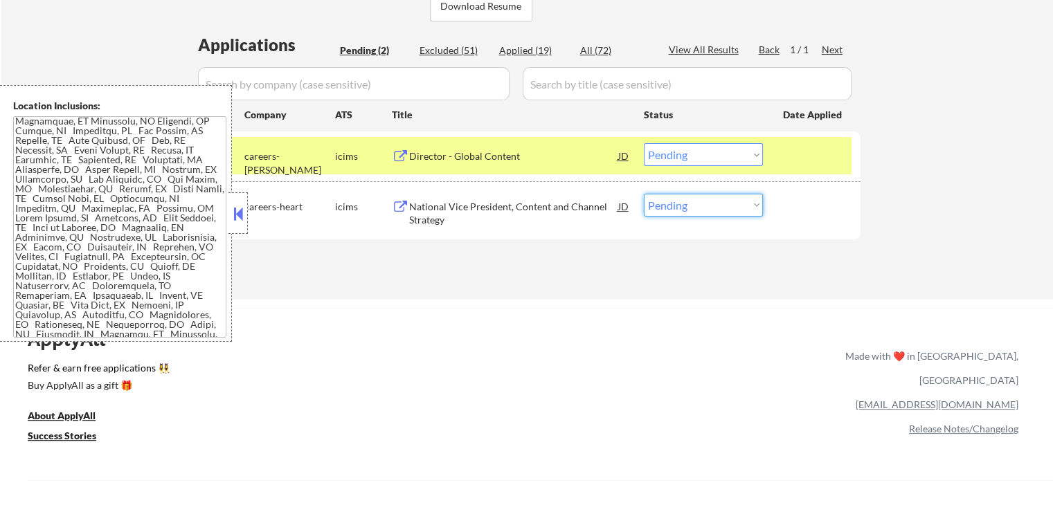
click at [720, 208] on select "Choose an option... Pending Applied Excluded (Questions) Excluded (Expired) Exc…" at bounding box center [703, 205] width 119 height 23
select select ""excluded__salary_""
click at [644, 194] on select "Choose an option... Pending Applied Excluded (Questions) Excluded (Expired) Exc…" at bounding box center [703, 205] width 119 height 23
drag, startPoint x: 595, startPoint y: 302, endPoint x: 641, endPoint y: 70, distance: 237.0
click at [595, 302] on div "← Return to /applysquad Mailslurp Inbox Job Search Builder Joe Lang User Email:…" at bounding box center [526, 342] width 1053 height 1334
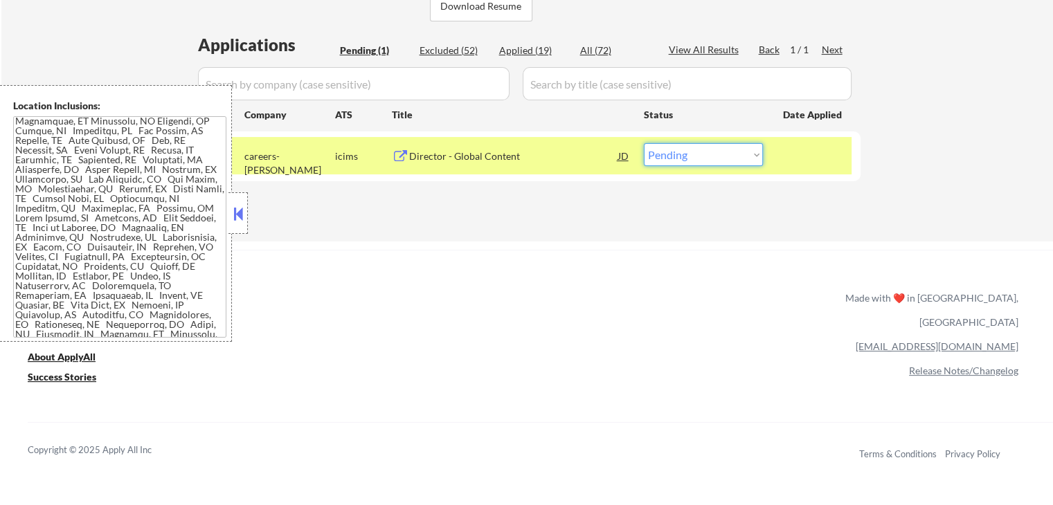
click at [711, 163] on select "Choose an option... Pending Applied Excluded (Questions) Excluded (Expired) Exc…" at bounding box center [703, 154] width 119 height 23
select select ""applied""
click at [644, 143] on select "Choose an option... Pending Applied Excluded (Questions) Excluded (Expired) Exc…" at bounding box center [703, 154] width 119 height 23
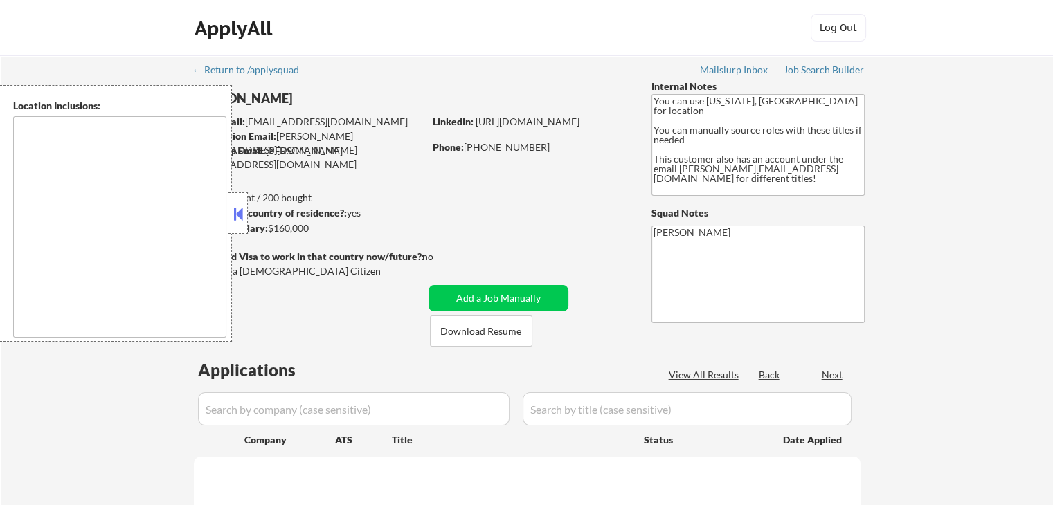
type textarea "[US_STATE], [GEOGRAPHIC_DATA] [GEOGRAPHIC_DATA], [GEOGRAPHIC_DATA] [GEOGRAPHIC_…"
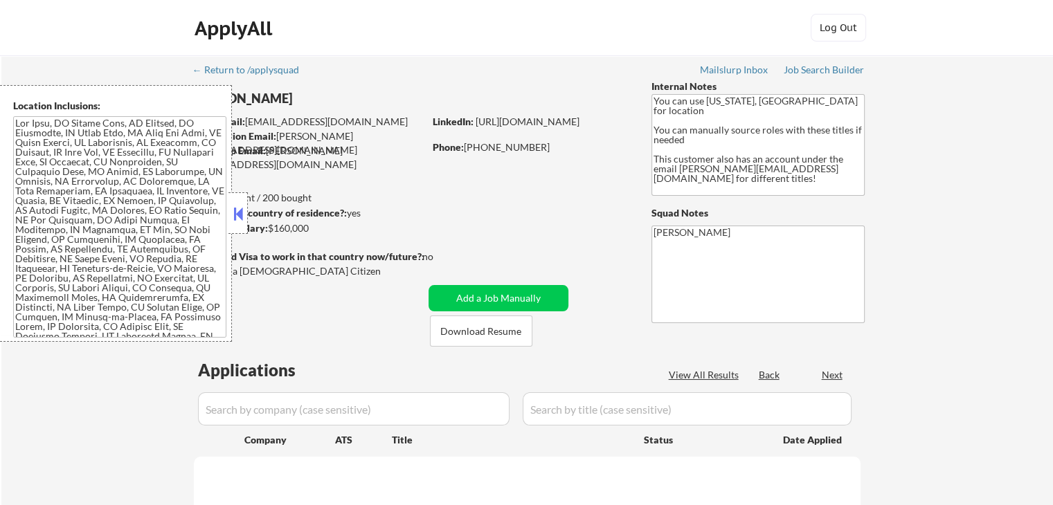
select select ""pending""
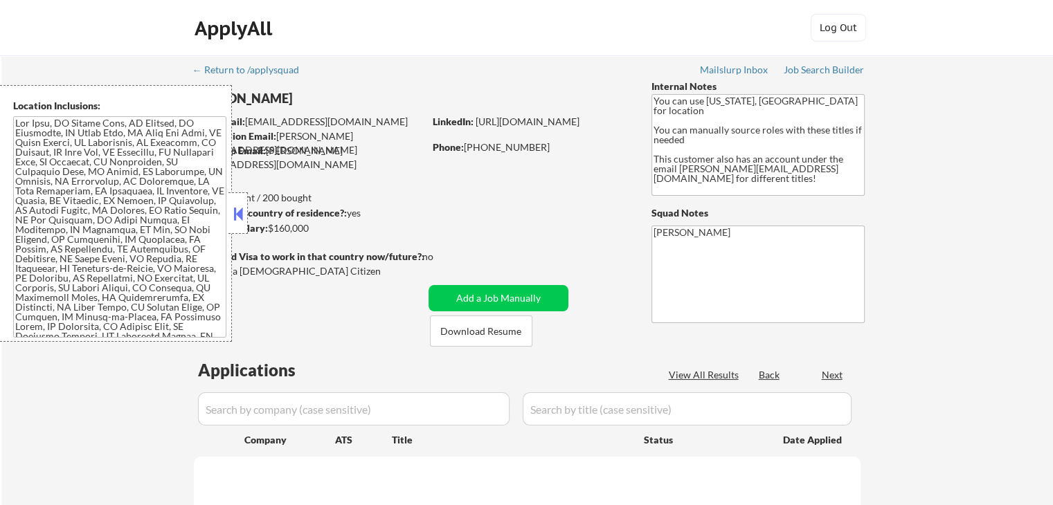
select select ""pending""
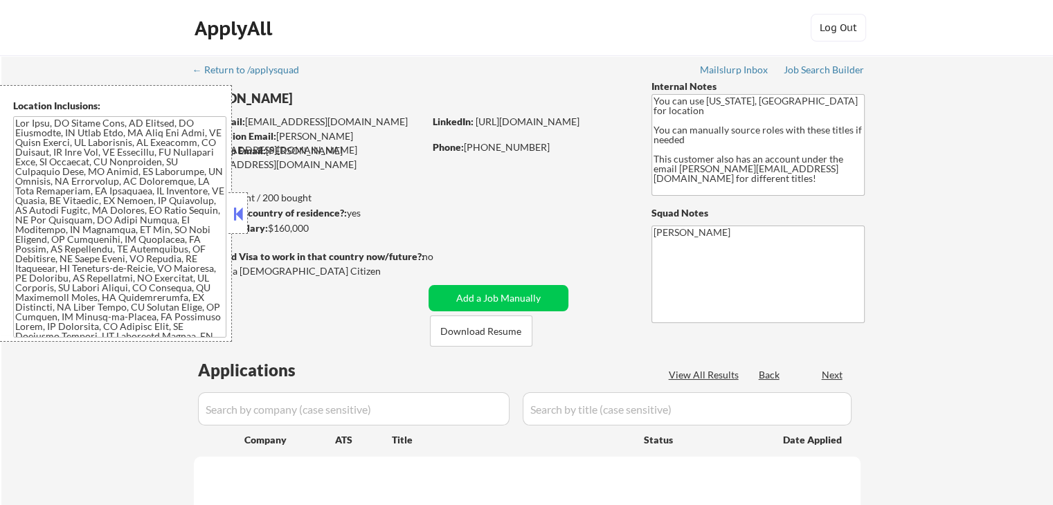
select select ""pending""
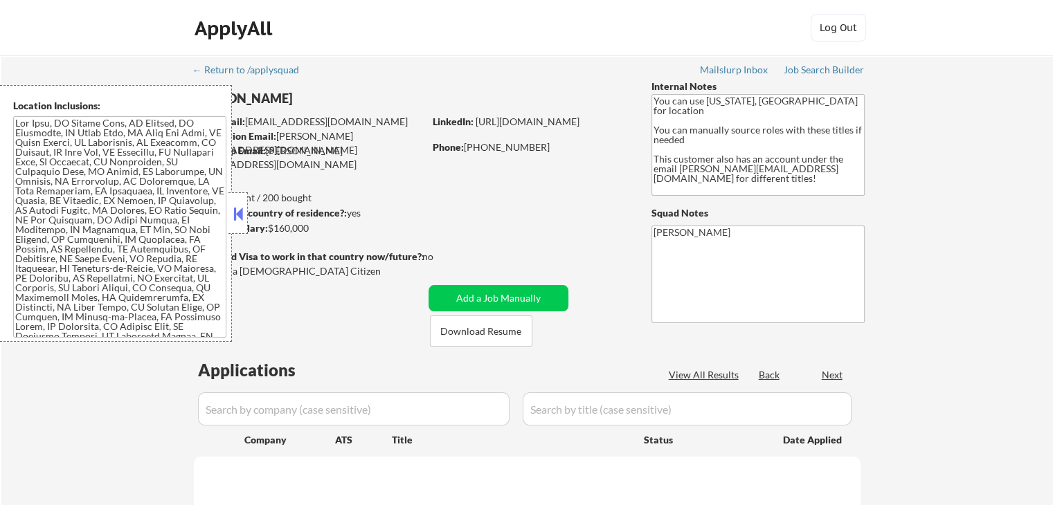
select select ""pending""
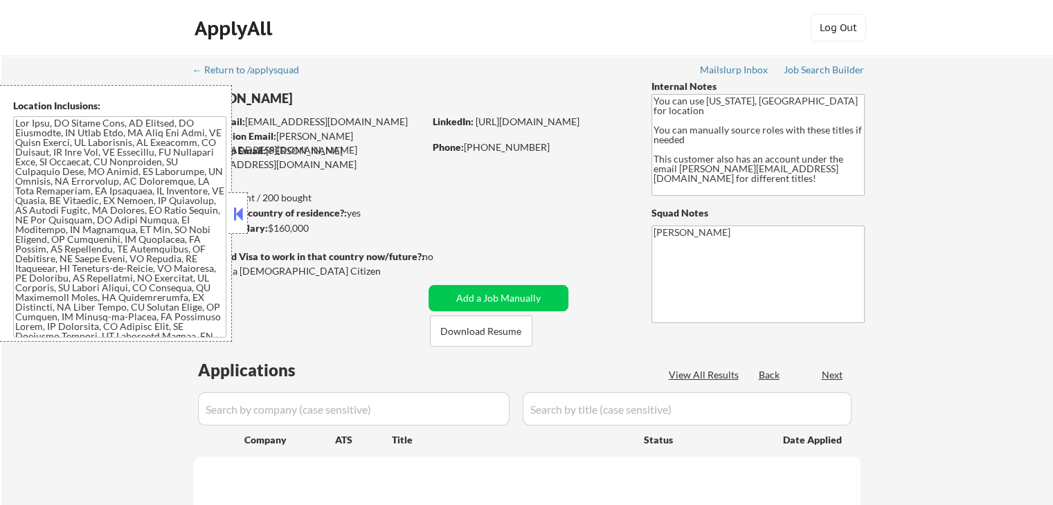
select select ""pending""
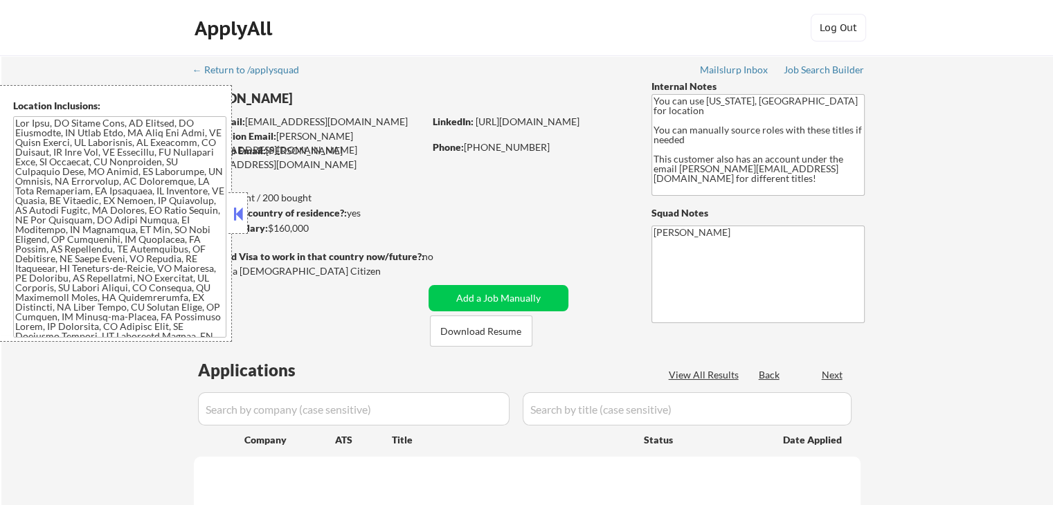
select select ""pending""
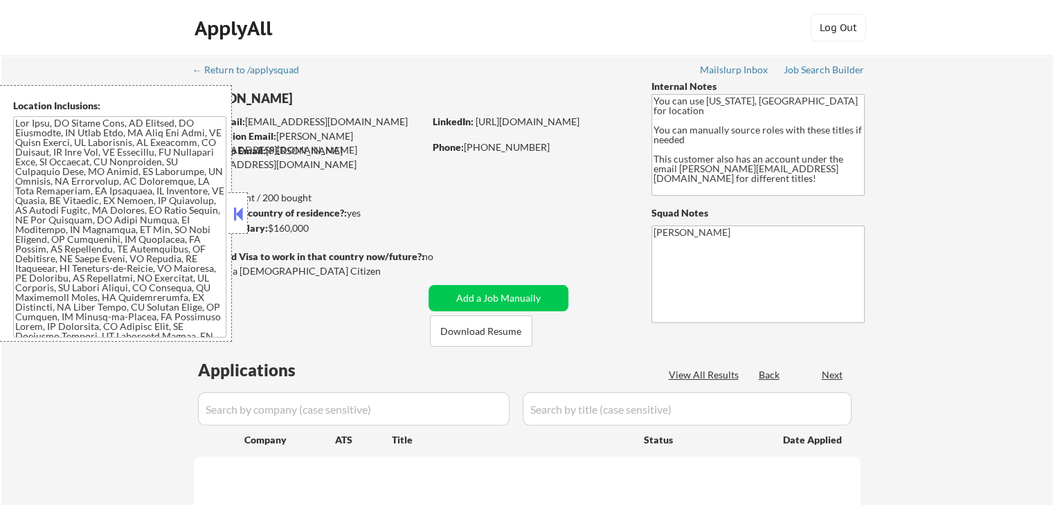
select select ""pending""
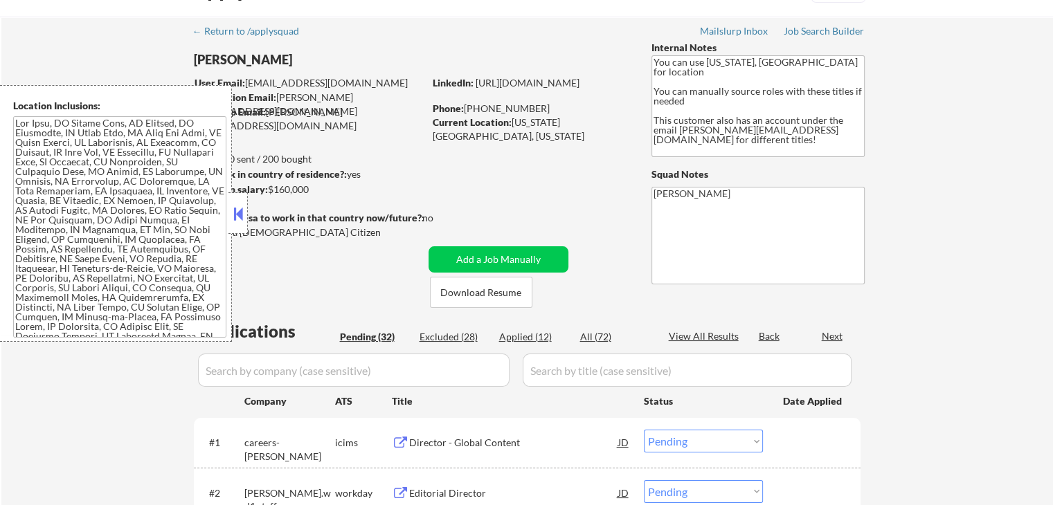
scroll to position [69, 0]
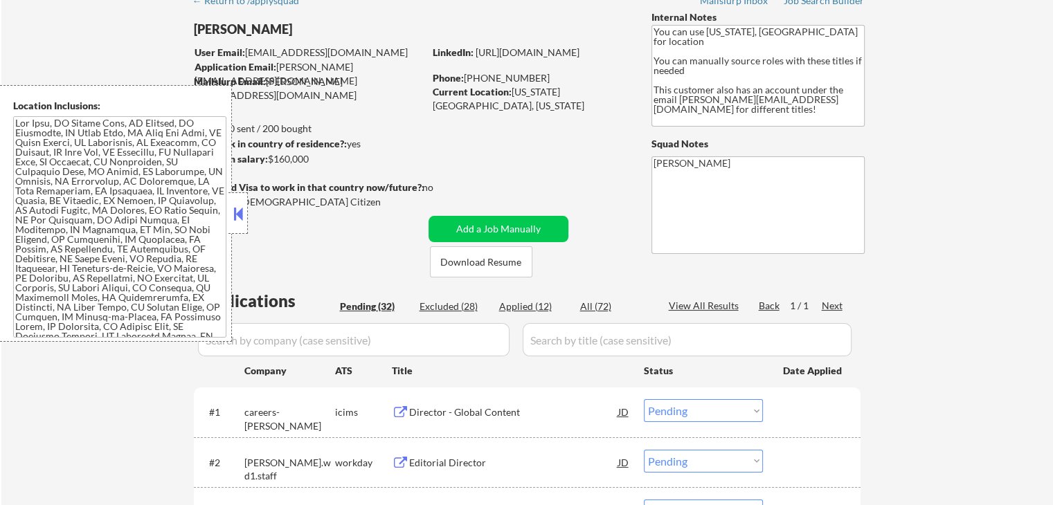
click at [516, 308] on div "Applied (12)" at bounding box center [533, 307] width 69 height 14
select select ""applied""
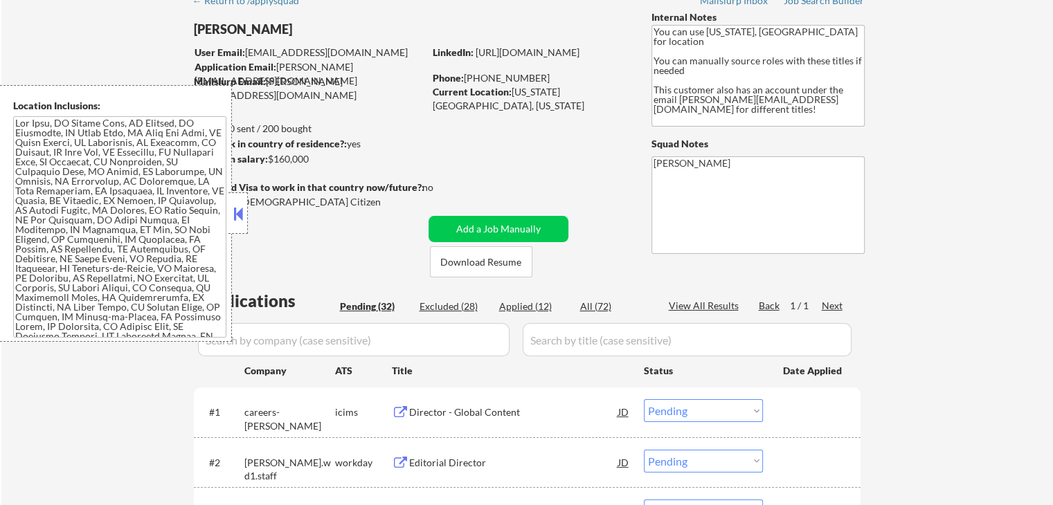
select select ""applied""
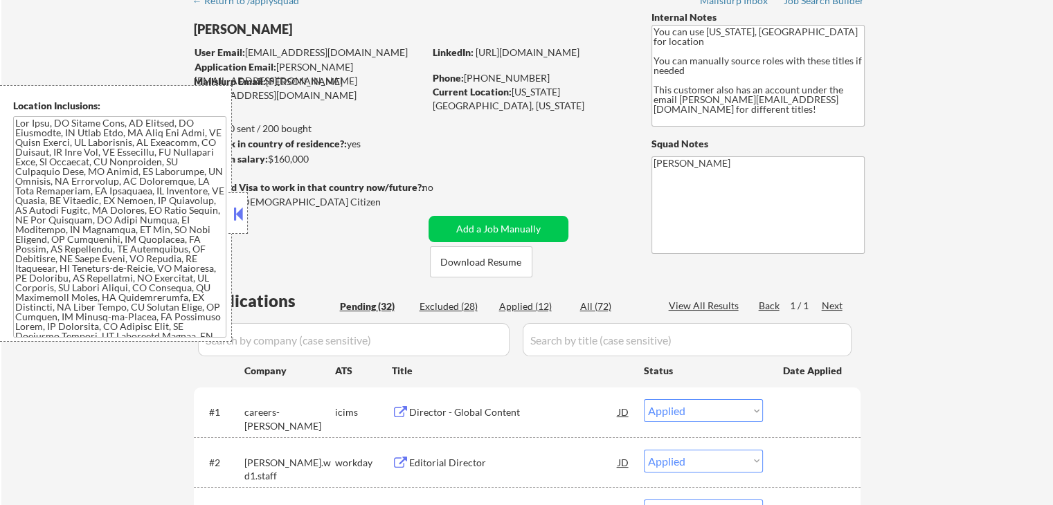
select select ""applied""
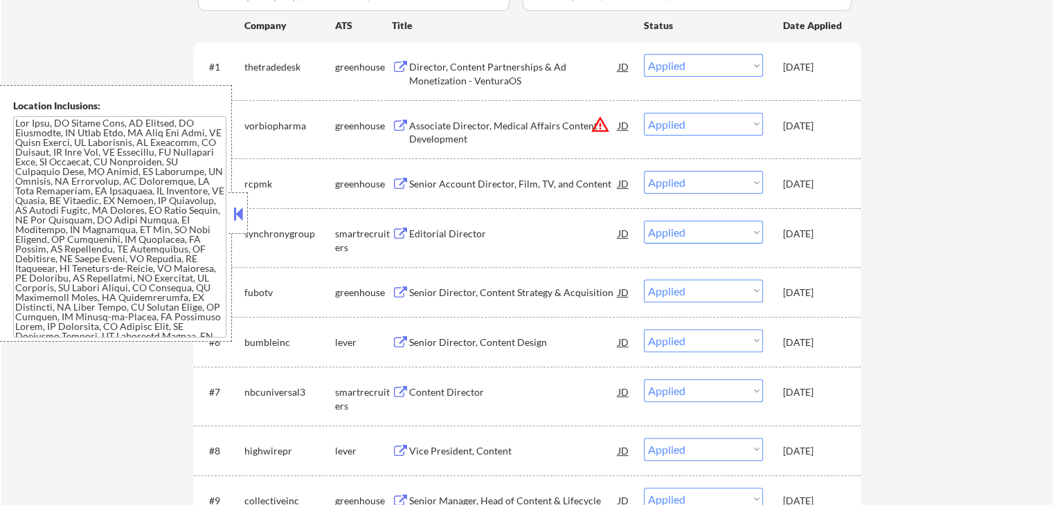
scroll to position [415, 0]
click at [704, 125] on select "Choose an option... Pending Applied Excluded (Questions) Excluded (Expired) Exc…" at bounding box center [703, 123] width 119 height 23
click at [644, 112] on select "Choose an option... Pending Applied Excluded (Questions) Excluded (Expired) Exc…" at bounding box center [703, 123] width 119 height 23
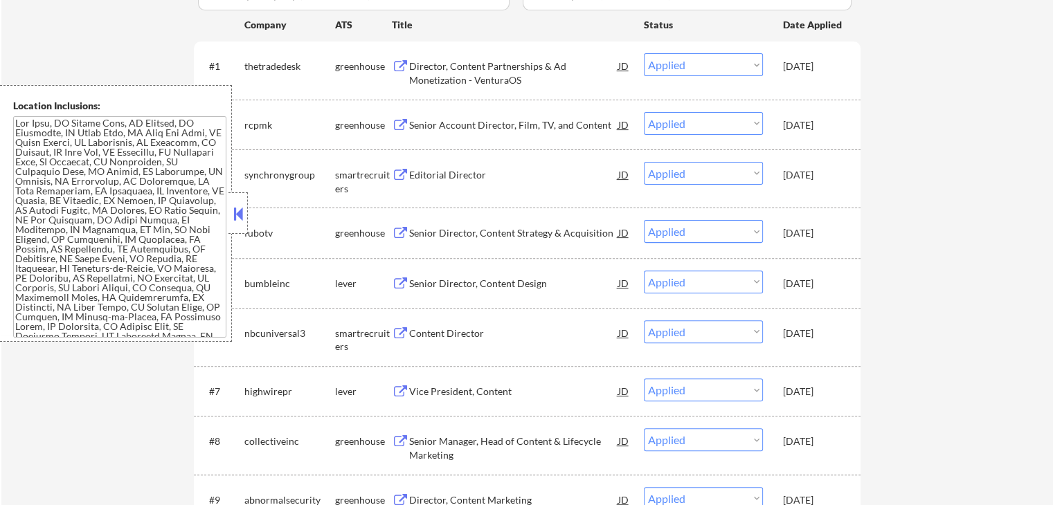
click at [691, 120] on select "Choose an option... Pending Applied Excluded (Questions) Excluded (Expired) Exc…" at bounding box center [703, 123] width 119 height 23
click at [644, 112] on select "Choose an option... Pending Applied Excluded (Questions) Excluded (Expired) Exc…" at bounding box center [703, 123] width 119 height 23
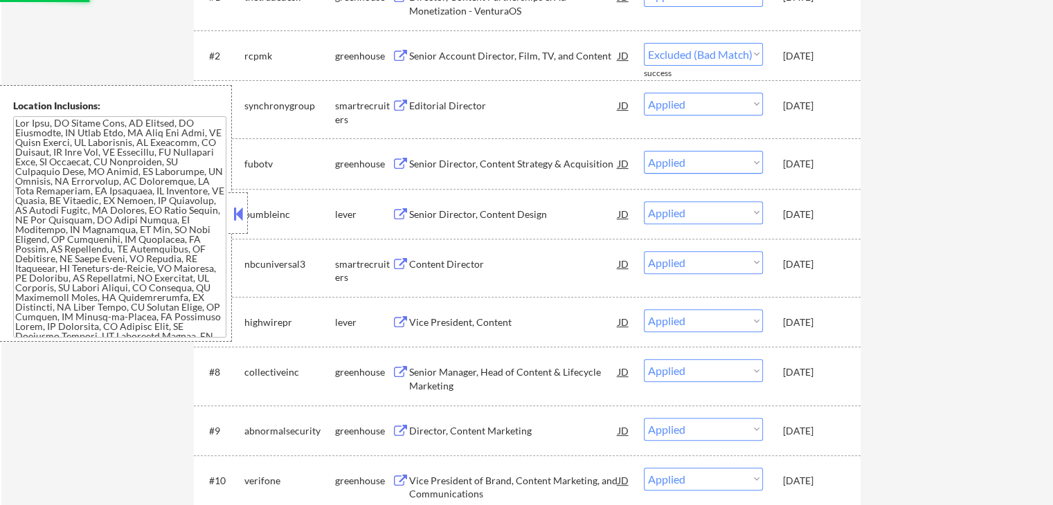
scroll to position [554, 0]
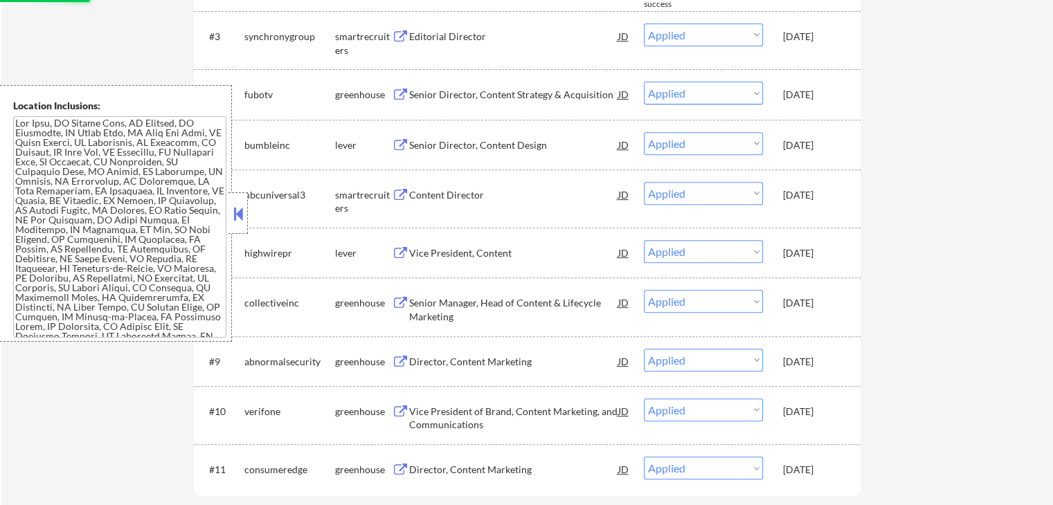
select select ""applied""
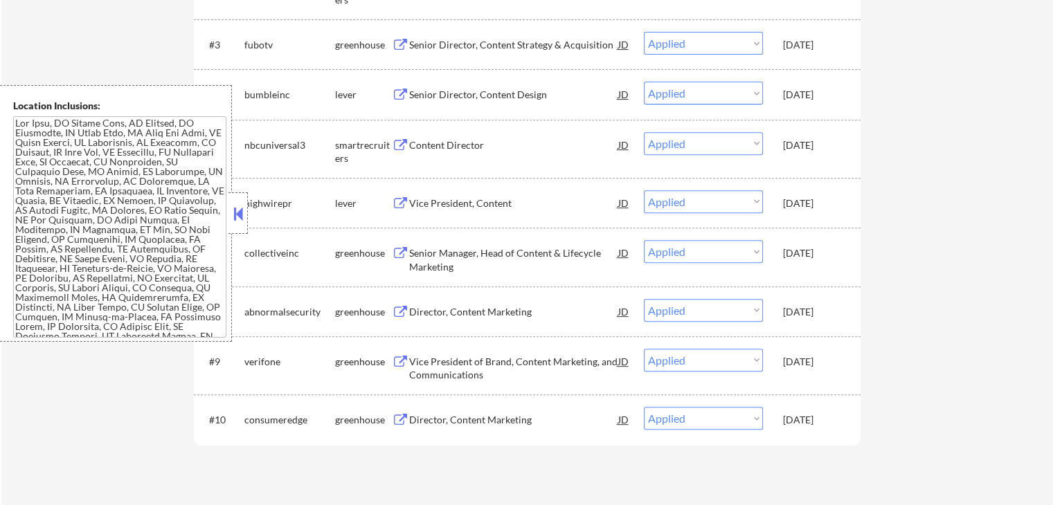
scroll to position [623, 0]
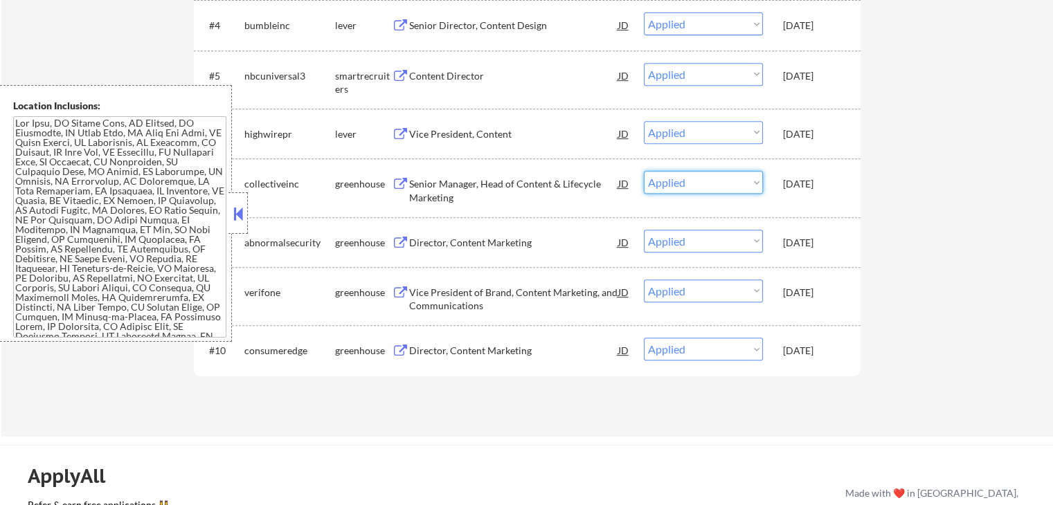
click at [686, 178] on select "Choose an option... Pending Applied Excluded (Questions) Excluded (Expired) Exc…" at bounding box center [703, 182] width 119 height 23
click at [644, 171] on select "Choose an option... Pending Applied Excluded (Questions) Excluded (Expired) Exc…" at bounding box center [703, 182] width 119 height 23
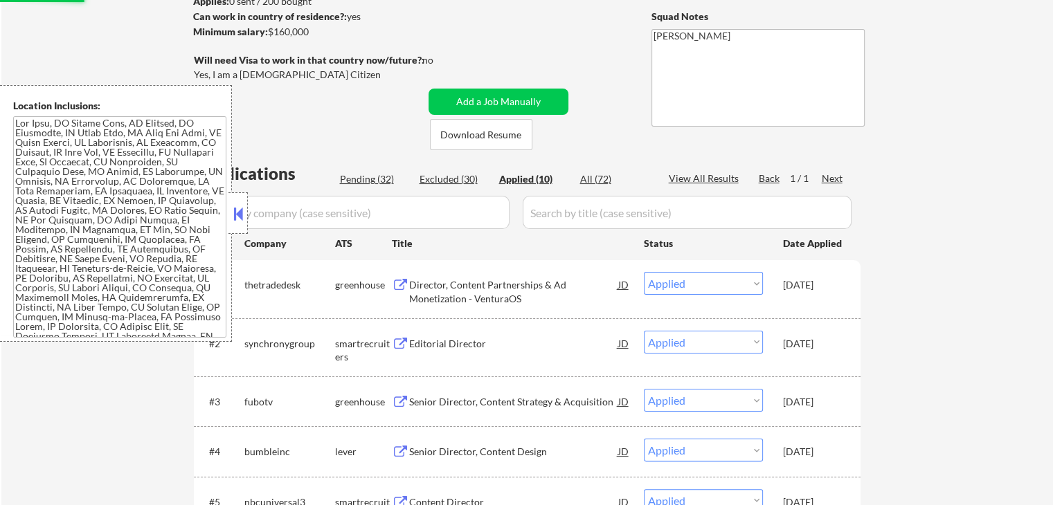
scroll to position [0, 0]
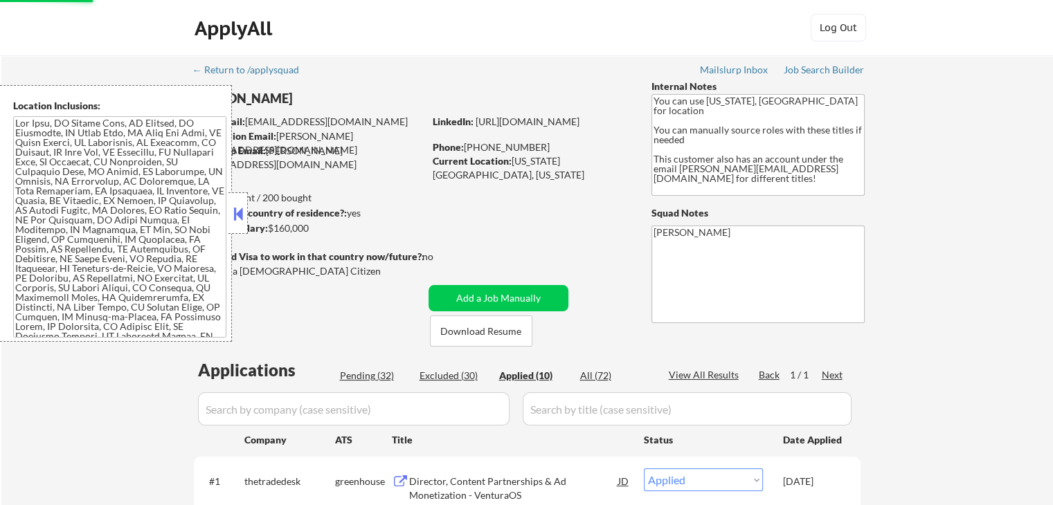
select select ""applied""
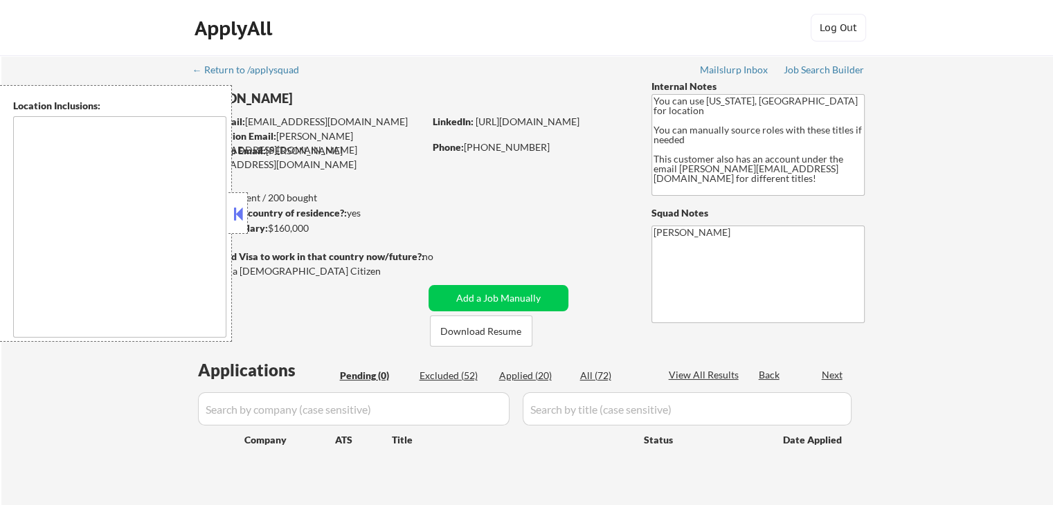
type textarea "[US_STATE], [GEOGRAPHIC_DATA] [GEOGRAPHIC_DATA], [GEOGRAPHIC_DATA] [GEOGRAPHIC_…"
